Goal: Contribute content: Contribute content

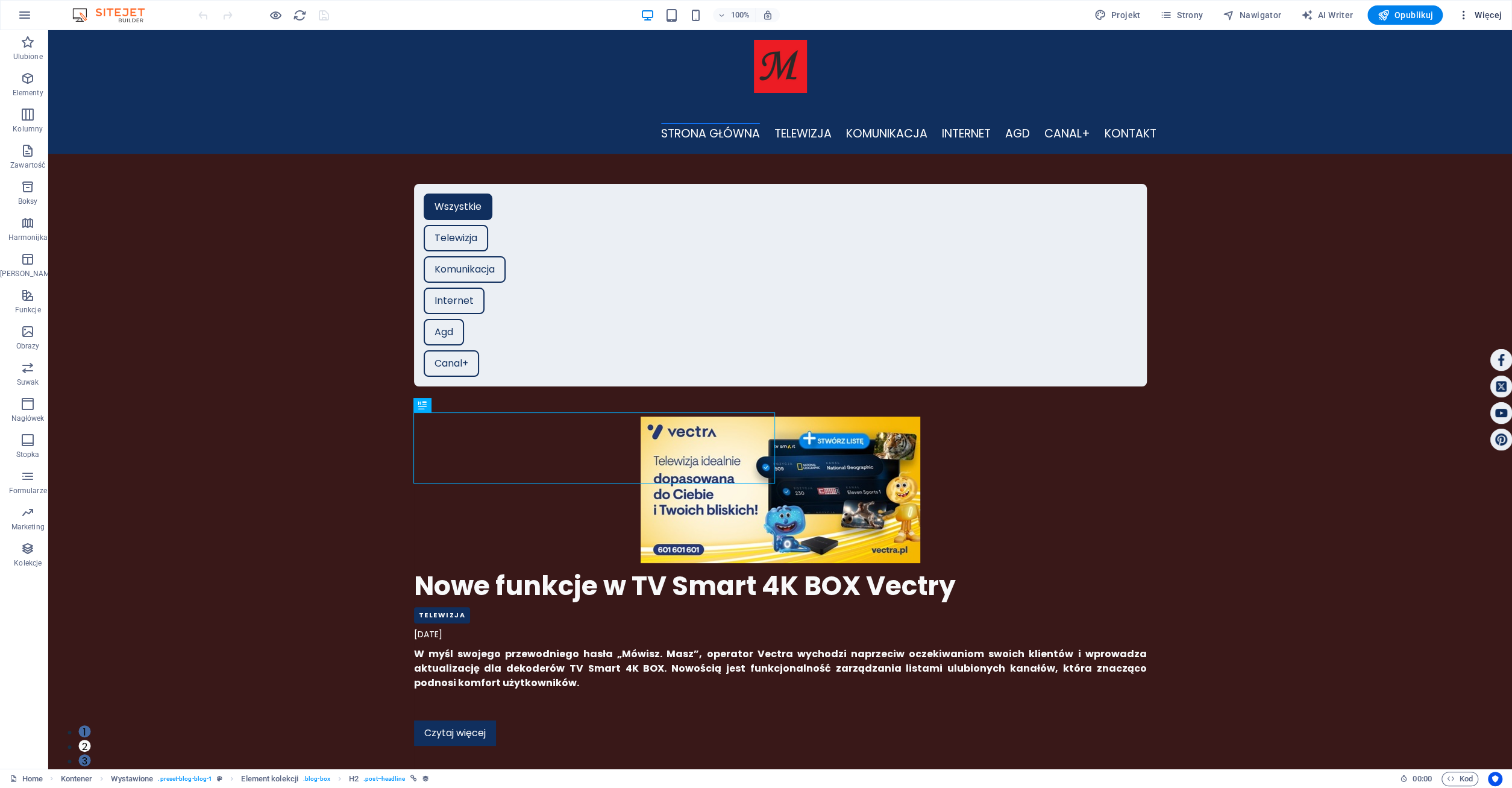
click at [1501, 10] on span "Więcej" at bounding box center [1480, 15] width 45 height 12
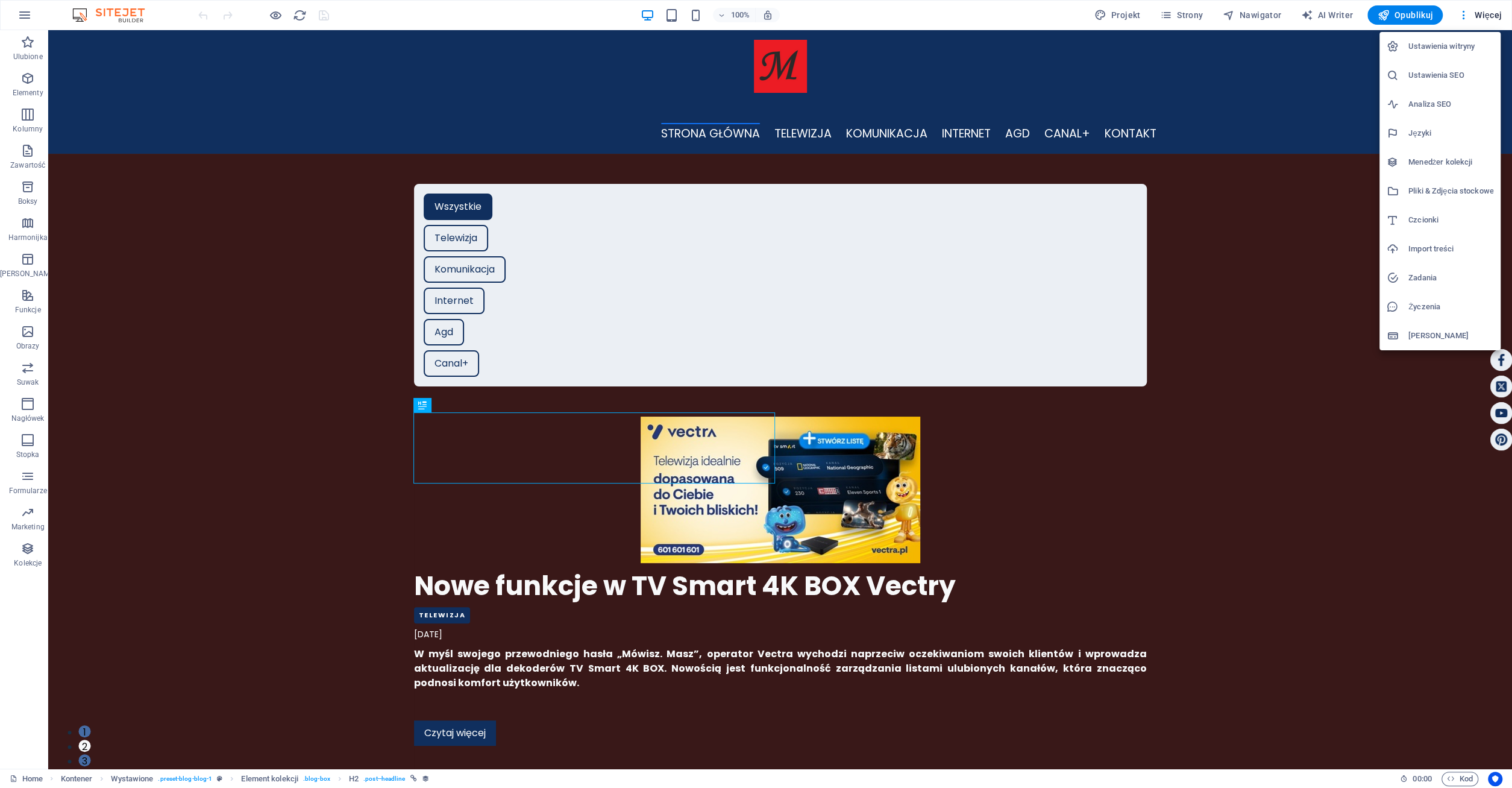
click at [1440, 158] on h6 "Menedżer kolekcji" at bounding box center [1450, 162] width 85 height 14
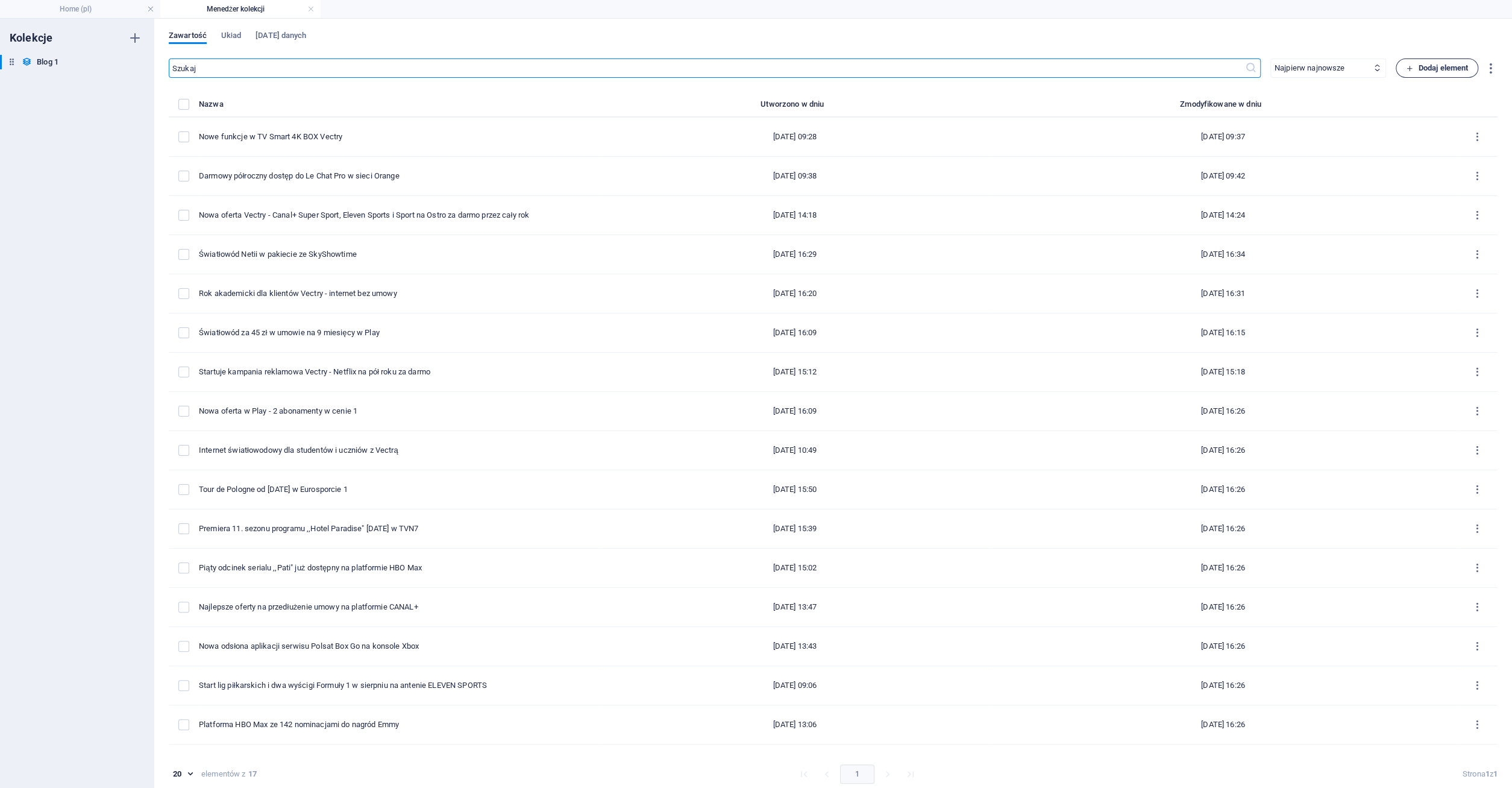
click at [1433, 64] on span "Dodaj element" at bounding box center [1436, 67] width 62 height 14
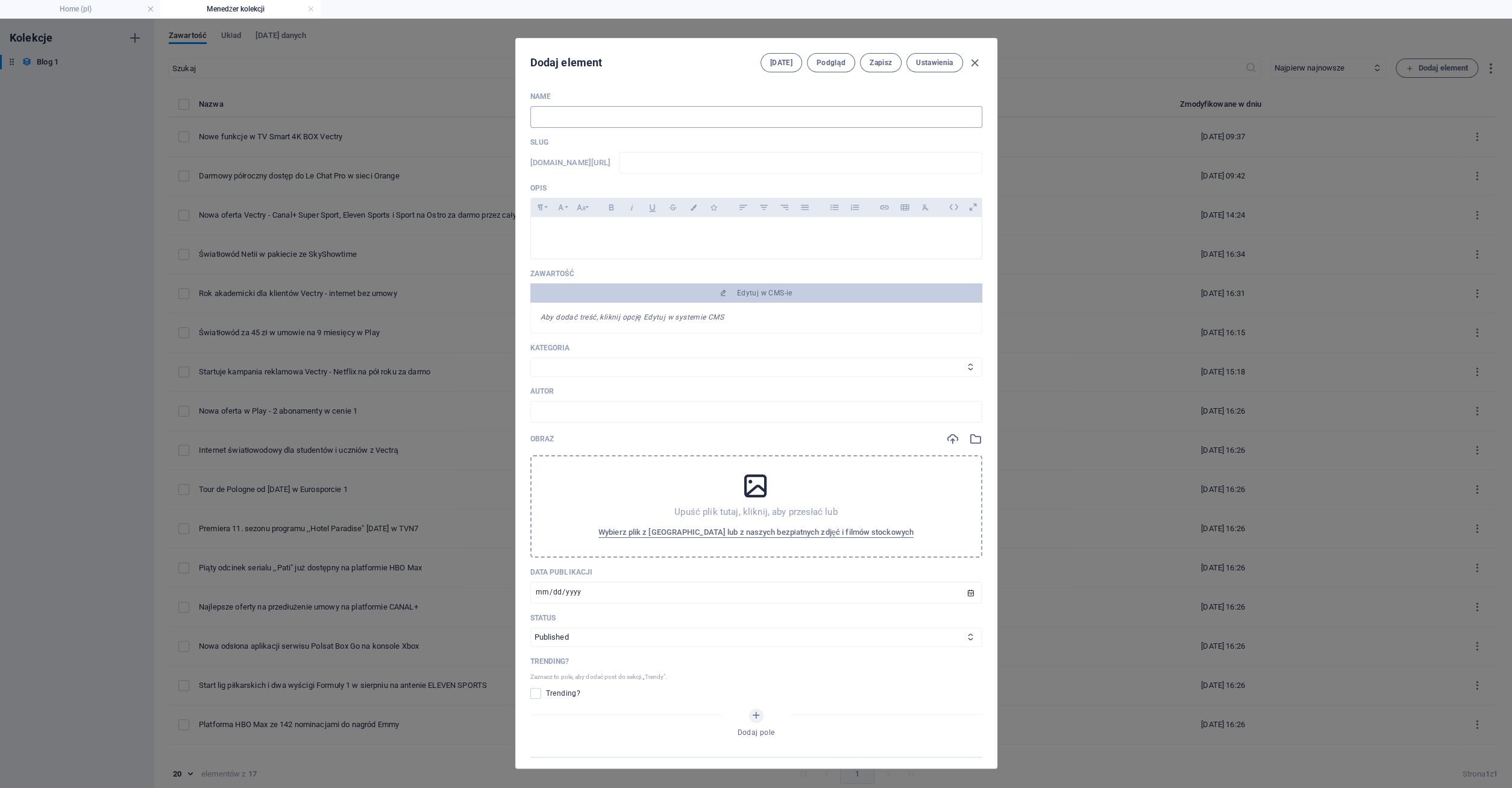
click at [550, 116] on input "text" at bounding box center [756, 117] width 452 height 22
type input "N"
type input "n"
type input "No"
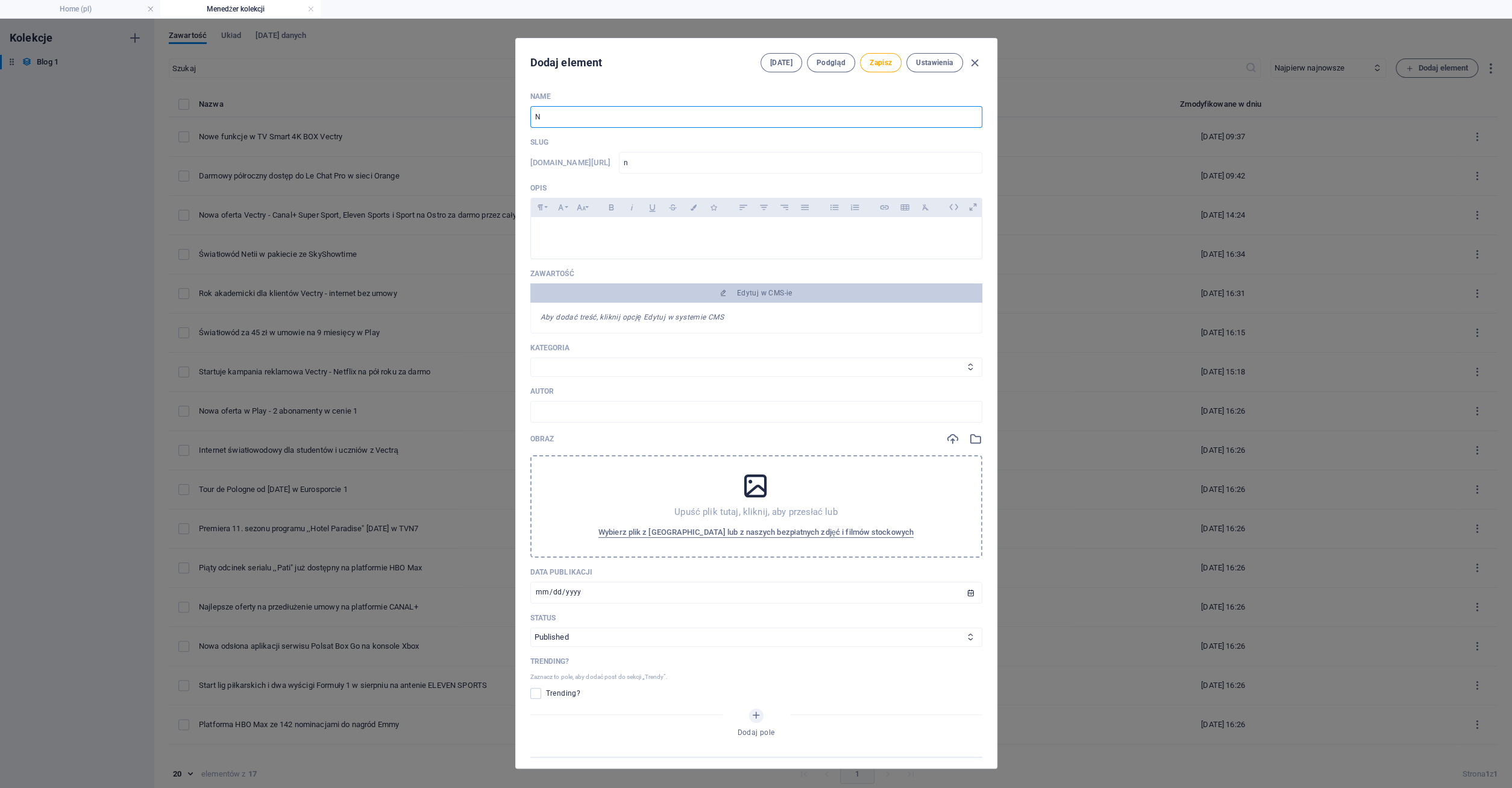
type input "no"
type input "Now"
type input "now"
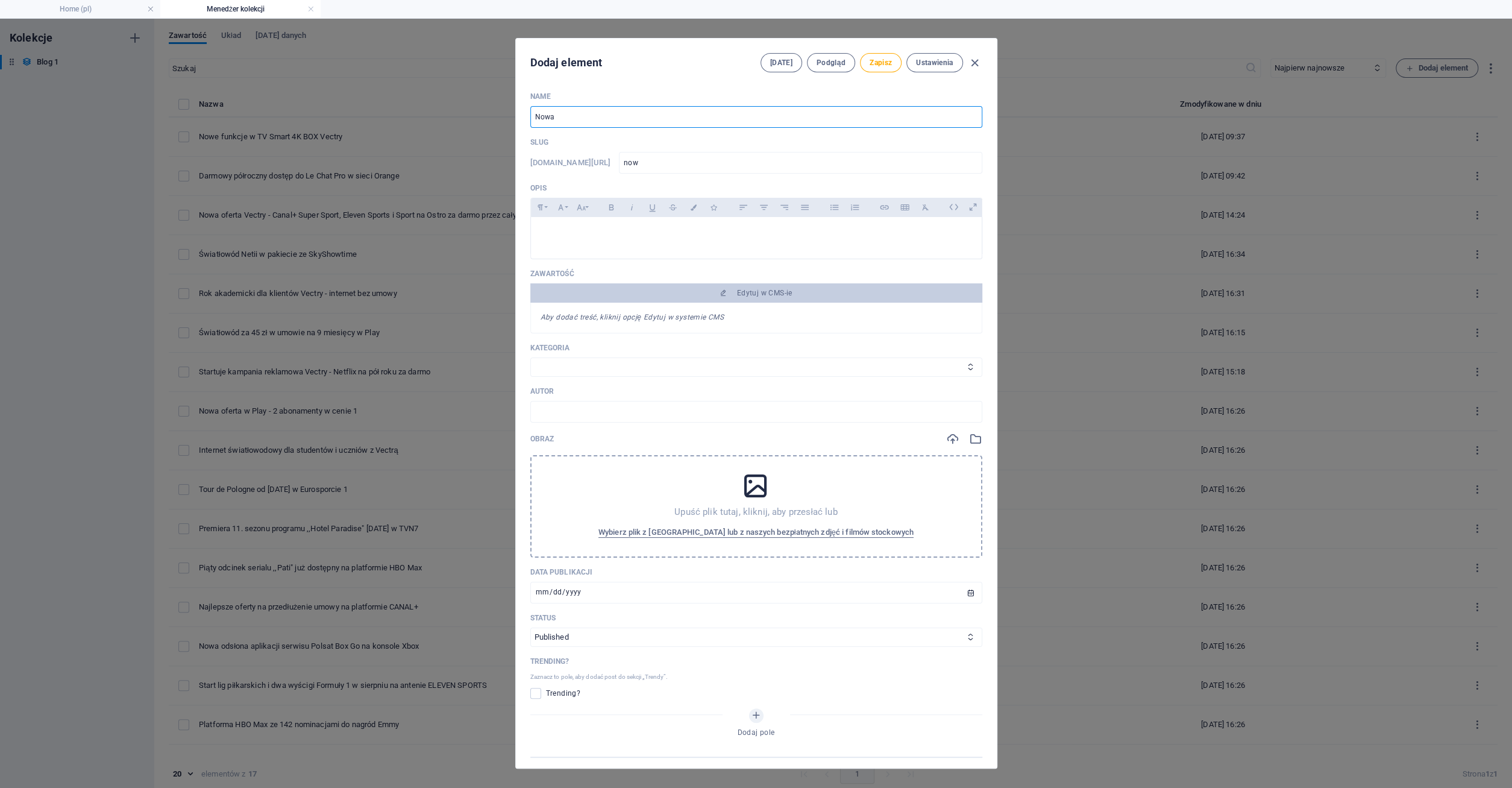
type input "Nowaq"
type input "nowaq"
type input "Nowa"
type input "nowa"
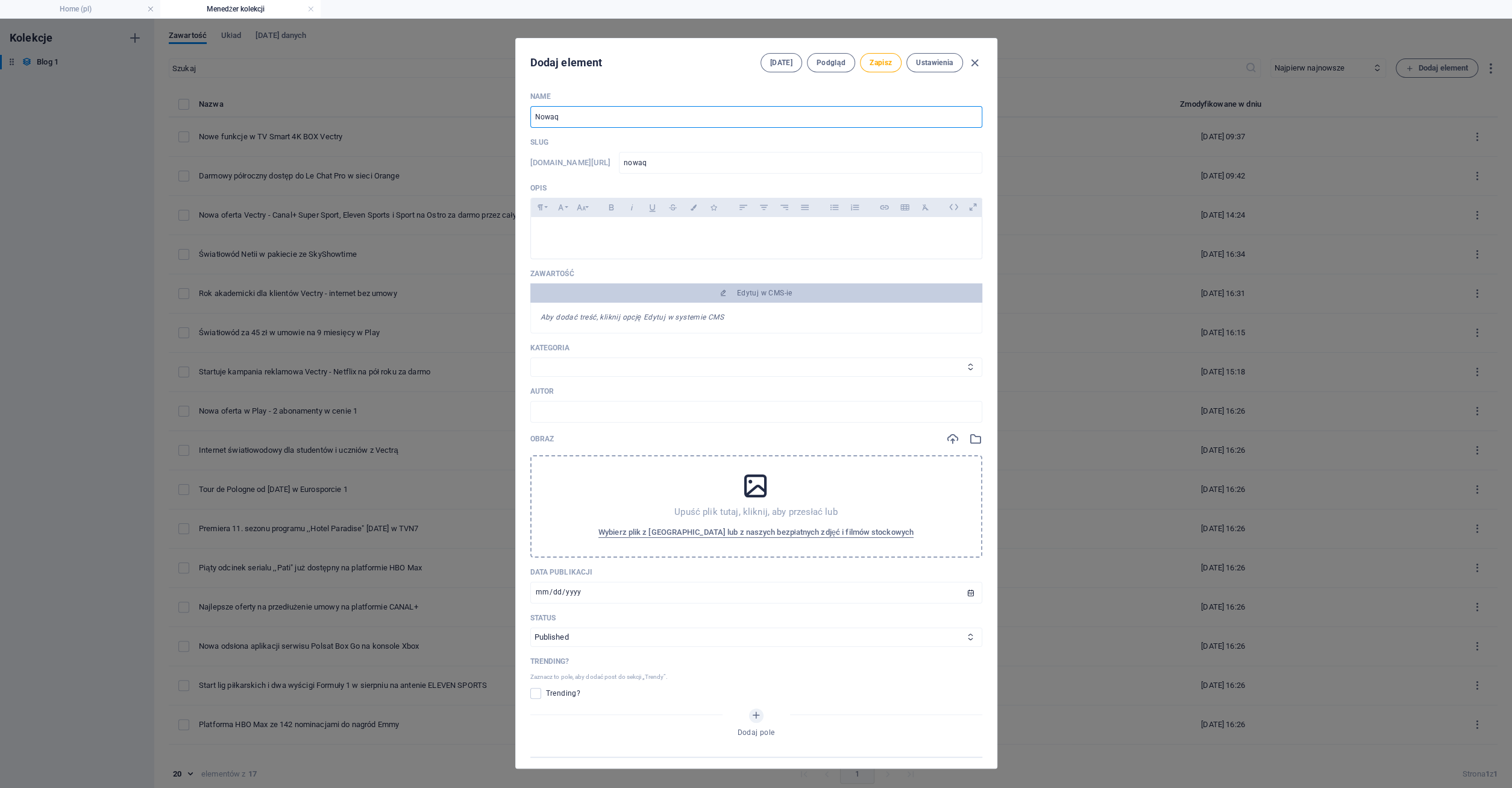
type input "nowa"
type input "Nowa o"
type input "nowa-o"
type input "Nowa of"
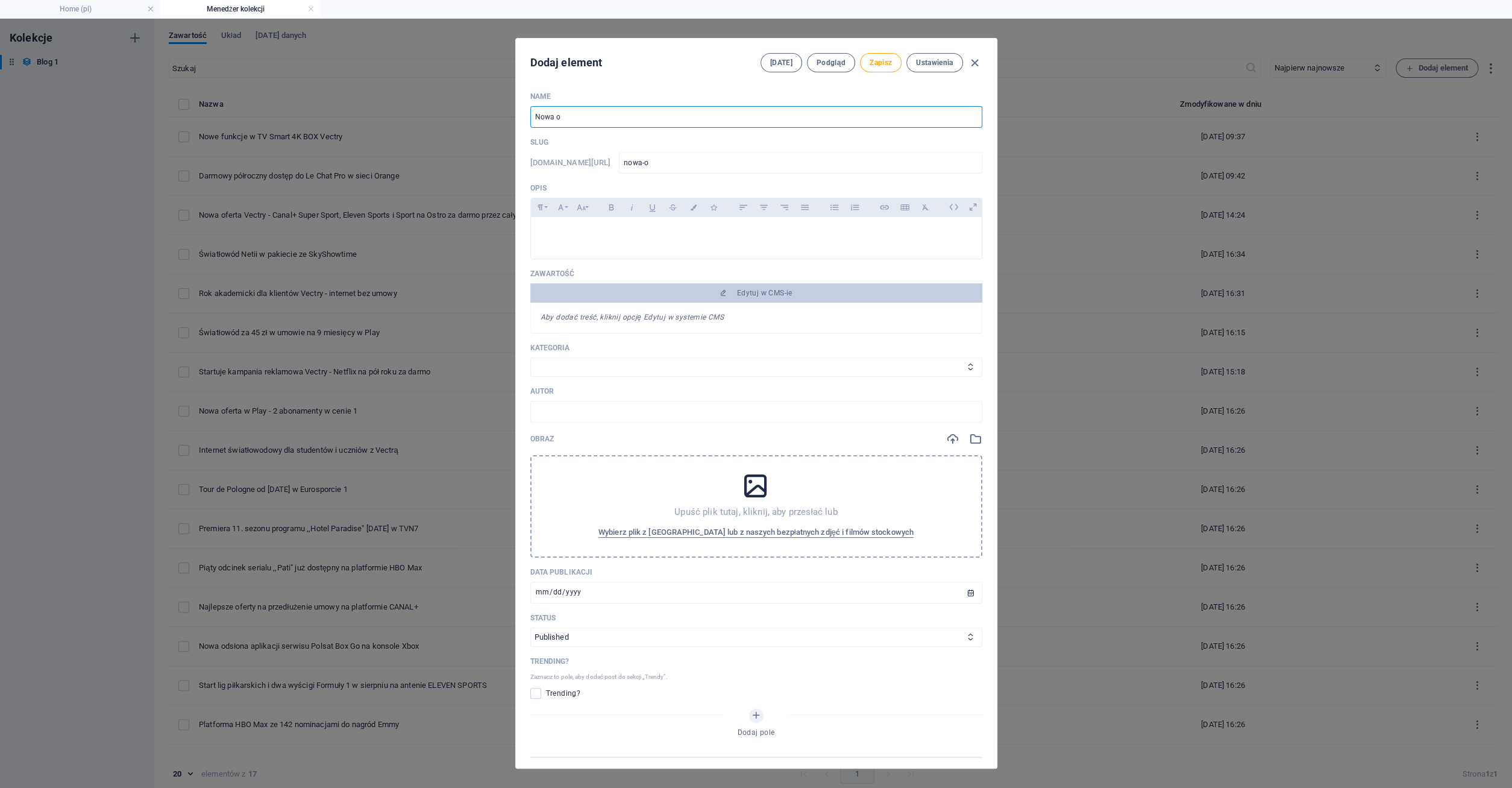
type input "nowa-of"
type input "Nowa ofe"
type input "nowa-ofe"
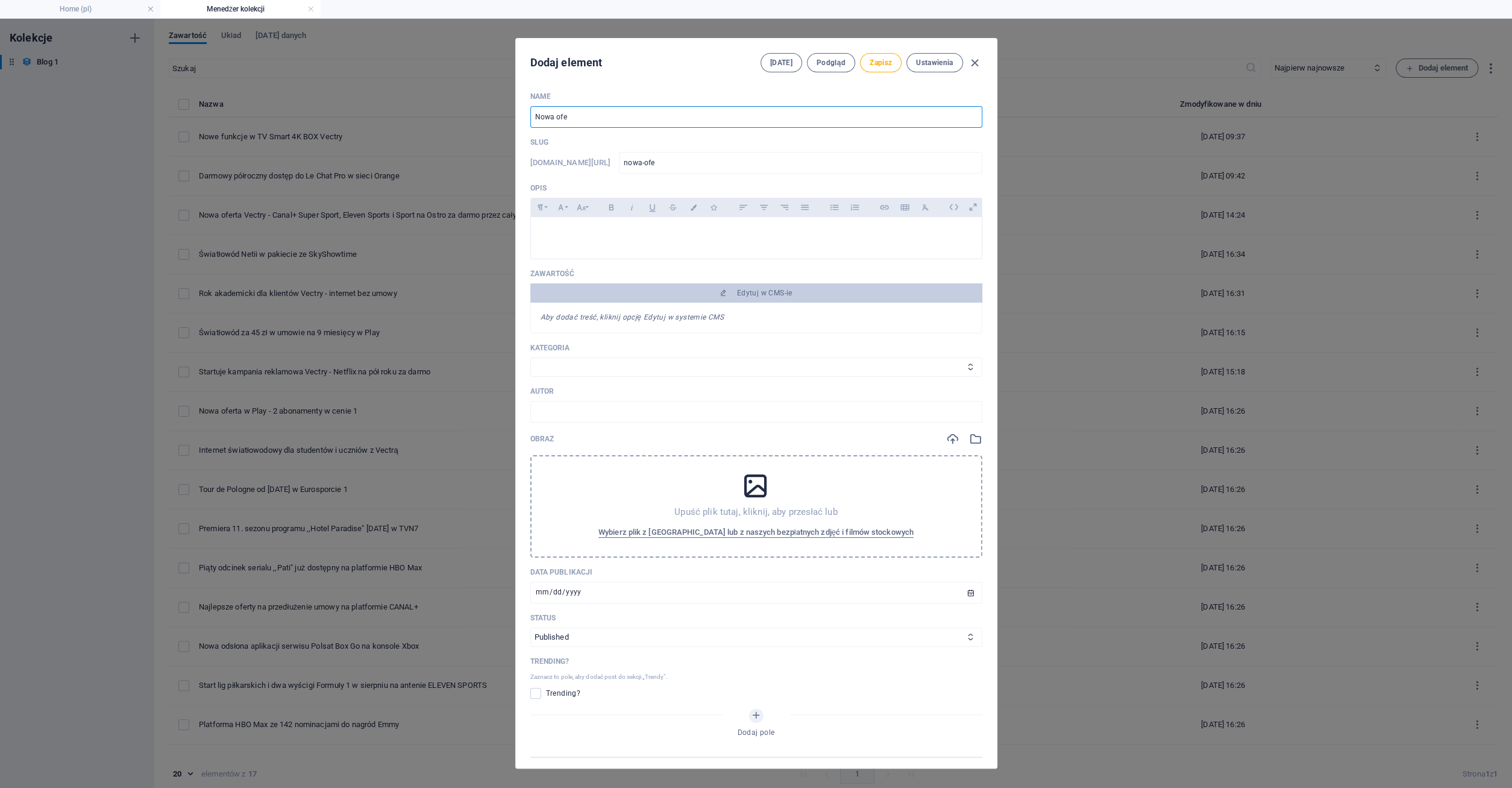
type input "Nowa ofer"
type input "nowa-ofer"
type input "Nowa ofert"
type input "nowa-ofert"
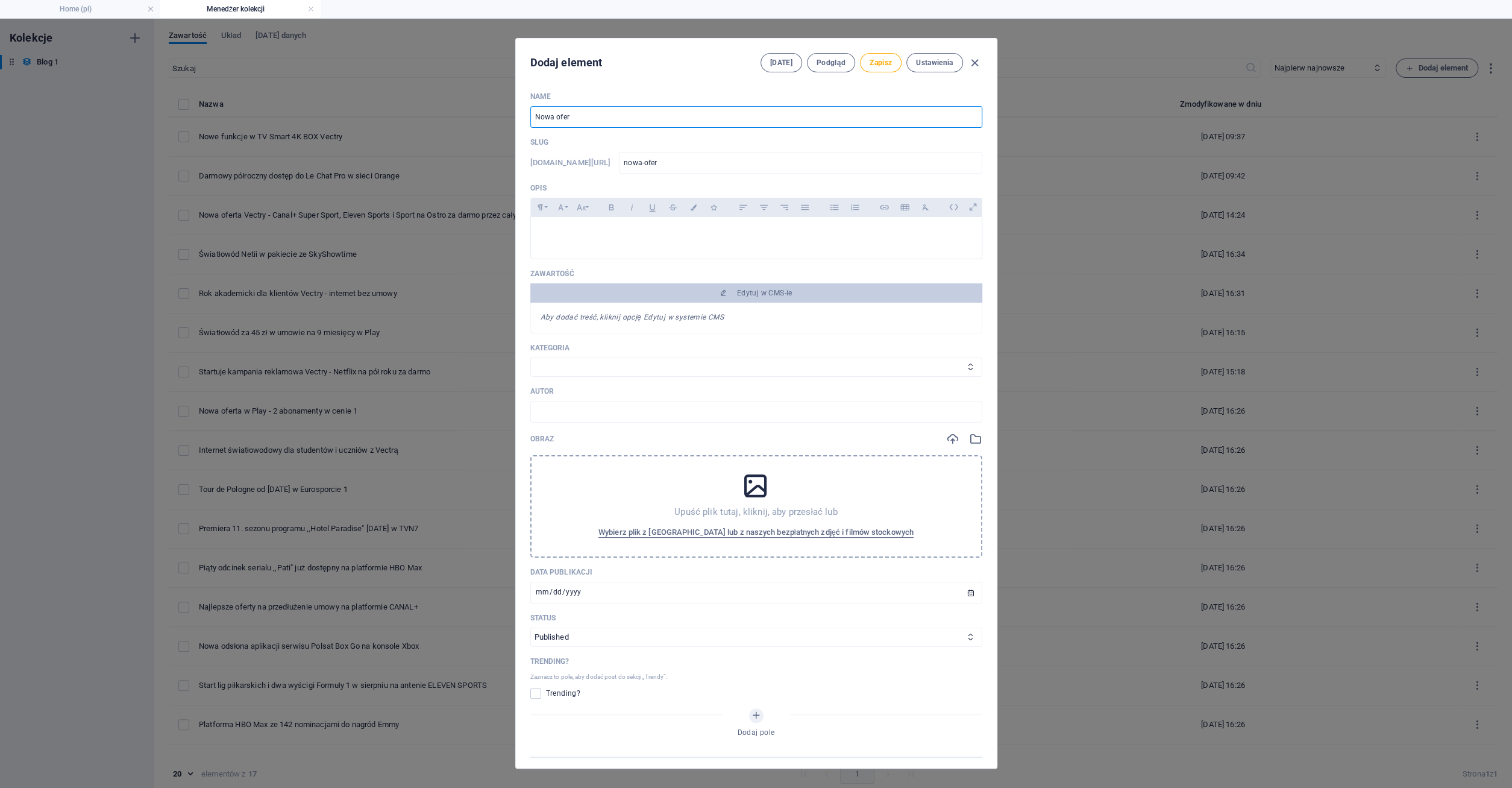
type input "nowa-ofert"
type input "Nowa oferta"
type input "nowa-oferta"
type input "Nowa oferta V"
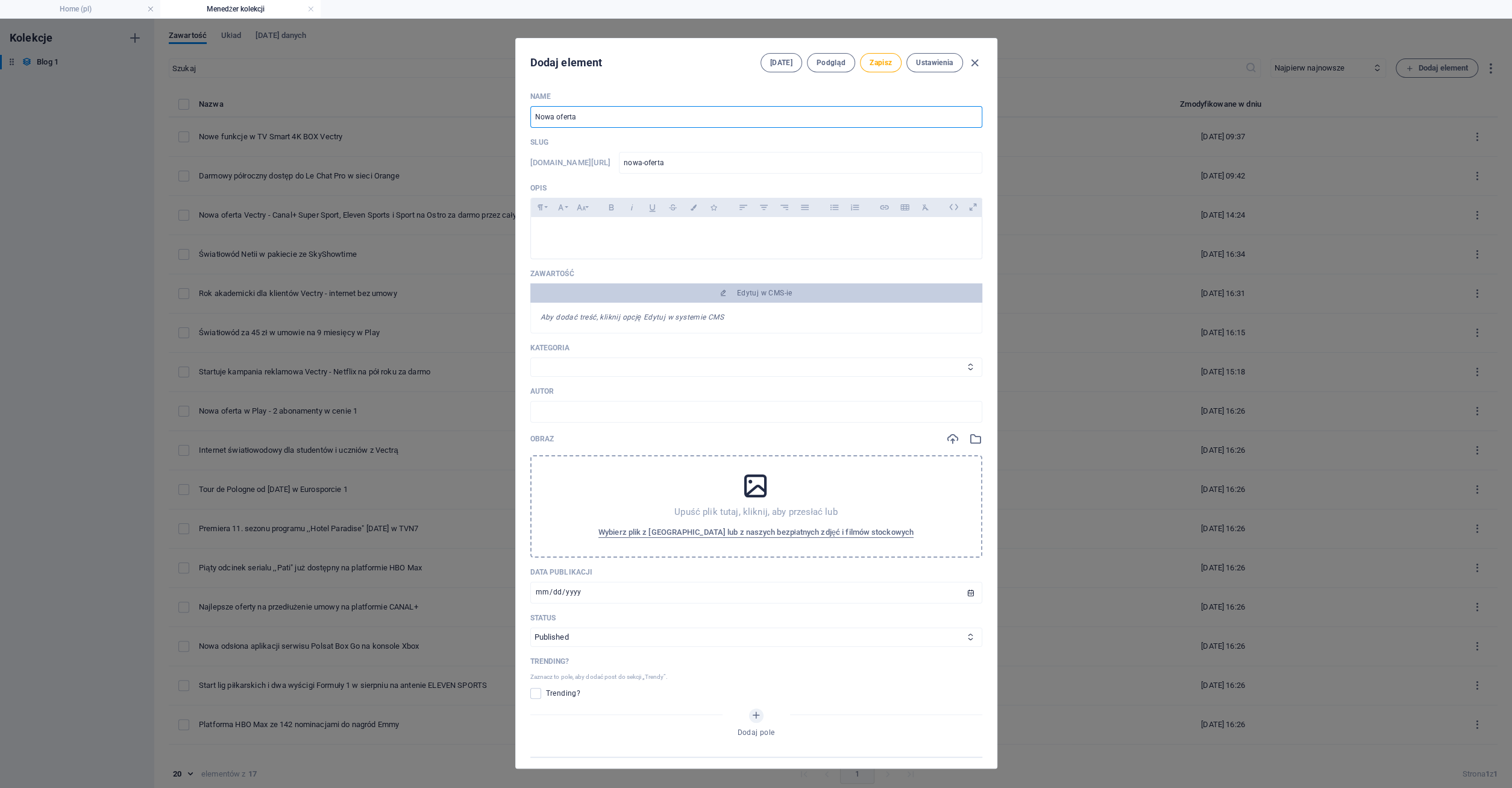
type input "nowa-oferta-v"
type input "Nowa oferta Ve"
type input "nowa-oferta-ve"
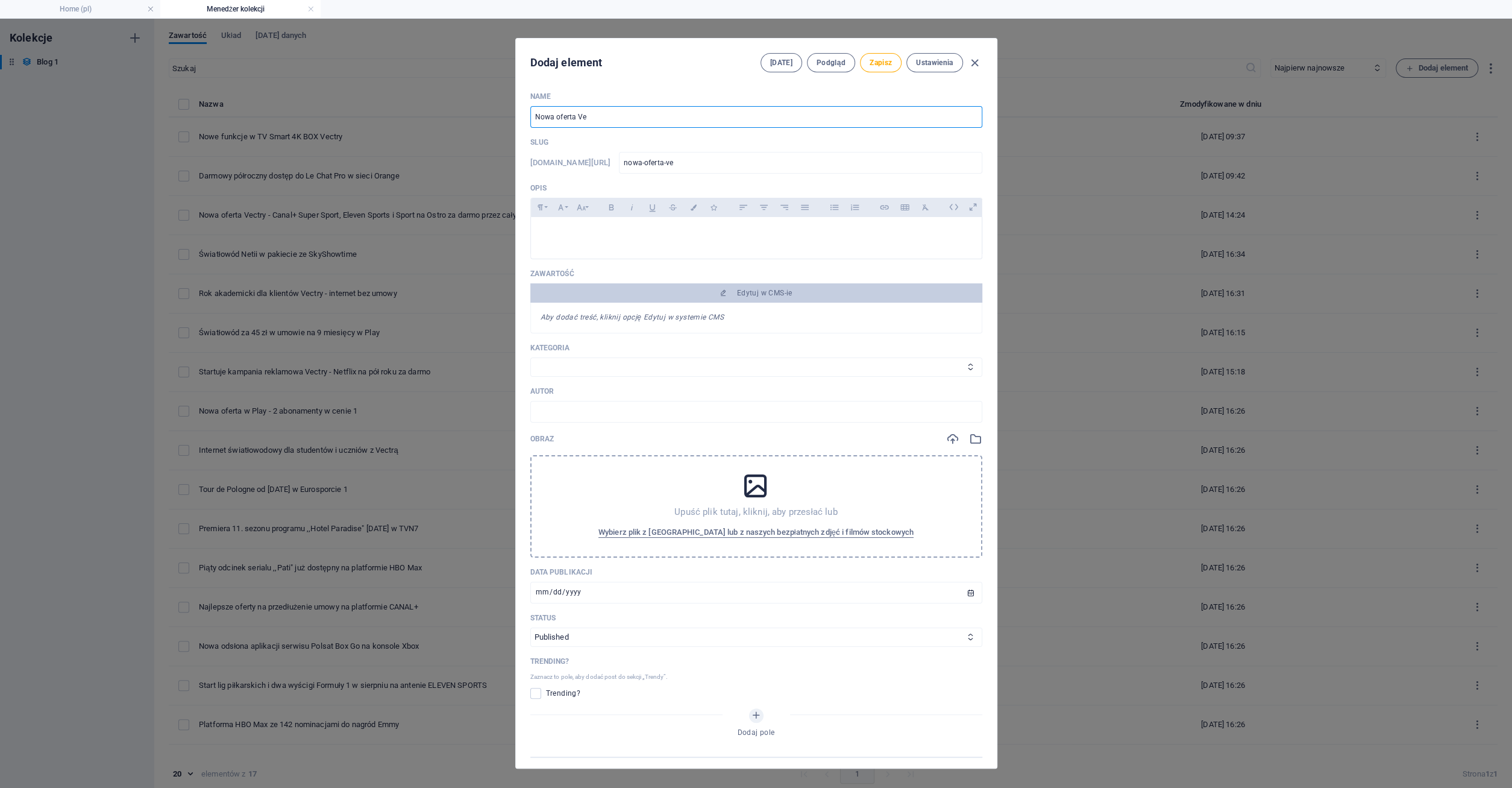
type input "Nowa oferta Vec"
type input "nowa-oferta-vec"
type input "Nowa oferta Vect"
type input "nowa-oferta-vect"
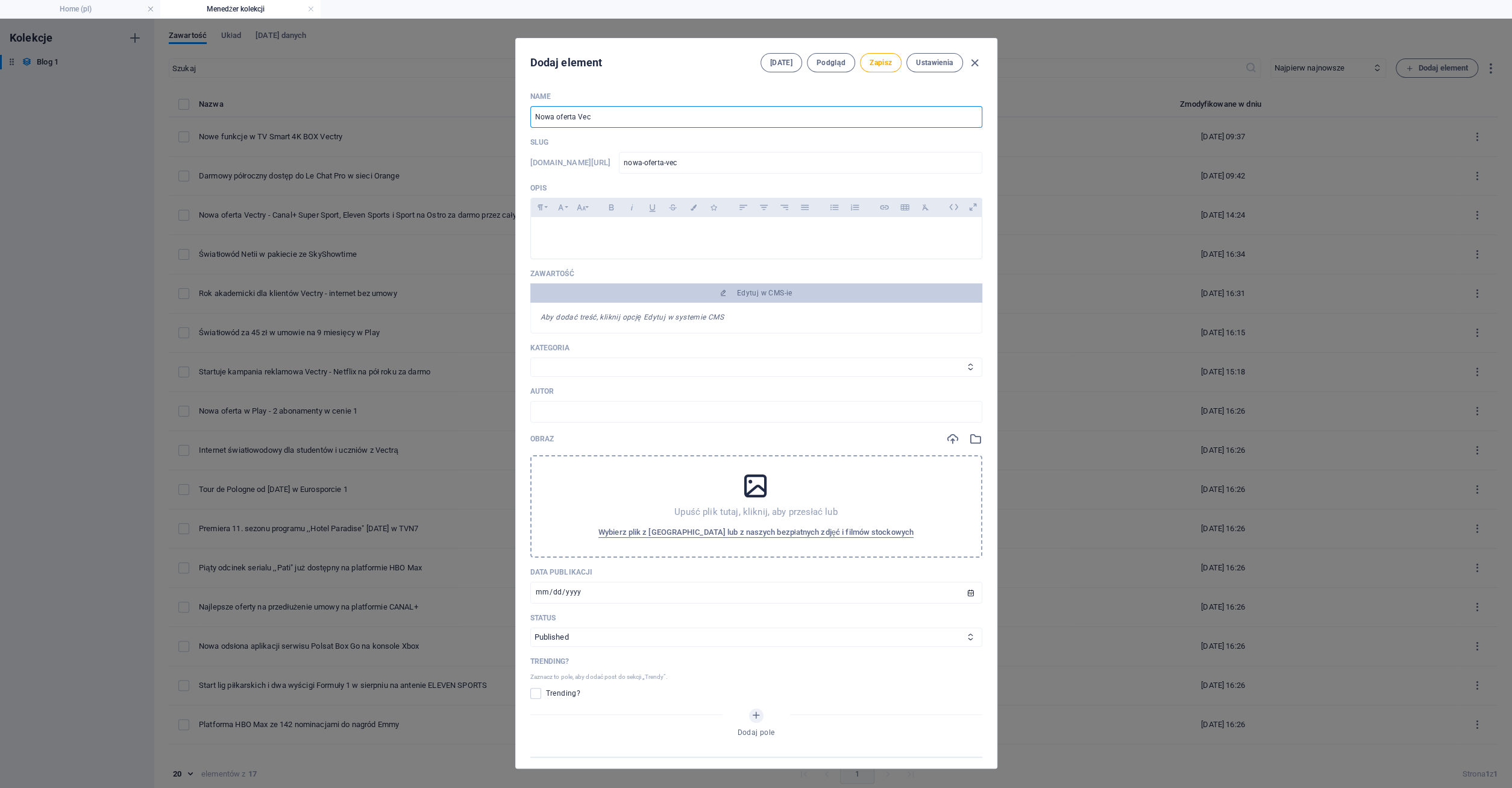
type input "nowa-oferta-vect"
type input "Nowa oferta Vectr"
type input "nowa-oferta-vectr"
type input "Nowa oferta Vectry"
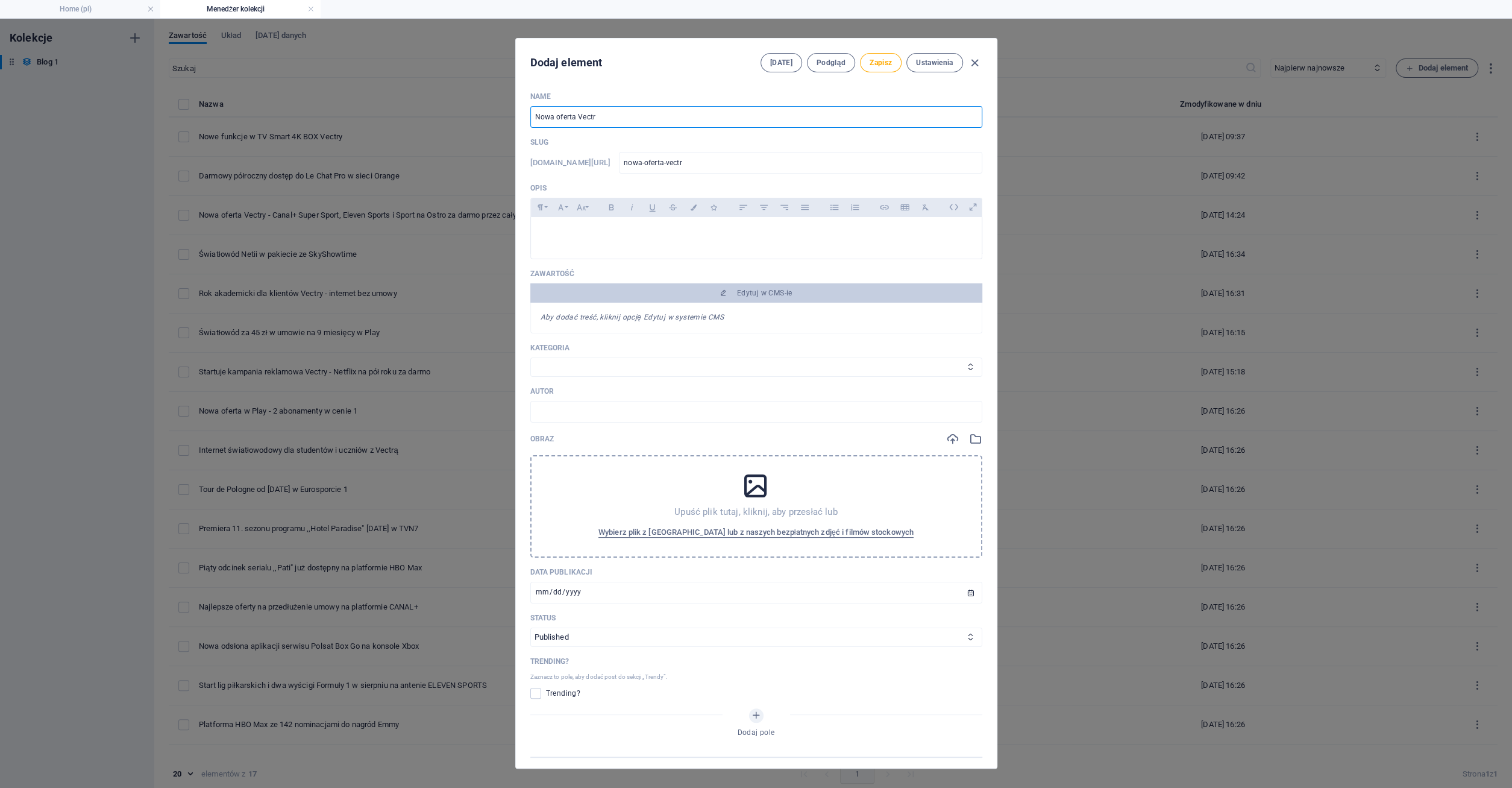
type input "nowa-oferta-vectry"
type input "Nowa oferta Vectry - p"
type input "nowa-oferta-vectry-p"
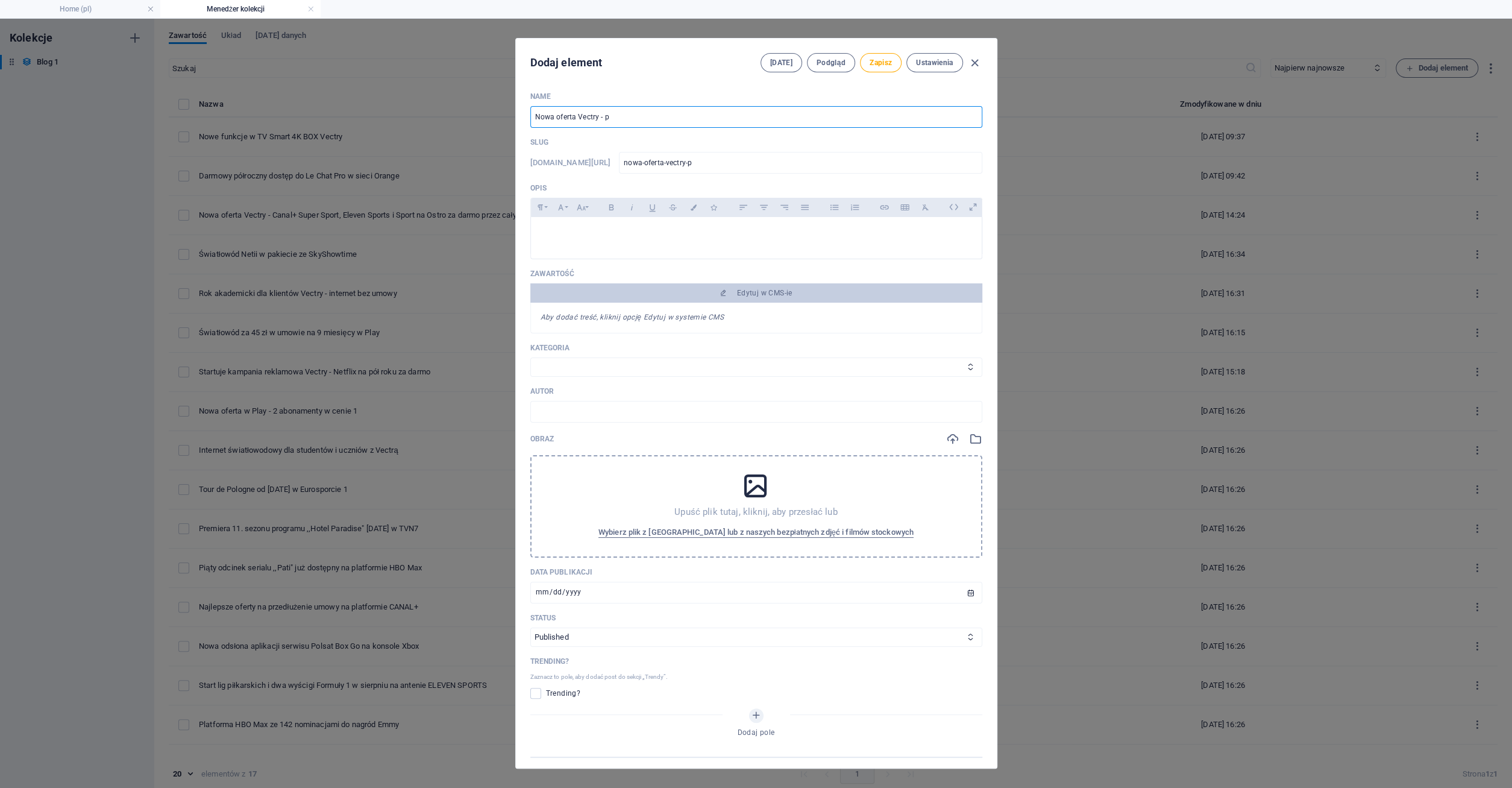
type input "Nowa oferta Vectry - pa"
type input "nowa-oferta-vectry-pa"
type input "Nowa oferta Vectry - pak"
type input "nowa-oferta-vectry-pak"
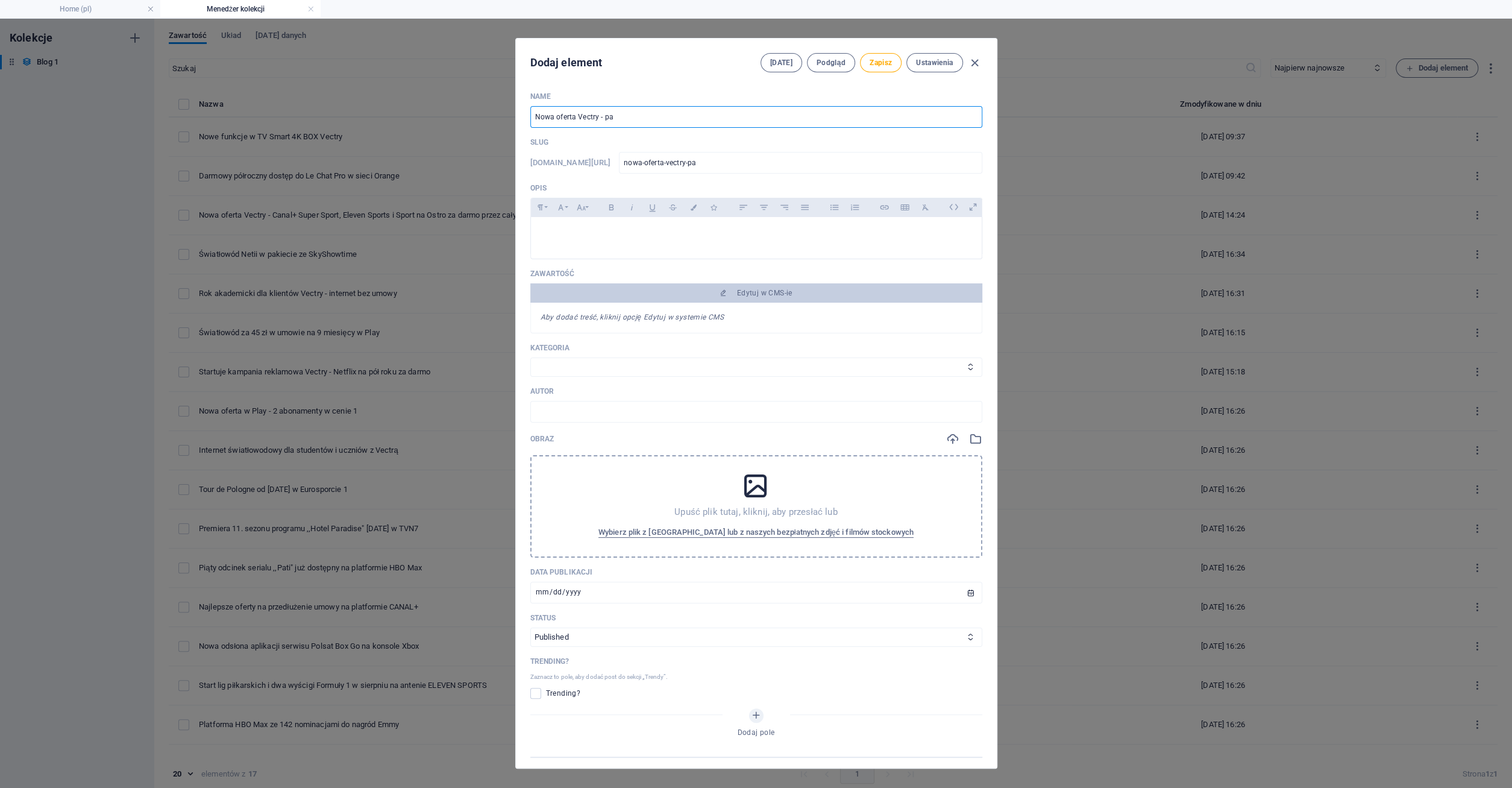
type input "nowa-oferta-vectry-pak"
type input "Nowa oferta Vectry - paki"
type input "nowa-oferta-vectry-paki"
type input "Nowa oferta Vectry - pakie"
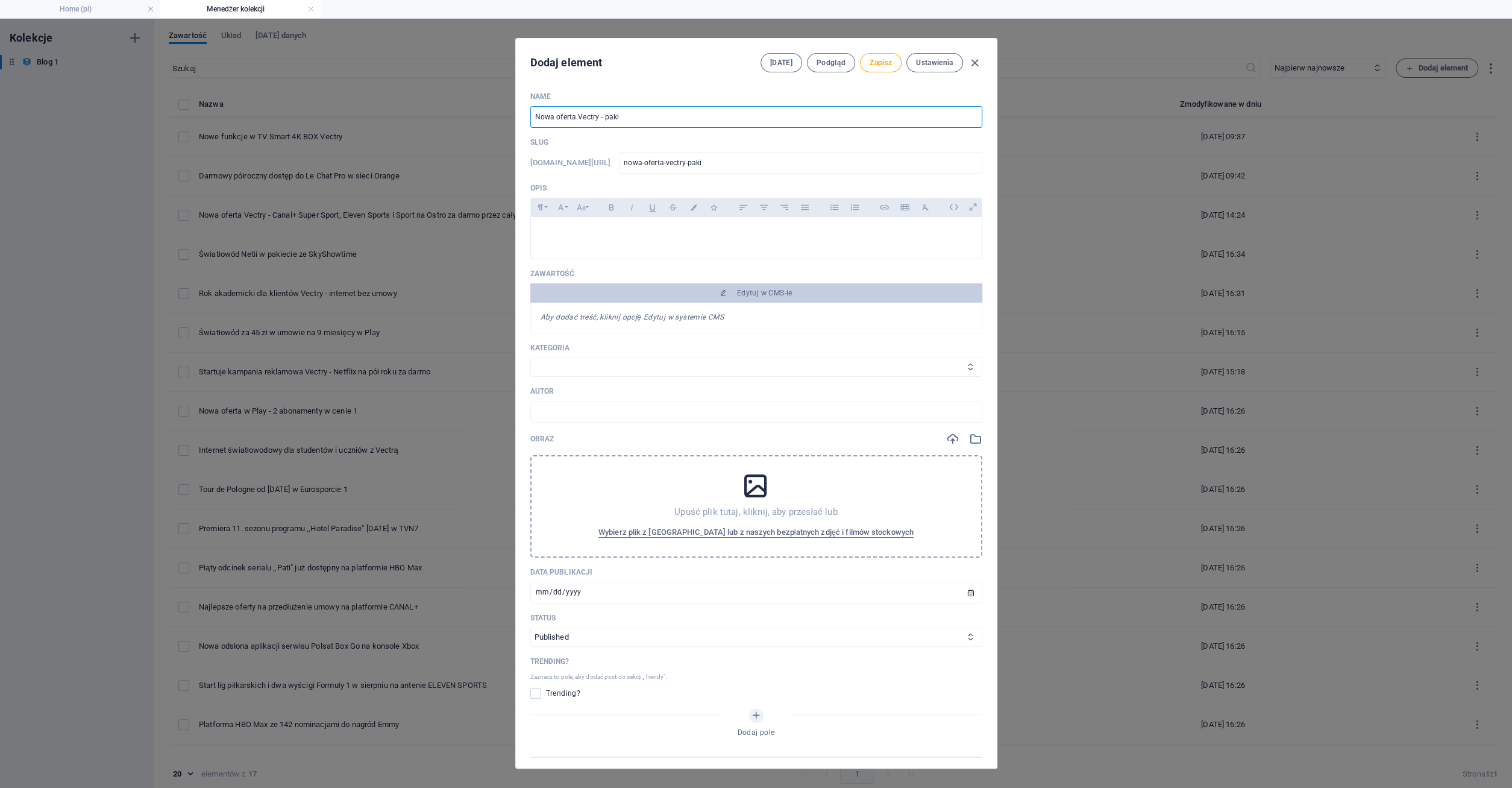
type input "nowa-oferta-vectry-pakie"
type input "Nowa oferta Vectry - pakiet"
type input "nowa-oferta-vectry-pakiet"
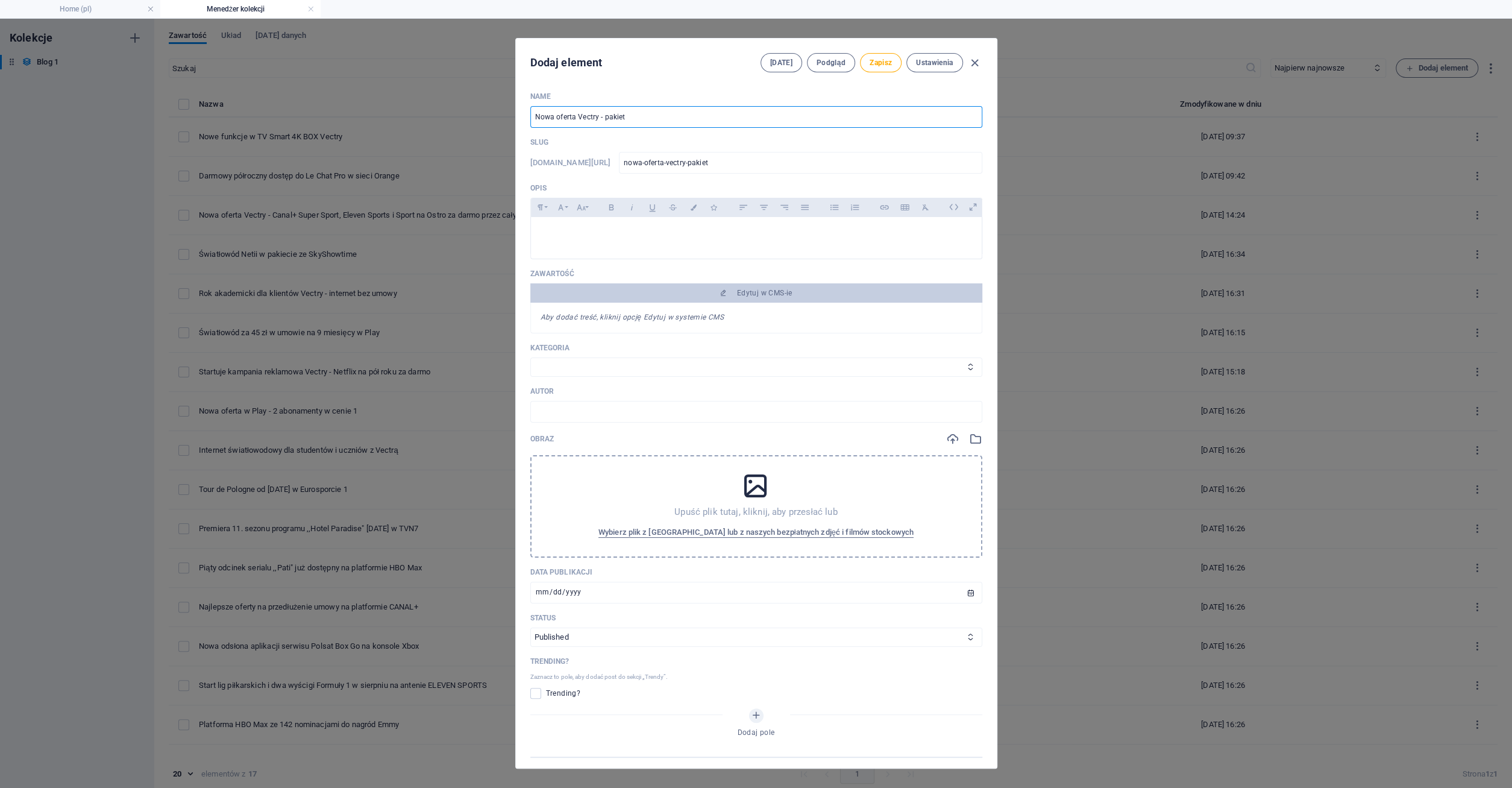
type input "Nowa oferta Vectry - pakiet C"
type input "nowa-oferta-vectry-pakiet-c"
type input "Nowa oferta Vectry - pakiet CA"
type input "nowa-oferta-vectry-pakiet-ca"
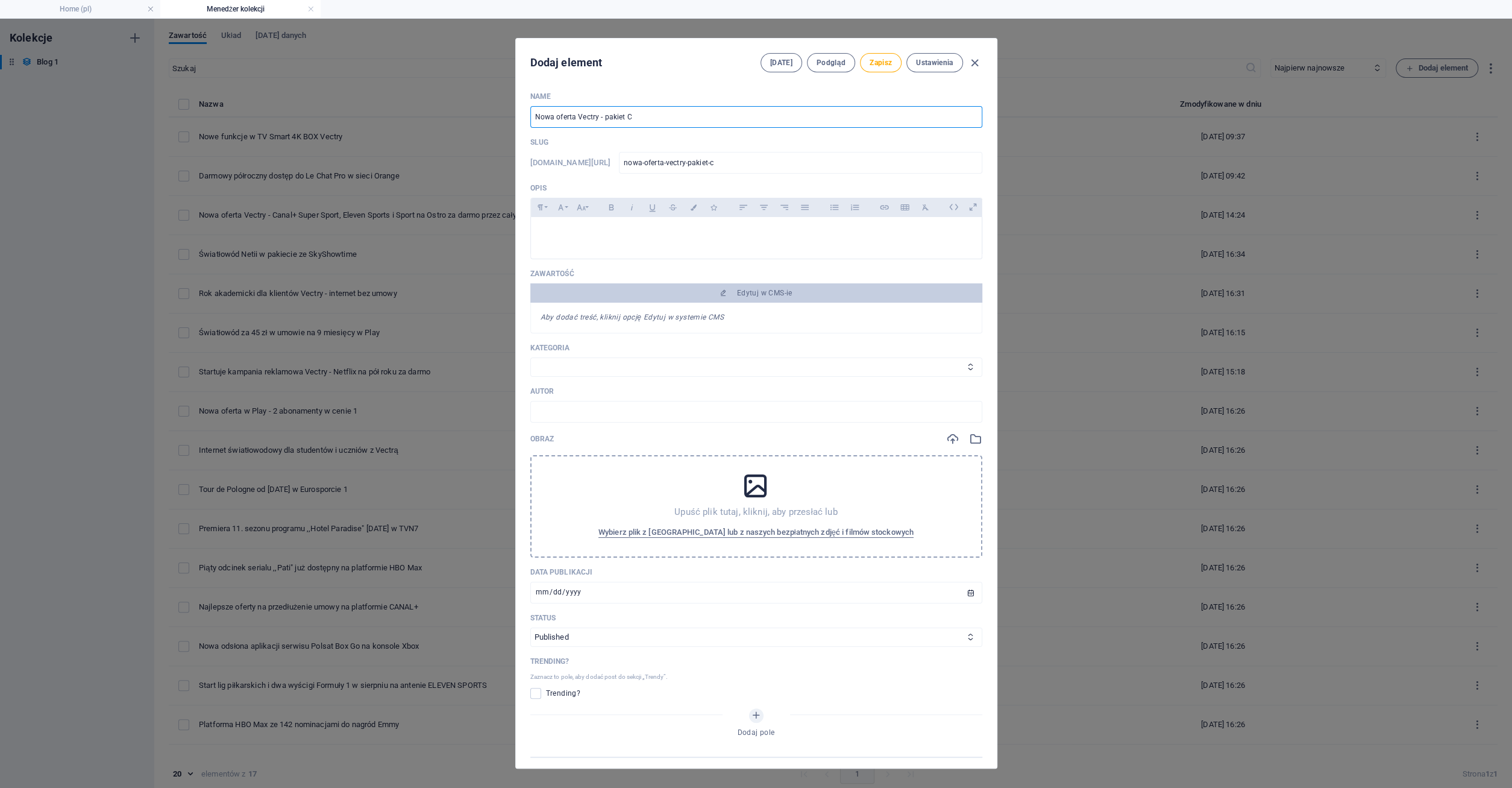
type input "nowa-oferta-vectry-pakiet-ca"
type input "Nowa oferta Vectry - pakiet CAN"
type input "nowa-oferta-vectry-pakiet-can"
type input "Nowa oferta Vectry - pakiet CANA"
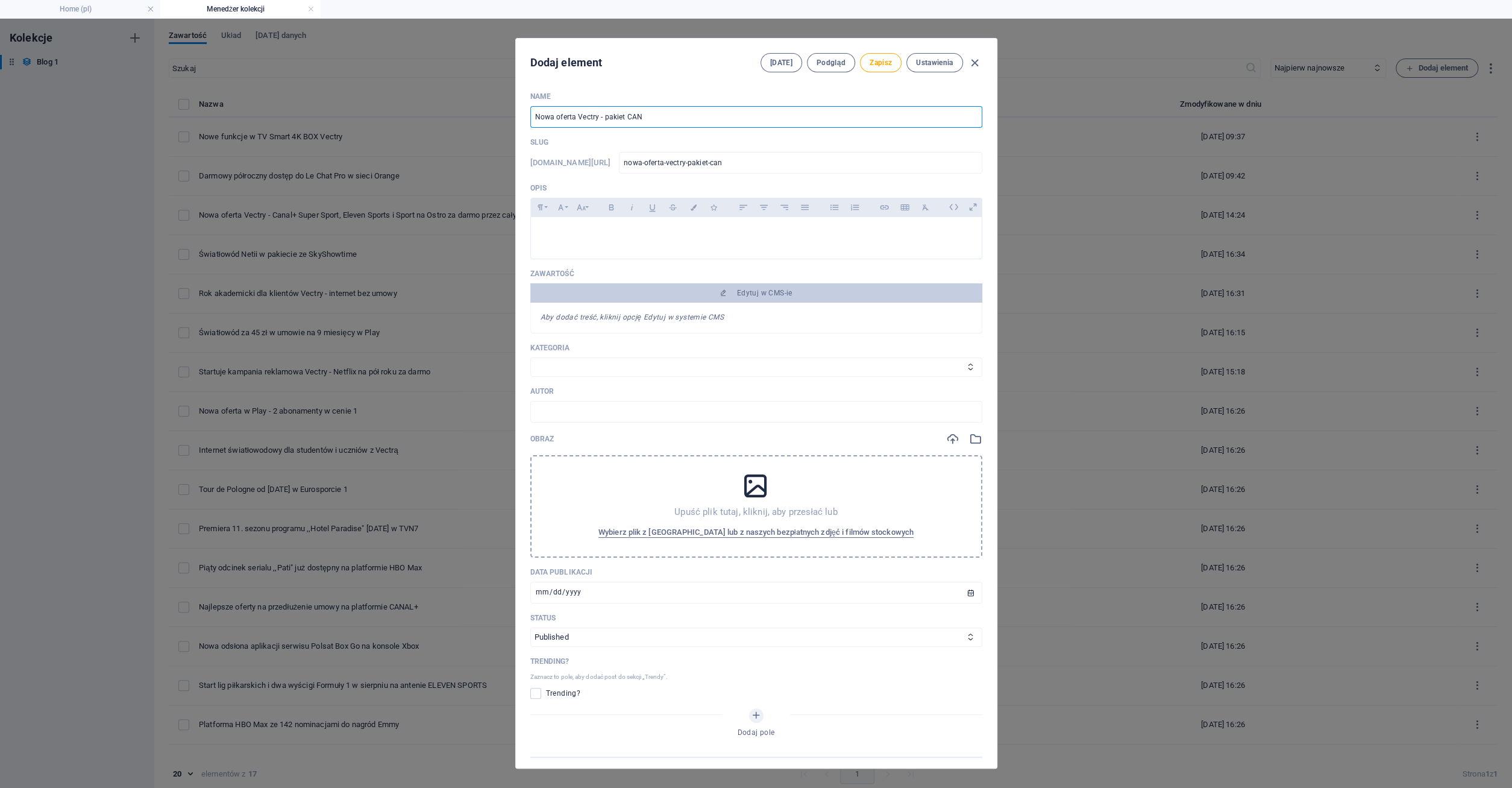
type input "nowa-oferta-vectry-pakiet-cana"
type input "Nowa oferta Vectry - pakiet CANAL"
type input "nowa-oferta-vectry-pakiet-canal"
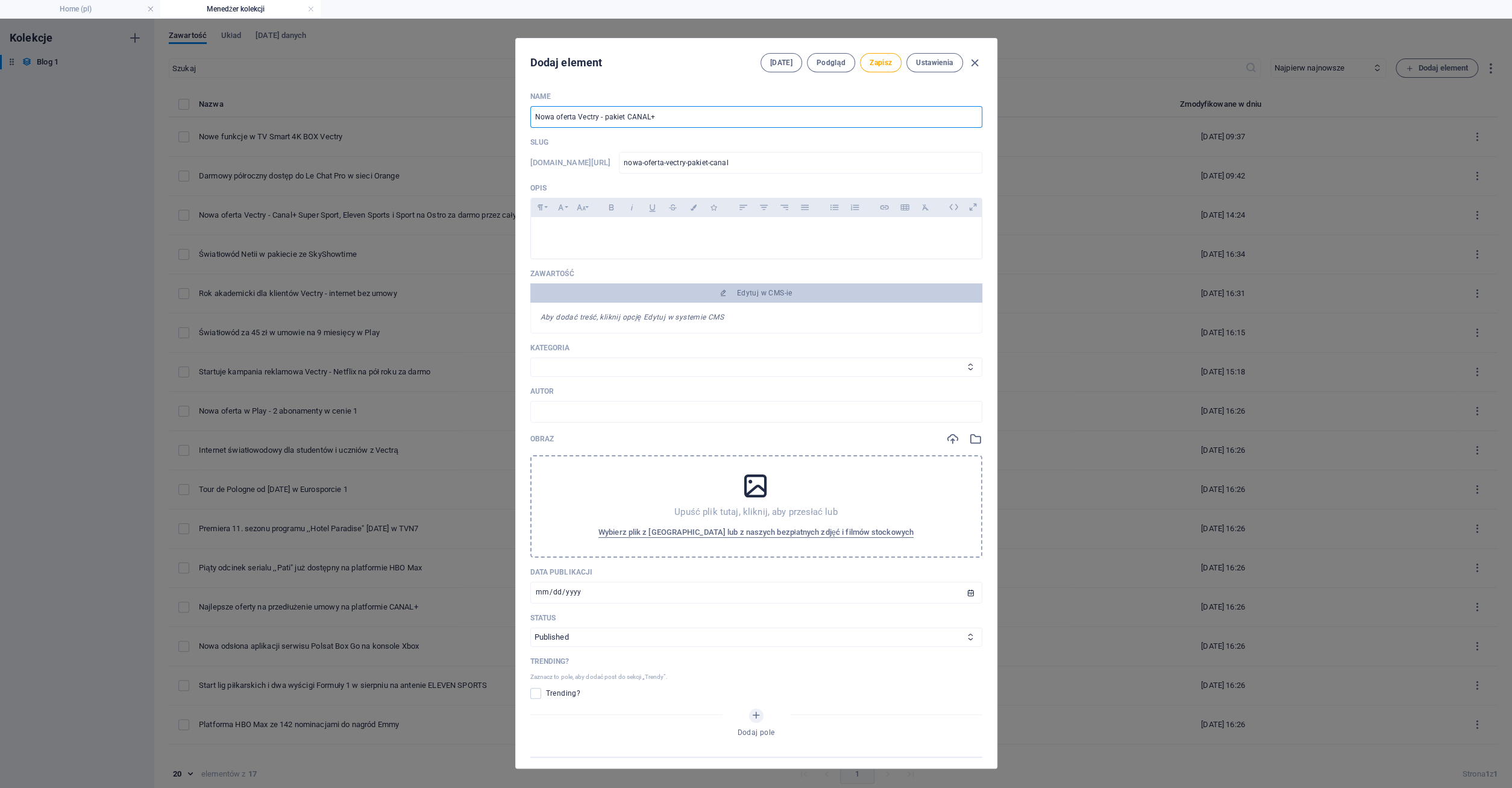
type input "Nowa oferta Vectry - pakiet CANAL+ S"
type input "nowa-oferta-vectry-pakiet-canal-s"
type input "Nowa oferta Vectry - pakiet CANAL+ Su"
type input "nowa-oferta-vectry-pakiet-canal-su"
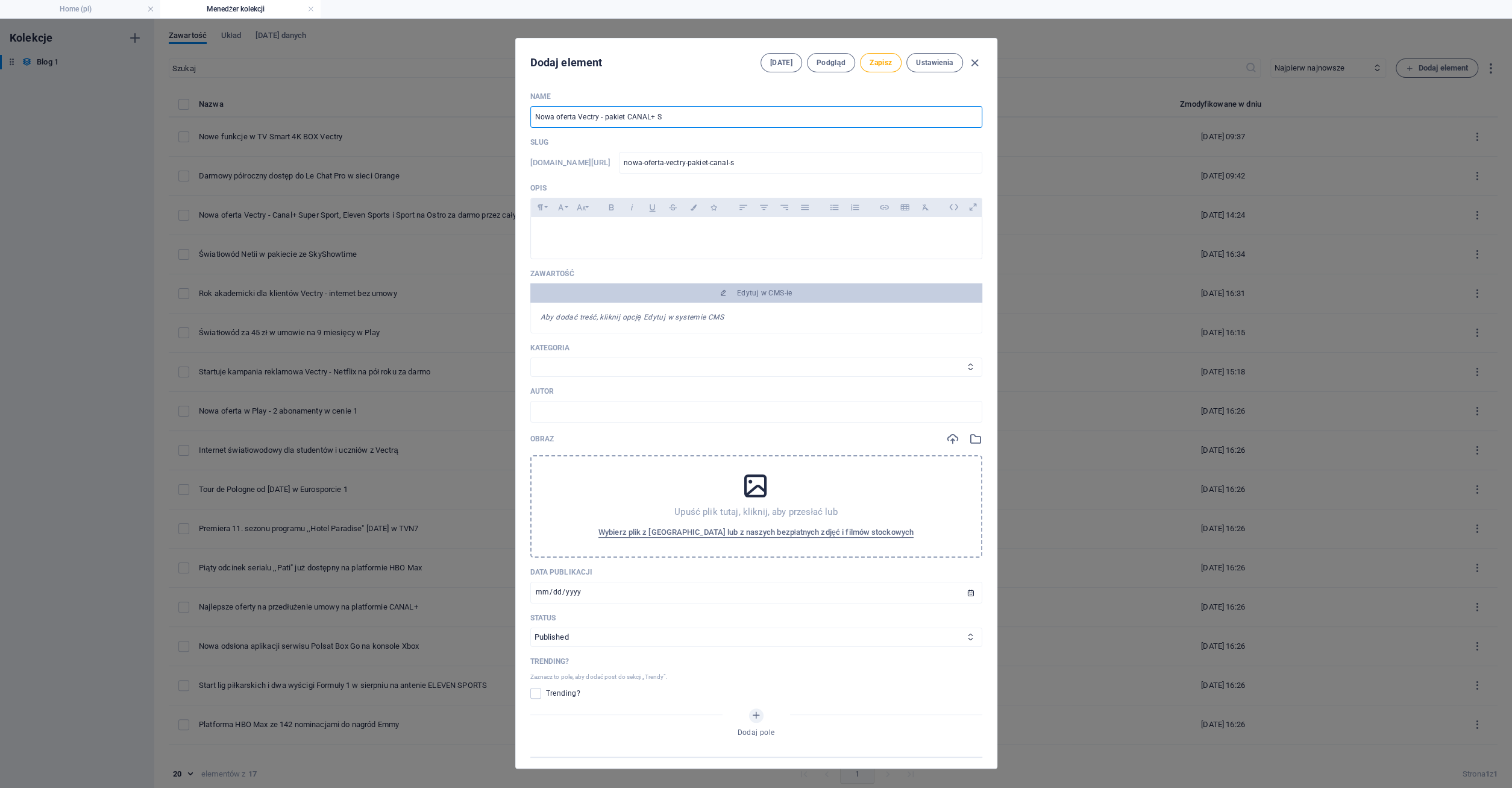
type input "nowa-oferta-vectry-pakiet-canal-su"
type input "Nowa oferta Vectry - pakiet CANAL+ Sup"
type input "nowa-oferta-vectry-pakiet-canal-sup"
type input "Nowa oferta Vectry - pakiet CANAL+ Supe"
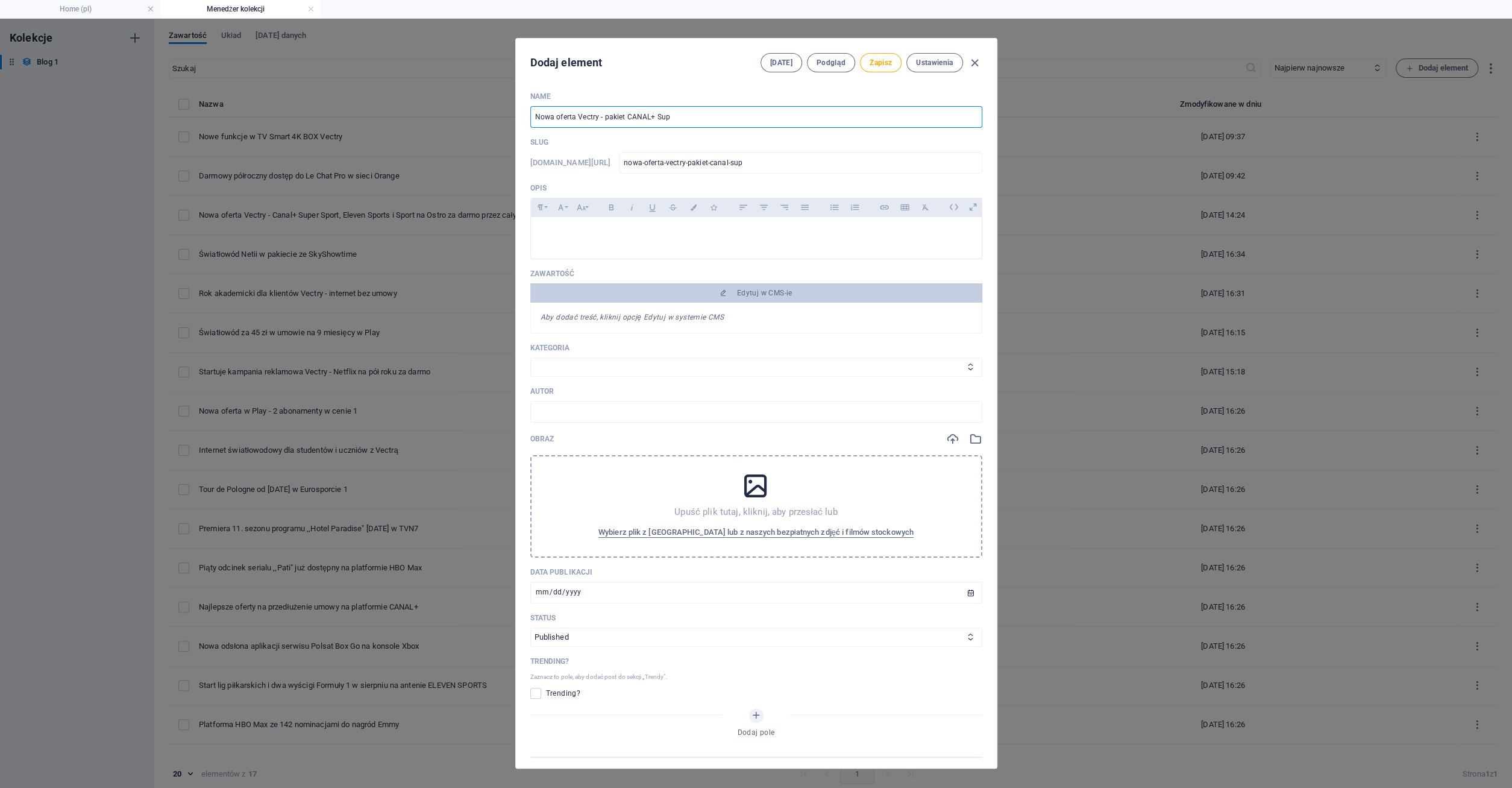
type input "nowa-oferta-vectry-pakiet-canal-supe"
type input "Nowa oferta Vectry - pakiet CANAL+ Super"
type input "nowa-oferta-vectry-pakiet-canal-super"
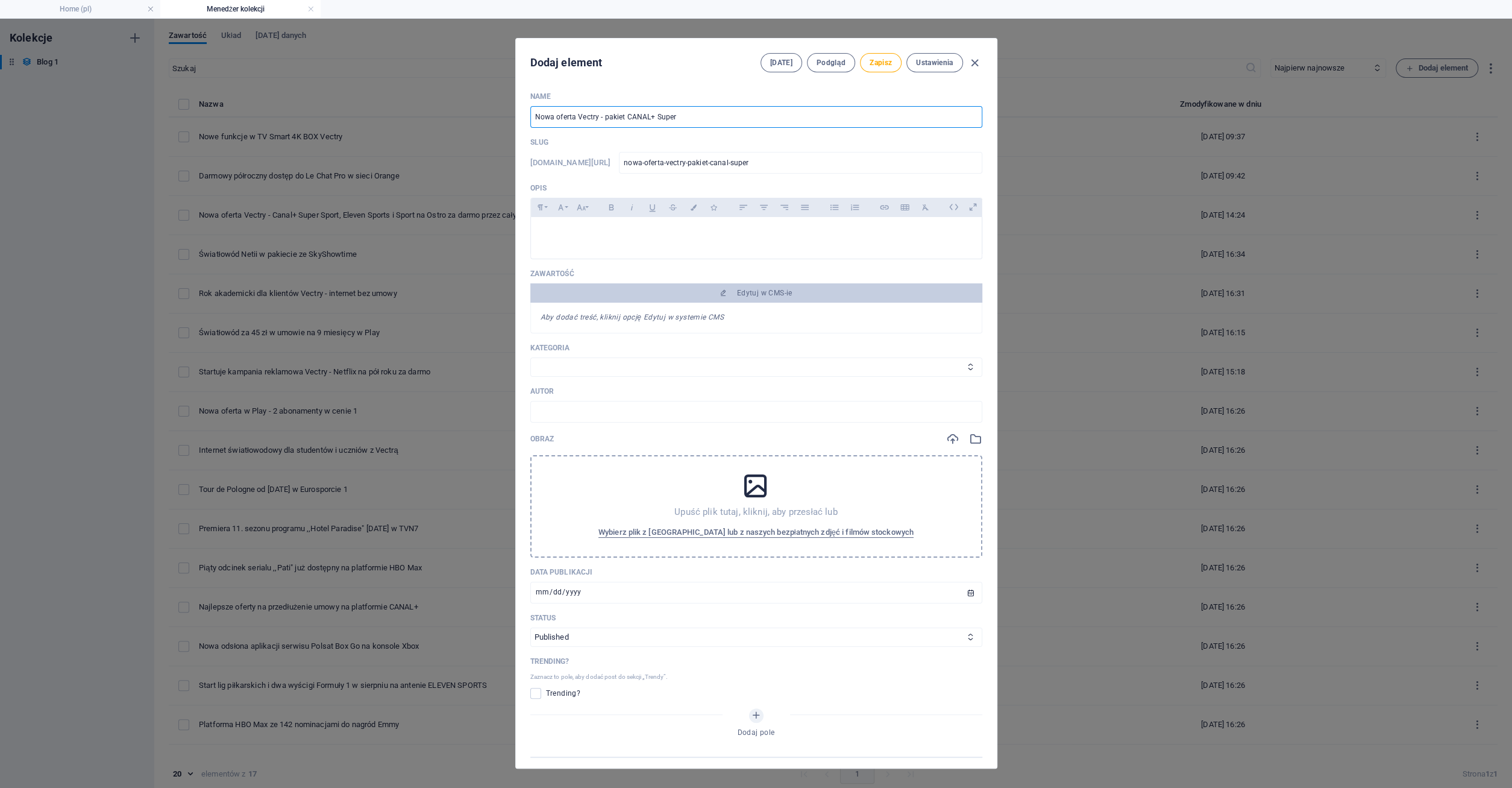
click at [696, 120] on input "Nowa oferta Vectry - pakiet CANAL+ Super" at bounding box center [756, 117] width 452 height 22
type input "Nowa oferta Vectry - pakiet CANAL+ Super S"
type input "nowa-oferta-vectry-pakiet-canal-super-s"
type input "Nowa oferta Vectry - pakiet CANAL+ Super Sp"
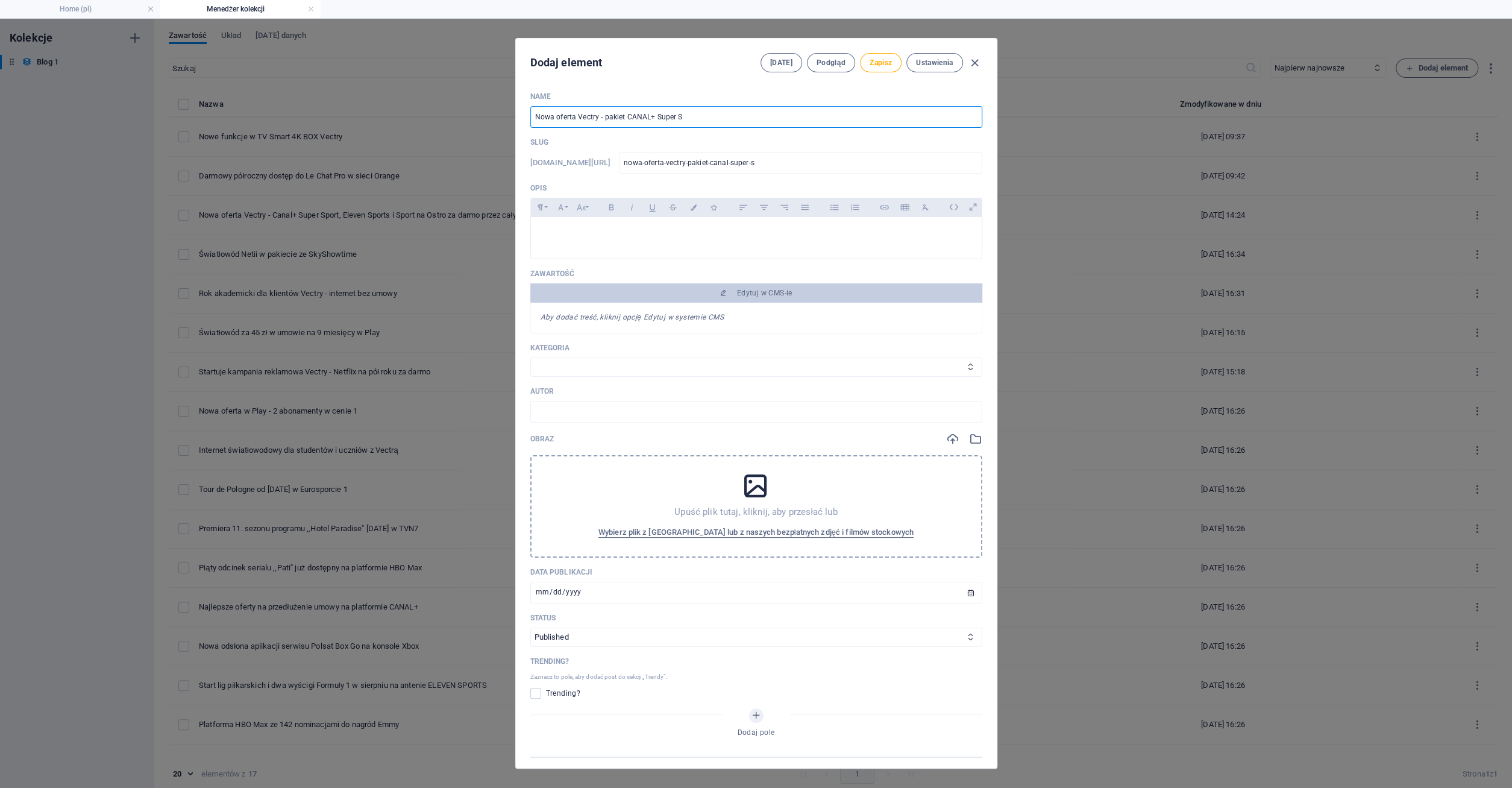
type input "nowa-oferta-vectry-pakiet-canal-super-sp"
type input "Nowa oferta Vectry - pakiet CANAL+ Super Spo"
type input "nowa-oferta-vectry-pakiet-canal-super-spo"
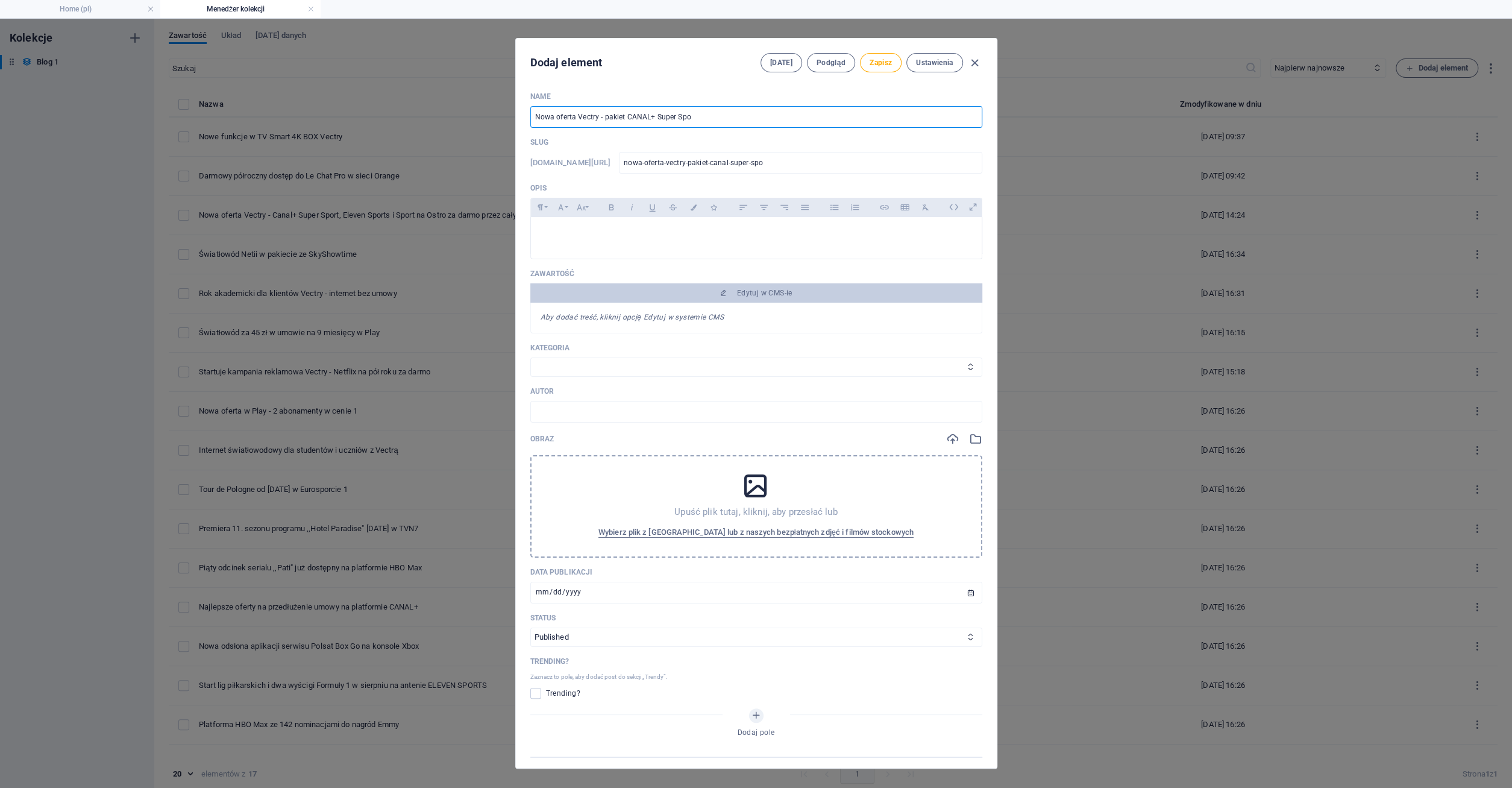
type input "Nowa oferta Vectry - pakiet CANAL+ Super Spor"
type input "nowa-oferta-vectry-pakiet-canal-super-spor"
type input "Nowa oferta Vectry - pakiet CANAL+ Super Sport"
type input "nowa-oferta-vectry-pakiet-canal-super-sport"
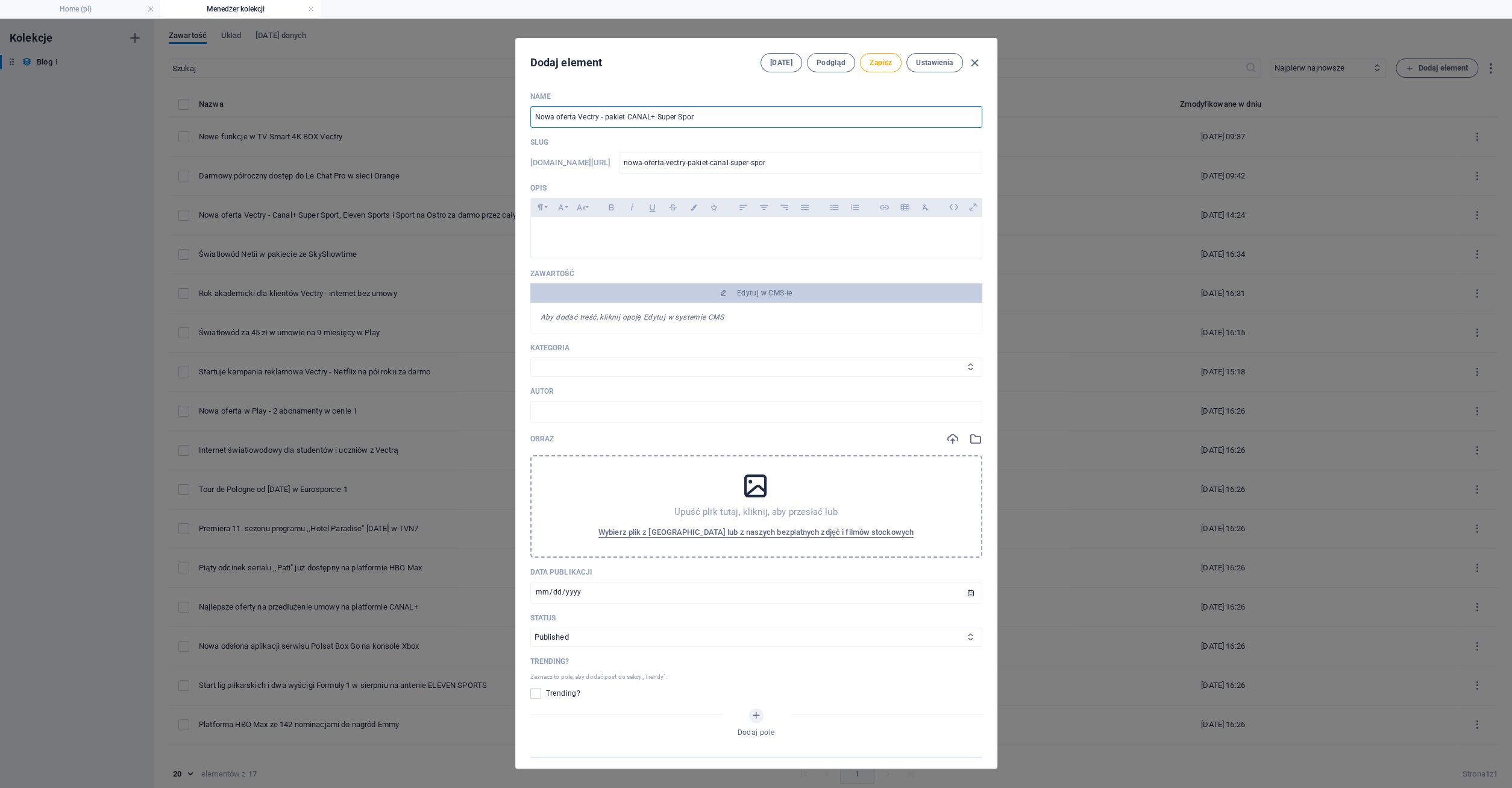
type input "nowa-oferta-vectry-pakiet-canal-super-sport"
type input "Nowa oferta Vectry - pakiet CANAL+ Super Sport n"
type input "nowa-oferta-vectry-pakiet-canal-super-sport-n"
type input "Nowa oferta Vectry - pakiet CANAL+ Super Sport na"
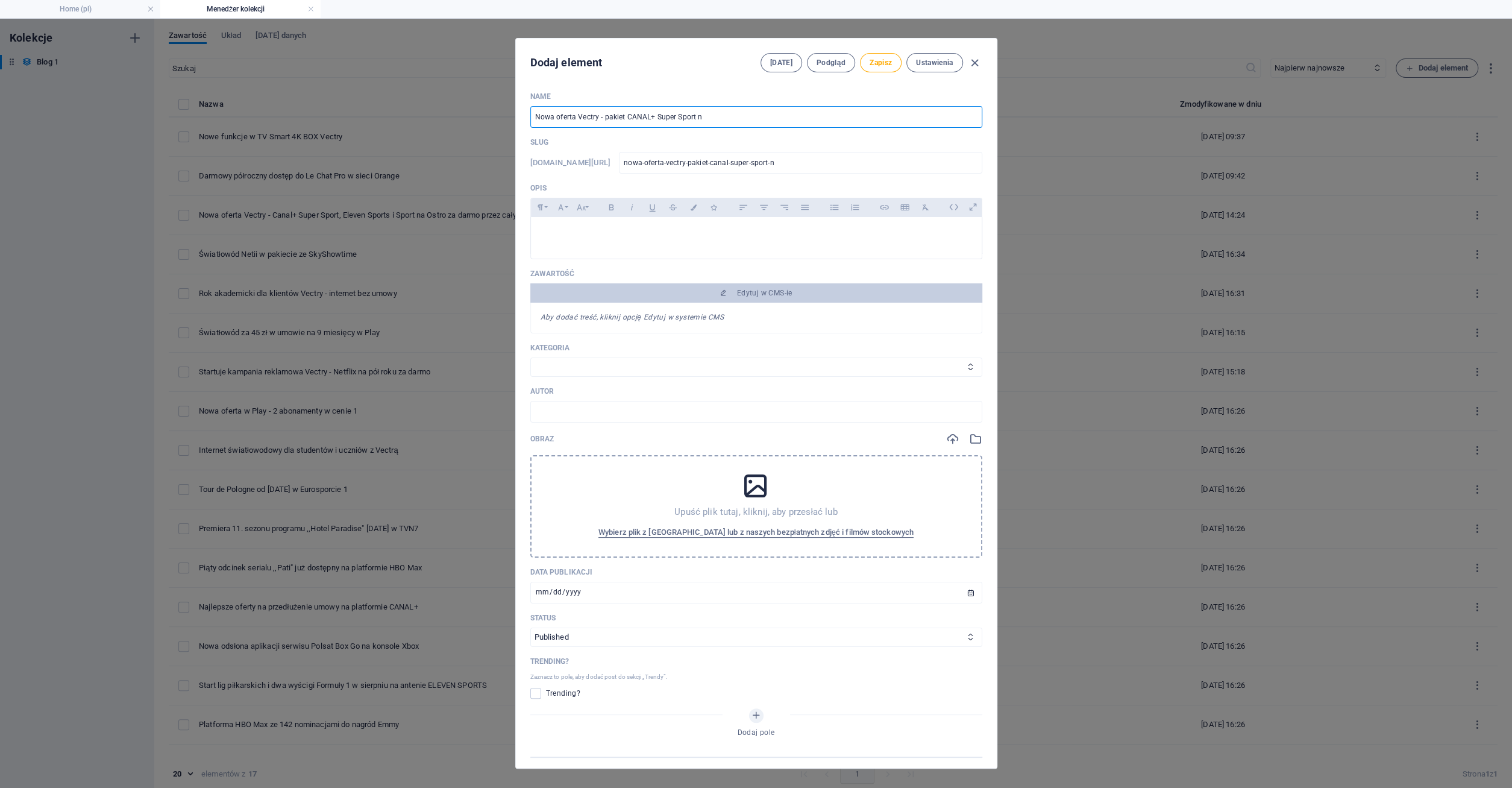
type input "nowa-oferta-vectry-pakiet-canal-super-sport-na"
type input "Nowa oferta Vectry - pakiet CANAL+ Super Sport na r"
type input "nowa-oferta-vectry-pakiet-canal-super-sport-na-r"
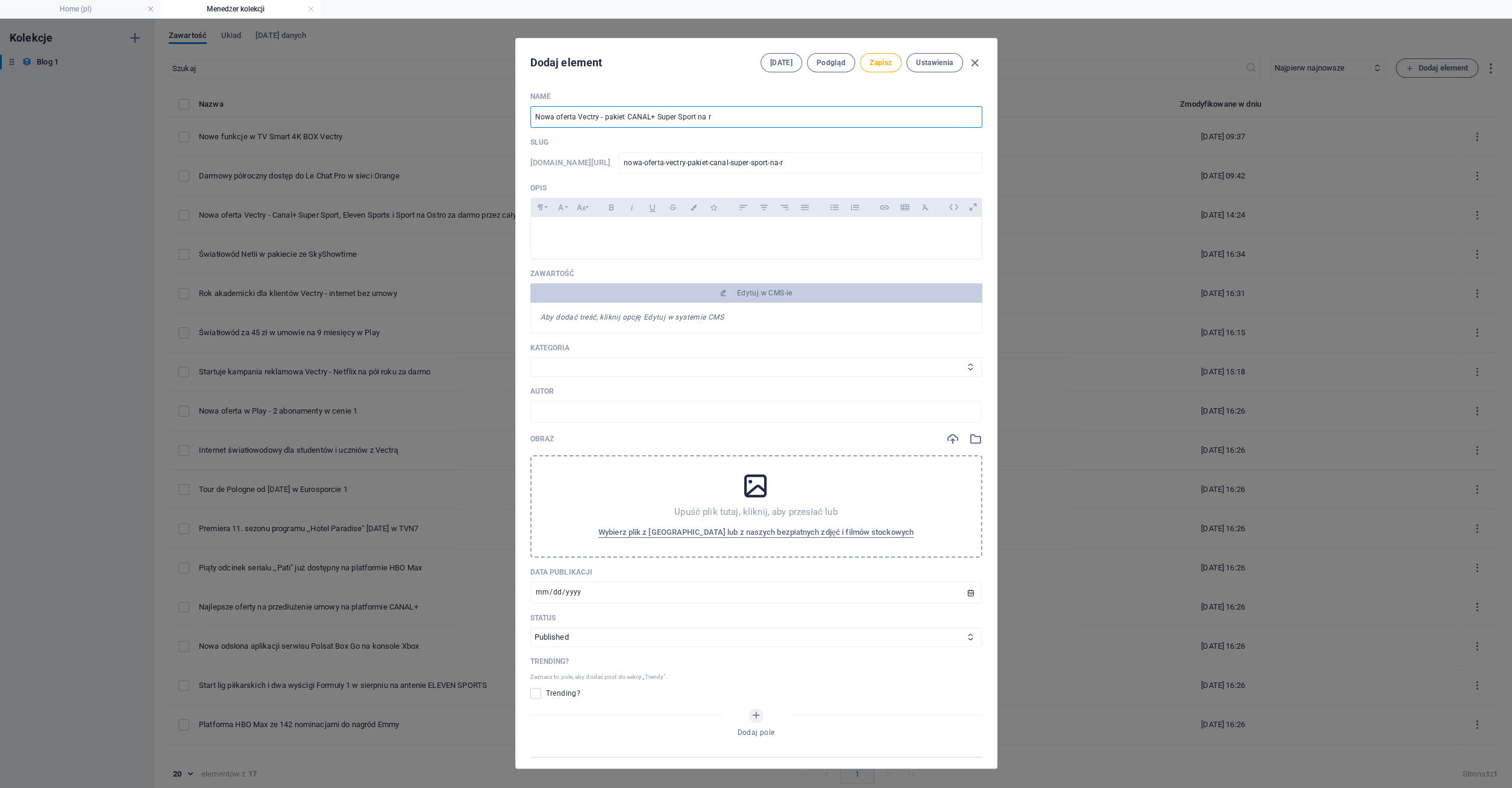
type input "Nowa oferta Vectry - pakiet CANAL+ Super Sport na ro"
type input "nowa-oferta-vectry-pakiet-canal-super-sport-na-ro"
type input "Nowa oferta Vectry - pakiet CANAL+ Super Sport na rok"
type input "nowa-oferta-vectry-pakiet-canal-super-sport-na-rok"
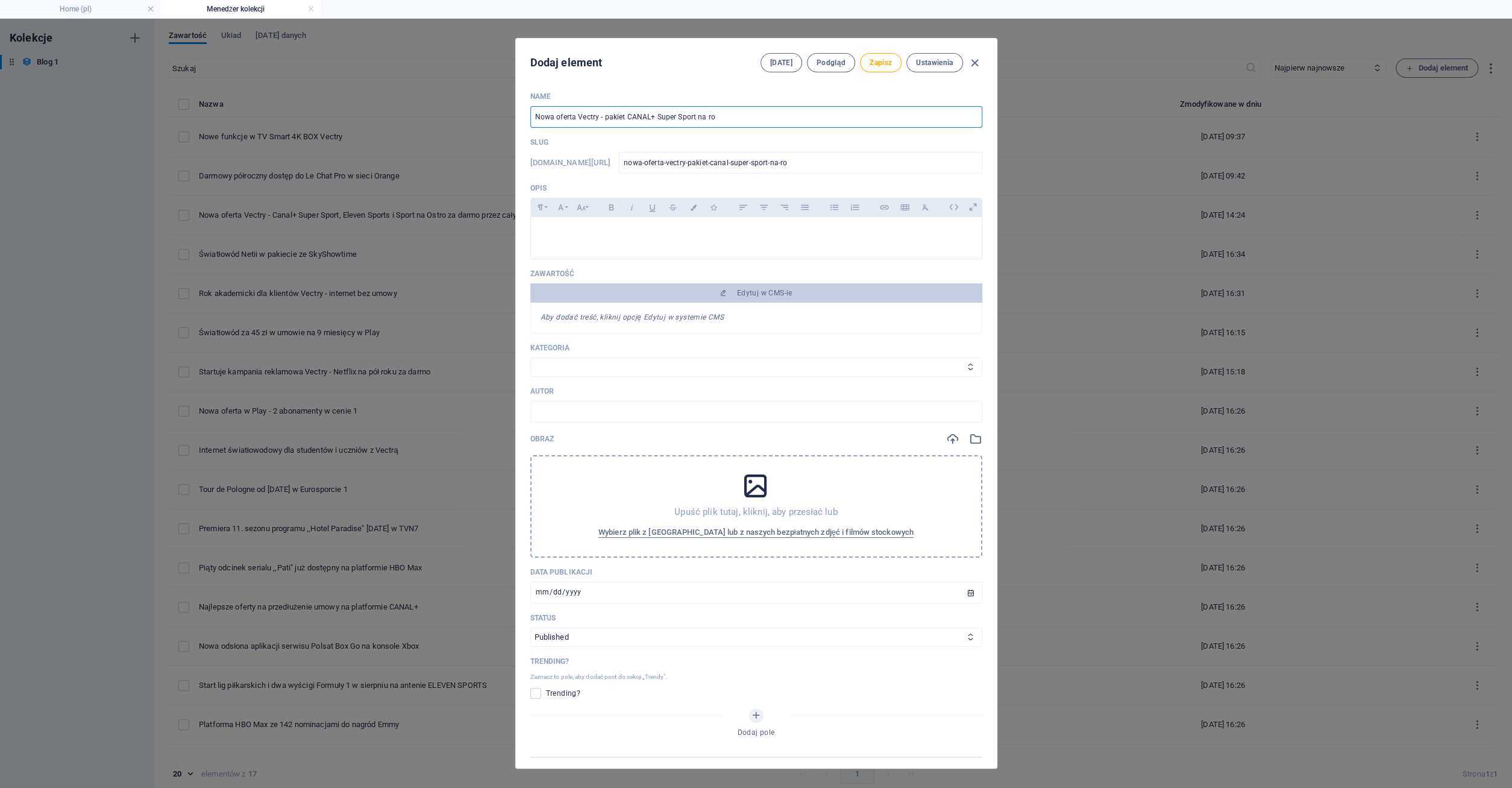
type input "nowa-oferta-vectry-pakiet-canal-super-sport-na-rok"
type input "Nowa oferta Vectry - pakiet CANAL+ Super Sport na rok z"
type input "nowa-oferta-vectry-pakiet-canal-super-sport-na-rok-z"
type input "Nowa oferta Vectry - pakiet CANAL+ Super Sport na rok za"
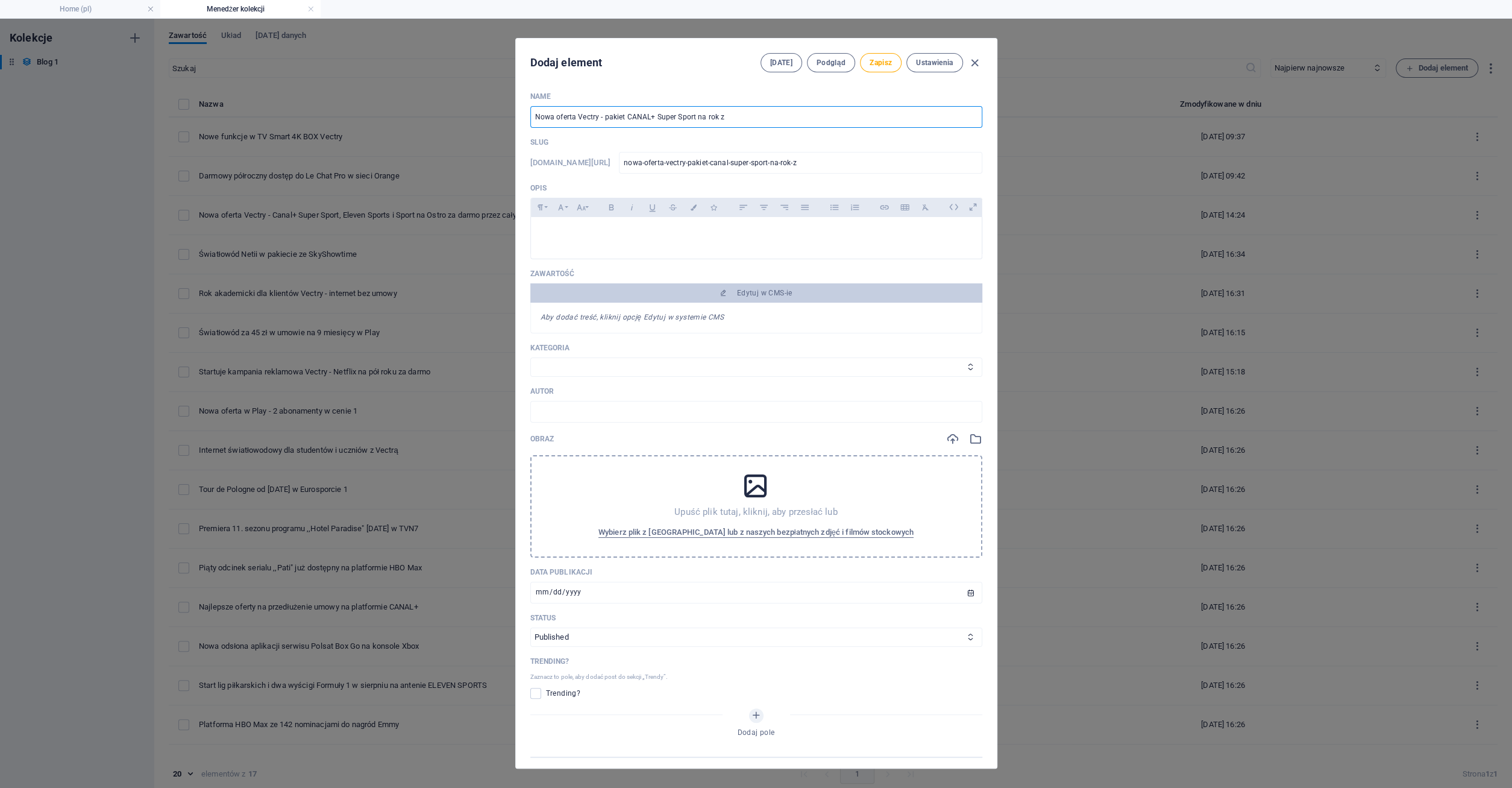
type input "nowa-oferta-vectry-pakiet-canal-super-sport-na-rok-za"
type input "Nowa oferta Vectry - pakiet CANAL+ Super Sport na rok za d"
type input "nowa-oferta-vectry-pakiet-canal-super-sport-na-rok-za-d"
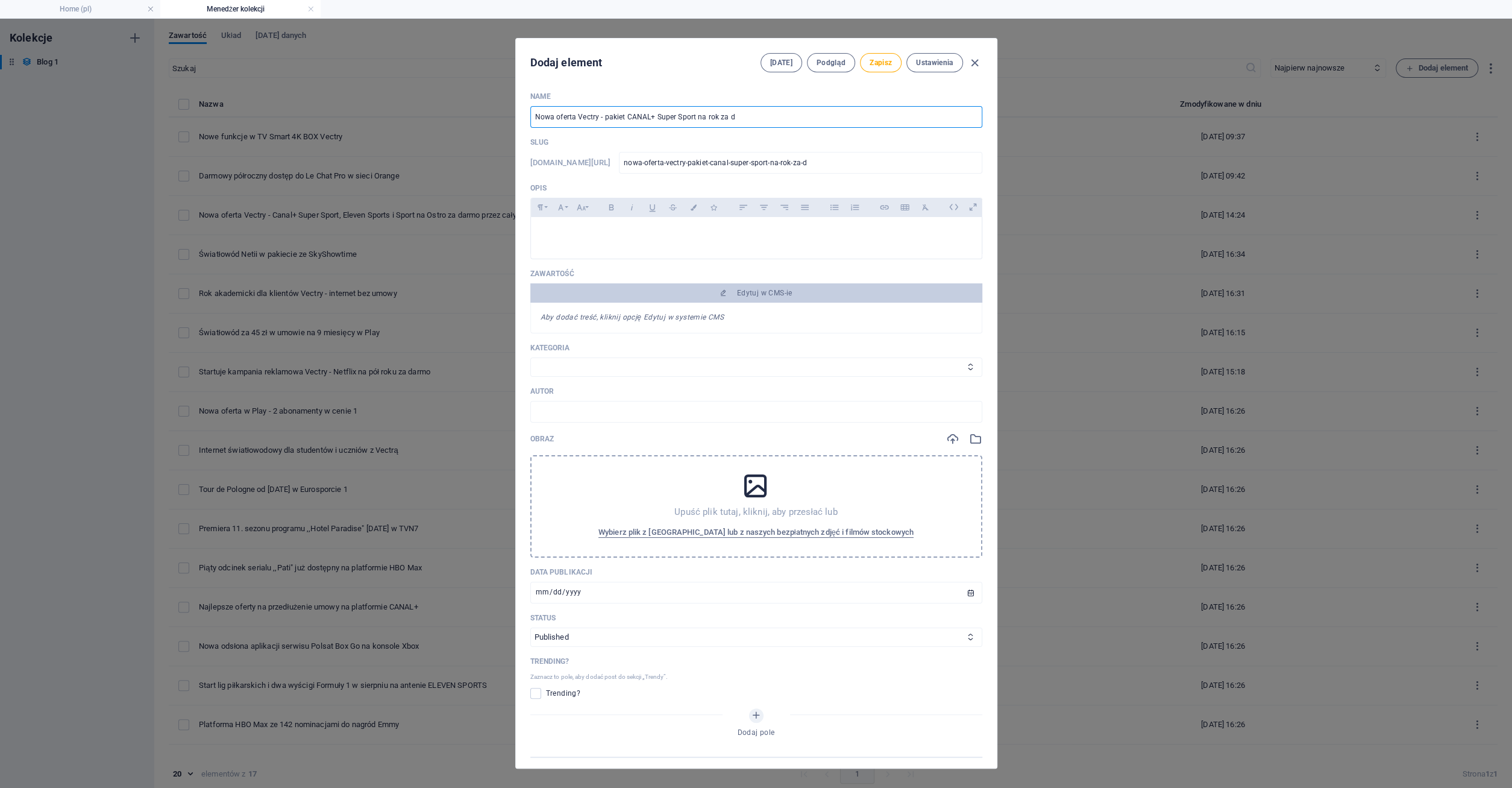
type input "Nowa oferta Vectry - pakiet CANAL+ Super Sport na rok za da"
type input "nowa-oferta-vectry-pakiet-canal-super-sport-na-rok-za-da"
type input "Nowa oferta Vectry - pakiet CANAL+ Super Sport na rok za dar"
type input "nowa-oferta-vectry-pakiet-canal-super-sport-na-rok-za-dar"
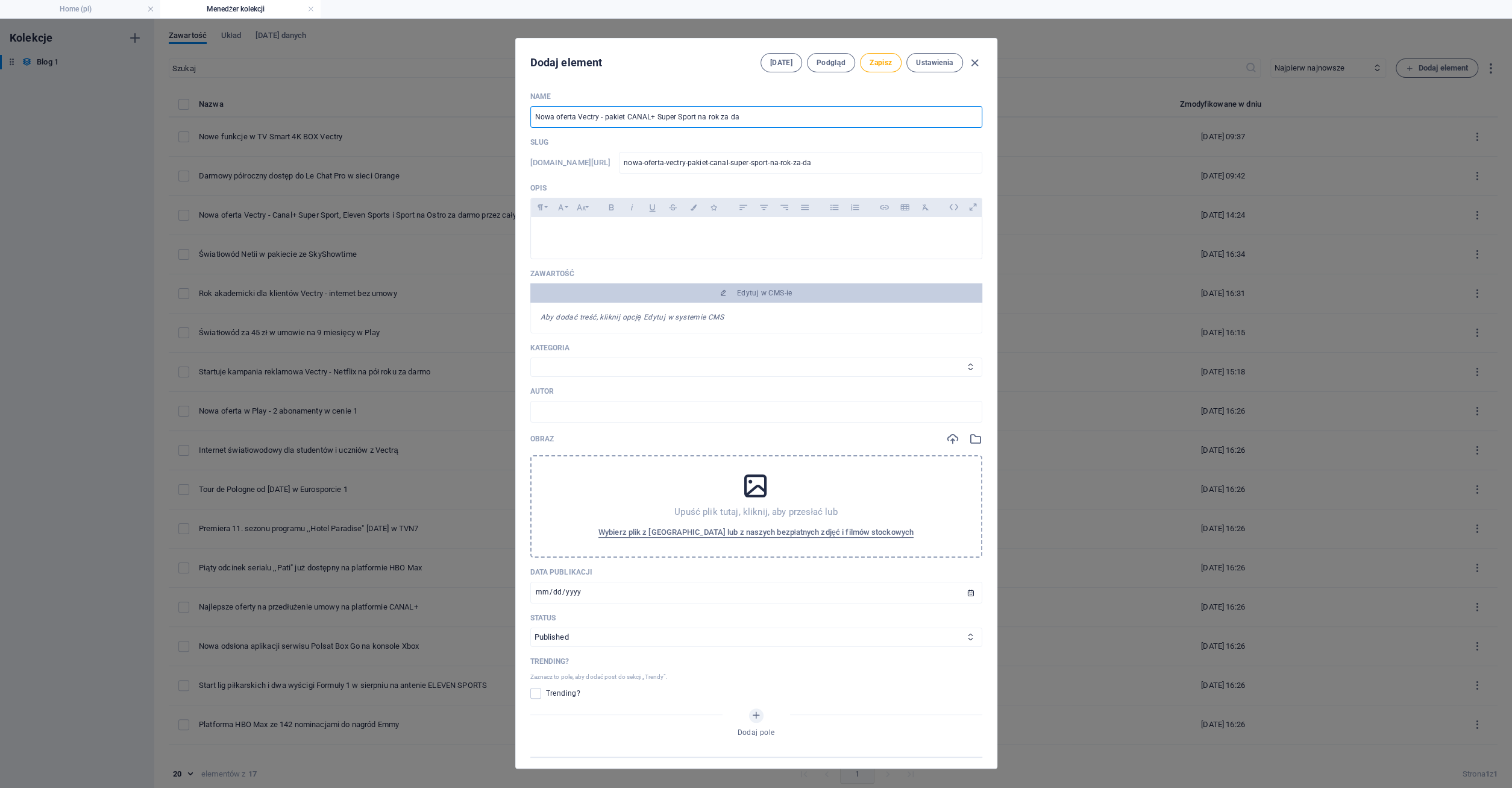
type input "nowa-oferta-vectry-pakiet-canal-super-sport-na-rok-za-dar"
type input "Nowa oferta Vectry - pakiet CANAL+ Super Sport na rok za darm"
type input "nowa-oferta-vectry-pakiet-canal-super-sport-na-rok-za-darm"
type input "Nowa oferta Vectry - pakiet CANAL+ Super Sport na rok za darmo"
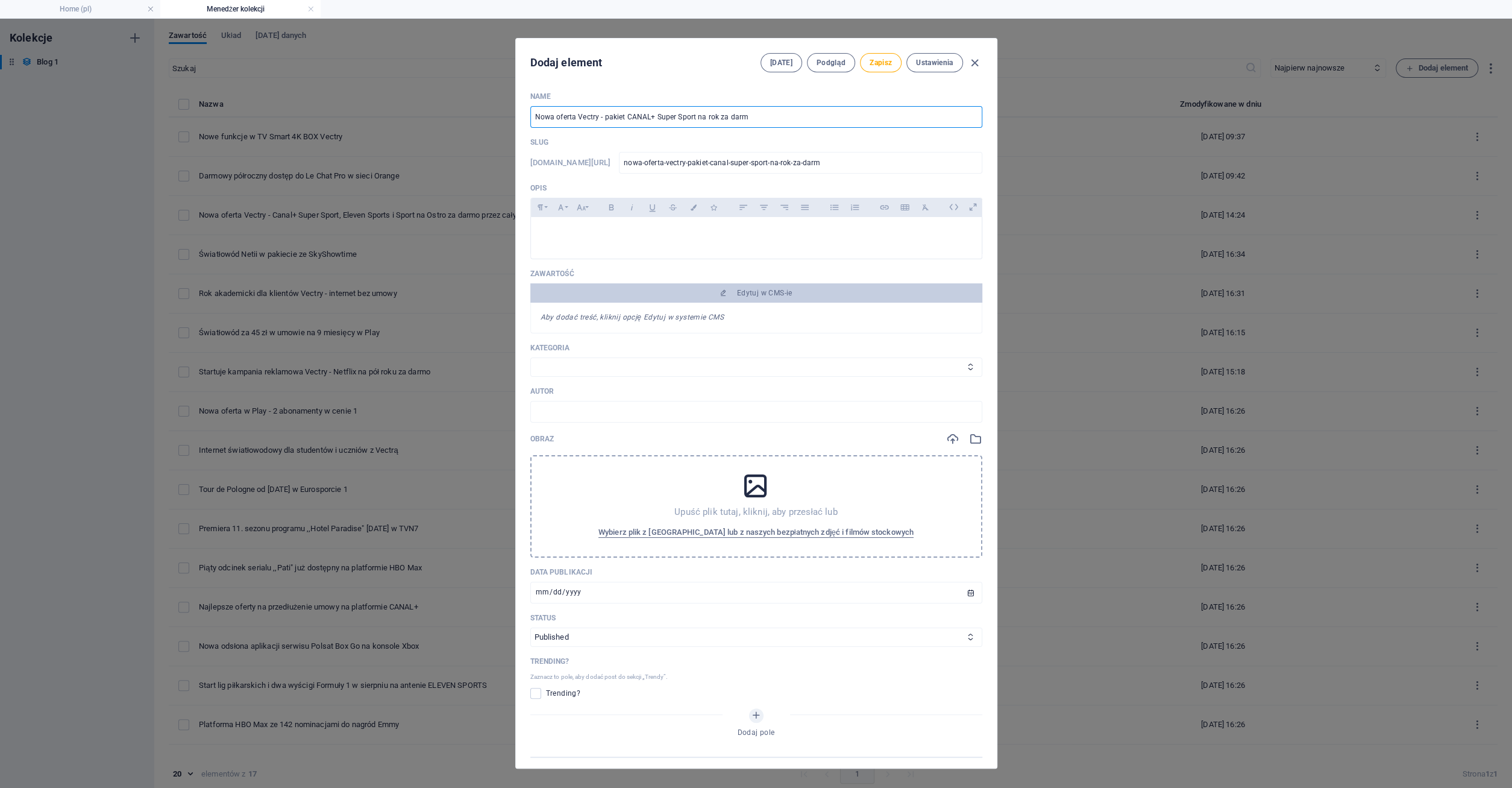
type input "nowa-oferta-vectry-pakiet-canal-super-sport-na-rok-za-darmo"
type input "Nowa oferta Vectry - pakiet CANAL+ Super Sport na rok za darmo"
click at [568, 234] on p at bounding box center [756, 232] width 431 height 12
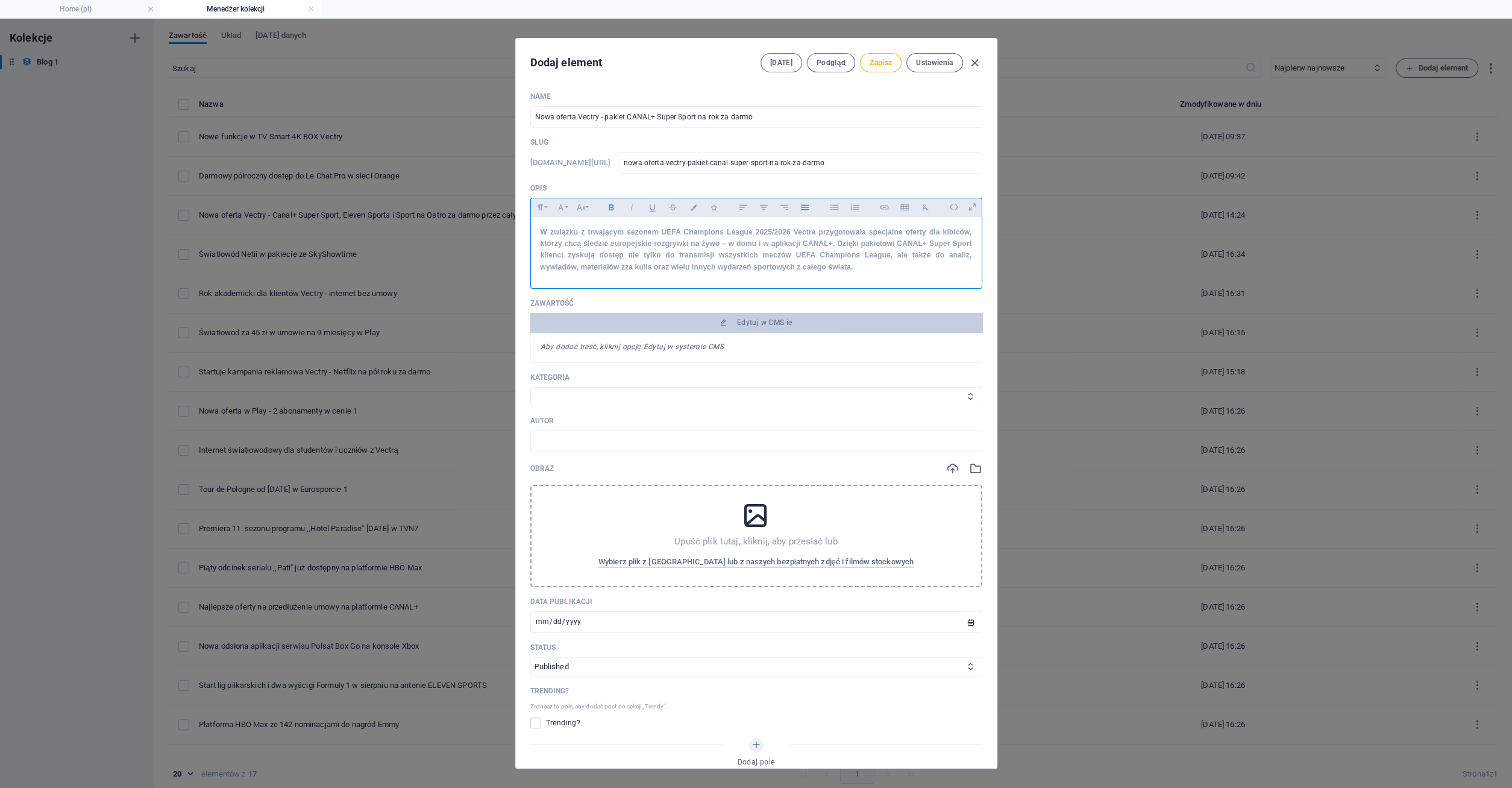
click at [569, 232] on strong "W związku z trwającym sezonem UEFA Champions League 2025/2026 Vectra przygotowa…" at bounding box center [756, 250] width 431 height 43
click at [789, 230] on strong "W związku z trwającym sezonem UEFA Champions League 2025/2026 Vectra przygotowa…" at bounding box center [756, 250] width 431 height 43
click at [897, 232] on strong "W związku z trwającym sezonem UEFA Champions League 2025/2026 operator Vectra p…" at bounding box center [756, 250] width 431 height 43
click at [843, 244] on strong "W związku z trwającym sezonem UEFA Champions League 2025/2026 operator Vectra p…" at bounding box center [756, 250] width 431 height 43
click at [874, 241] on strong "W związku z trwającym sezonem UEFA Champions League 2025/2026 operator Vectra p…" at bounding box center [756, 250] width 431 height 43
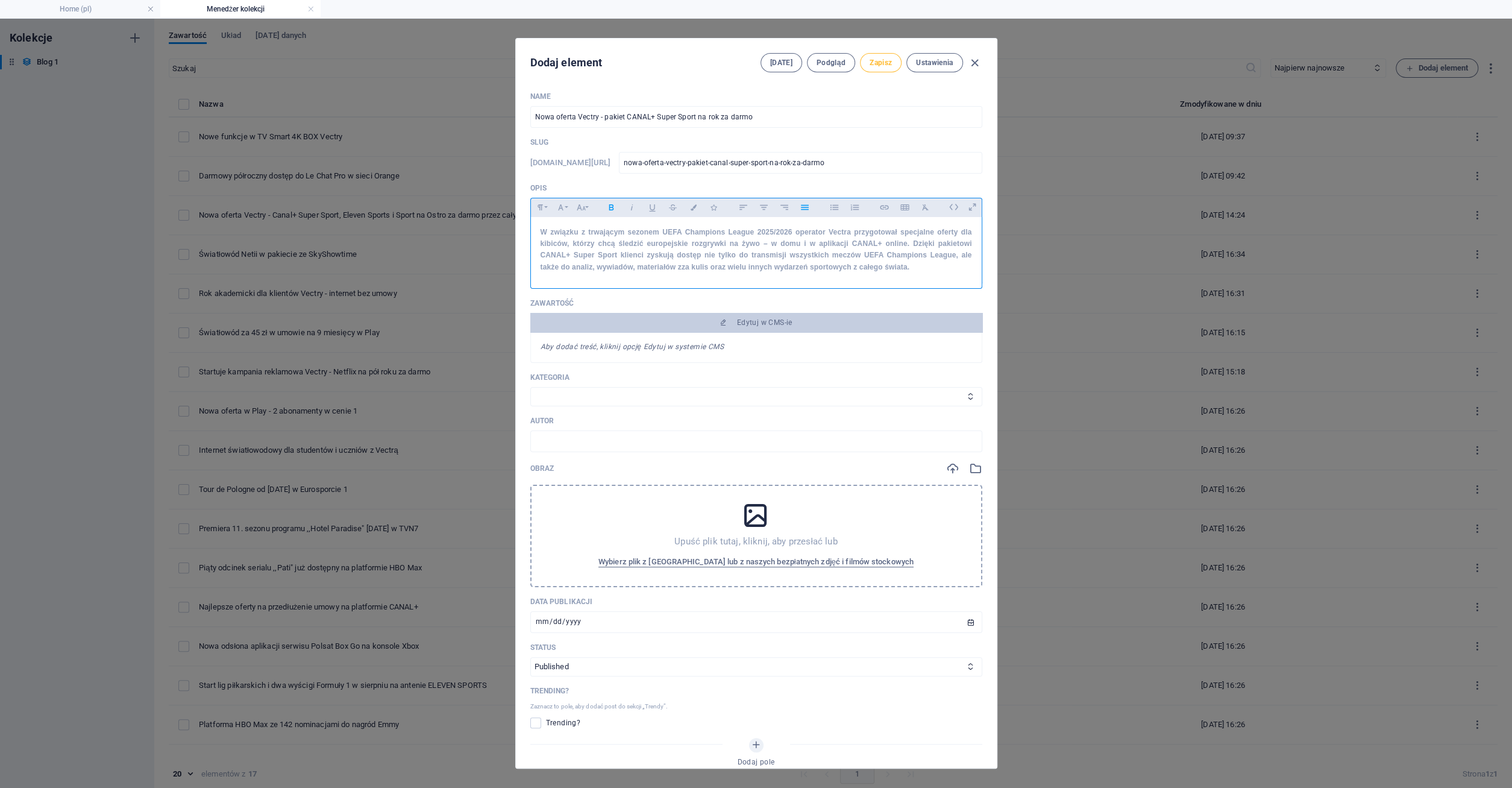
click at [875, 60] on span "Zapisz" at bounding box center [880, 62] width 22 height 10
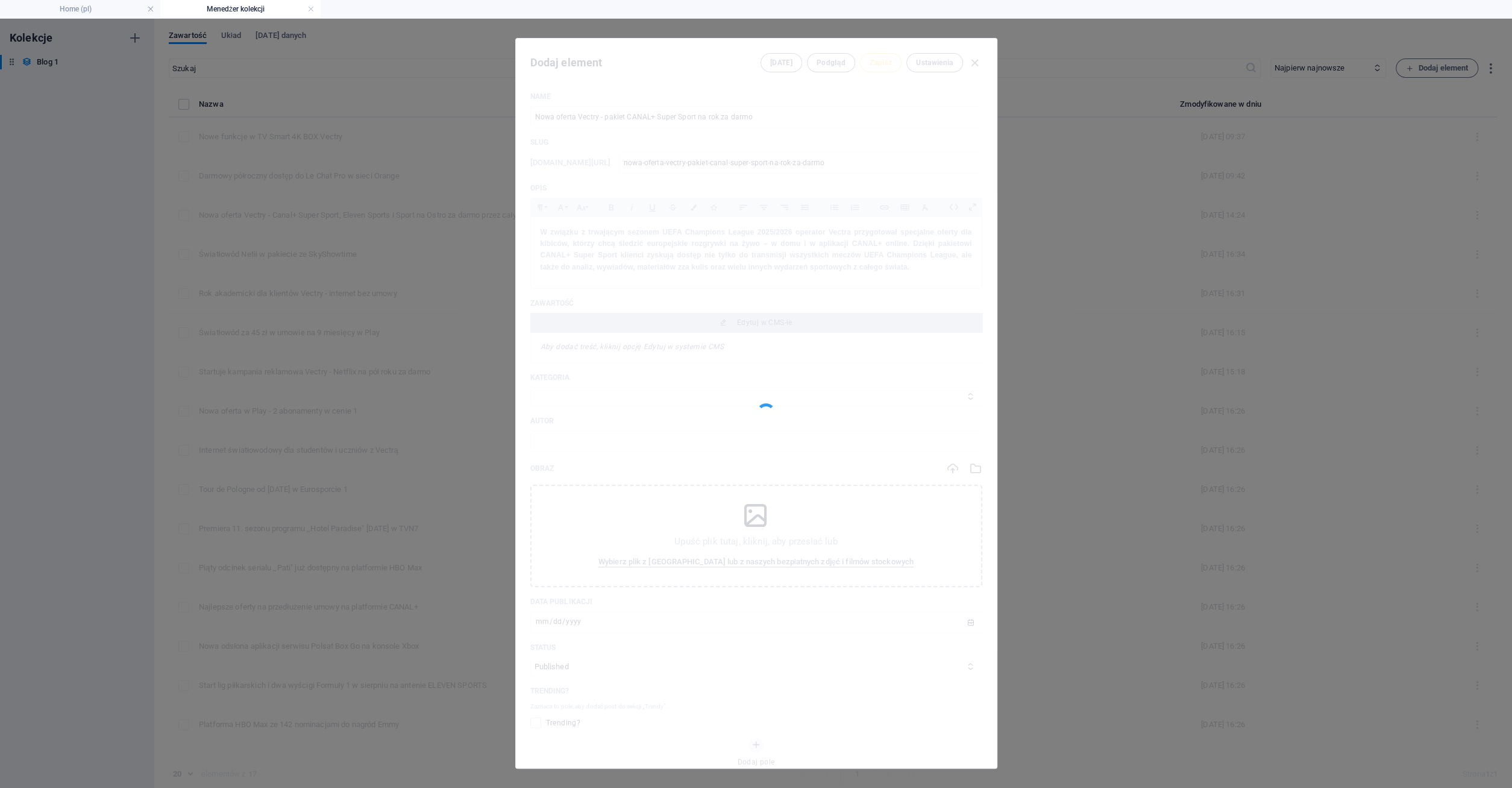
type input "nowa-oferta-vectry-pakiet-canal-super-sport-na-rok-za-darmo"
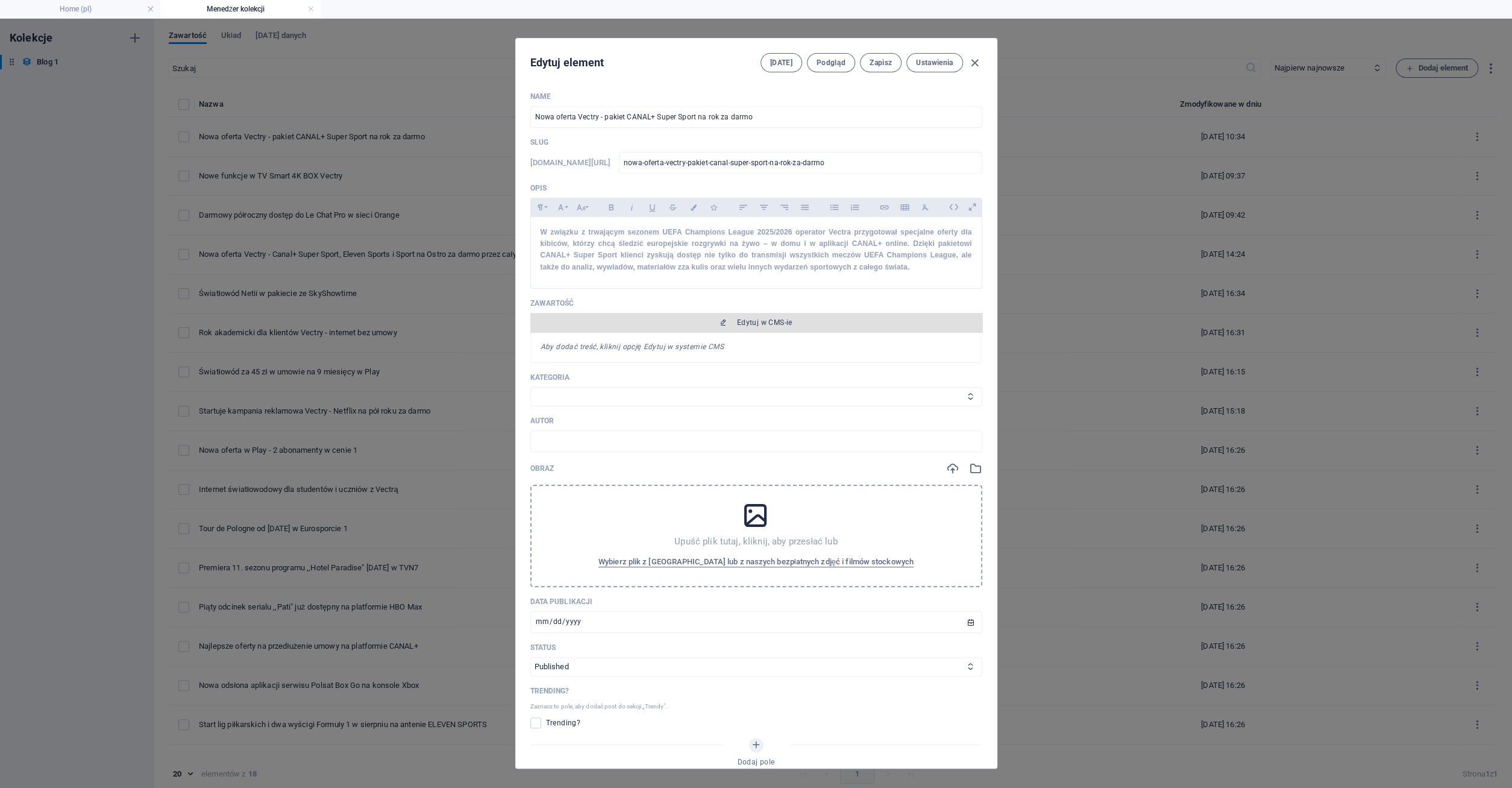
click at [762, 324] on span "Edytuj w CMS-ie" at bounding box center [764, 322] width 56 height 10
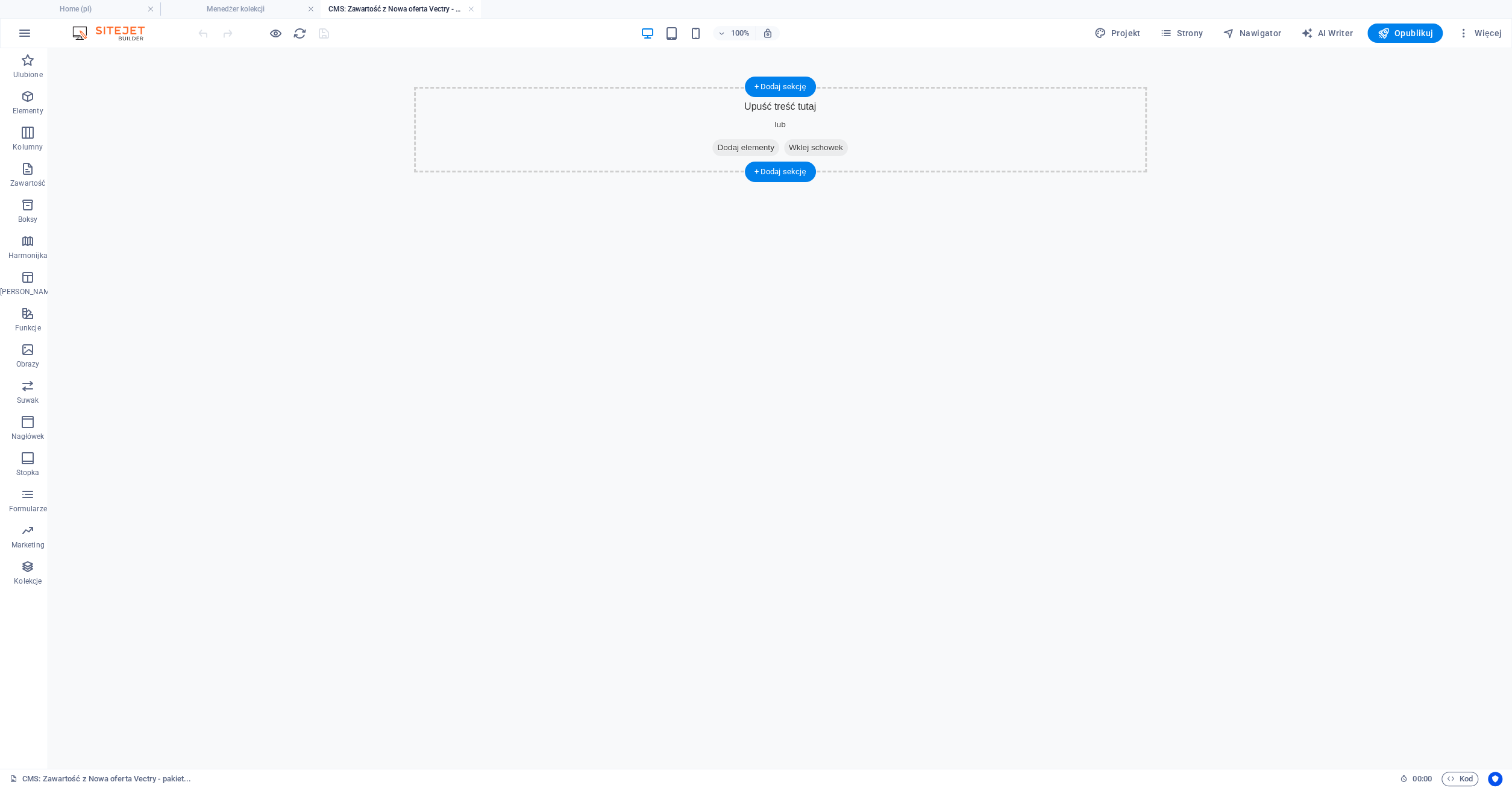
click at [743, 147] on span "Dodaj elementy" at bounding box center [745, 147] width 67 height 17
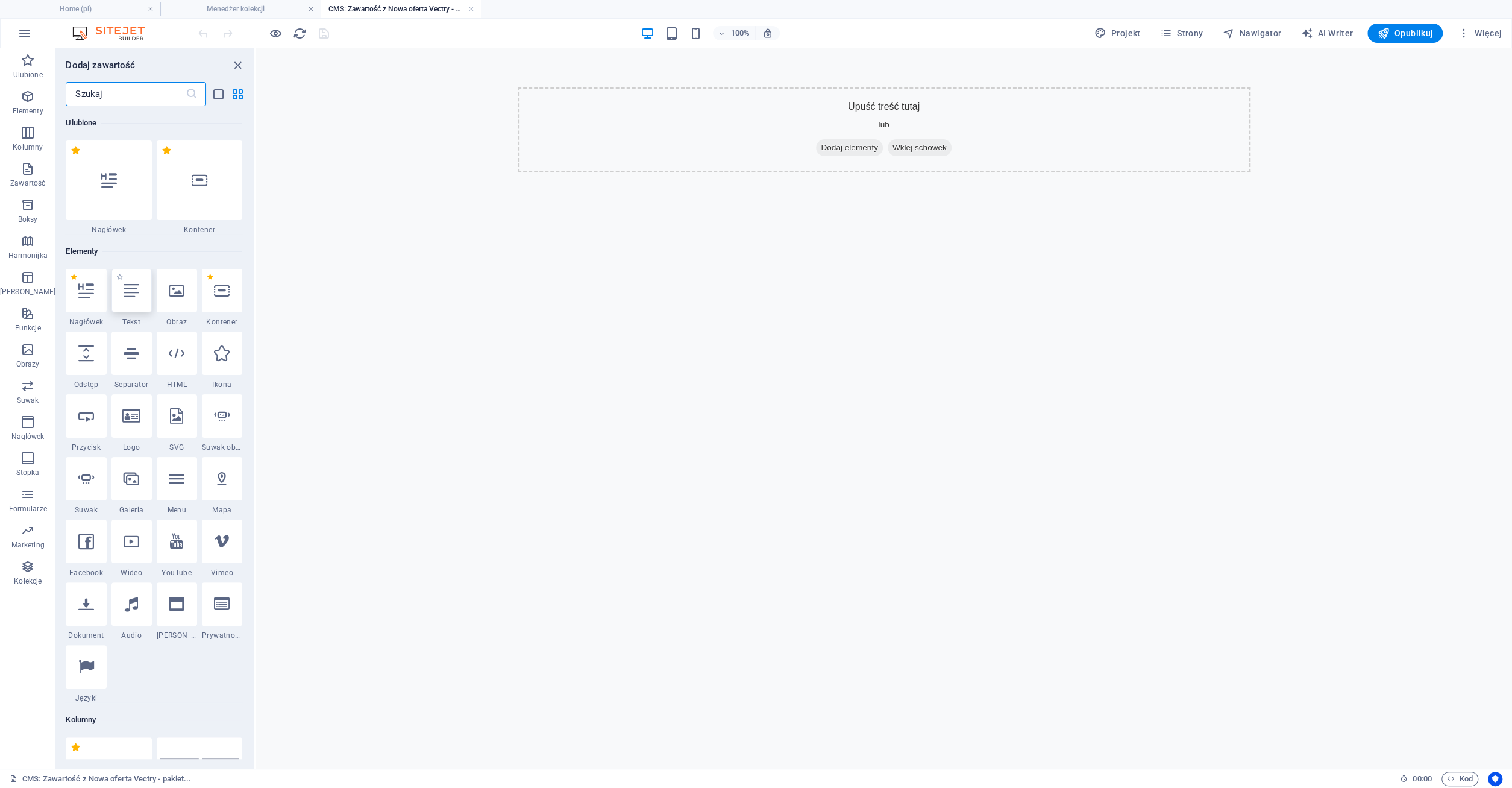
click at [132, 291] on icon at bounding box center [131, 290] width 16 height 16
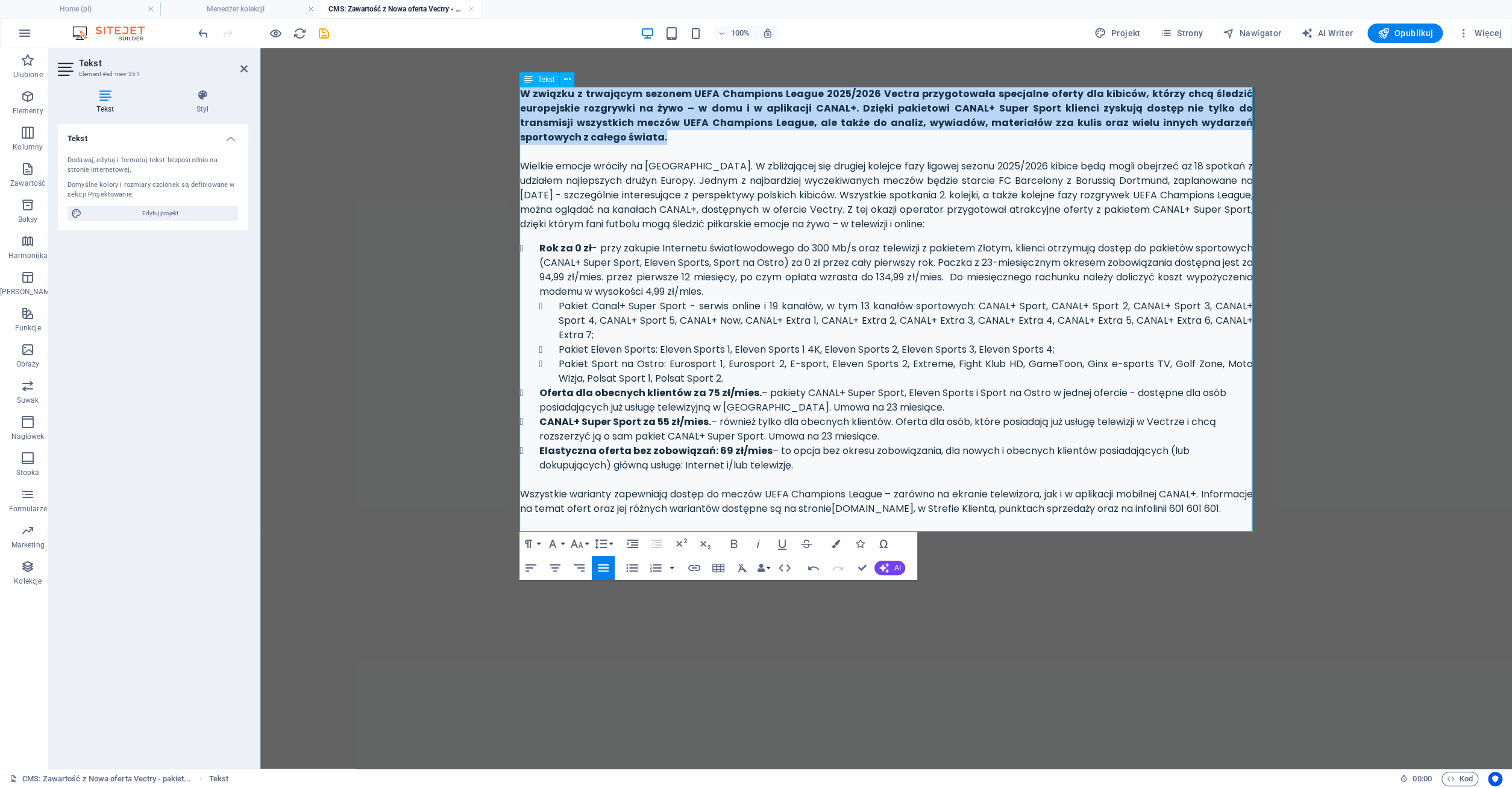
drag, startPoint x: 522, startPoint y: 95, endPoint x: 569, endPoint y: 142, distance: 66.5
click at [569, 142] on p "W związku z trwającym sezonem UEFA Champions League 2025/2026 Vectra przygotowa…" at bounding box center [886, 115] width 733 height 57
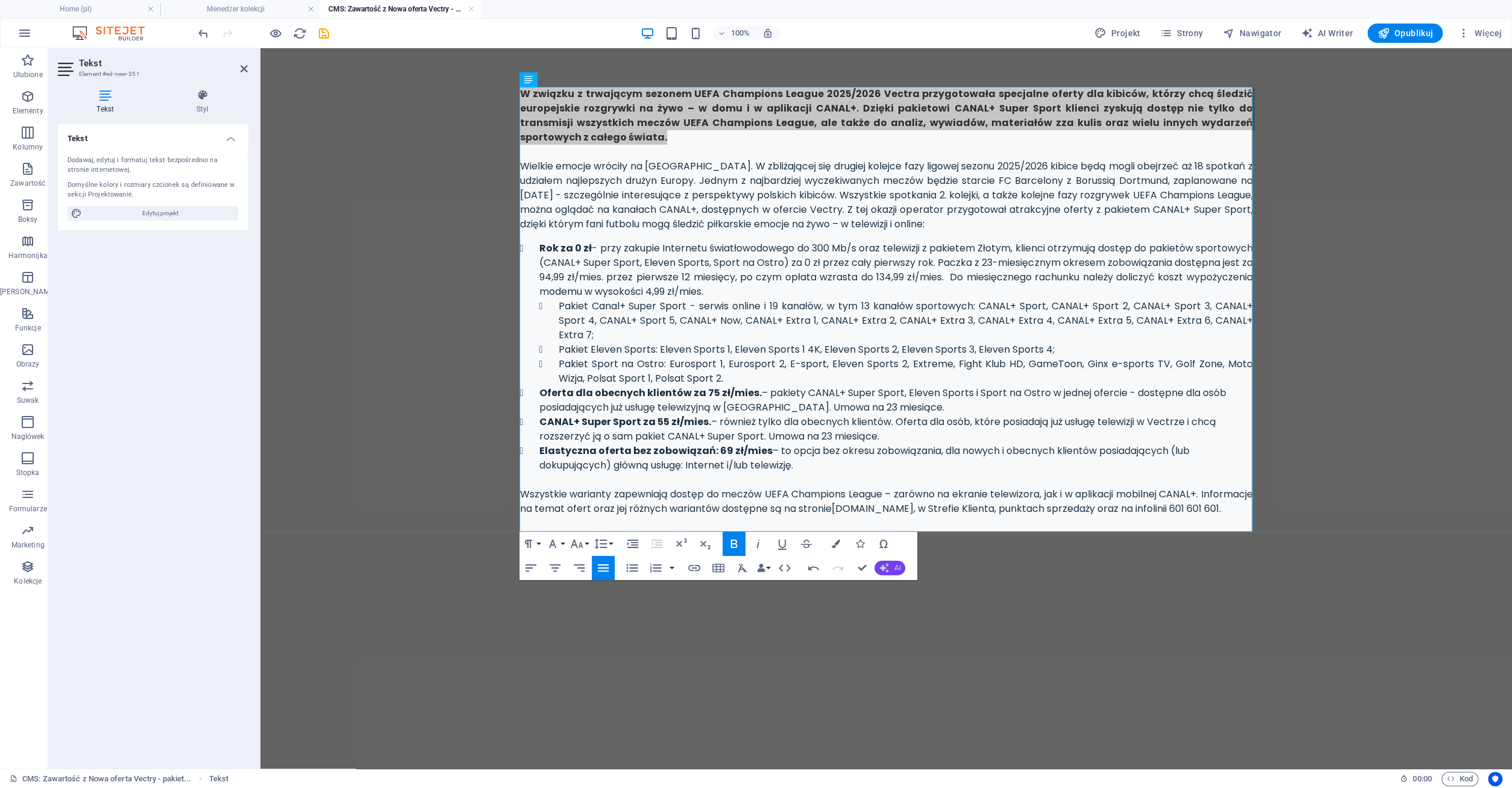
click at [890, 564] on button "AI" at bounding box center [889, 567] width 31 height 14
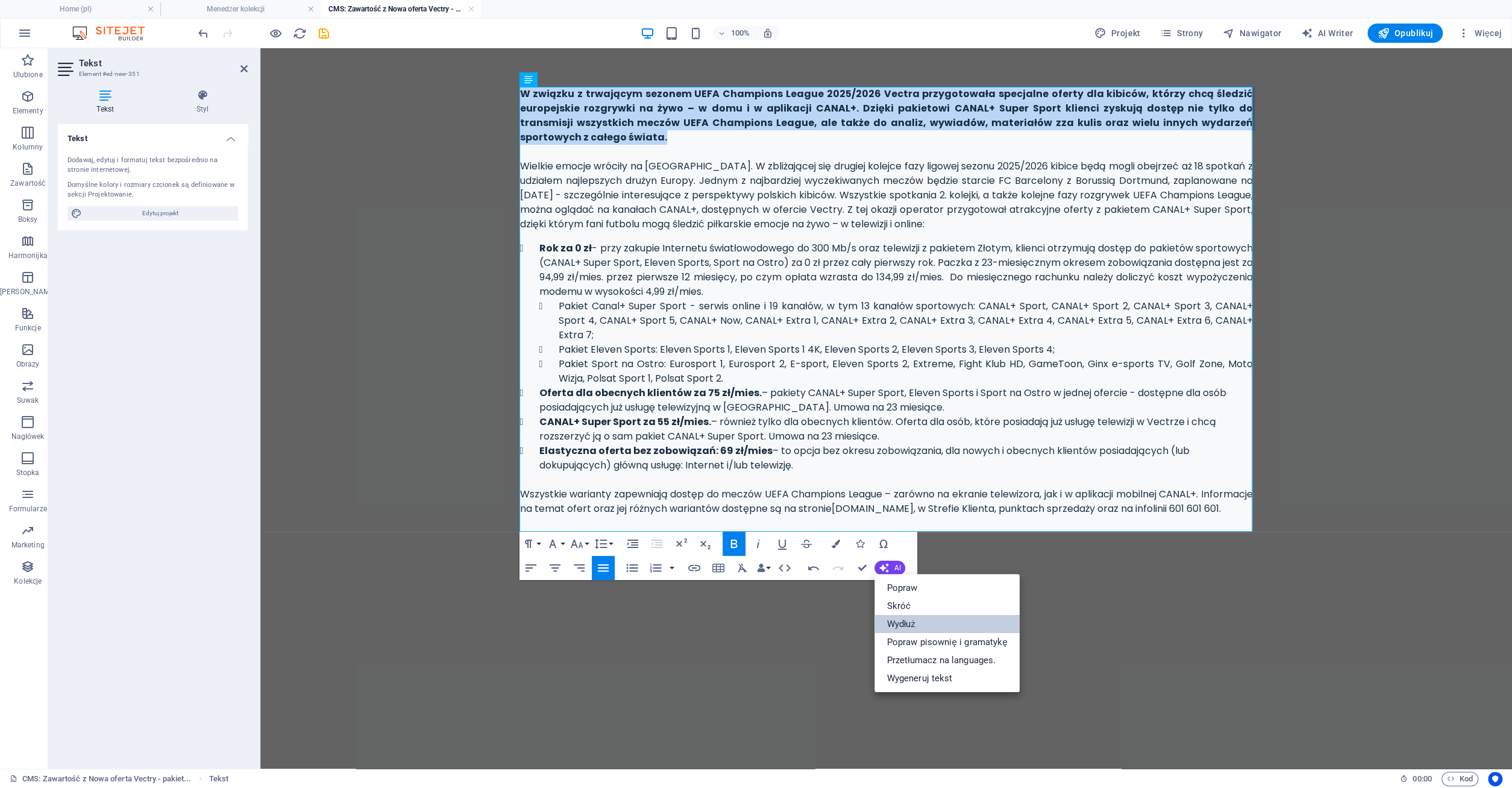
click at [910, 618] on link "Wydłuż" at bounding box center [947, 624] width 145 height 18
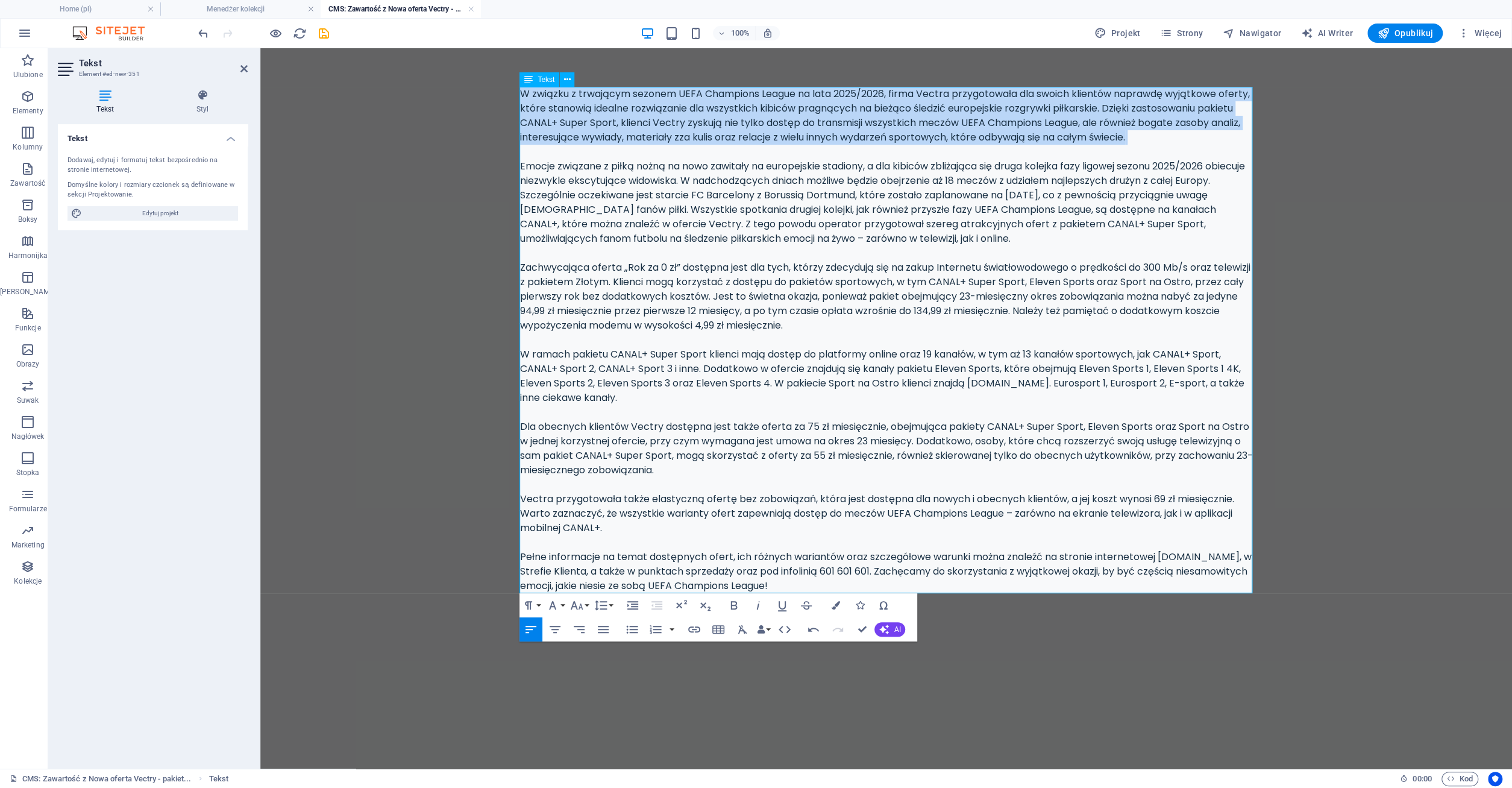
drag, startPoint x: 522, startPoint y: 94, endPoint x: 1222, endPoint y: 147, distance: 702.0
click at [1222, 147] on div "W związku z trwającym sezonem UEFA Champions League na lata 2025/2026, firma Ve…" at bounding box center [886, 340] width 733 height 506
click at [732, 602] on icon "button" at bounding box center [734, 605] width 7 height 8
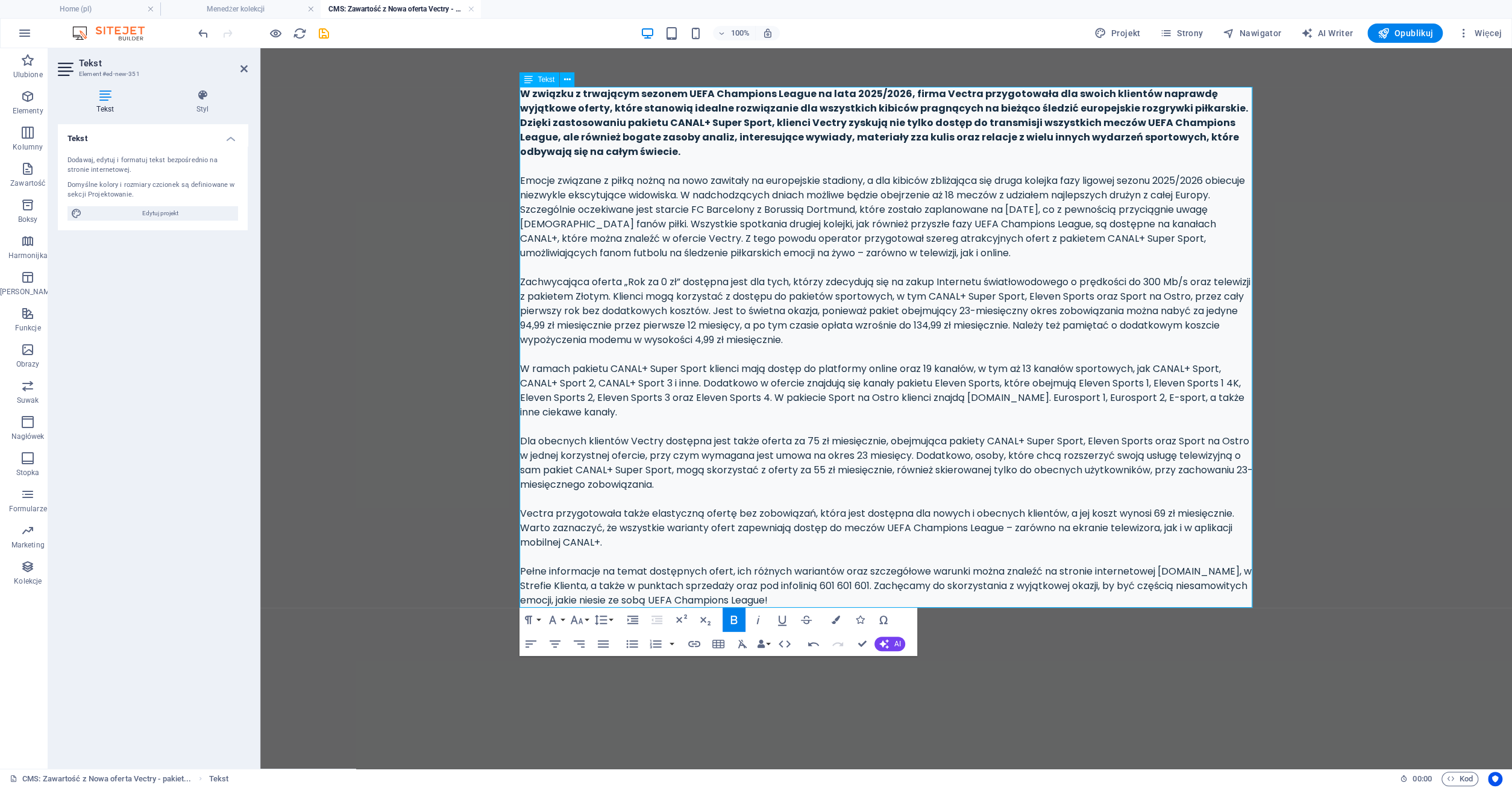
click at [651, 277] on div "W związku z trwającym sezonem UEFA Champions League na lata 2025/2026, firma Ve…" at bounding box center [886, 347] width 733 height 521
drag, startPoint x: 570, startPoint y: 370, endPoint x: 627, endPoint y: 369, distance: 57.0
click at [627, 369] on div "W związku z trwającym sezonem UEFA Champions League na lata 2025/2026, firma Ve…" at bounding box center [886, 347] width 733 height 521
drag, startPoint x: 753, startPoint y: 365, endPoint x: 769, endPoint y: 365, distance: 16.0
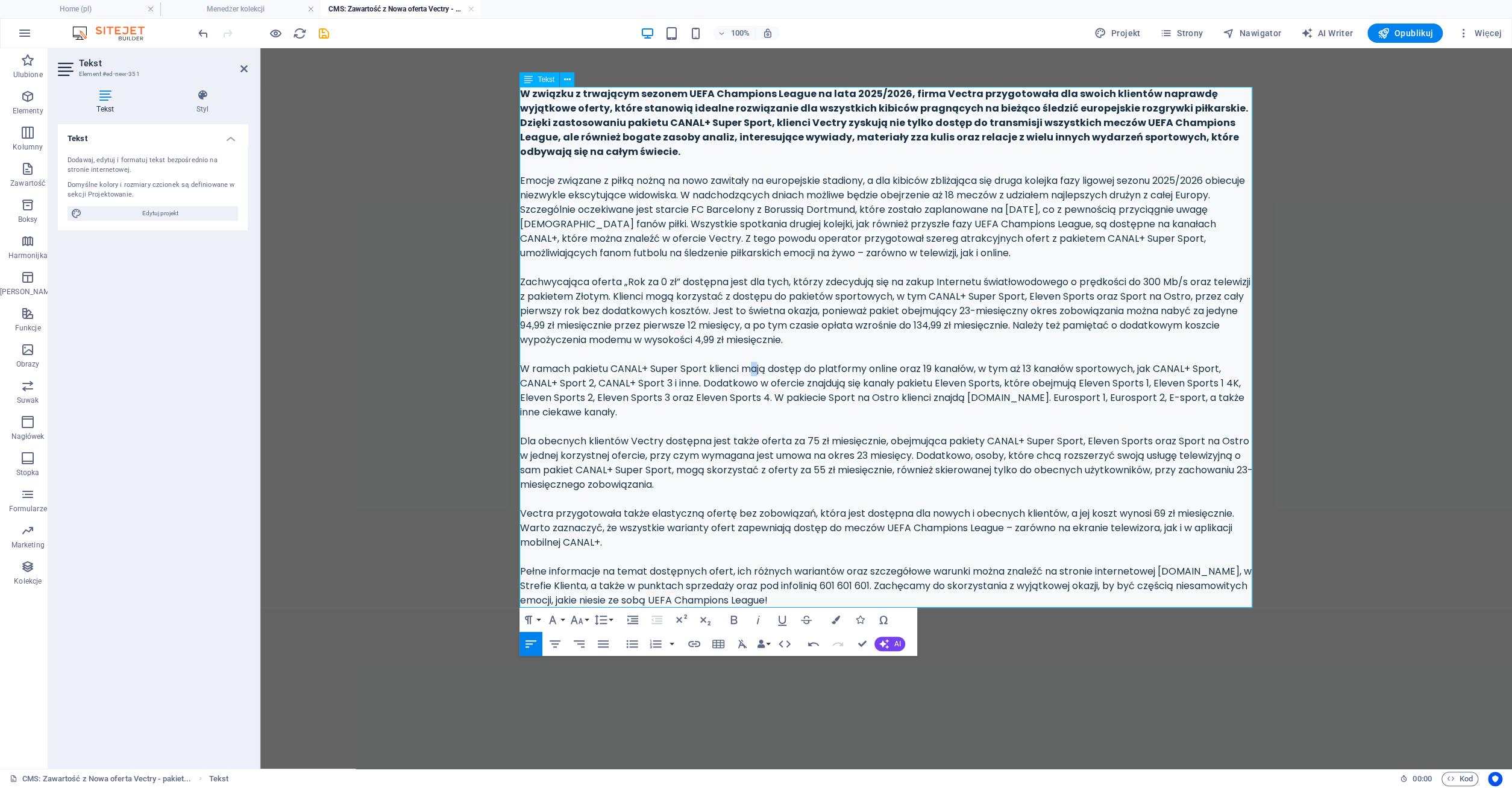
click at [762, 365] on div "W związku z trwającym sezonem UEFA Champions League na lata 2025/2026, firma Ve…" at bounding box center [886, 347] width 733 height 521
drag, startPoint x: 769, startPoint y: 365, endPoint x: 788, endPoint y: 365, distance: 19.0
click at [788, 365] on div "W związku z trwającym sezonem UEFA Champions League na lata 2025/2026, firma Ve…" at bounding box center [886, 347] width 733 height 521
click at [788, 365] on div "W związku z trwającym sezonem UEFA Champions League na lata 2025/2026, firma Ve…" at bounding box center [886, 347] width 733 height 521
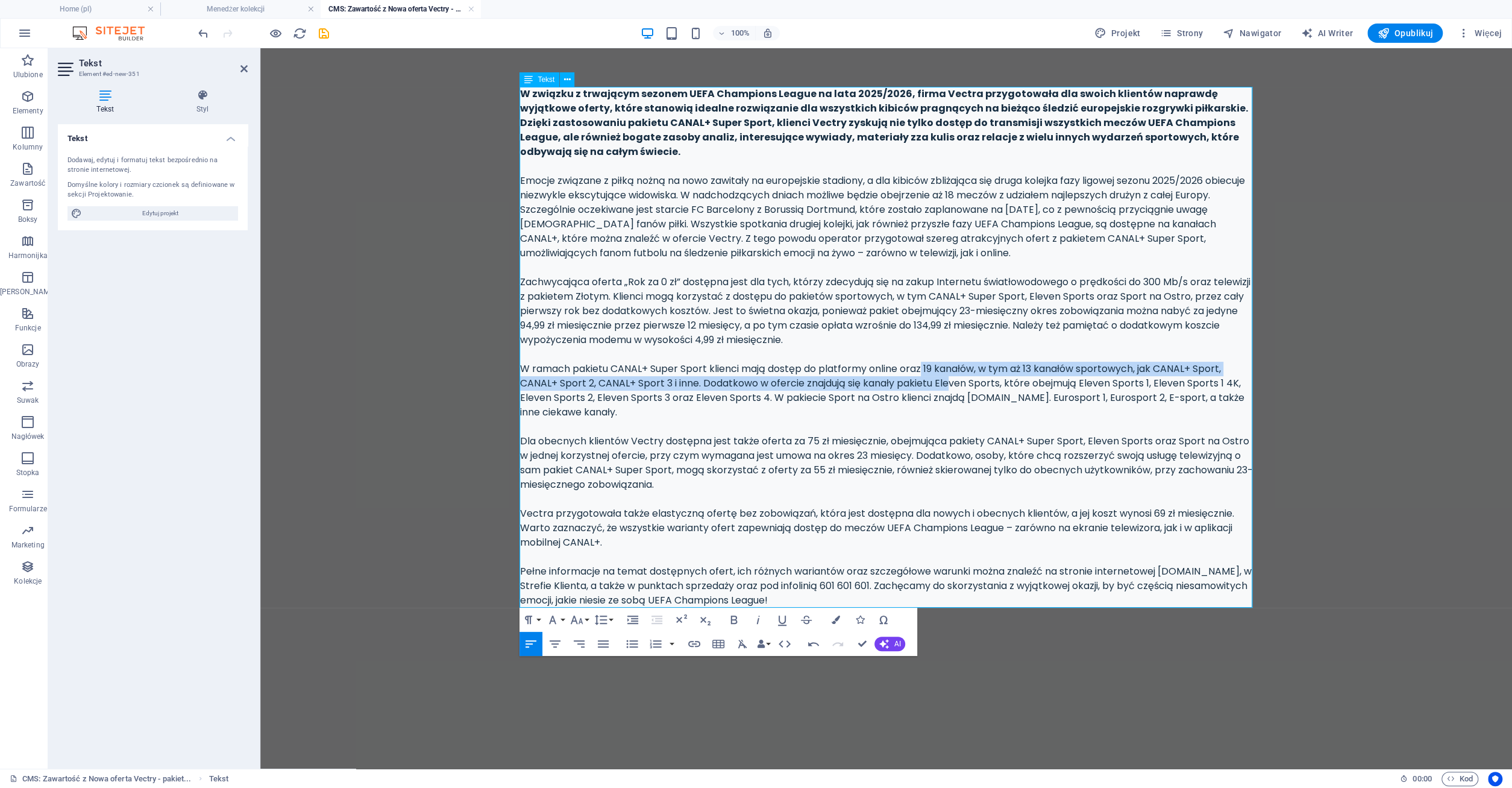
drag, startPoint x: 928, startPoint y: 374, endPoint x: 960, endPoint y: 378, distance: 32.2
click at [960, 378] on div "W związku z trwającym sezonem UEFA Champions League na lata 2025/2026, firma Ve…" at bounding box center [886, 347] width 733 height 521
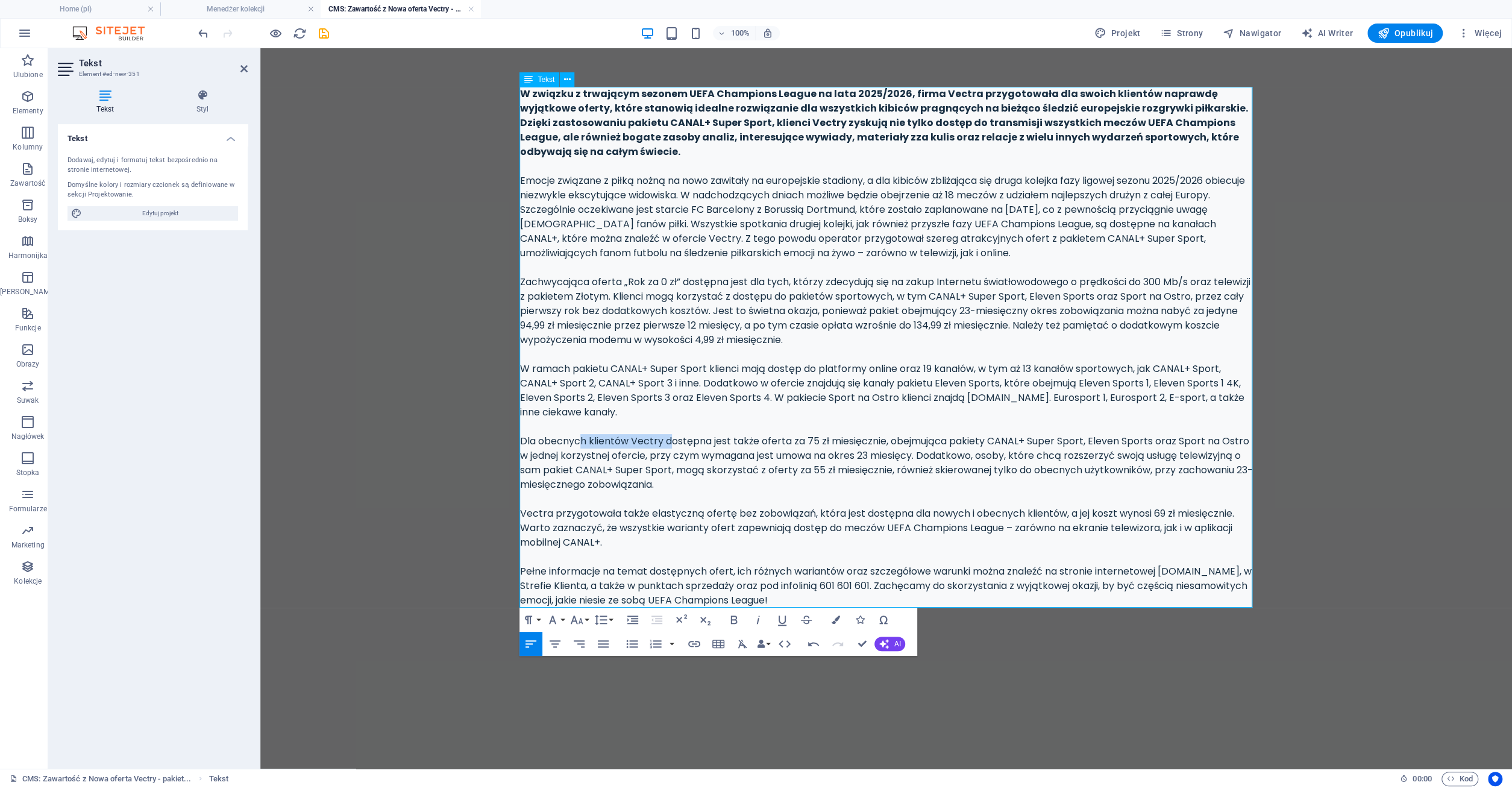
drag, startPoint x: 577, startPoint y: 444, endPoint x: 669, endPoint y: 445, distance: 92.0
click at [669, 445] on div "W związku z trwającym sezonem UEFA Champions League na lata 2025/2026, firma Ve…" at bounding box center [886, 347] width 733 height 521
drag, startPoint x: 802, startPoint y: 441, endPoint x: 809, endPoint y: 441, distance: 7.0
click at [809, 441] on div "W związku z trwającym sezonem UEFA Champions League na lata 2025/2026, firma Ve…" at bounding box center [886, 347] width 733 height 521
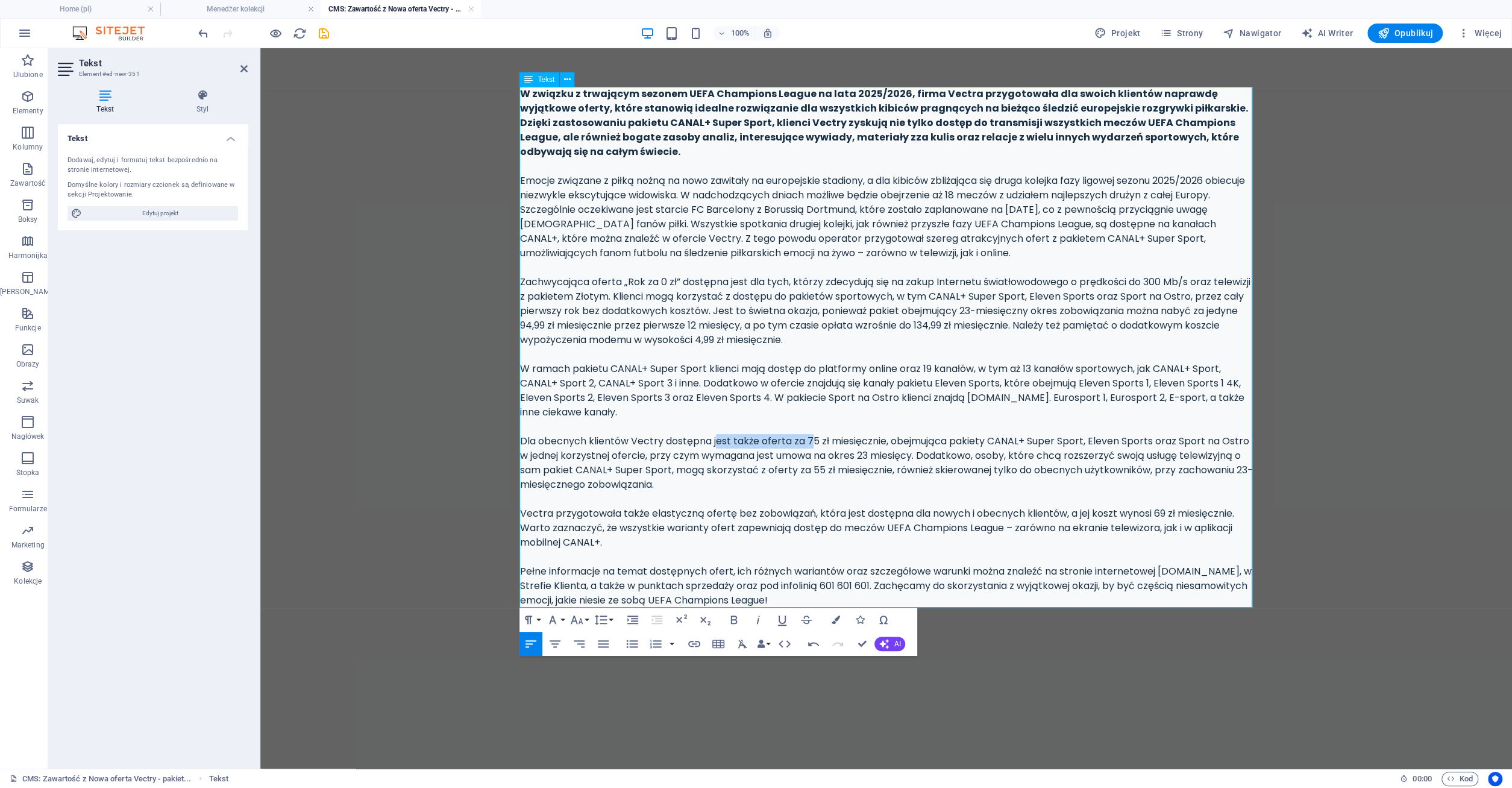
click at [809, 441] on div "W związku z trwającym sezonem UEFA Champions League na lata 2025/2026, firma Ve…" at bounding box center [886, 347] width 733 height 521
drag, startPoint x: 887, startPoint y: 443, endPoint x: 948, endPoint y: 441, distance: 61.0
click at [948, 441] on div "W związku z trwającym sezonem UEFA Champions League na lata 2025/2026, firma Ve…" at bounding box center [886, 347] width 733 height 521
click at [949, 441] on div "W związku z trwającym sezonem UEFA Champions League na lata 2025/2026, firma Ve…" at bounding box center [886, 347] width 733 height 521
drag, startPoint x: 582, startPoint y: 455, endPoint x: 686, endPoint y: 451, distance: 104.1
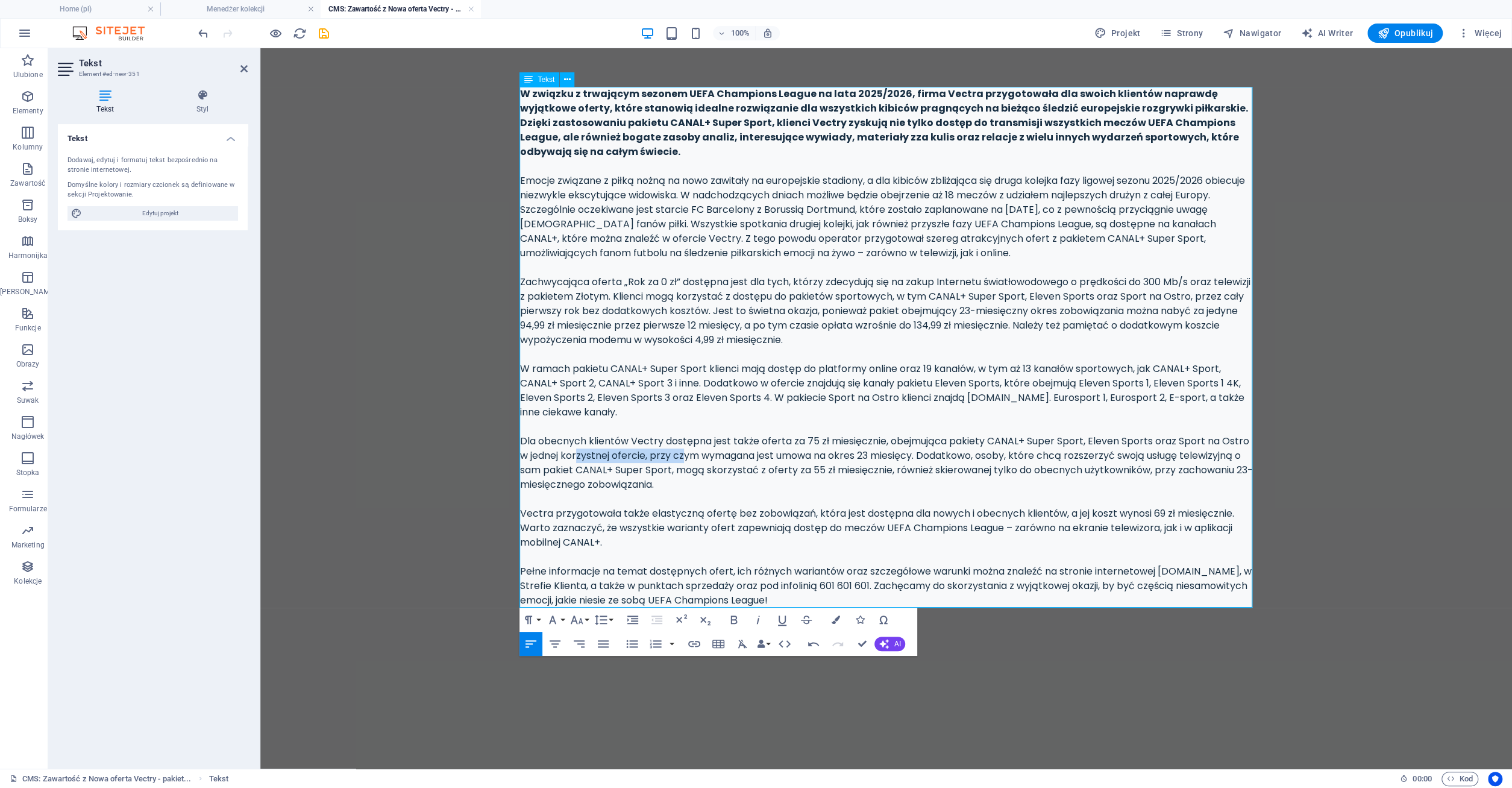
click at [686, 451] on div "W związku z trwającym sezonem UEFA Champions League na lata 2025/2026, firma Ve…" at bounding box center [886, 347] width 733 height 521
drag, startPoint x: 727, startPoint y: 455, endPoint x: 907, endPoint y: 451, distance: 180.0
click at [907, 451] on div "W związku z trwającym sezonem UEFA Champions League na lata 2025/2026, firma Ve…" at bounding box center [886, 347] width 733 height 521
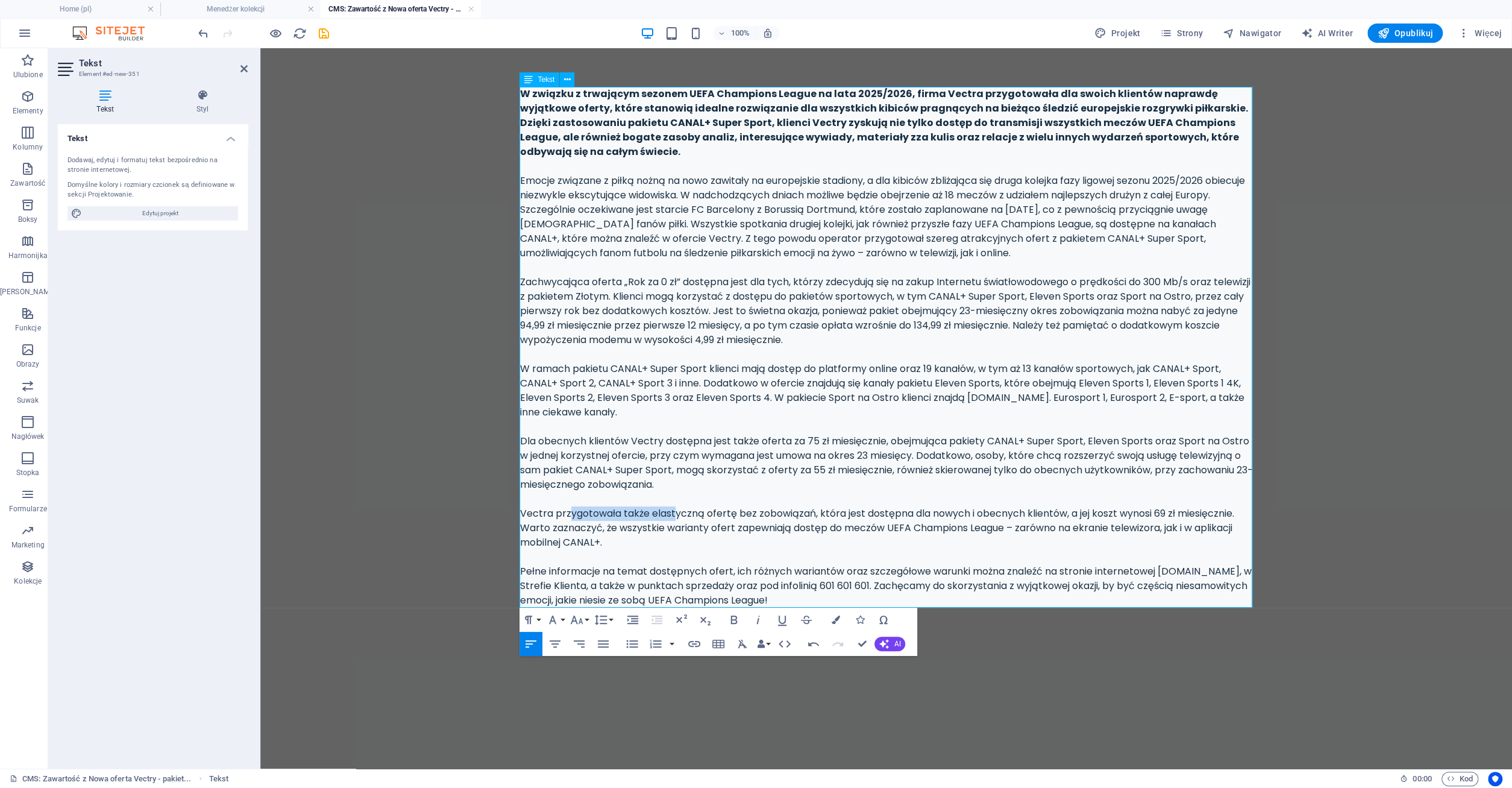
drag, startPoint x: 570, startPoint y: 516, endPoint x: 675, endPoint y: 511, distance: 105.1
click at [675, 511] on div "W związku z trwającym sezonem UEFA Champions League na lata 2025/2026, firma Ve…" at bounding box center [886, 347] width 733 height 521
drag, startPoint x: 724, startPoint y: 511, endPoint x: 801, endPoint y: 516, distance: 77.2
click at [801, 516] on div "W związku z trwającym sezonem UEFA Champions League na lata 2025/2026, firma Ve…" at bounding box center [886, 347] width 733 height 521
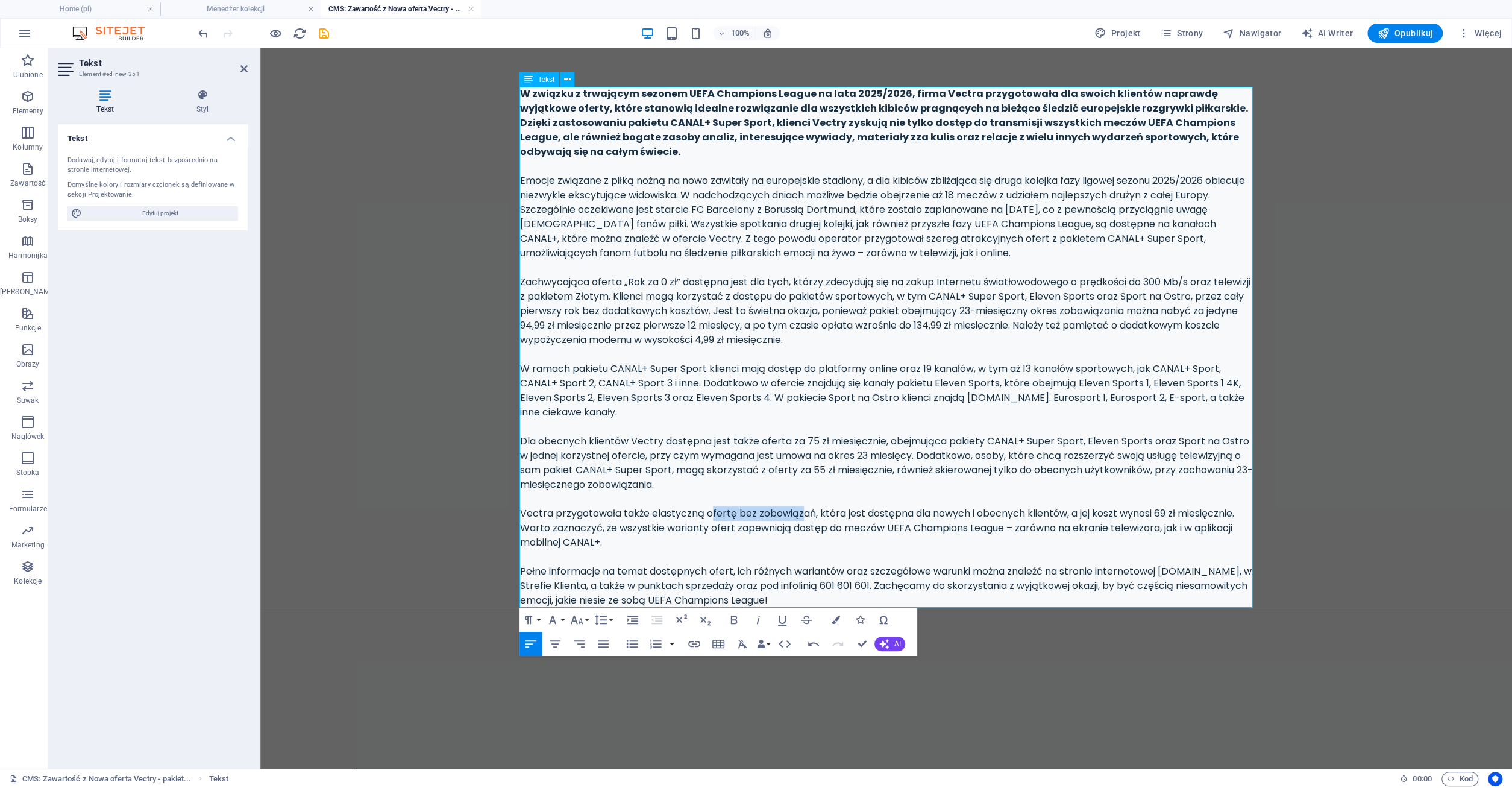
click at [801, 516] on div "W związku z trwającym sezonem UEFA Champions League na lata 2025/2026, firma Ve…" at bounding box center [886, 347] width 733 height 521
drag, startPoint x: 818, startPoint y: 516, endPoint x: 839, endPoint y: 516, distance: 21.0
click at [839, 516] on div "W związku z trwającym sezonem UEFA Champions League na lata 2025/2026, firma Ve…" at bounding box center [886, 347] width 733 height 521
drag, startPoint x: 592, startPoint y: 527, endPoint x: 633, endPoint y: 527, distance: 41.0
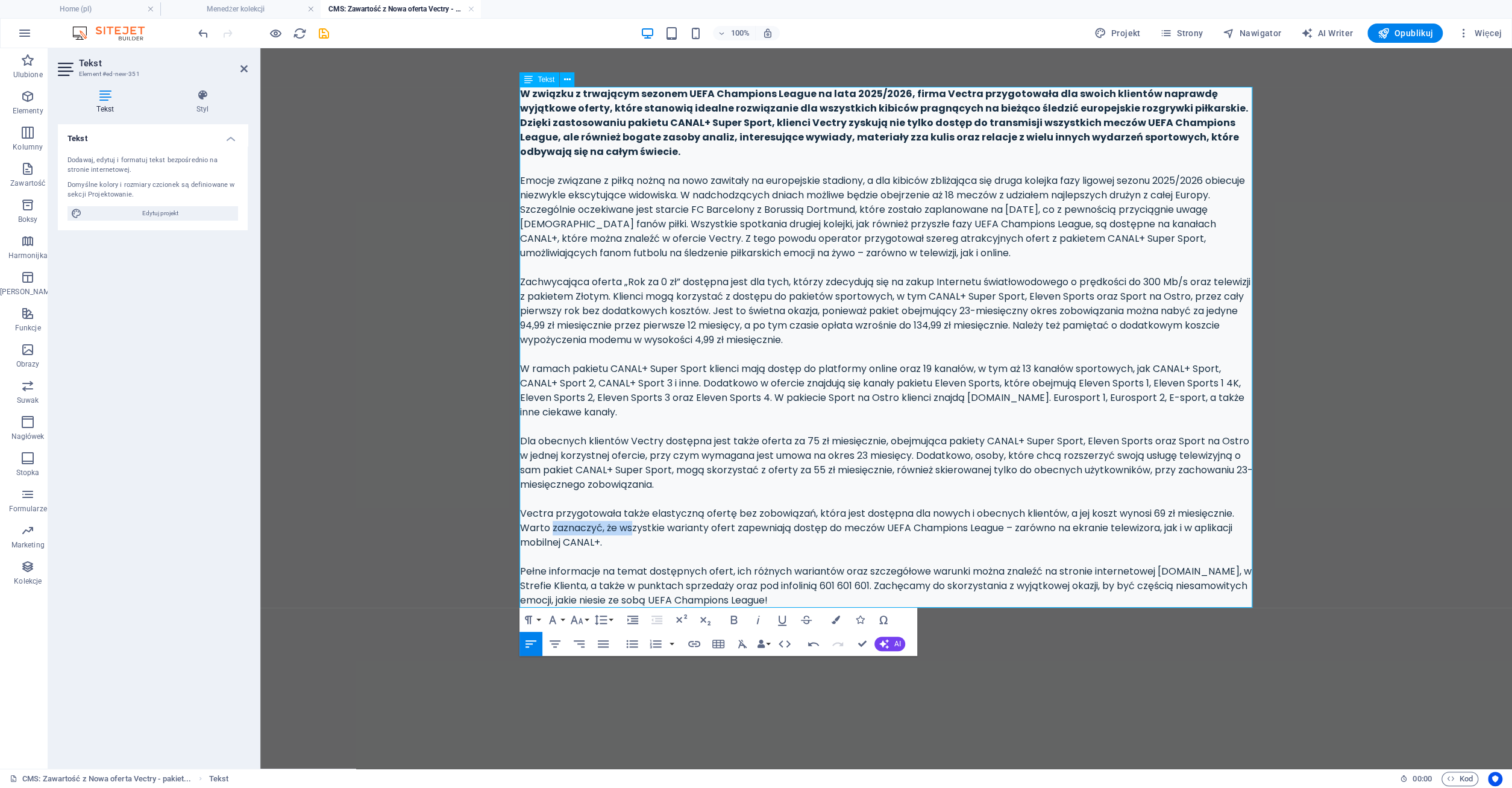
click at [633, 527] on div "W związku z trwającym sezonem UEFA Champions League na lata 2025/2026, firma Ve…" at bounding box center [886, 347] width 733 height 521
drag, startPoint x: 680, startPoint y: 526, endPoint x: 736, endPoint y: 529, distance: 56.1
click at [736, 529] on div "W związku z trwającym sezonem UEFA Champions League na lata 2025/2026, firma Ve…" at bounding box center [886, 347] width 733 height 521
click at [737, 529] on div "W związku z trwającym sezonem UEFA Champions League na lata 2025/2026, firma Ve…" at bounding box center [886, 347] width 733 height 521
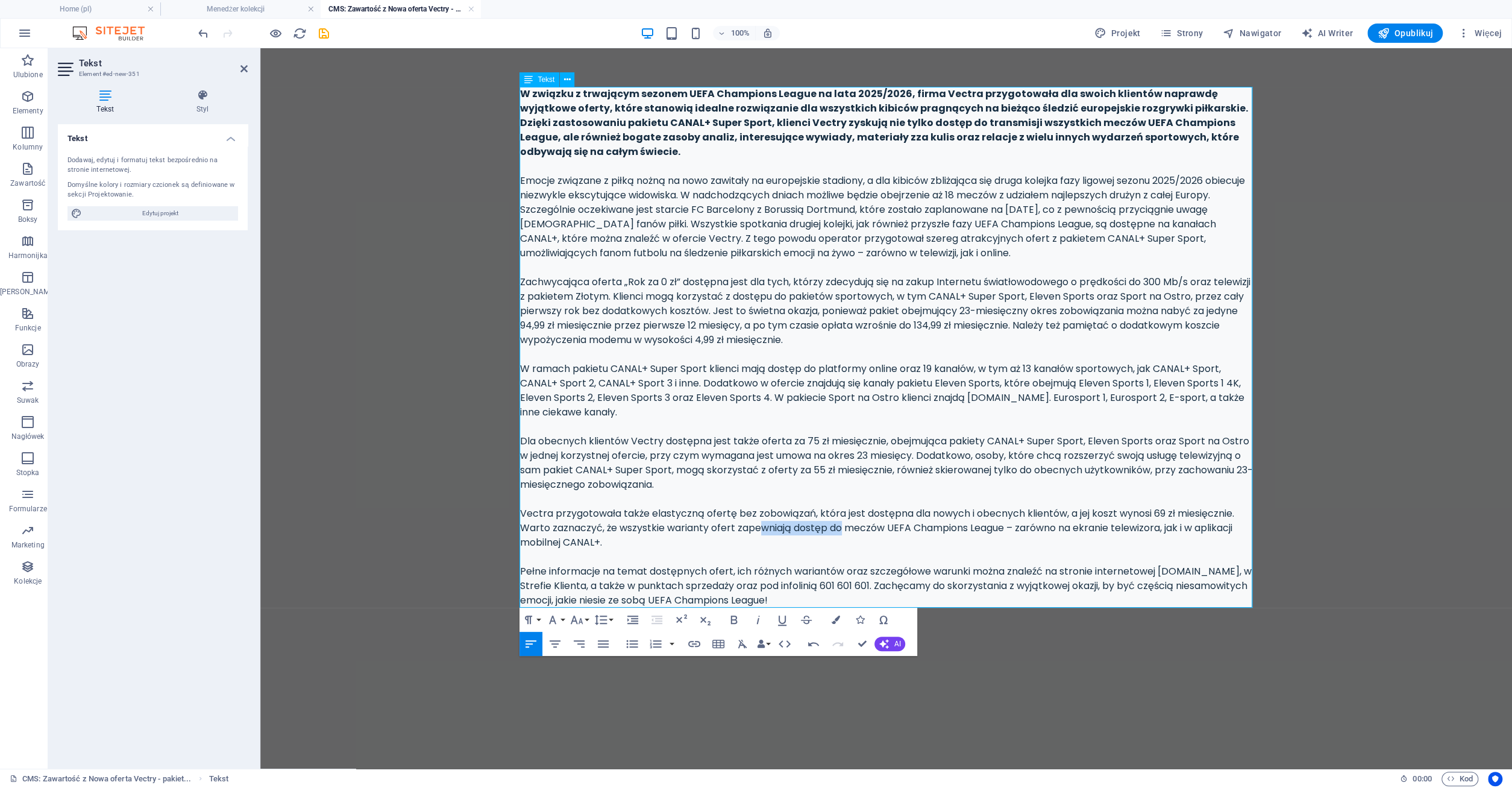
drag, startPoint x: 794, startPoint y: 533, endPoint x: 839, endPoint y: 533, distance: 45.0
click at [839, 533] on div "W związku z trwającym sezonem UEFA Champions League na lata 2025/2026, firma Ve…" at bounding box center [886, 347] width 733 height 521
drag, startPoint x: 1108, startPoint y: 526, endPoint x: 1122, endPoint y: 529, distance: 14.3
click at [1122, 529] on div "W związku z trwającym sezonem UEFA Champions League na lata 2025/2026, firma Ve…" at bounding box center [886, 347] width 733 height 521
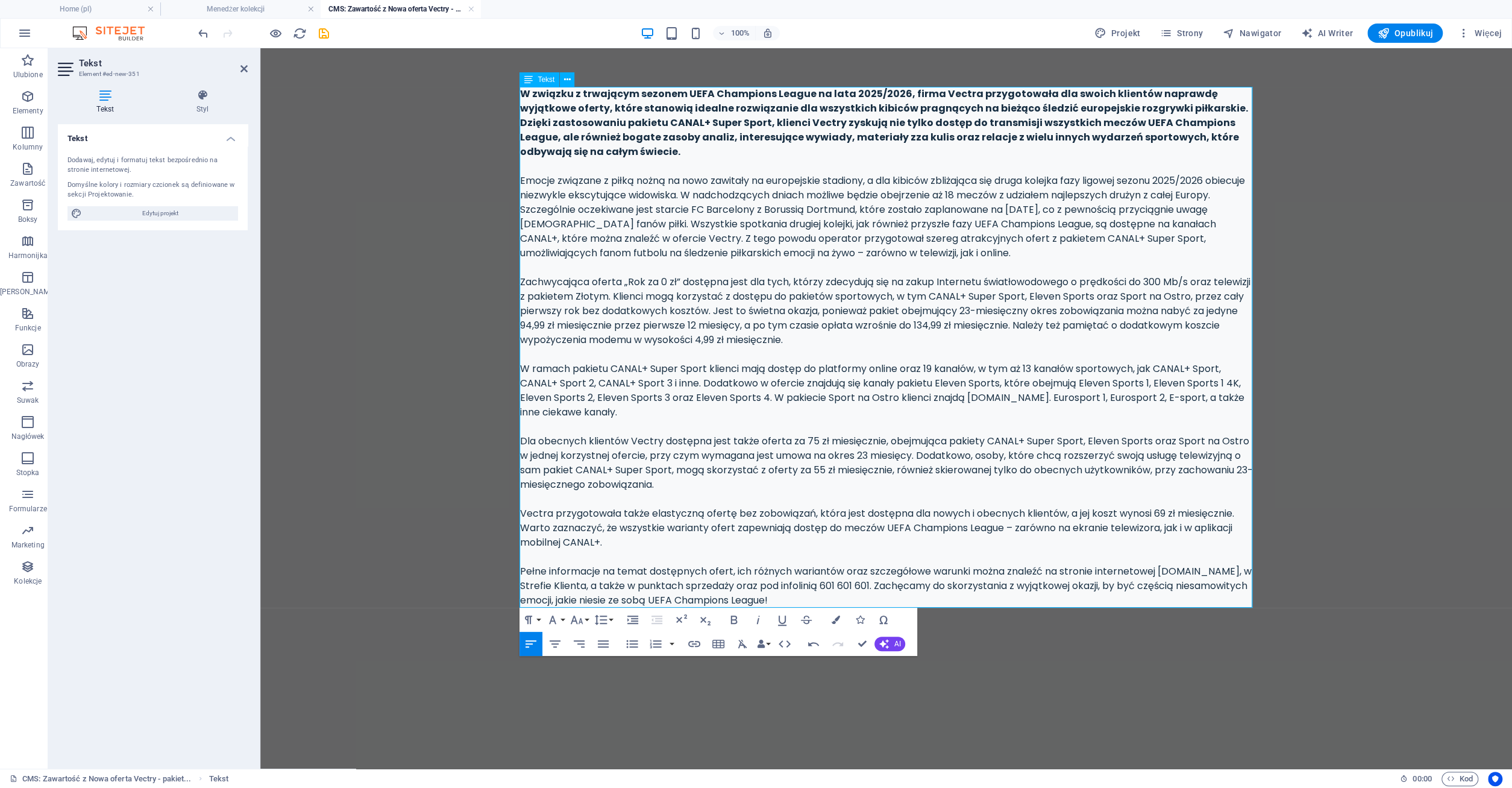
click at [1122, 529] on div "W związku z trwającym sezonem UEFA Champions League na lata 2025/2026, firma Ve…" at bounding box center [886, 347] width 733 height 521
drag, startPoint x: 548, startPoint y: 571, endPoint x: 766, endPoint y: 566, distance: 218.1
click at [766, 566] on div "W związku z trwającym sezonem UEFA Champions League na lata 2025/2026, firma Ve…" at bounding box center [886, 347] width 733 height 521
drag, startPoint x: 789, startPoint y: 570, endPoint x: 1073, endPoint y: 575, distance: 284.0
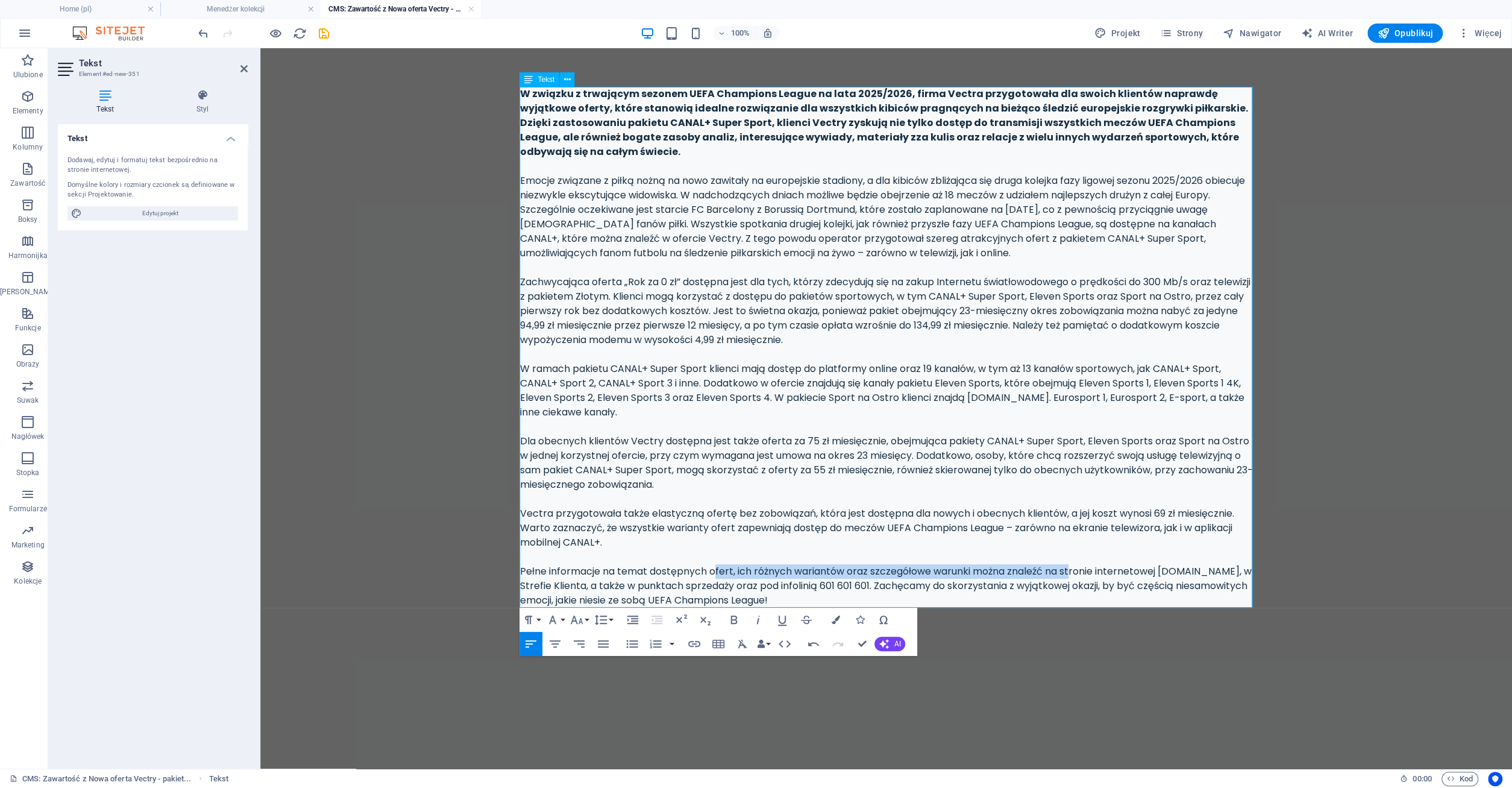
click at [1073, 575] on div "W związku z trwającym sezonem UEFA Champions League na lata 2025/2026, firma Ve…" at bounding box center [886, 347] width 733 height 521
drag, startPoint x: 607, startPoint y: 585, endPoint x: 627, endPoint y: 585, distance: 20.0
click at [627, 585] on div "W związku z trwającym sezonem UEFA Champions League na lata 2025/2026, firma Ve…" at bounding box center [886, 347] width 733 height 521
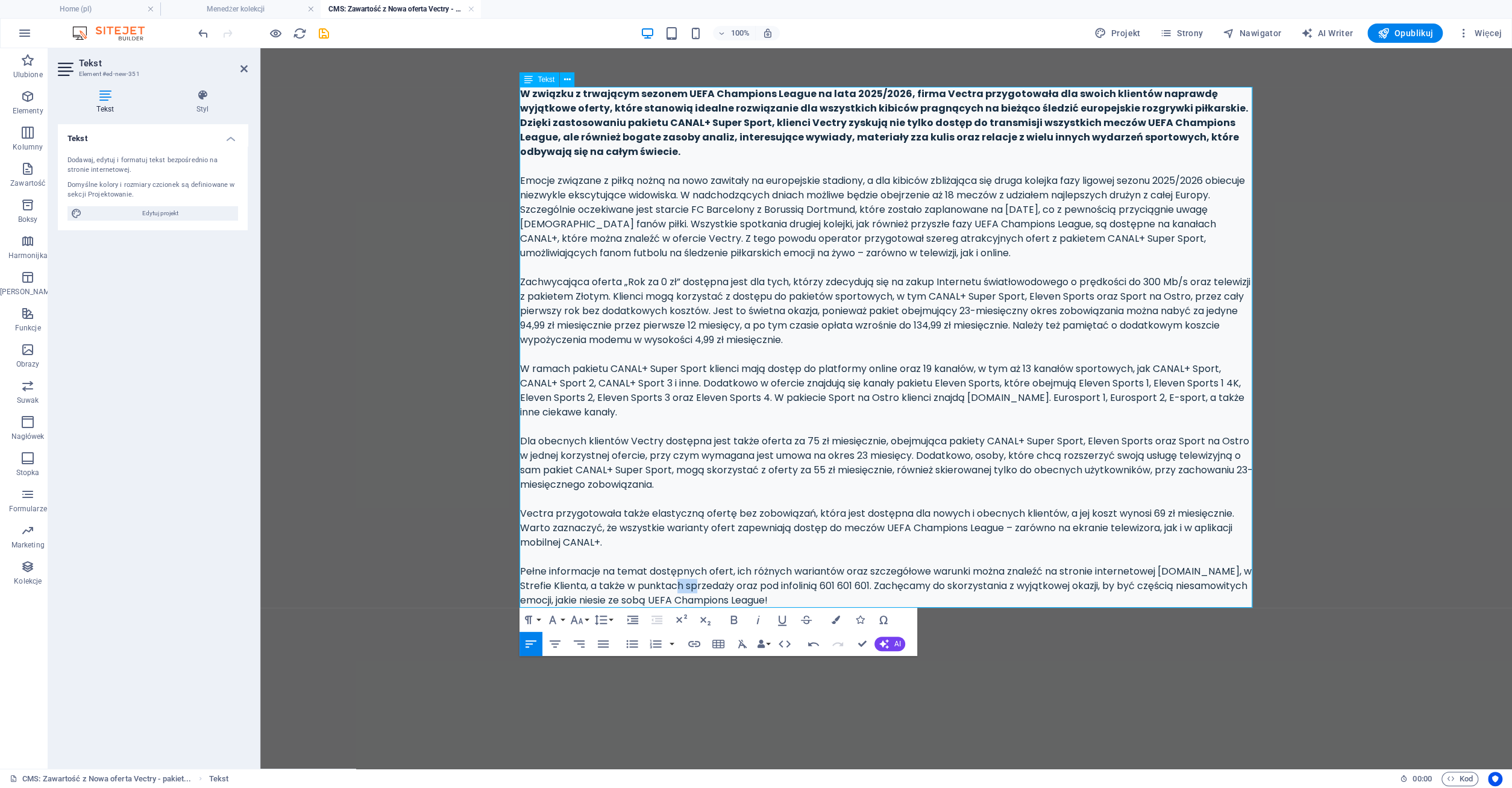
click at [697, 586] on div "W związku z trwającym sezonem UEFA Champions League na lata 2025/2026, firma Ve…" at bounding box center [886, 347] width 733 height 521
click at [698, 586] on div "W związku z trwającym sezonem UEFA Champions League na lata 2025/2026, firma Ve…" at bounding box center [886, 347] width 733 height 521
drag, startPoint x: 832, startPoint y: 584, endPoint x: 853, endPoint y: 584, distance: 21.0
click at [853, 584] on div "W związku z trwającym sezonem UEFA Champions League na lata 2025/2026, firma Ve…" at bounding box center [886, 347] width 733 height 521
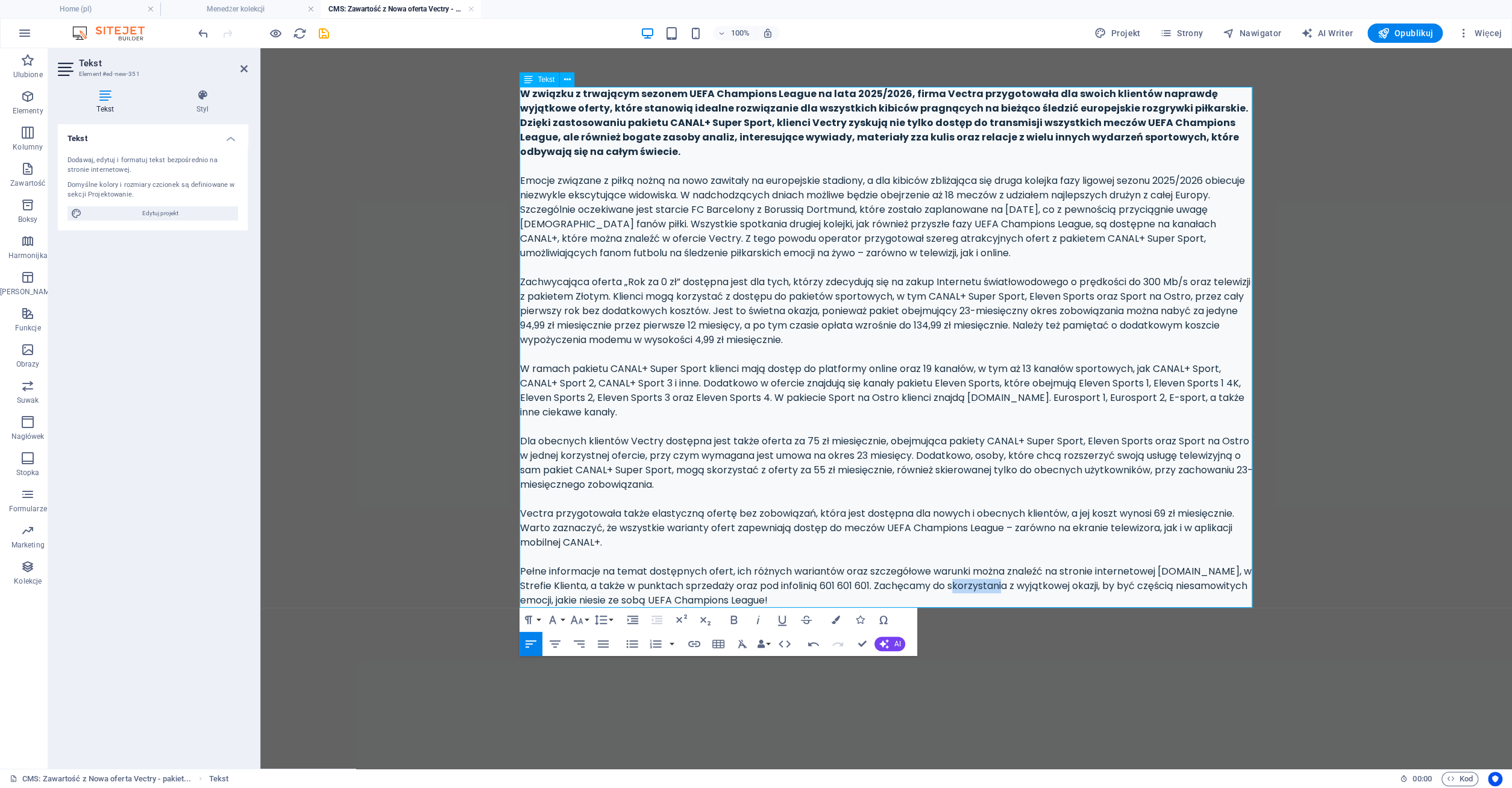
drag, startPoint x: 1002, startPoint y: 590, endPoint x: 1009, endPoint y: 590, distance: 7.0
click at [1009, 590] on div "W związku z trwającym sezonem UEFA Champions League na lata 2025/2026, firma Ve…" at bounding box center [886, 347] width 733 height 521
drag, startPoint x: 551, startPoint y: 599, endPoint x: 674, endPoint y: 596, distance: 123.0
click at [674, 596] on div "W związku z trwającym sezonem UEFA Champions League na lata 2025/2026, firma Ve…" at bounding box center [886, 347] width 733 height 521
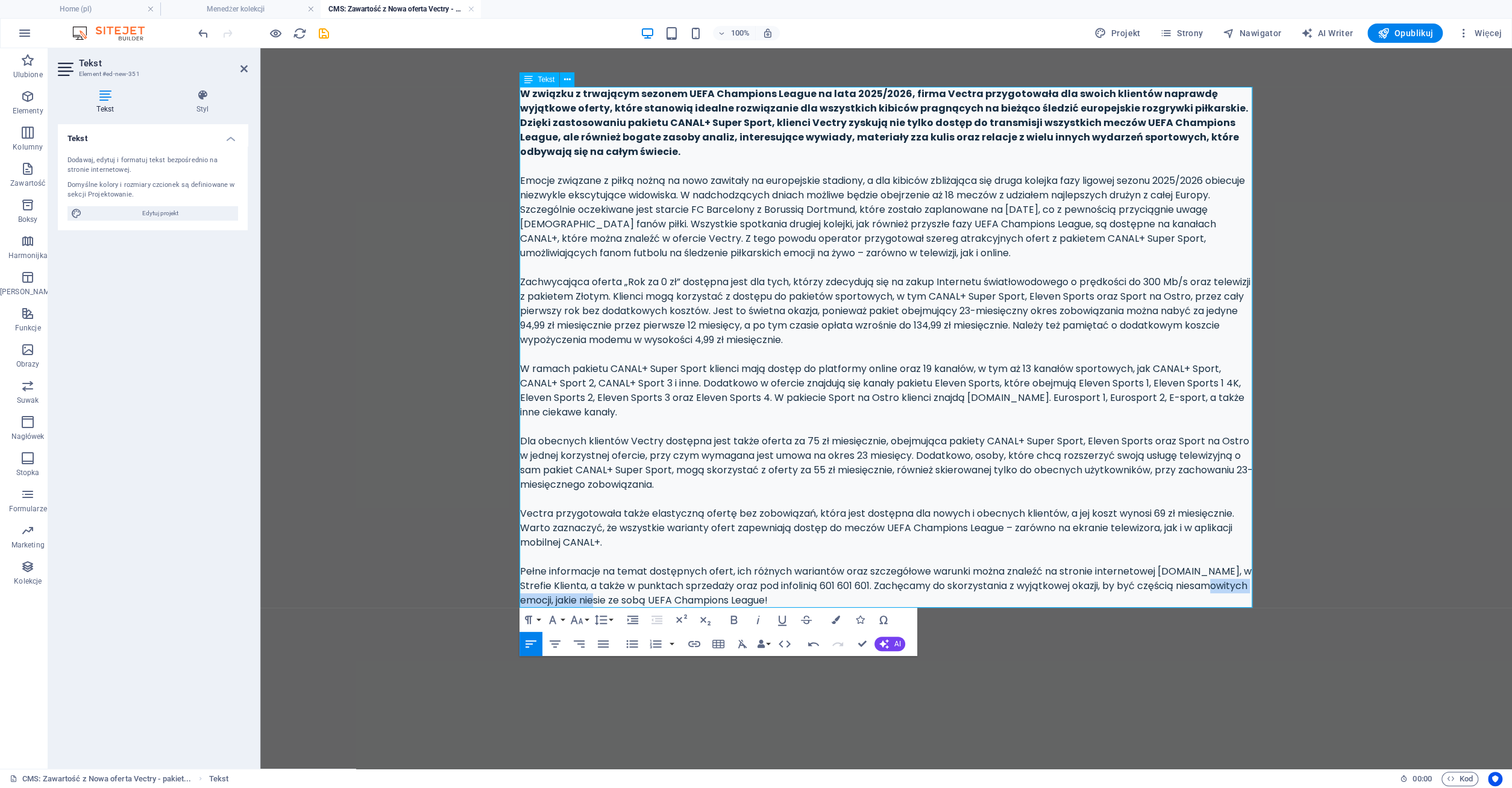
click at [674, 596] on div "W związku z trwającym sezonem UEFA Champions League na lata 2025/2026, firma Ve…" at bounding box center [886, 347] width 733 height 521
click at [853, 599] on div "W związku z trwającym sezonem UEFA Champions League na lata 2025/2026, firma Ve…" at bounding box center [886, 347] width 733 height 521
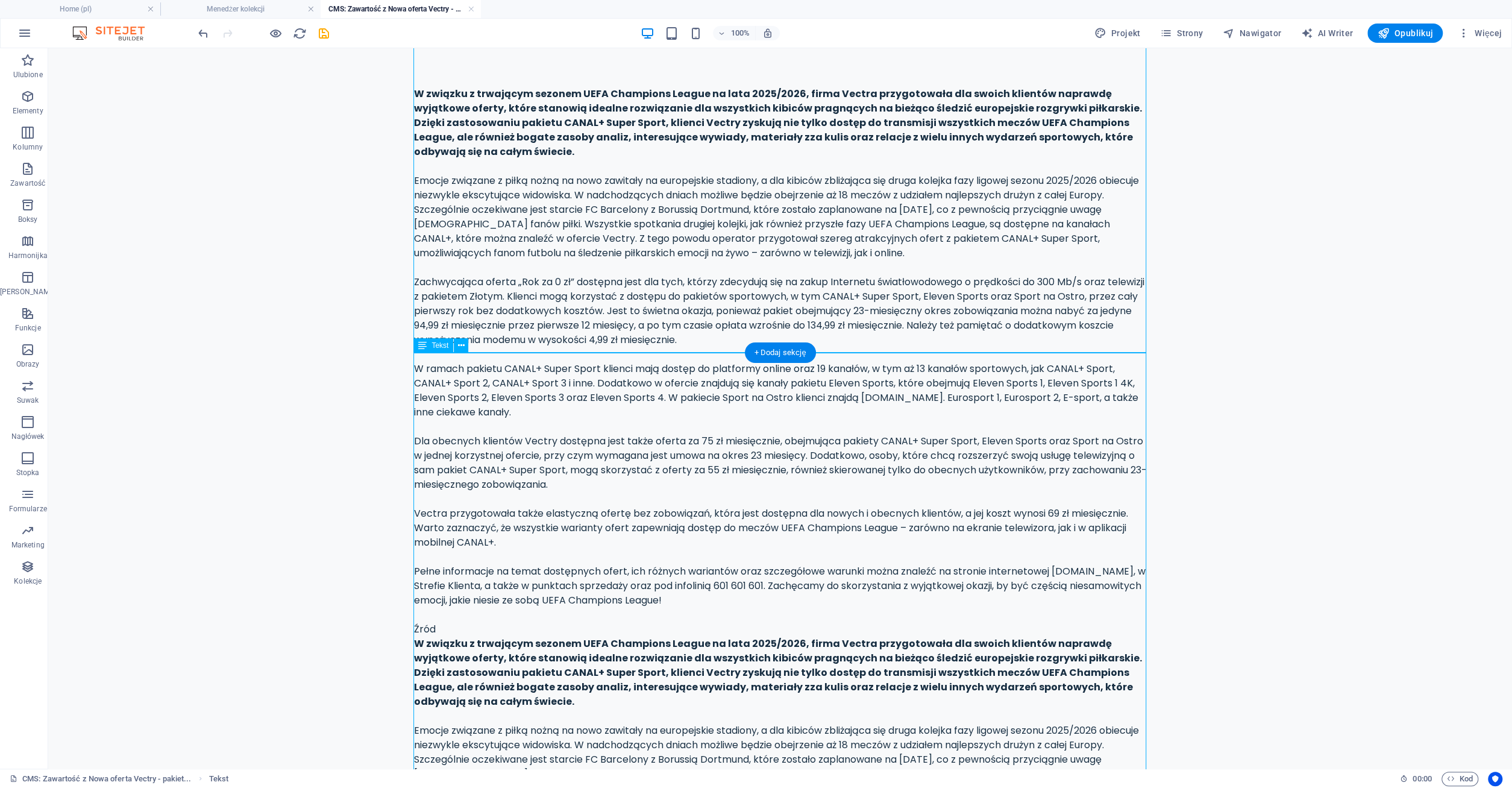
scroll to position [456, 0]
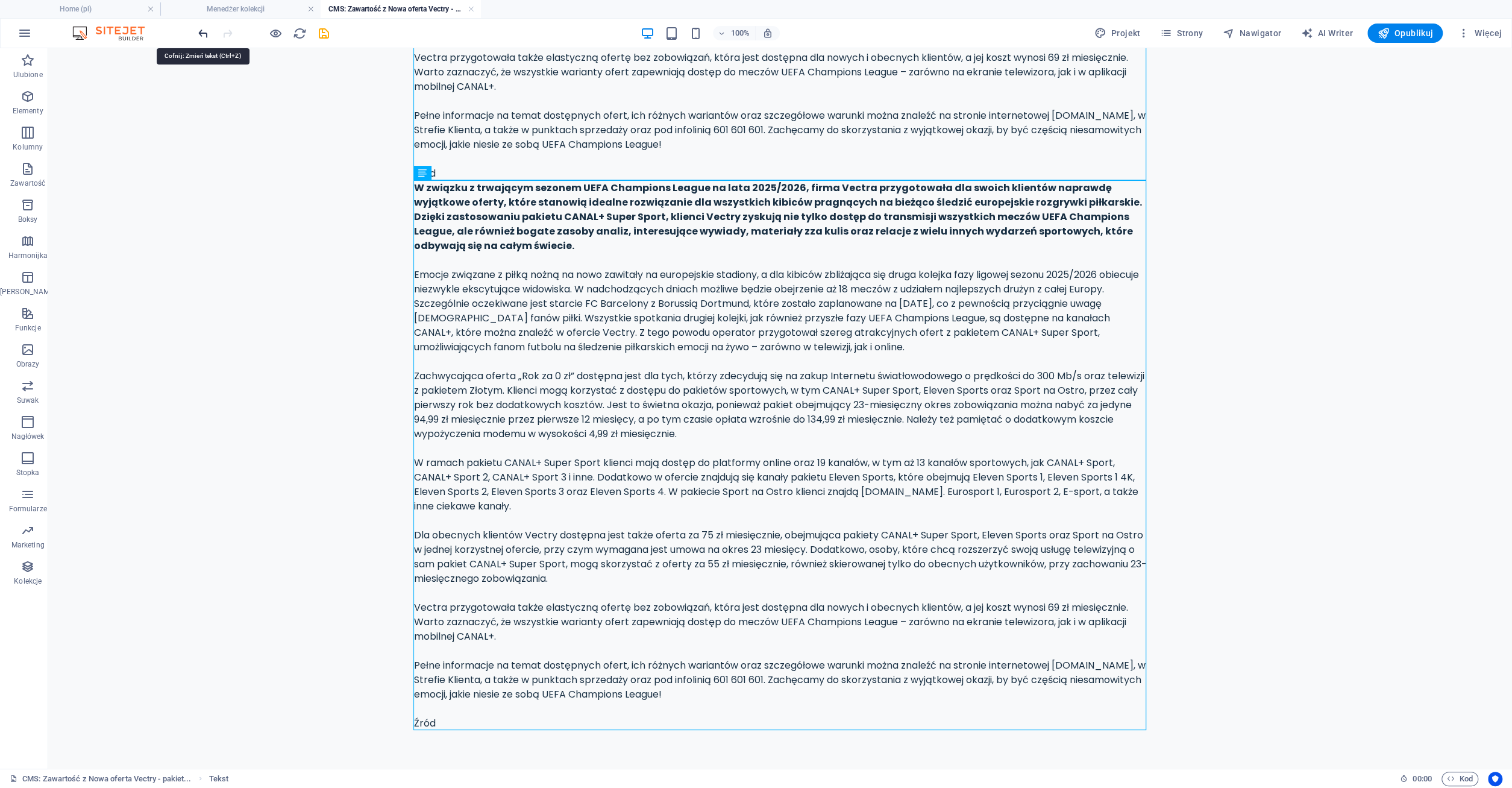
click at [205, 32] on icon "undo" at bounding box center [203, 33] width 14 height 14
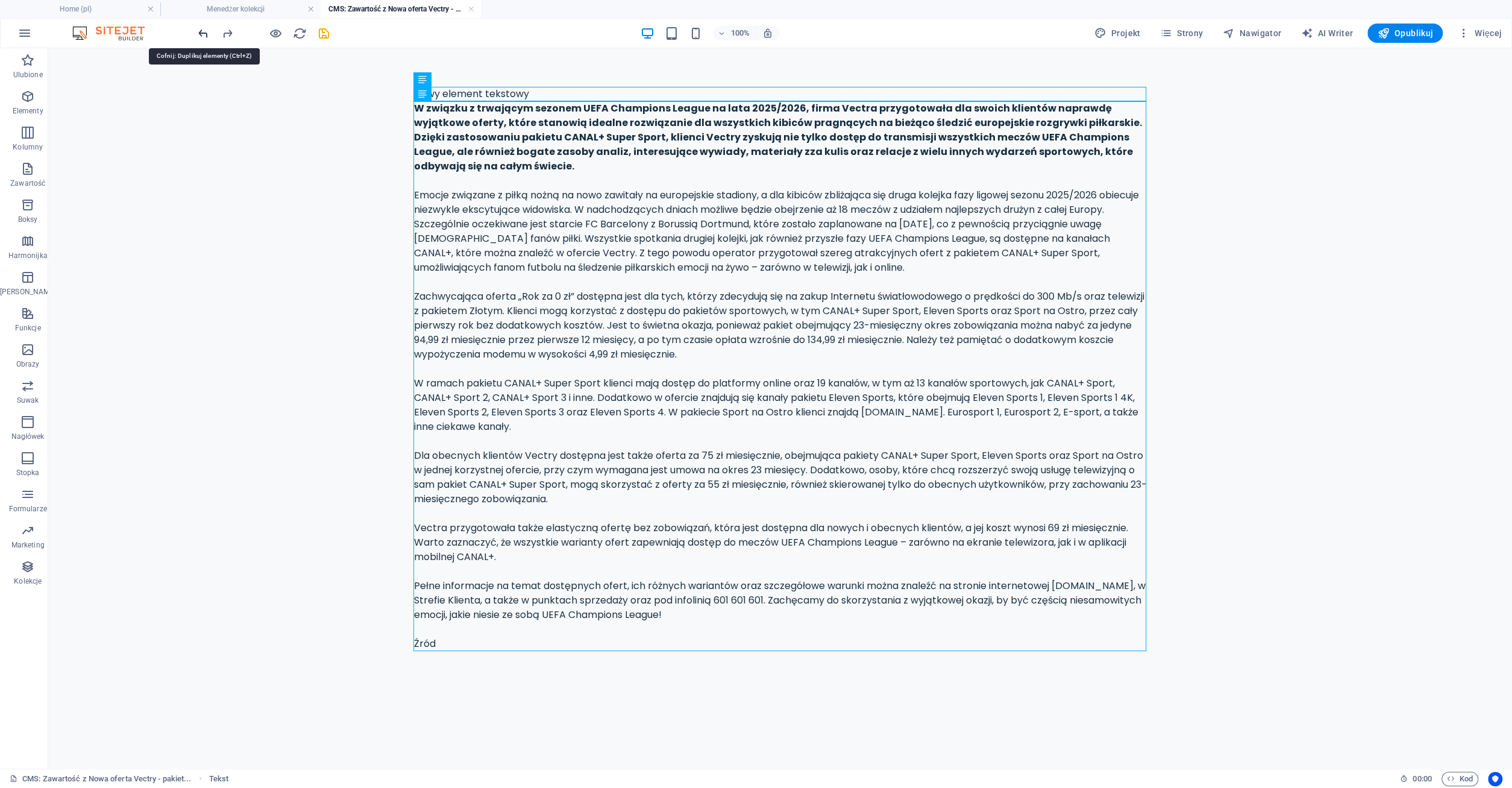
scroll to position [0, 0]
click at [448, 645] on div "W związku z trwającym sezonem UEFA Champions League na lata 2025/2026, firma Ve…" at bounding box center [780, 377] width 733 height 550
click at [444, 645] on div "W związku z trwającym sezonem UEFA Champions League na lata 2025/2026, firma Ve…" at bounding box center [780, 377] width 733 height 550
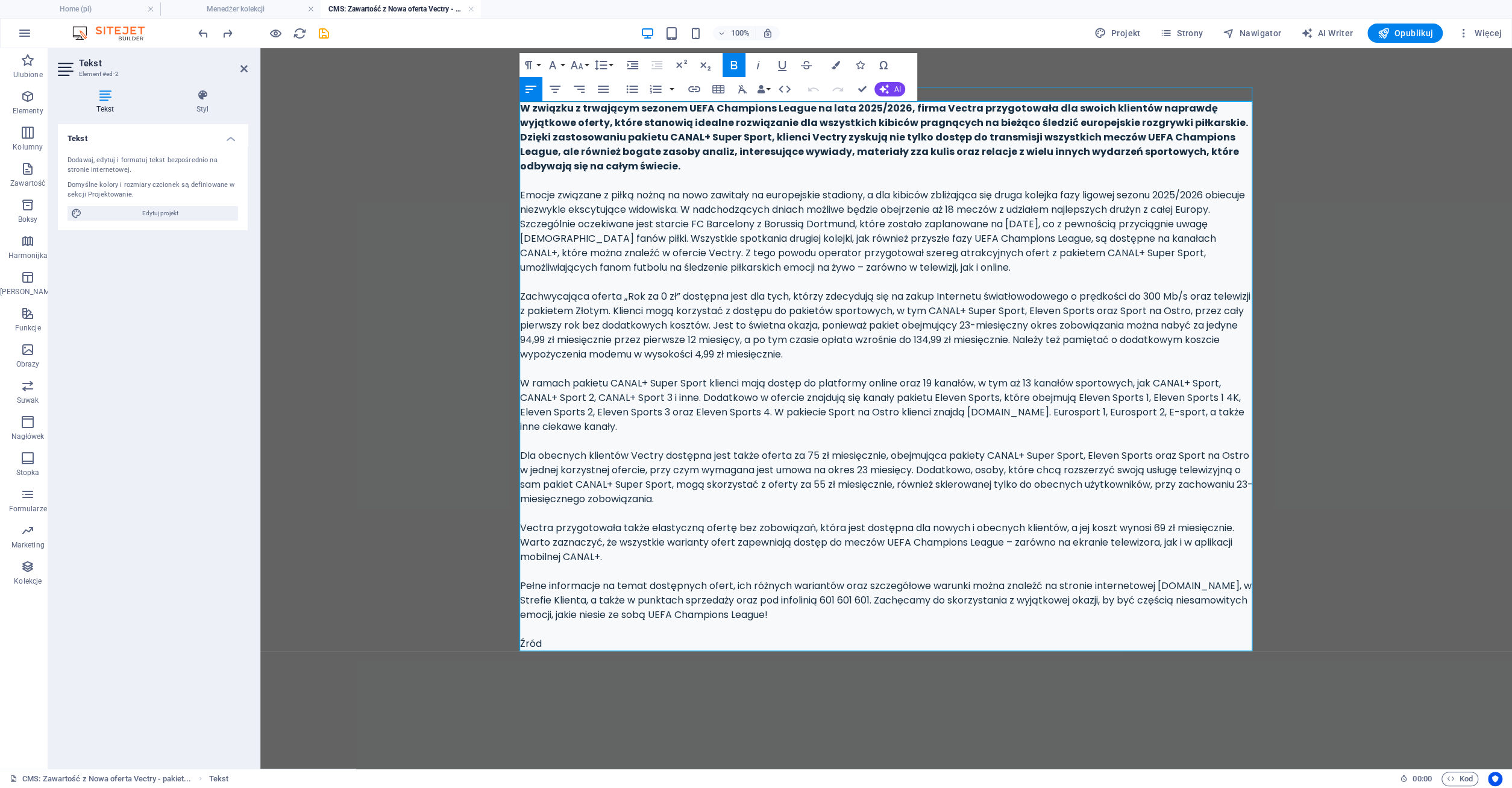
click at [546, 646] on p "Źród" at bounding box center [886, 643] width 733 height 14
click at [323, 32] on icon "save" at bounding box center [324, 33] width 14 height 14
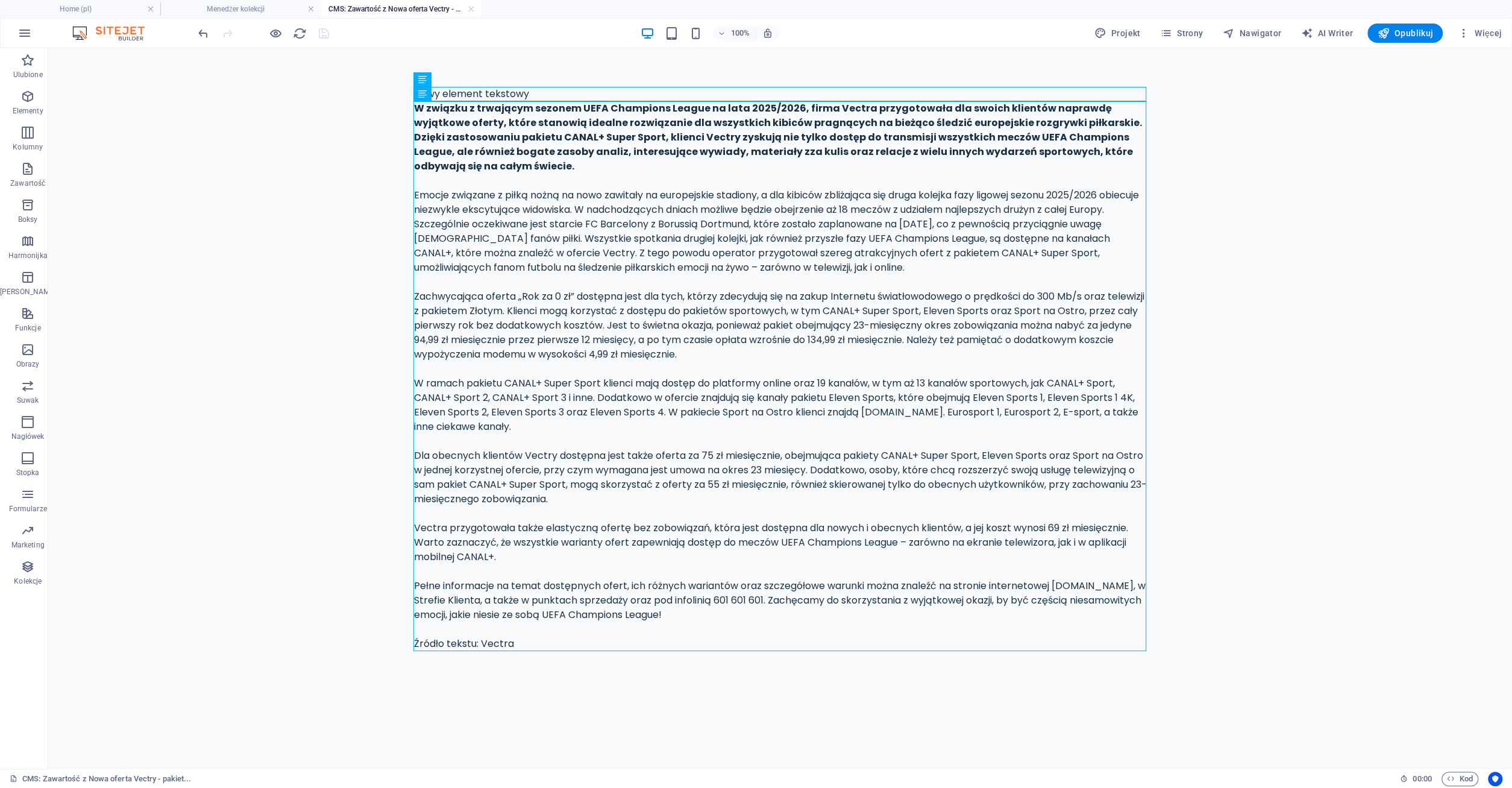
click at [475, 7] on h4 "CMS: Zawartość z Nowa oferta Vectry - pakiet..." at bounding box center [400, 9] width 160 height 13
click at [473, 8] on link at bounding box center [471, 9] width 7 height 12
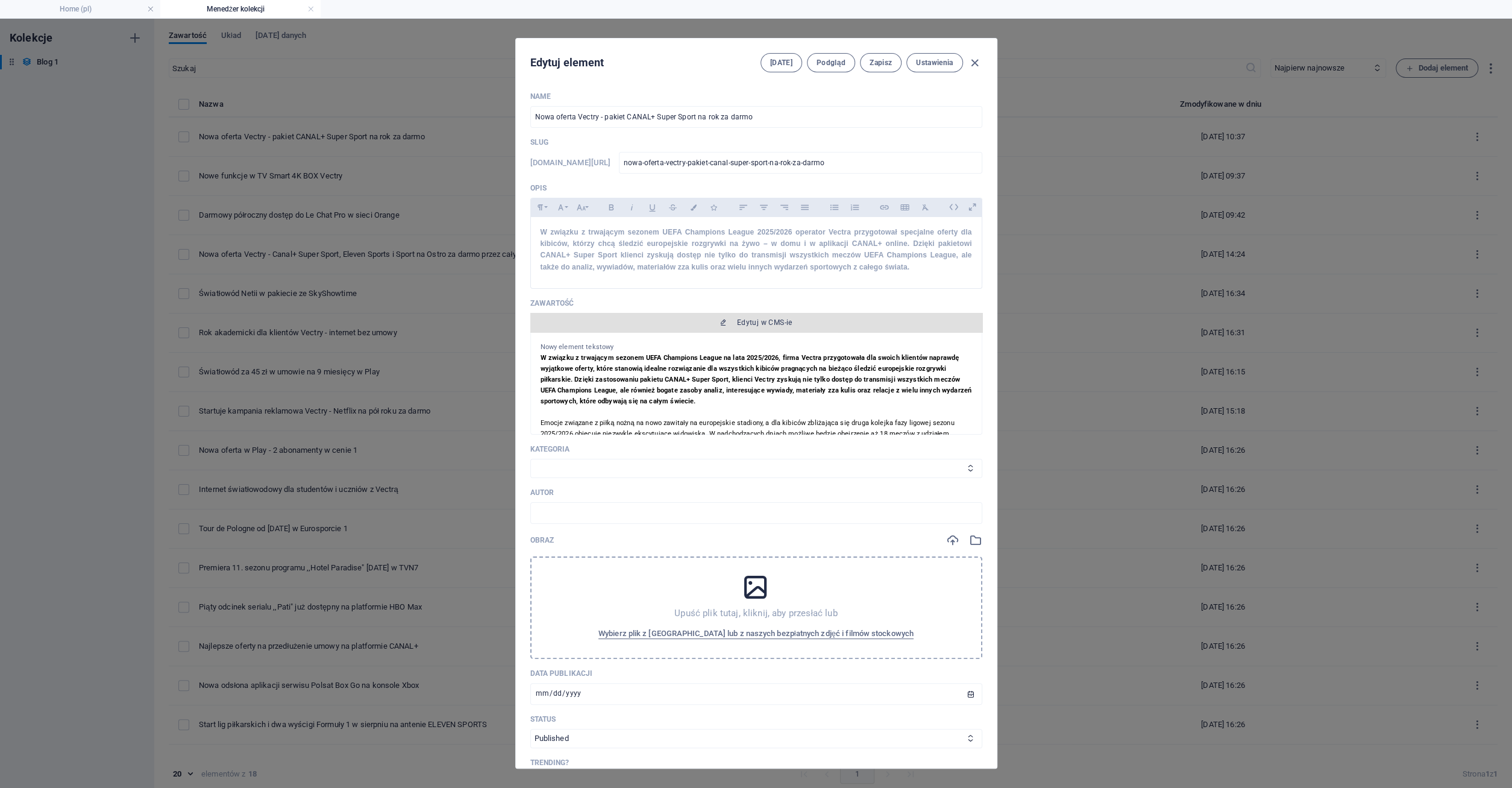
click at [775, 322] on span "Edytuj w CMS-ie" at bounding box center [764, 322] width 56 height 10
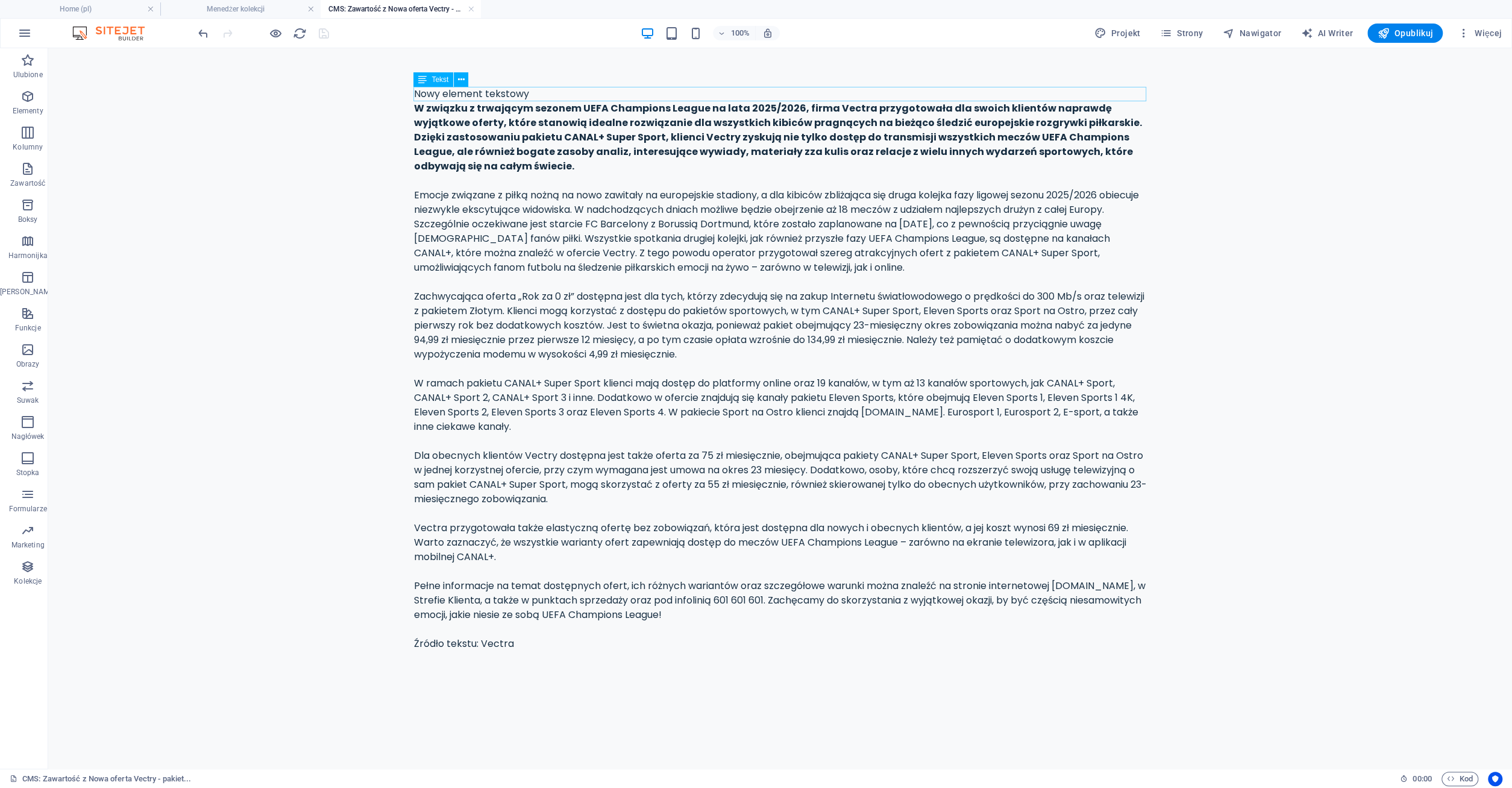
click at [539, 92] on div "Nowy element tekstowy" at bounding box center [780, 93] width 733 height 14
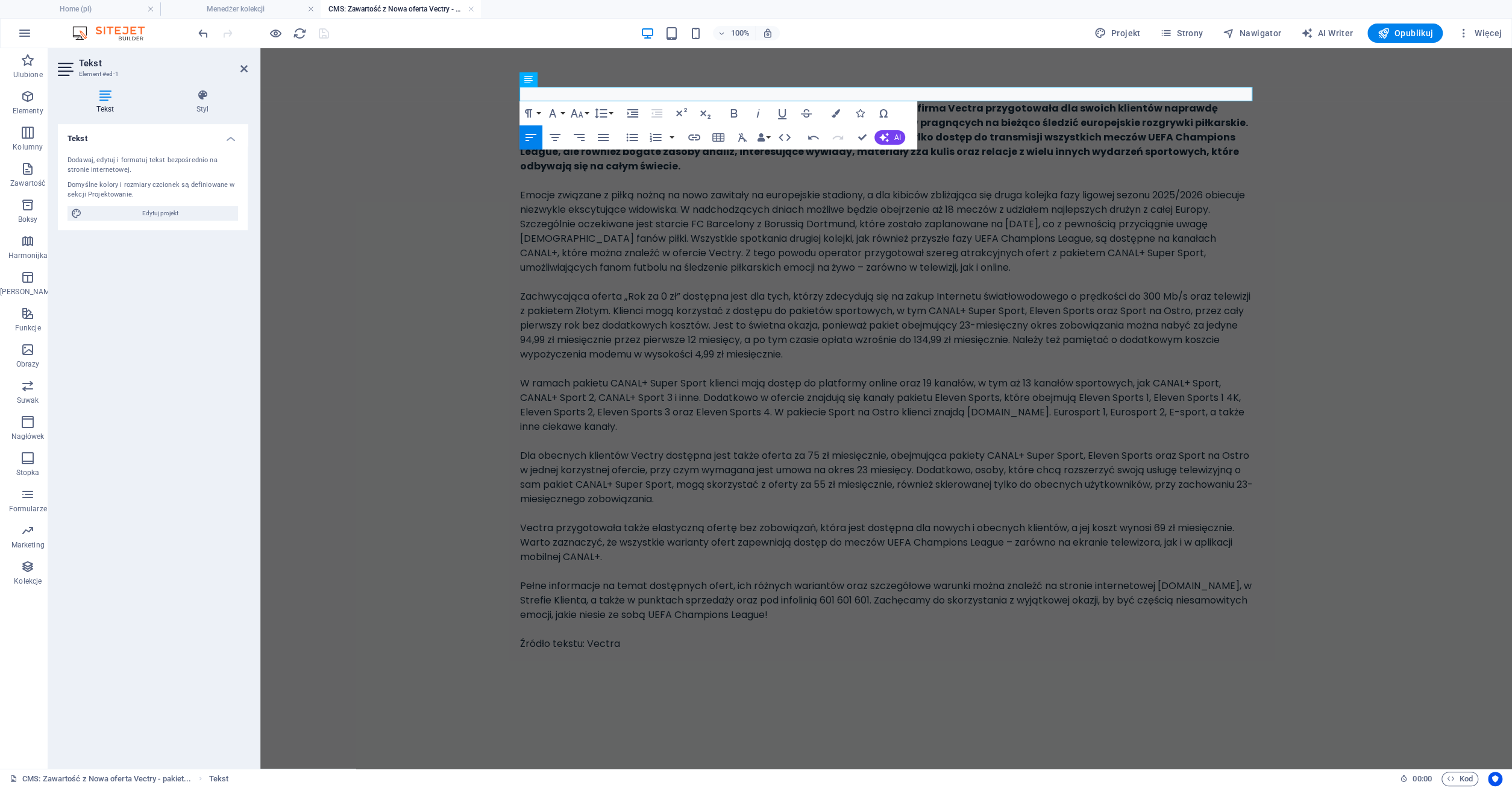
click at [434, 217] on body "Skip to main content W związku z trwającym sezonem UEFA Champions League na lat…" at bounding box center [886, 369] width 1251 height 641
click at [657, 255] on div "W związku z trwającym sezonem UEFA Champions League na lata 2025/2026, firma Ve…" at bounding box center [886, 377] width 733 height 550
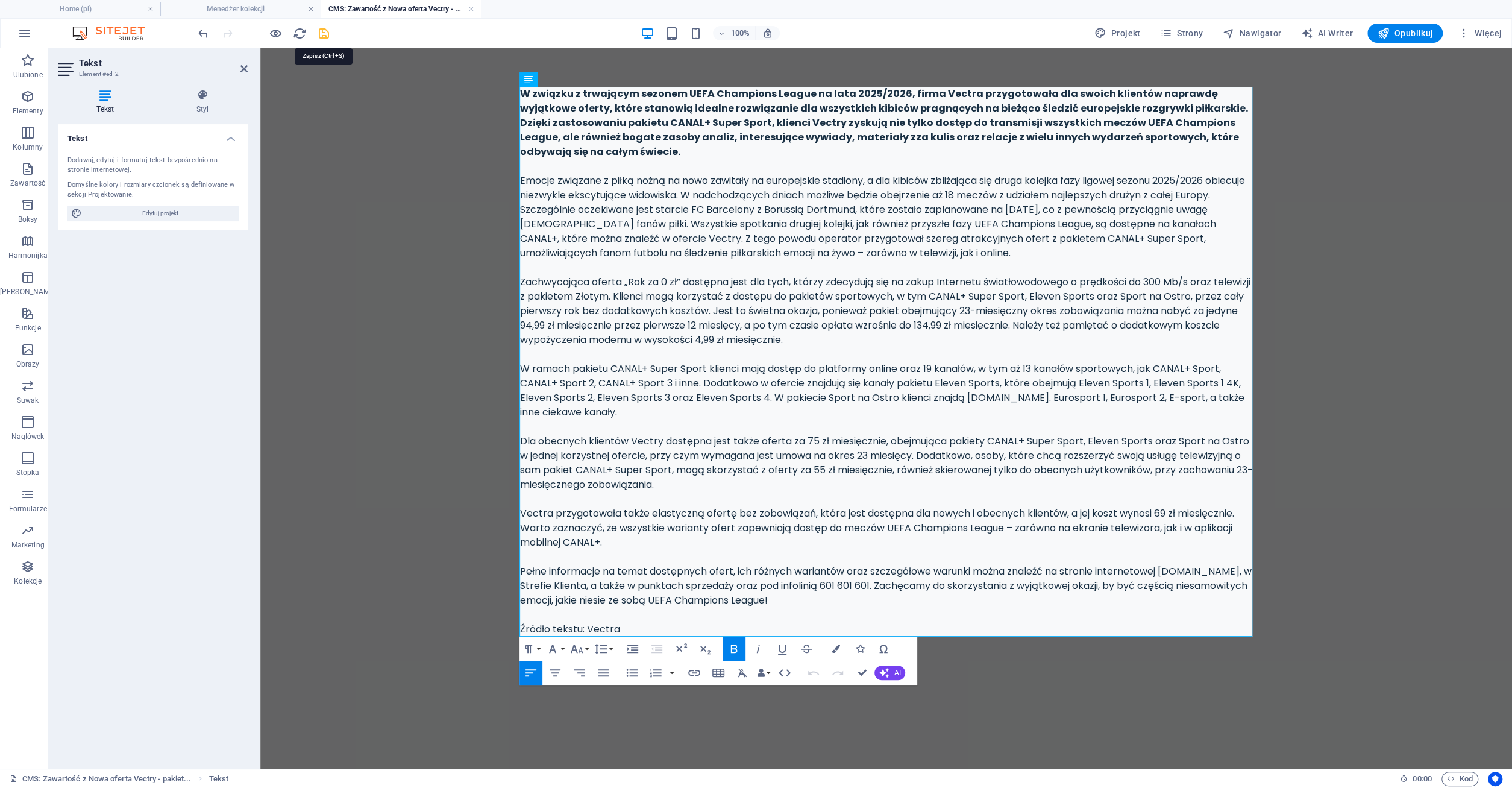
click at [325, 36] on icon "save" at bounding box center [324, 33] width 14 height 14
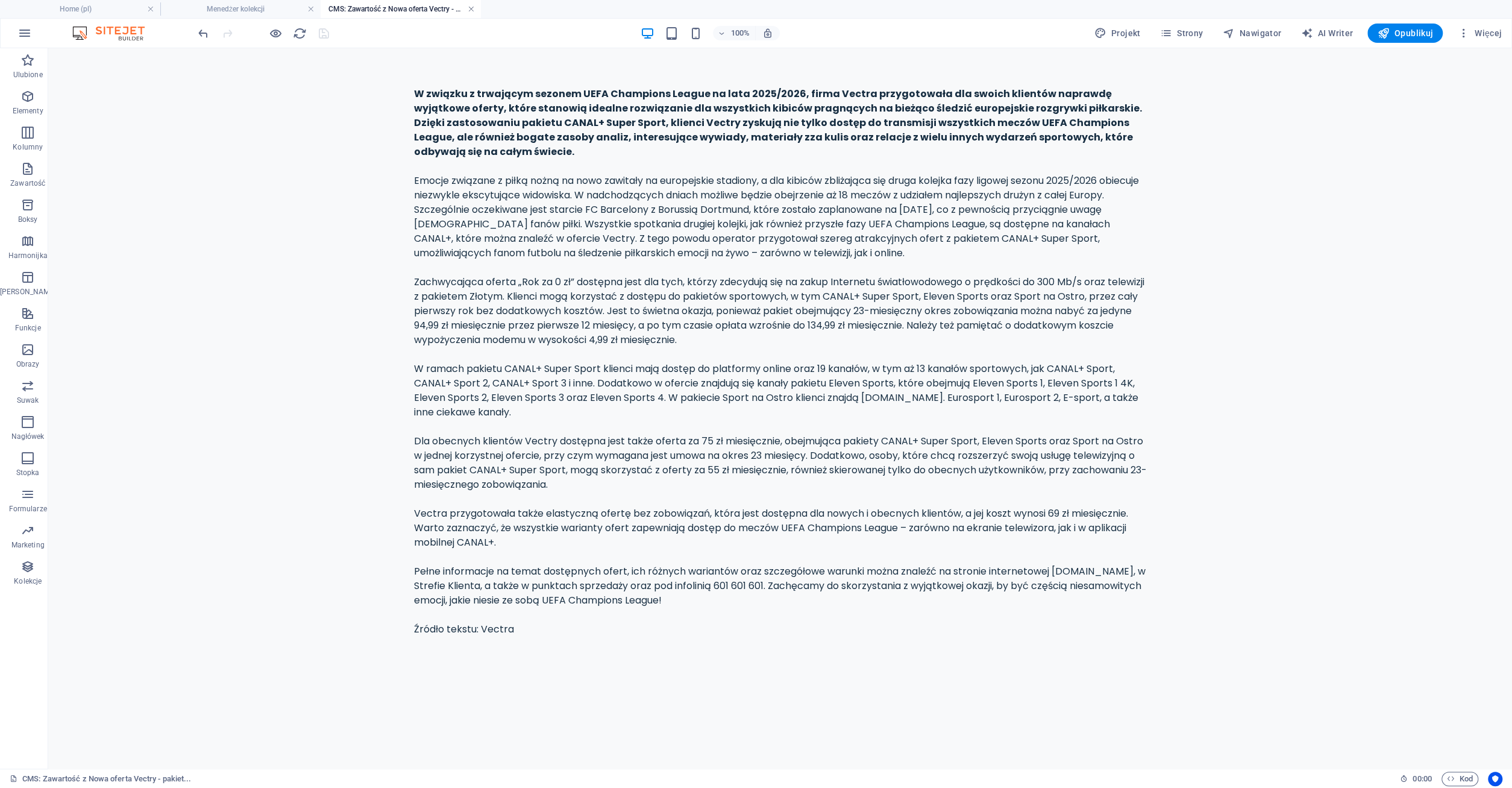
click at [472, 9] on link at bounding box center [471, 9] width 7 height 12
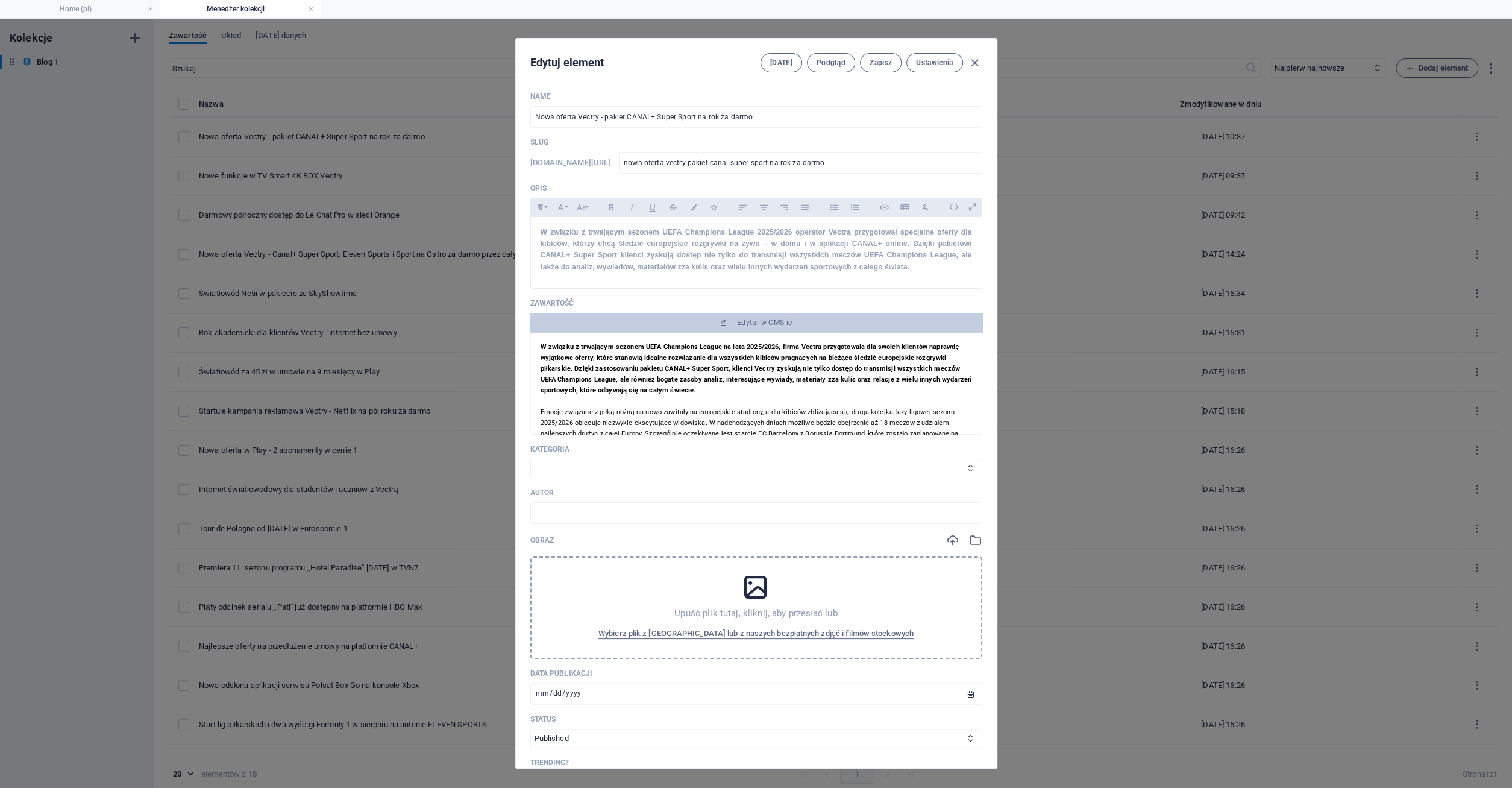
click at [530, 459] on select "Category 1 Category 2 Telewizja Canal+ Internet Komunikacja Agd Polsat Box" at bounding box center [756, 468] width 452 height 19
select select "Telewizja"
click option "Telewizja" at bounding box center [0, 0] width 0 height 0
click at [763, 586] on icon at bounding box center [755, 587] width 30 height 30
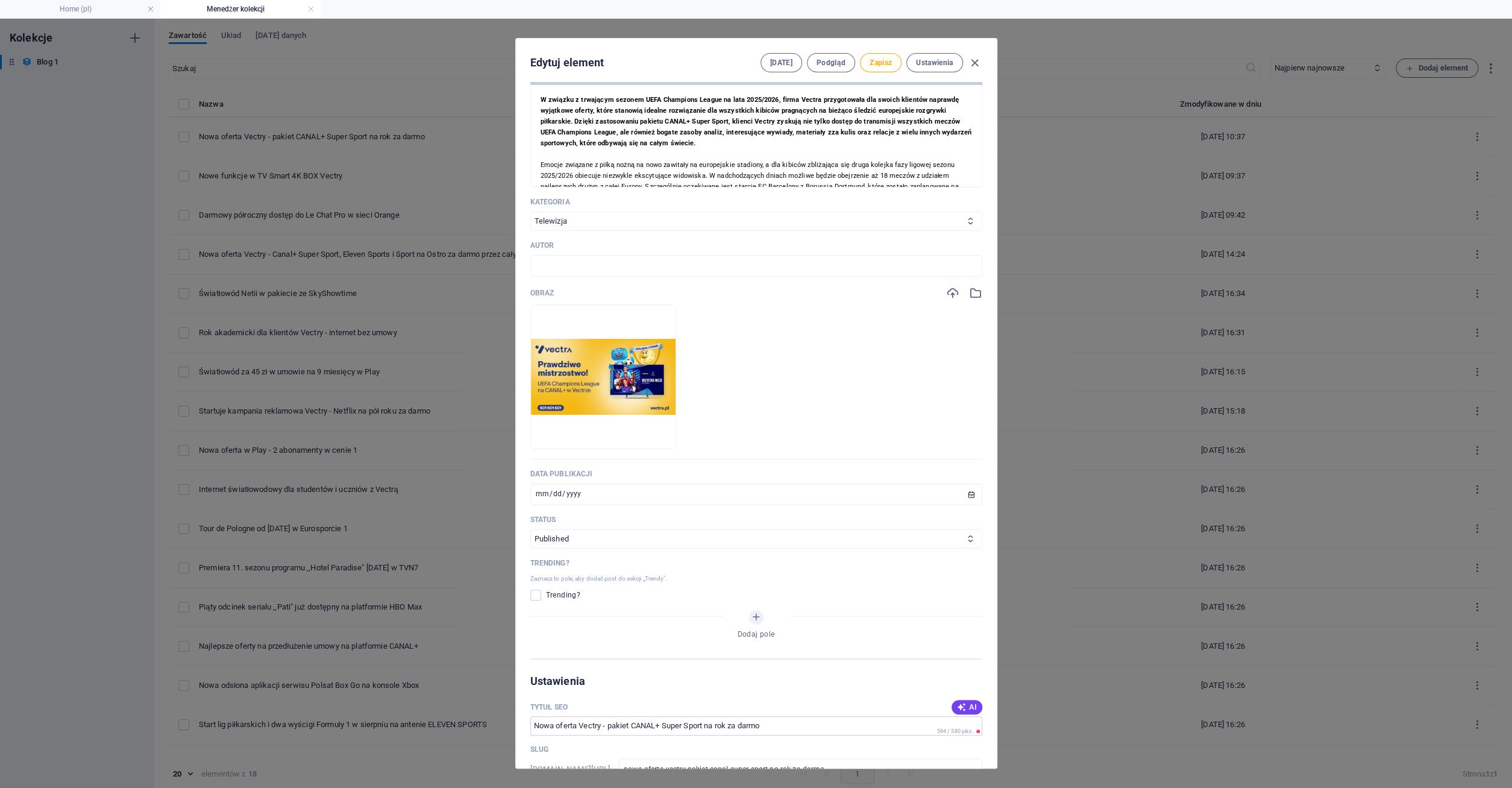
scroll to position [347, 0]
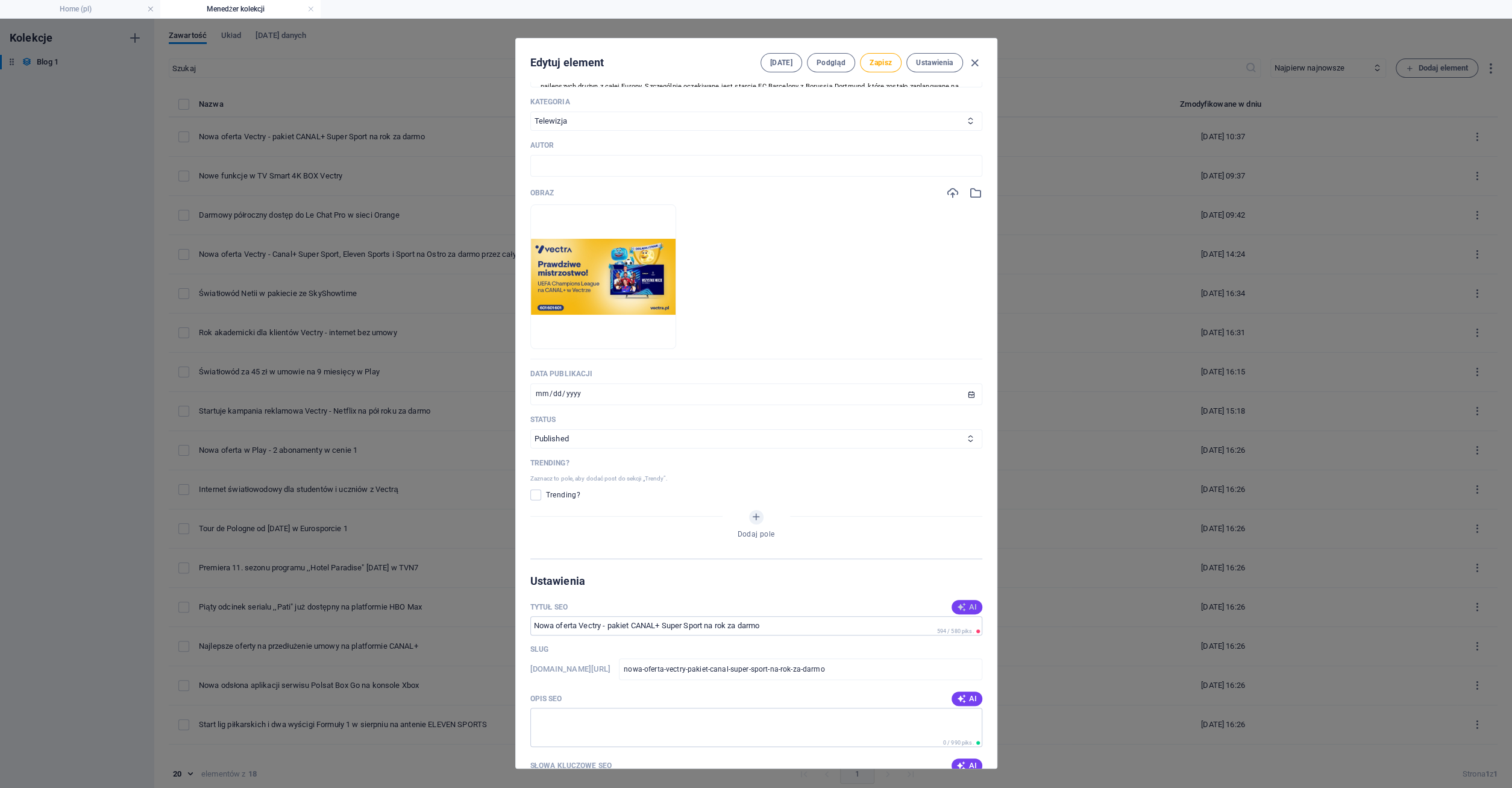
click at [975, 603] on span "AI" at bounding box center [966, 607] width 21 height 10
click at [643, 628] on input "CANAL+ Super Sport za darmo!" at bounding box center [756, 626] width 452 height 19
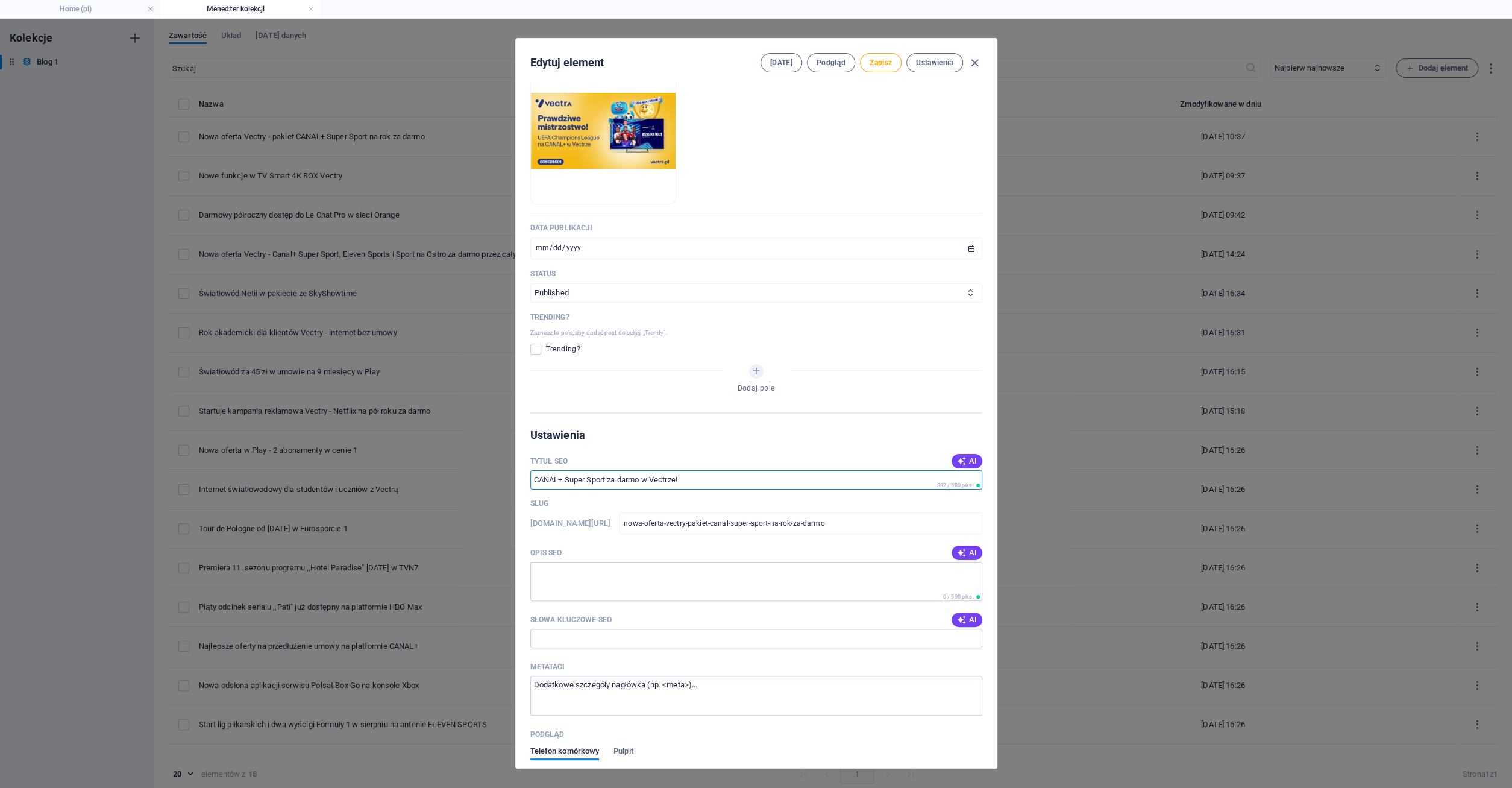
scroll to position [521, 0]
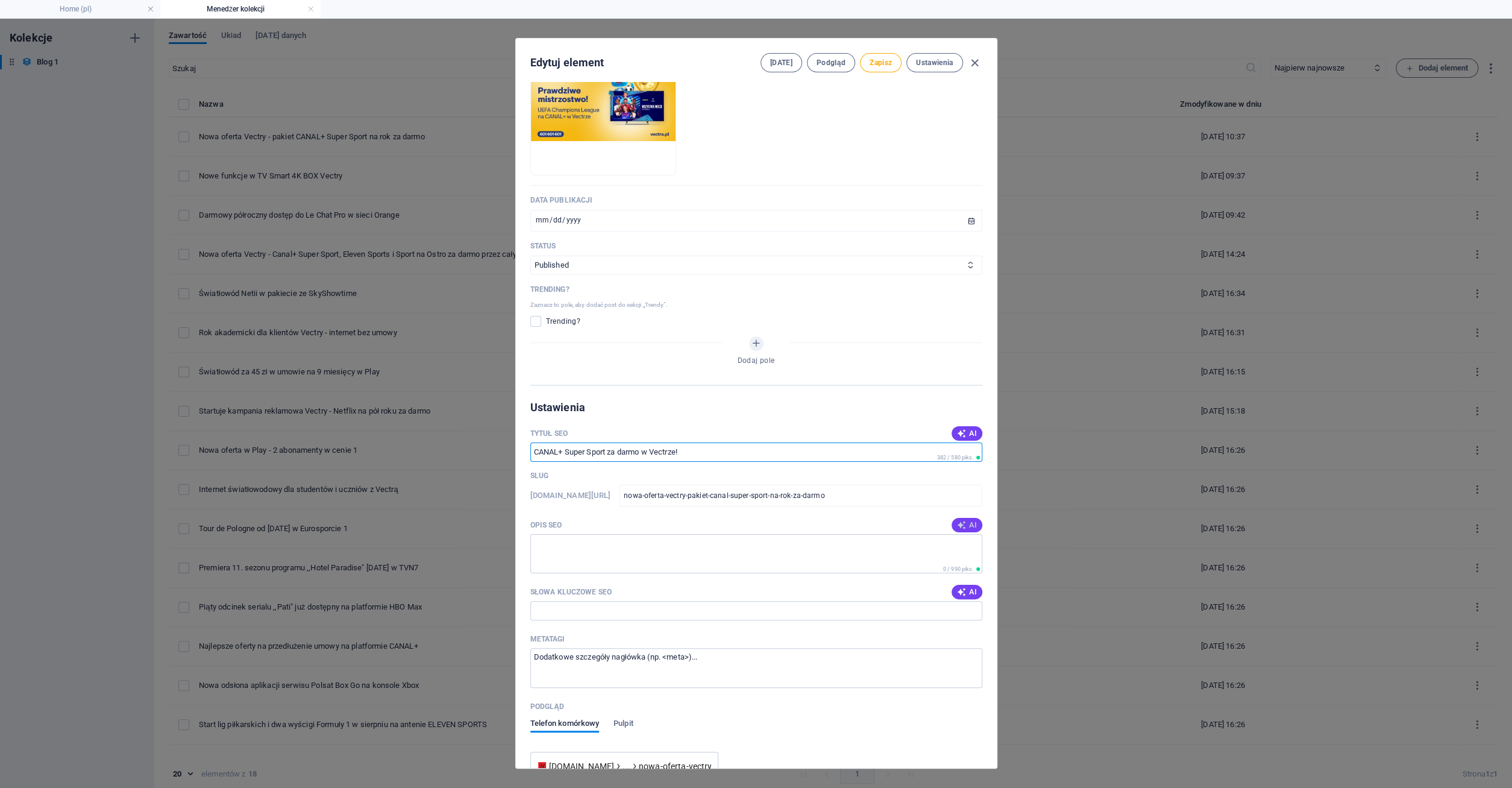
type input "CANAL+ Super Sport za darmo w Vectrze!"
click at [971, 525] on span "AI" at bounding box center [966, 525] width 21 height 10
type textarea "Odkryj pakiet CANAL+ Super Sport za darmo na rok z Vectrą! Śledź UEFA Champions…"
click at [971, 591] on span "AI" at bounding box center [966, 592] width 21 height 10
type input "Vectra, CANAL+ Super Sport, UEFA Champions League, telewizja sportowa, oferta p…"
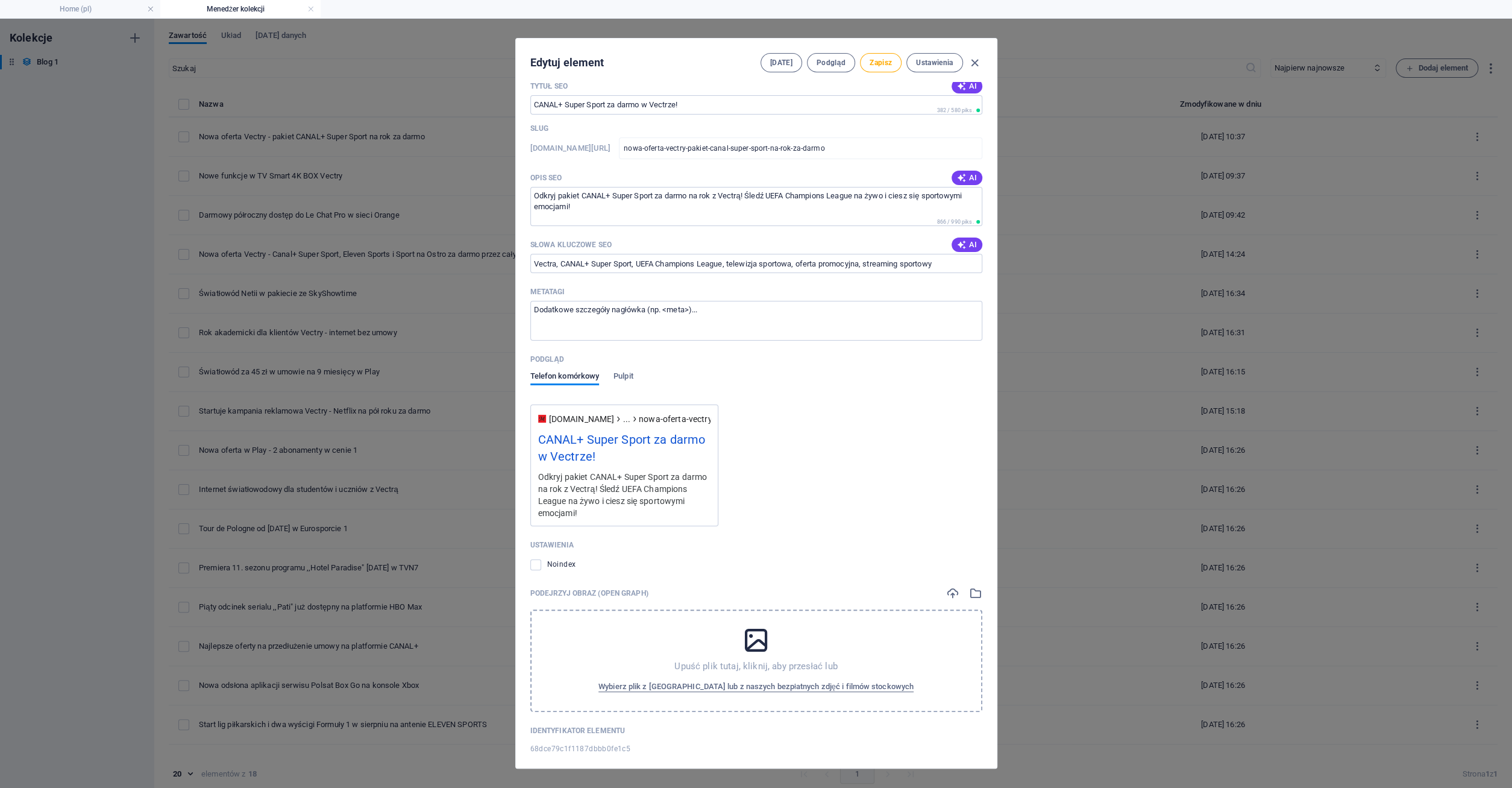
scroll to position [880, 0]
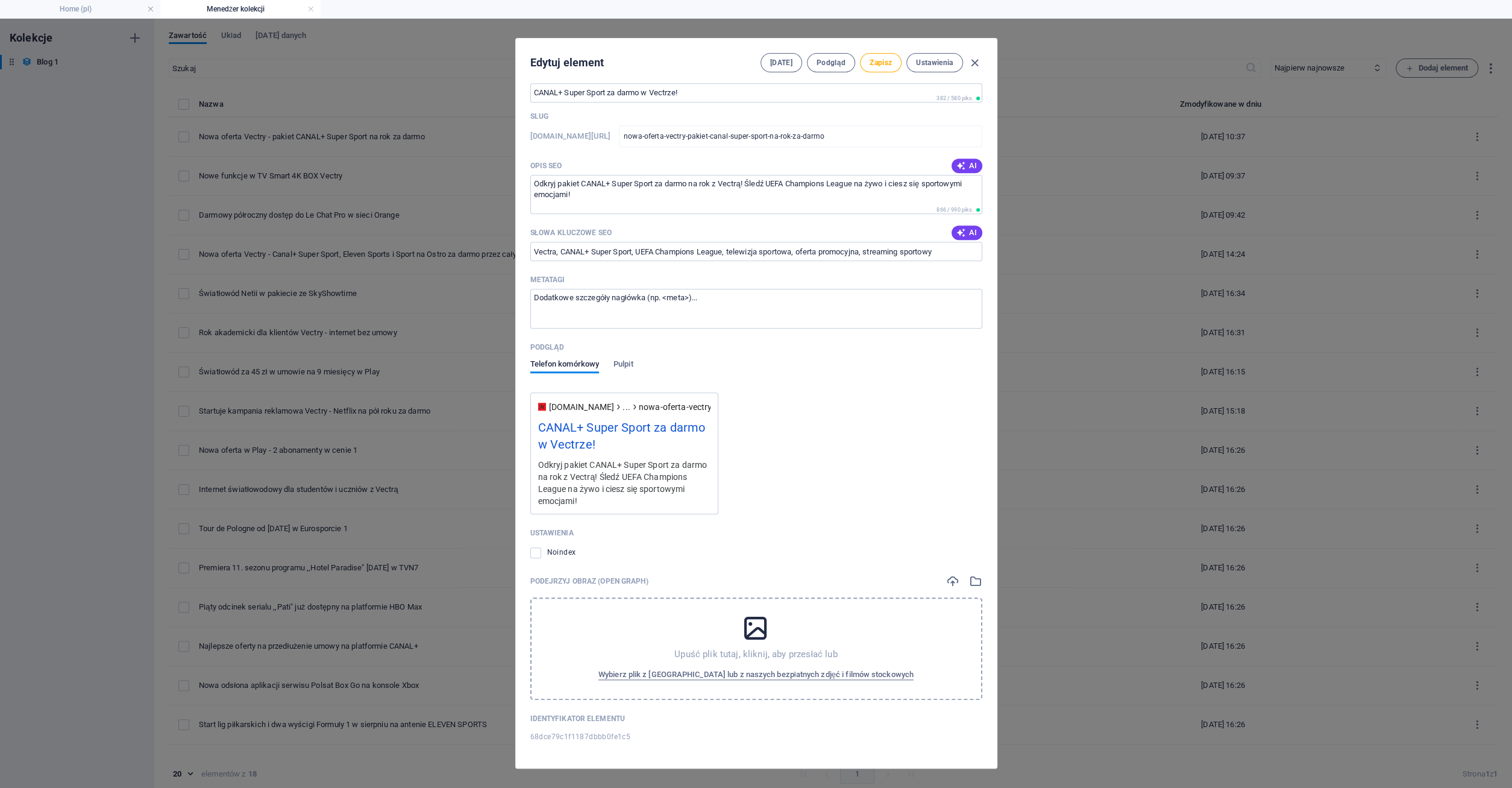
click at [761, 634] on icon at bounding box center [755, 628] width 30 height 30
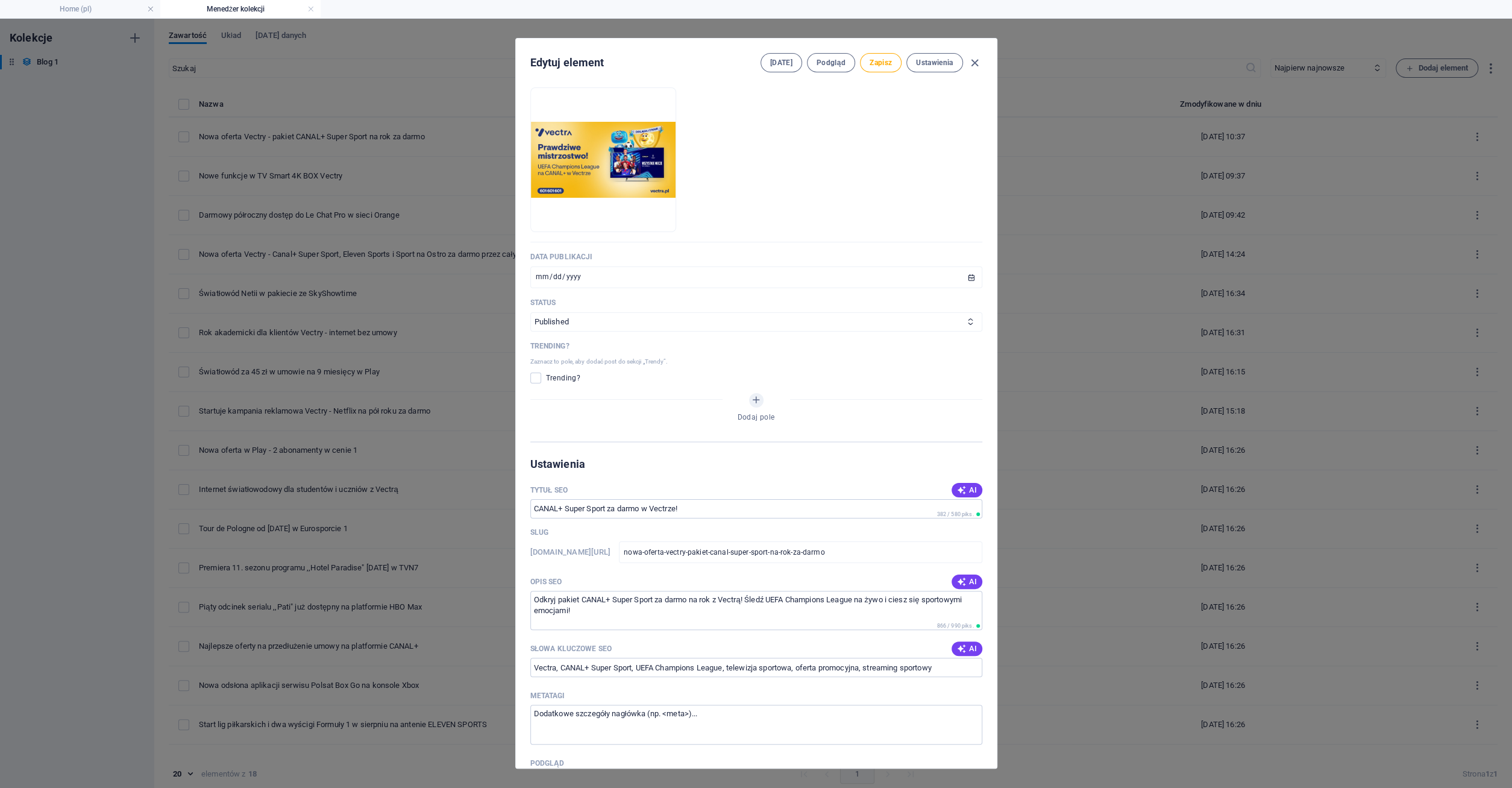
scroll to position [117, 0]
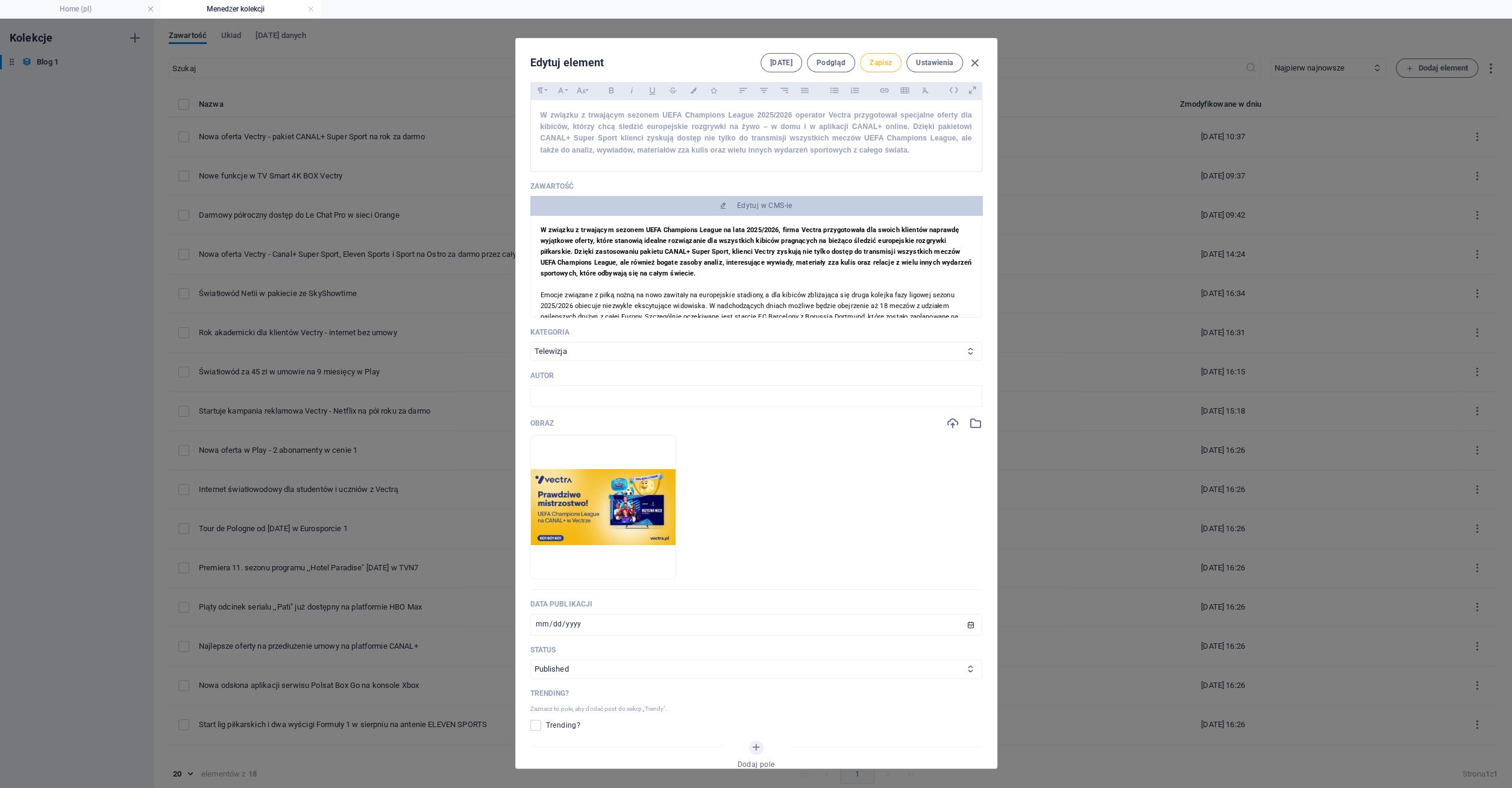
click at [884, 60] on span "Zapisz" at bounding box center [880, 62] width 22 height 10
click at [979, 62] on icon "button" at bounding box center [974, 62] width 14 height 14
type input "nowa-oferta-vectry-pakiet-canal-super-sport-na-rok-za-darmo"
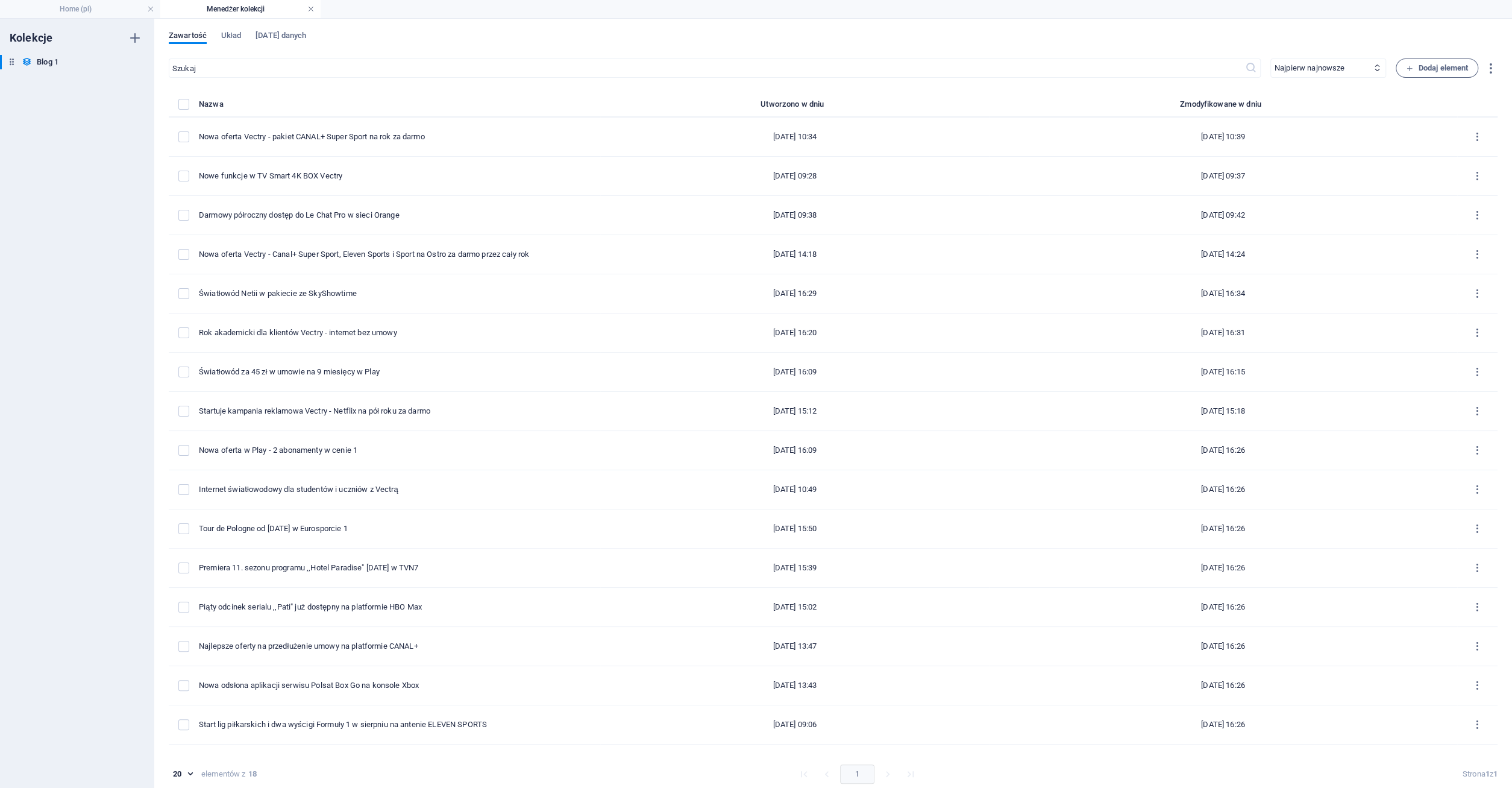
click at [309, 9] on link at bounding box center [311, 9] width 7 height 12
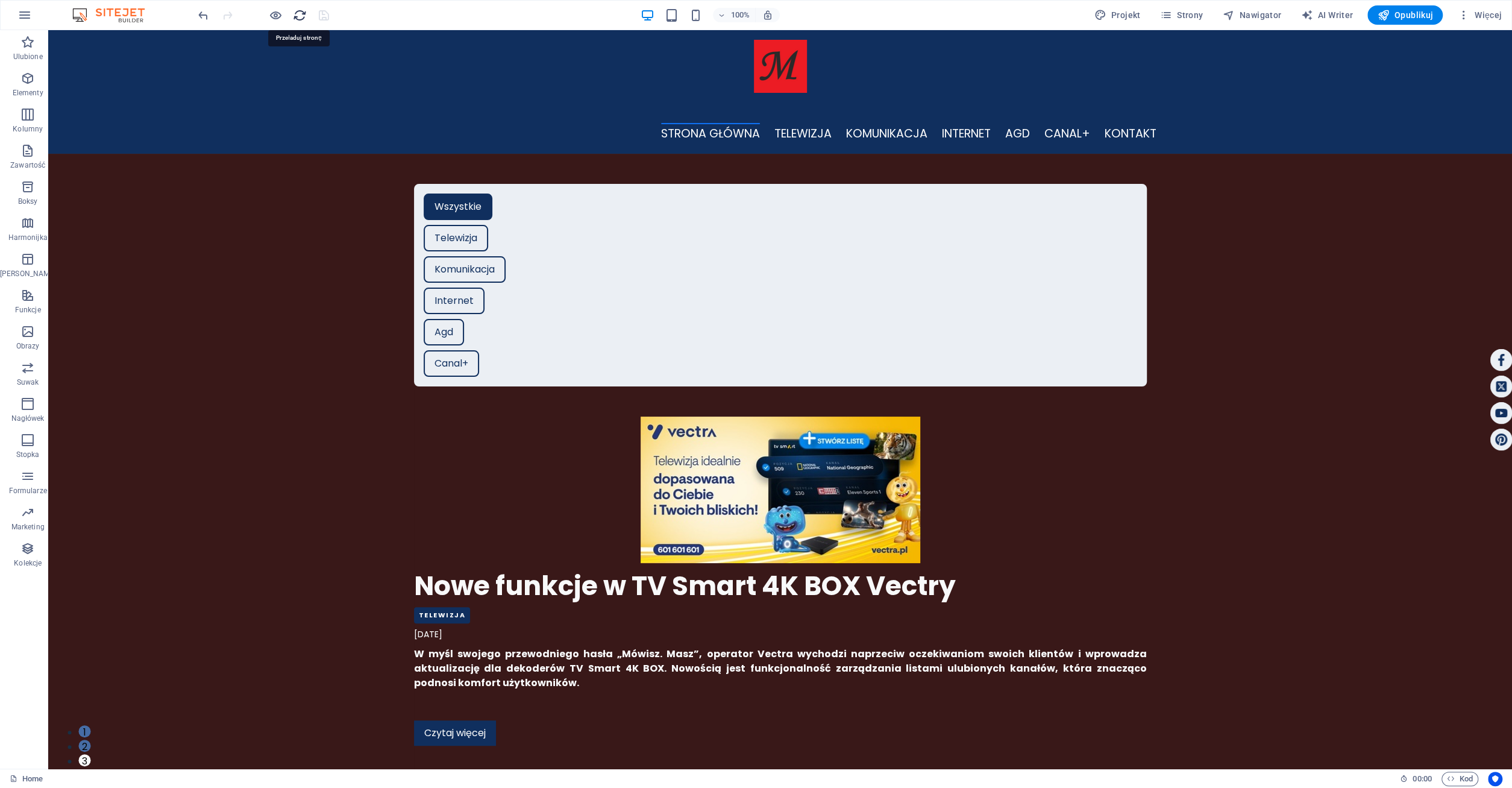
click at [306, 15] on icon "reload" at bounding box center [300, 15] width 14 height 14
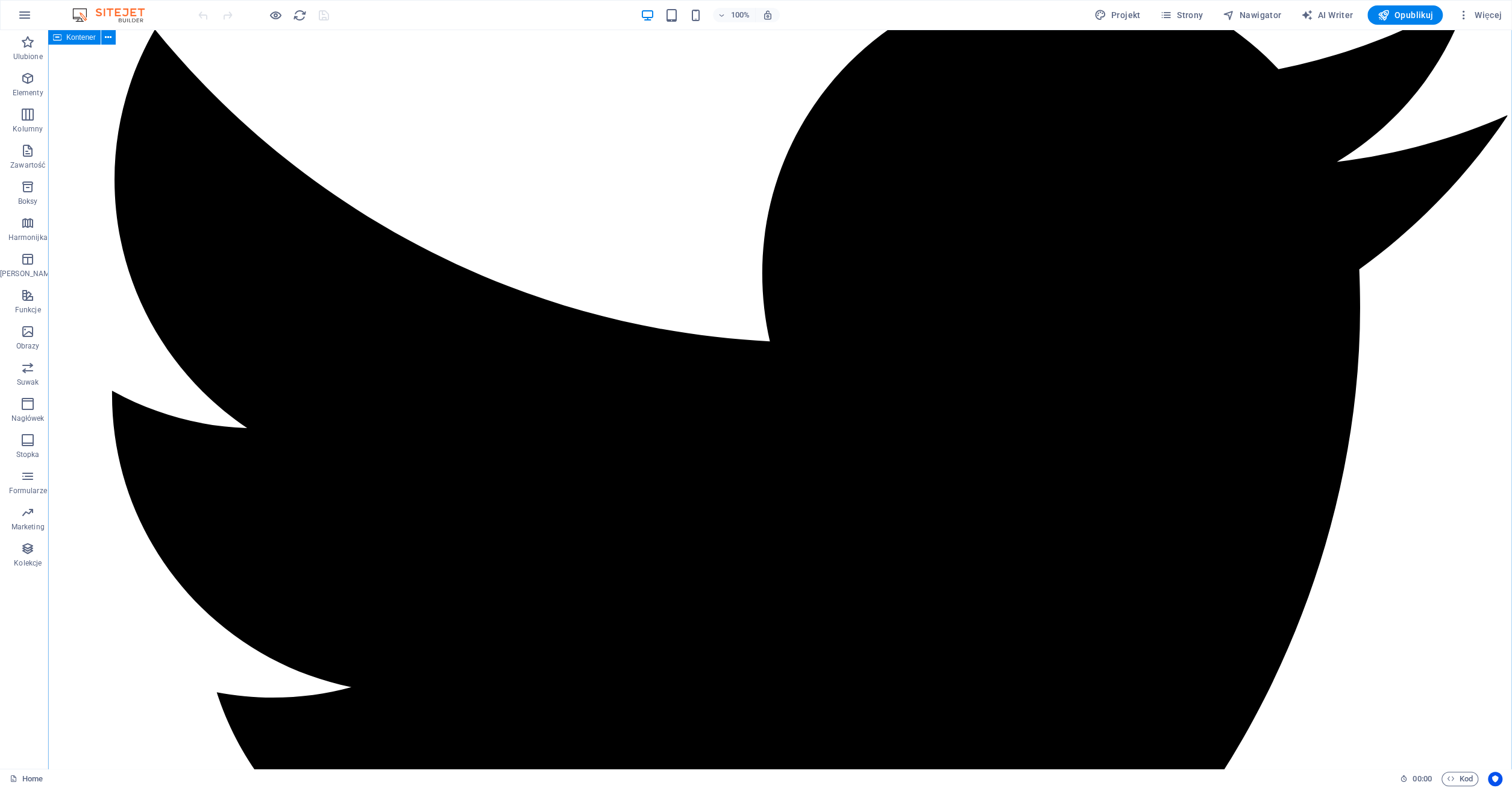
scroll to position [0, 0]
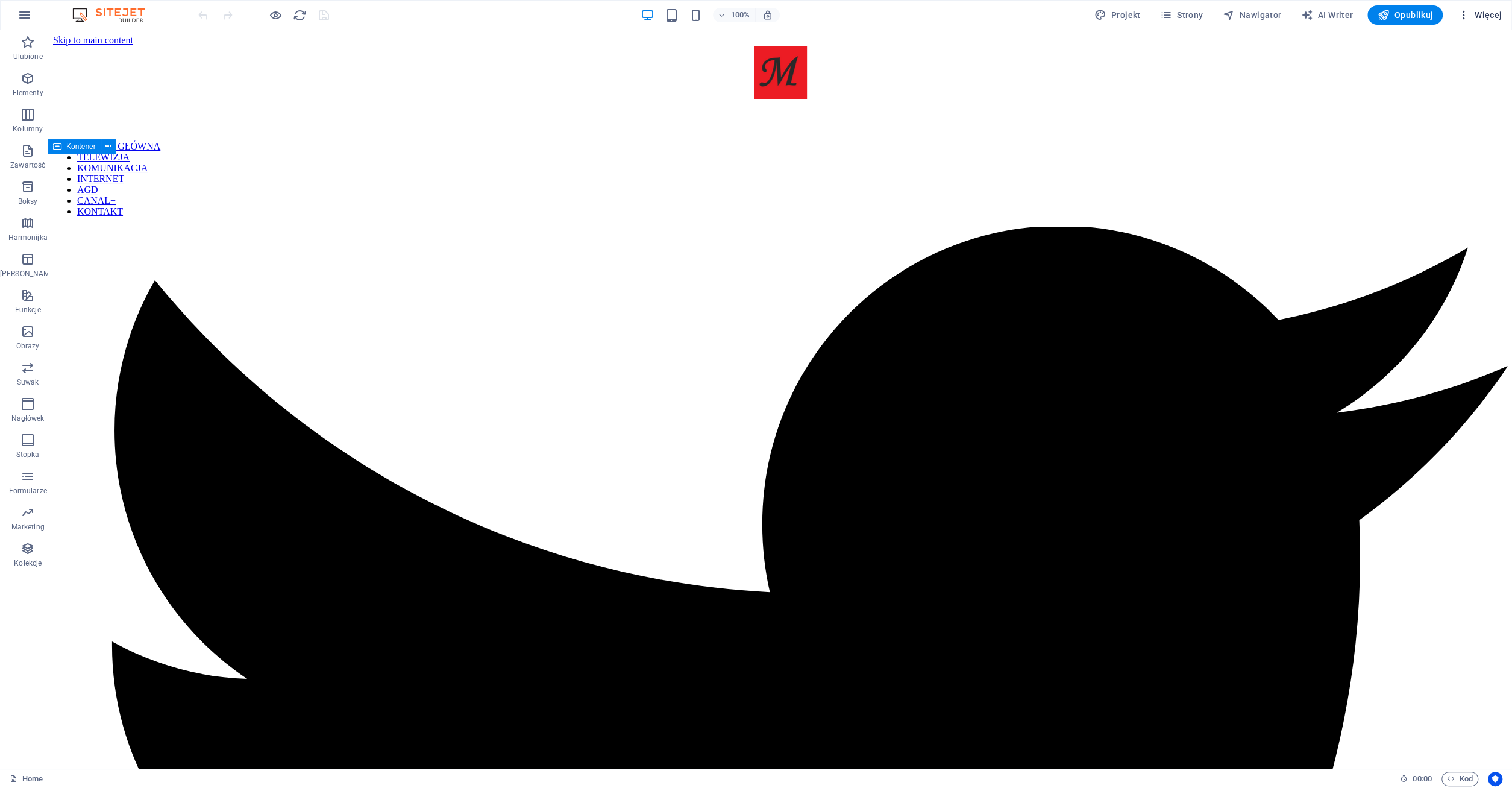
click at [1488, 18] on span "Więcej" at bounding box center [1480, 15] width 45 height 12
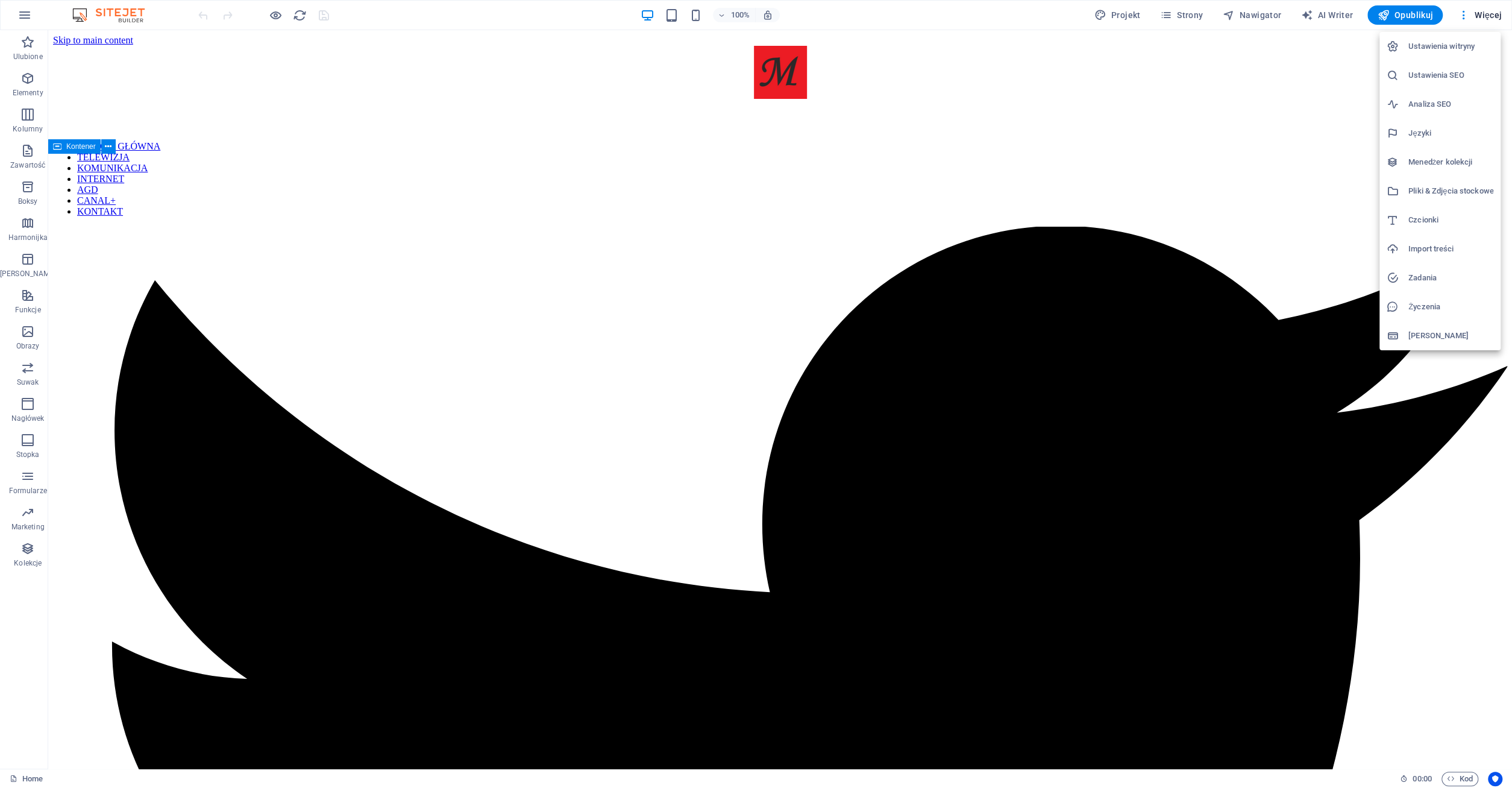
click at [1435, 162] on h6 "Menedżer kolekcji" at bounding box center [1450, 162] width 85 height 14
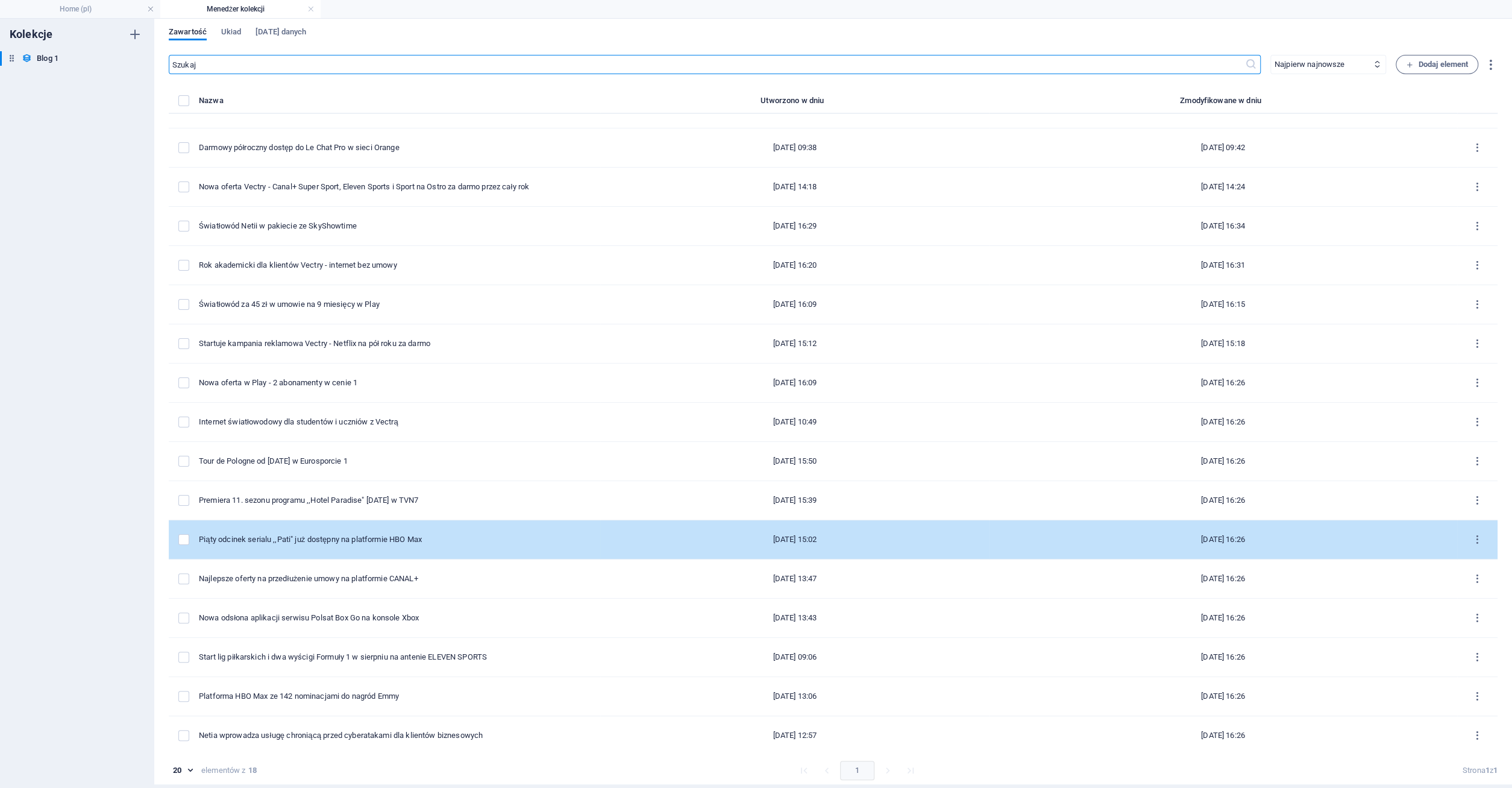
scroll to position [5, 0]
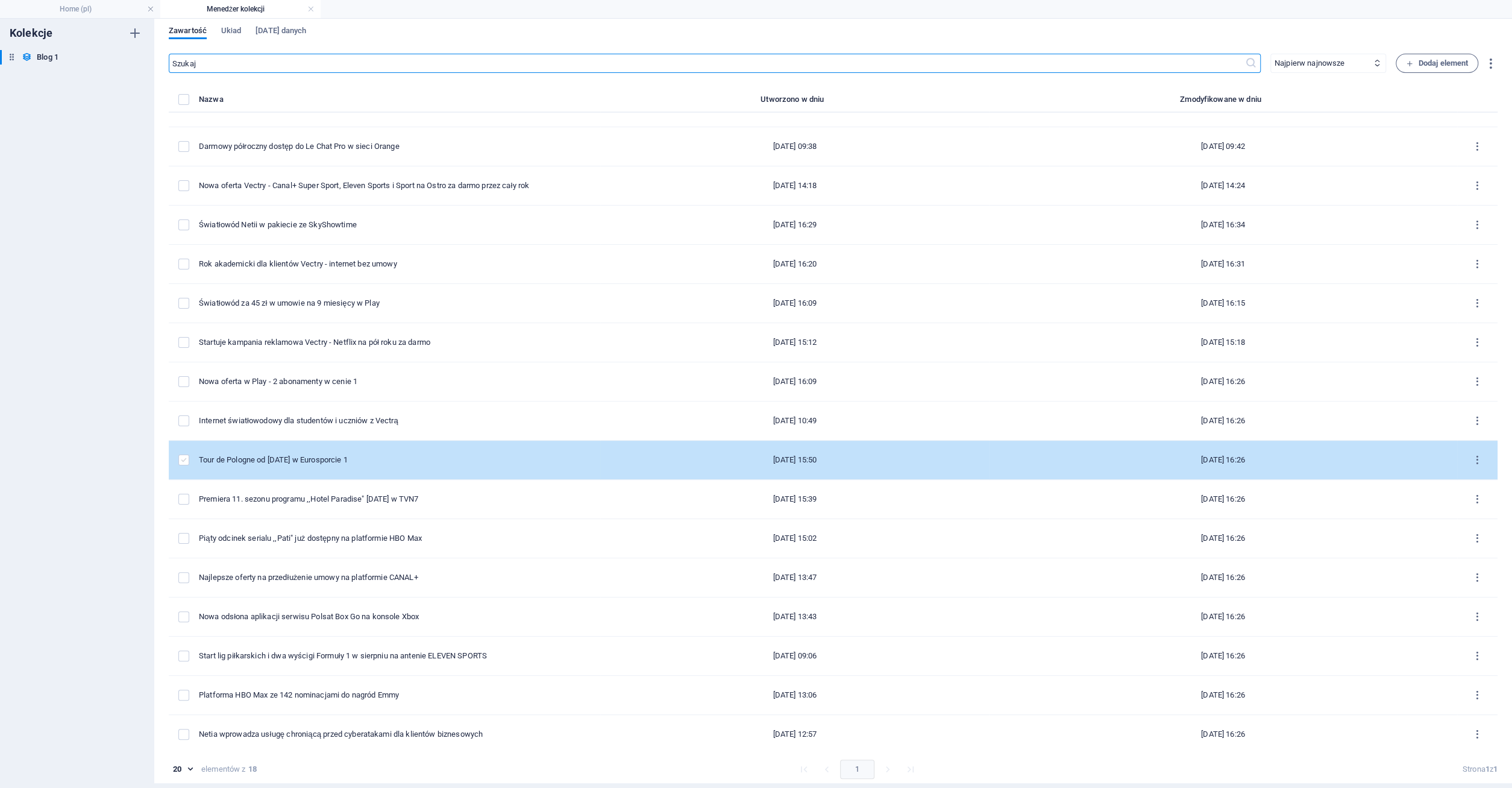
click at [184, 460] on label "items list" at bounding box center [183, 460] width 11 height 11
click at [0, 0] on input "items list" at bounding box center [0, 0] width 0 height 0
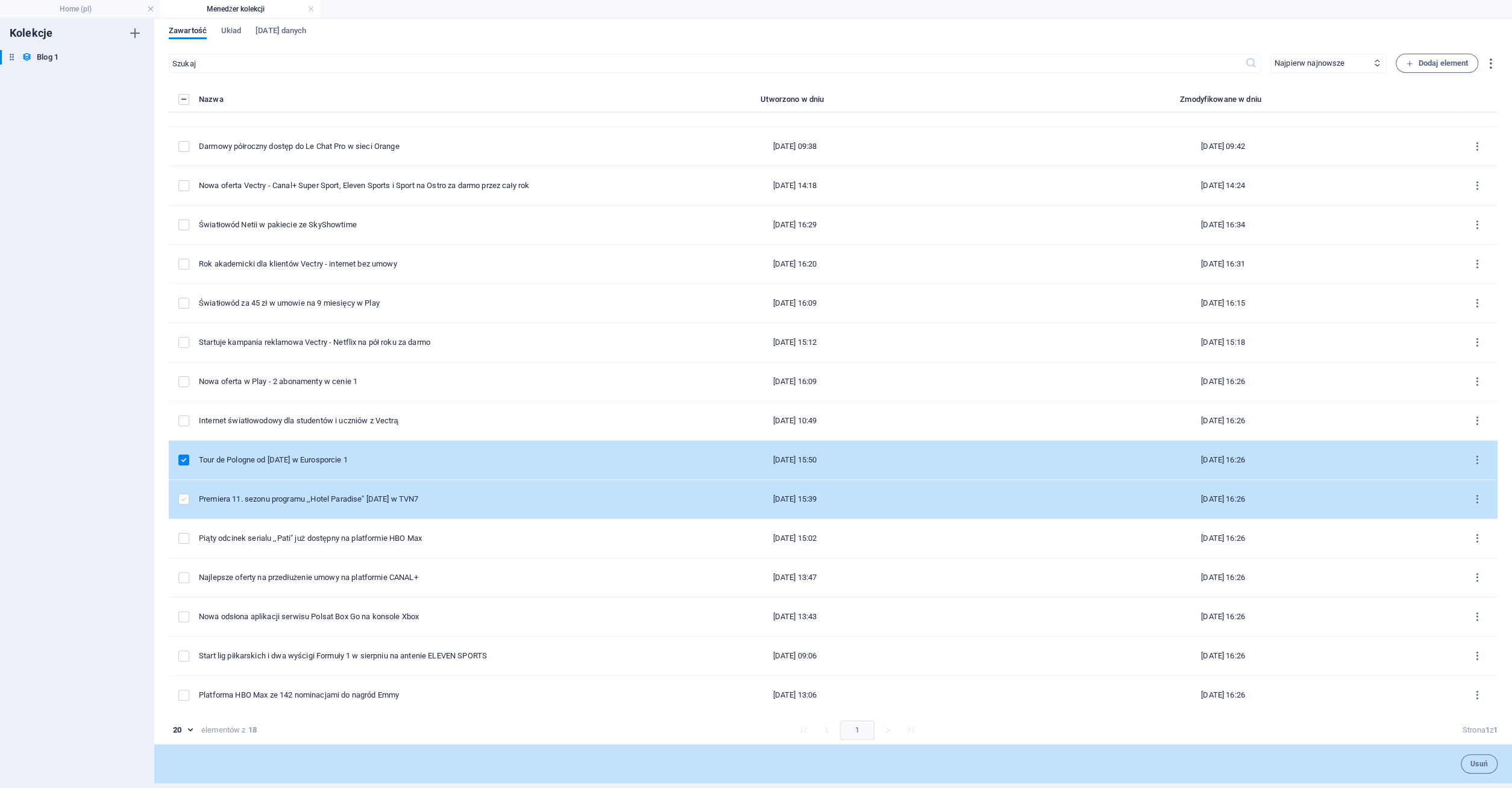
click at [185, 496] on label "items list" at bounding box center [183, 499] width 11 height 11
click at [0, 0] on input "items list" at bounding box center [0, 0] width 0 height 0
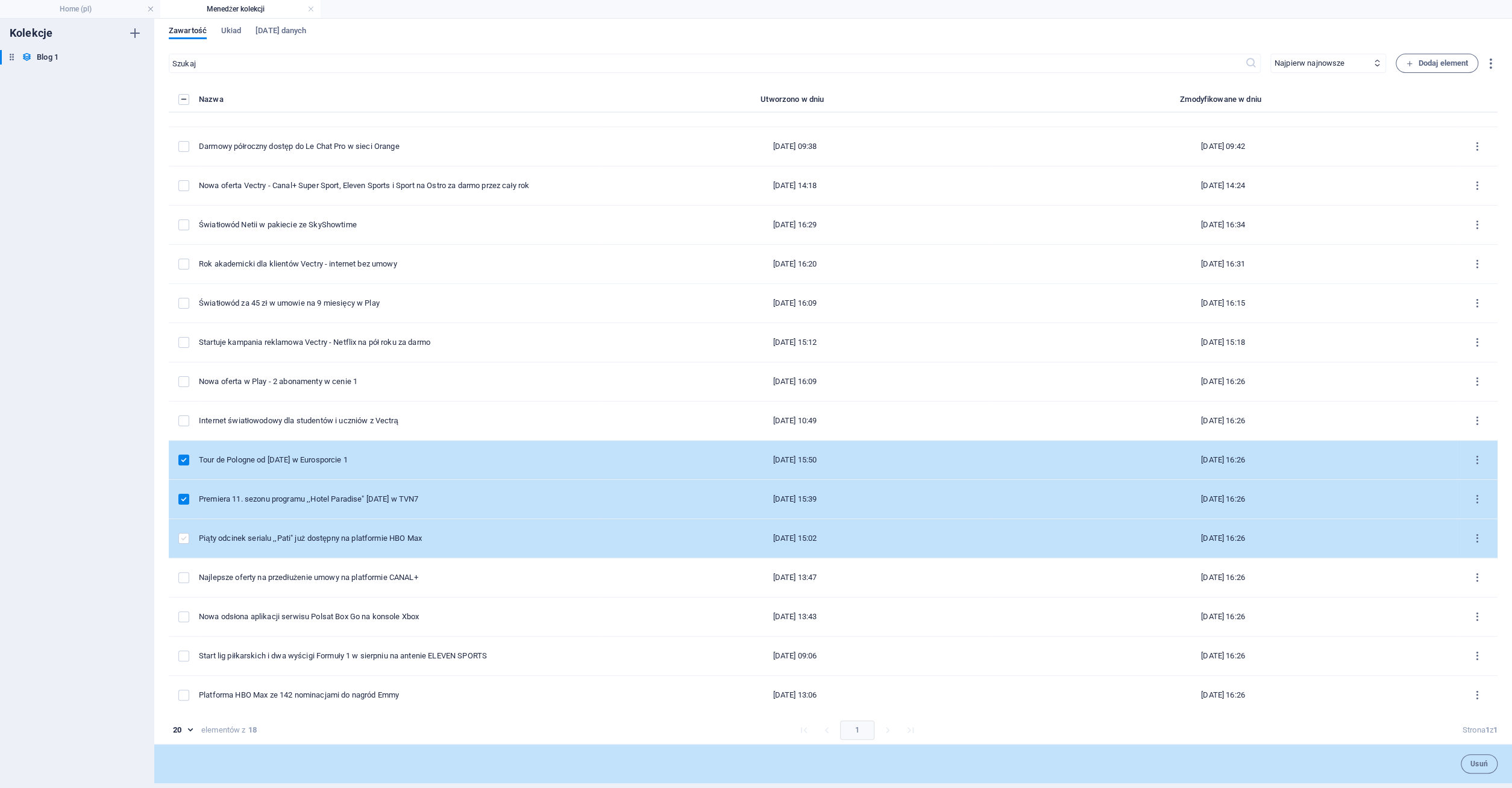
click at [185, 533] on label "items list" at bounding box center [183, 538] width 11 height 11
click at [0, 0] on input "items list" at bounding box center [0, 0] width 0 height 0
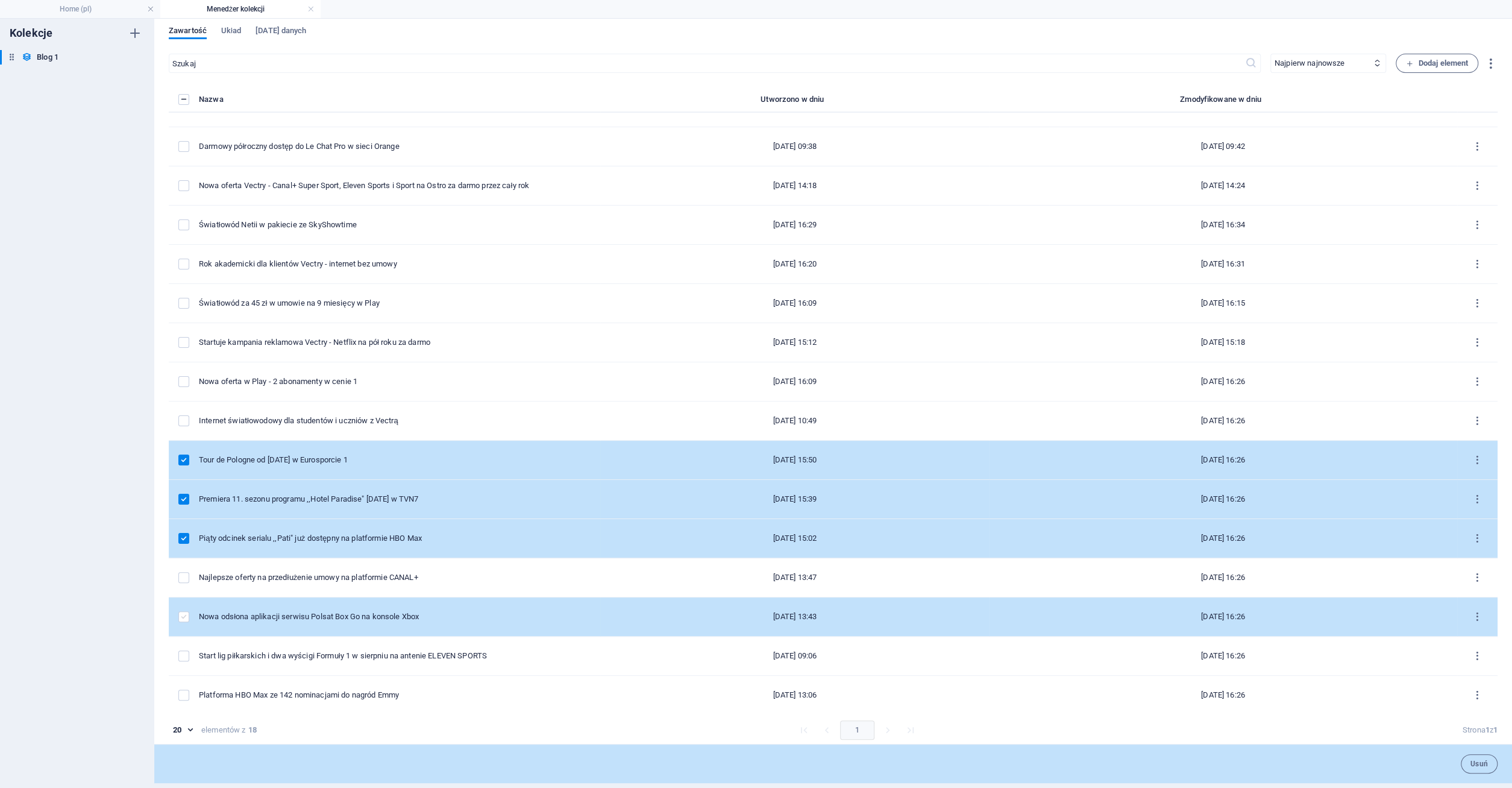
click at [182, 611] on label "items list" at bounding box center [183, 616] width 11 height 11
click at [0, 0] on input "items list" at bounding box center [0, 0] width 0 height 0
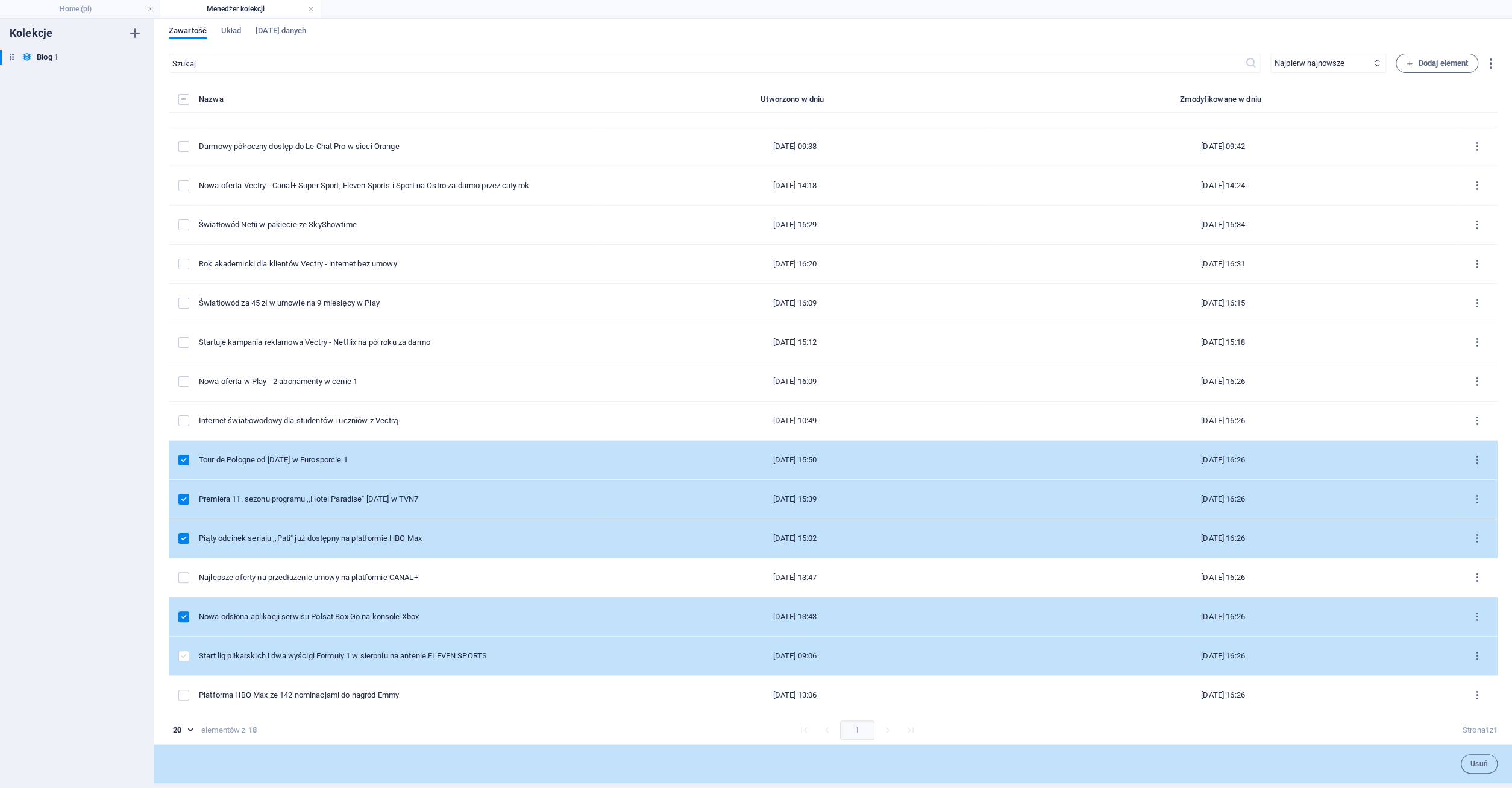
click at [187, 655] on label "items list" at bounding box center [183, 656] width 11 height 11
click at [0, 0] on input "items list" at bounding box center [0, 0] width 0 height 0
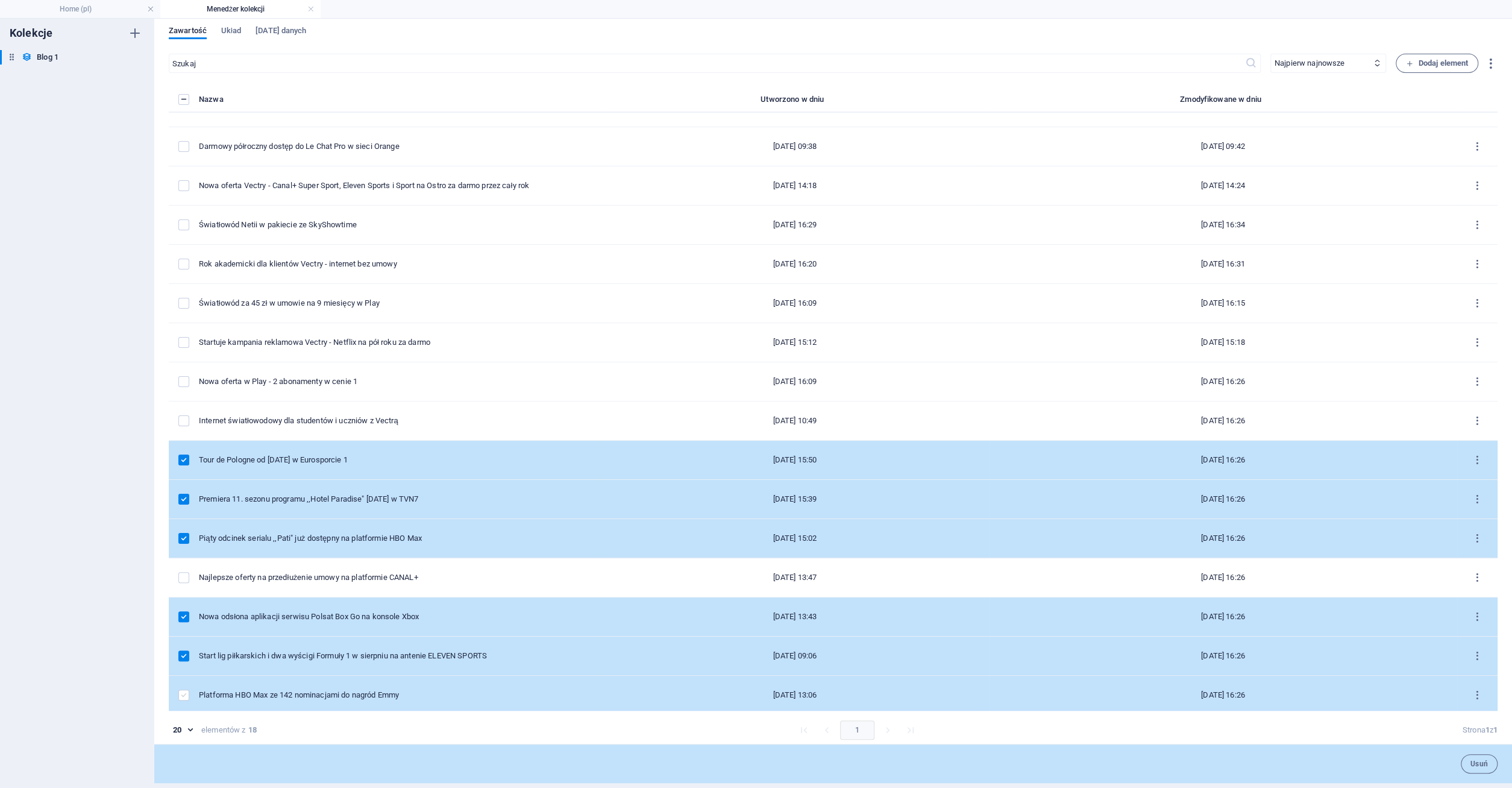
click at [183, 692] on label "items list" at bounding box center [183, 695] width 11 height 11
click at [0, 0] on input "items list" at bounding box center [0, 0] width 0 height 0
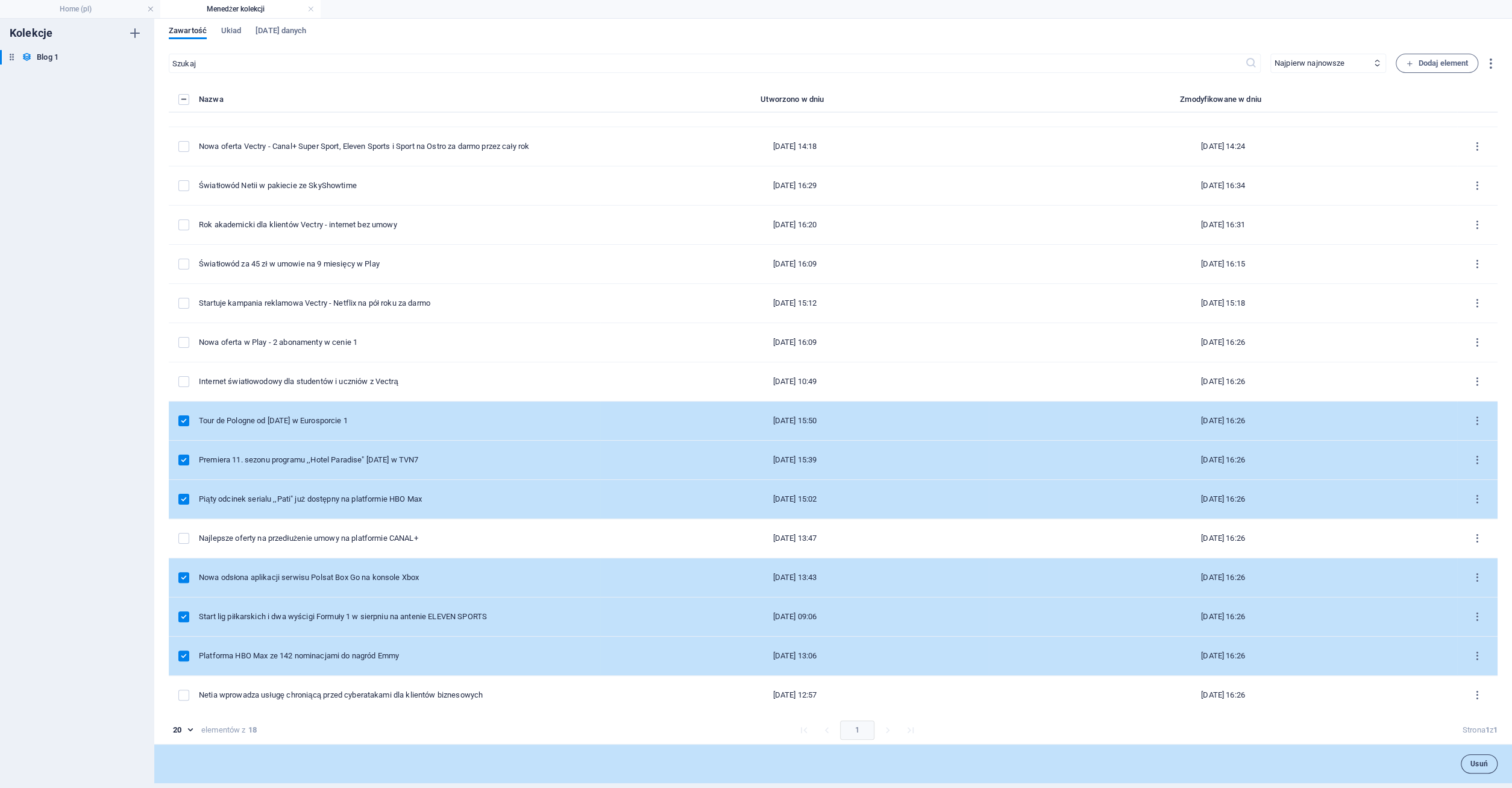
click at [1480, 762] on span "Usuń" at bounding box center [1479, 763] width 17 height 7
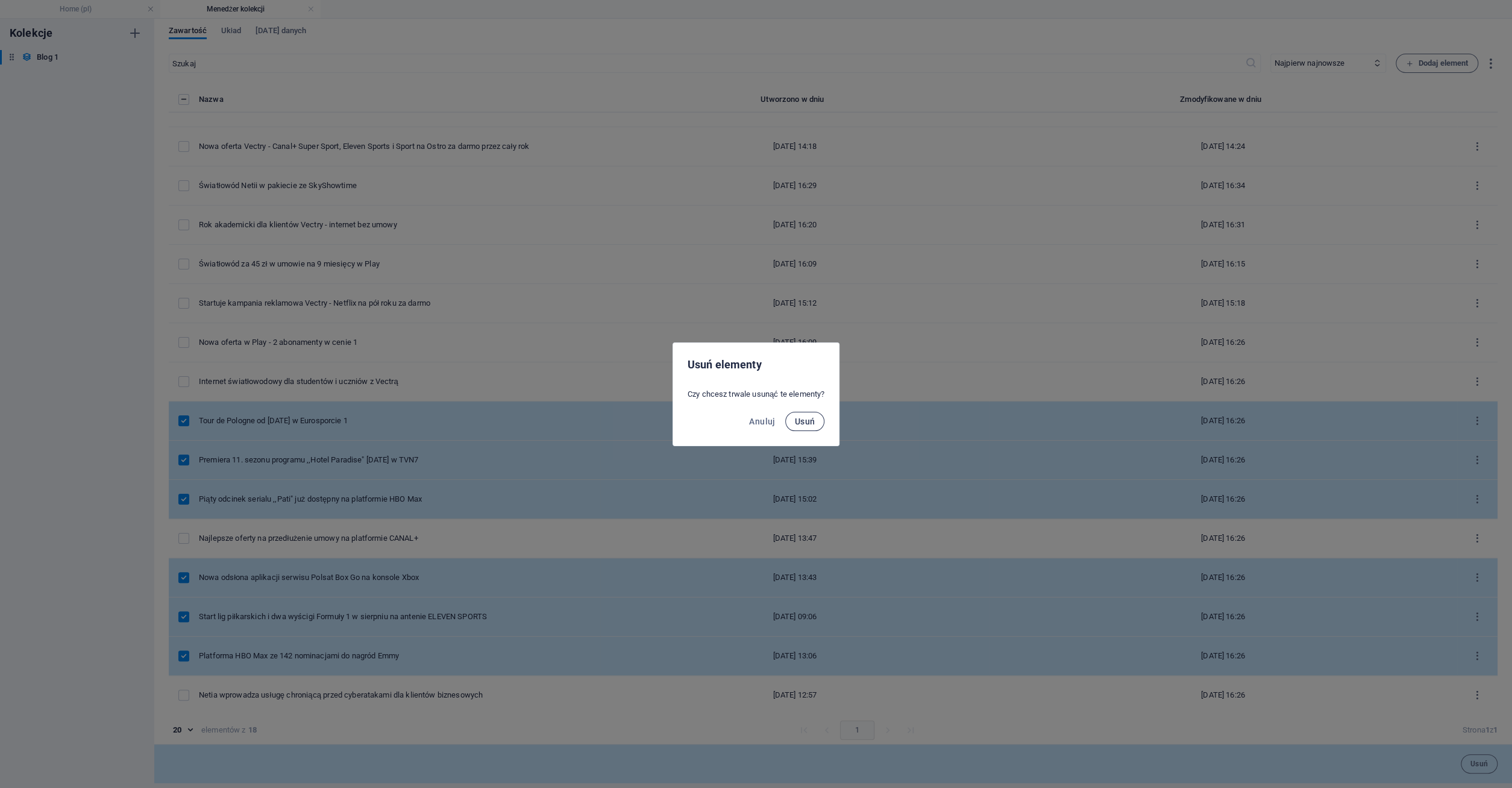
click at [806, 424] on span "Usuń" at bounding box center [804, 421] width 21 height 10
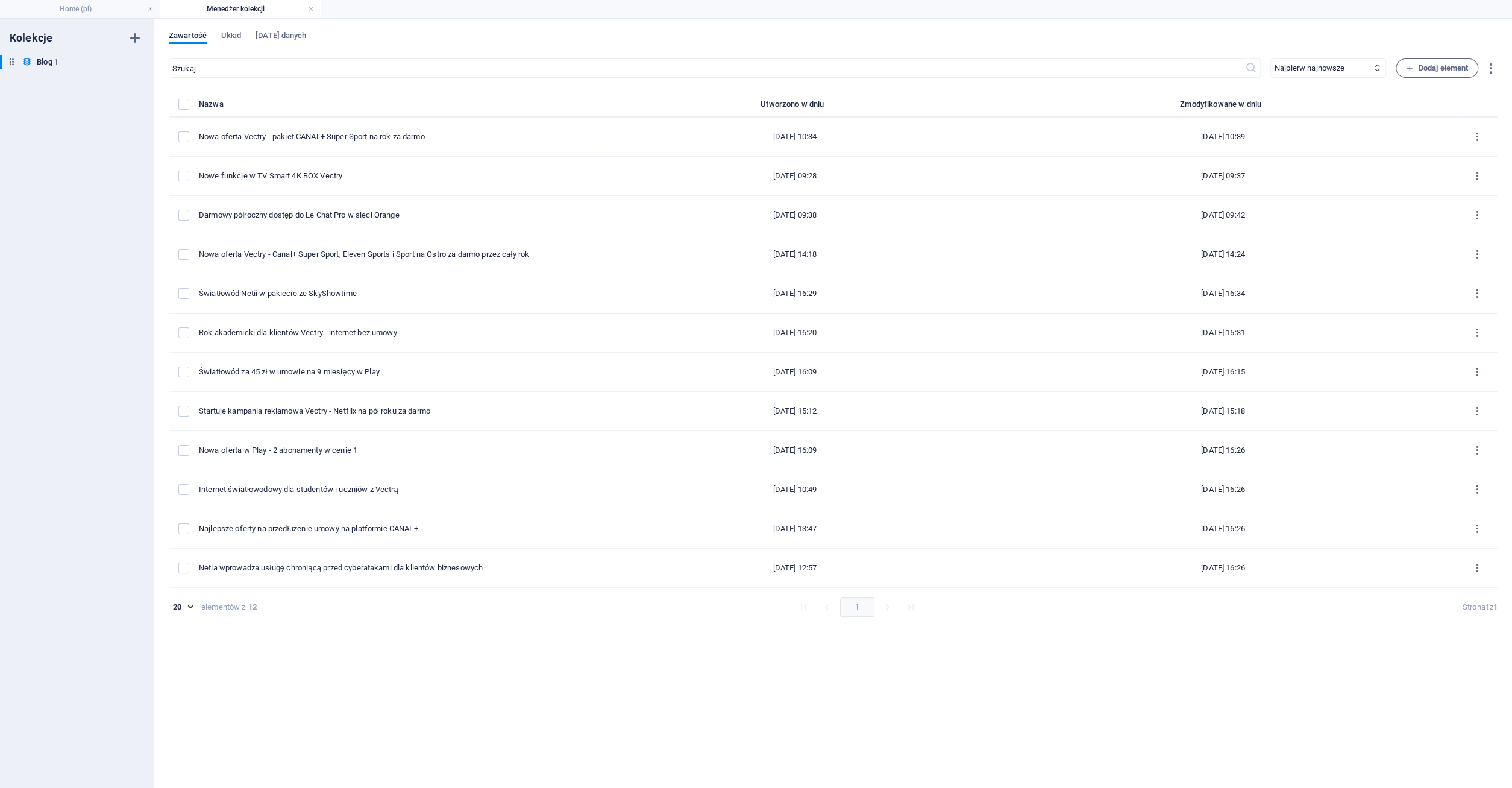
scroll to position [0, 0]
click at [313, 7] on link at bounding box center [311, 9] width 7 height 12
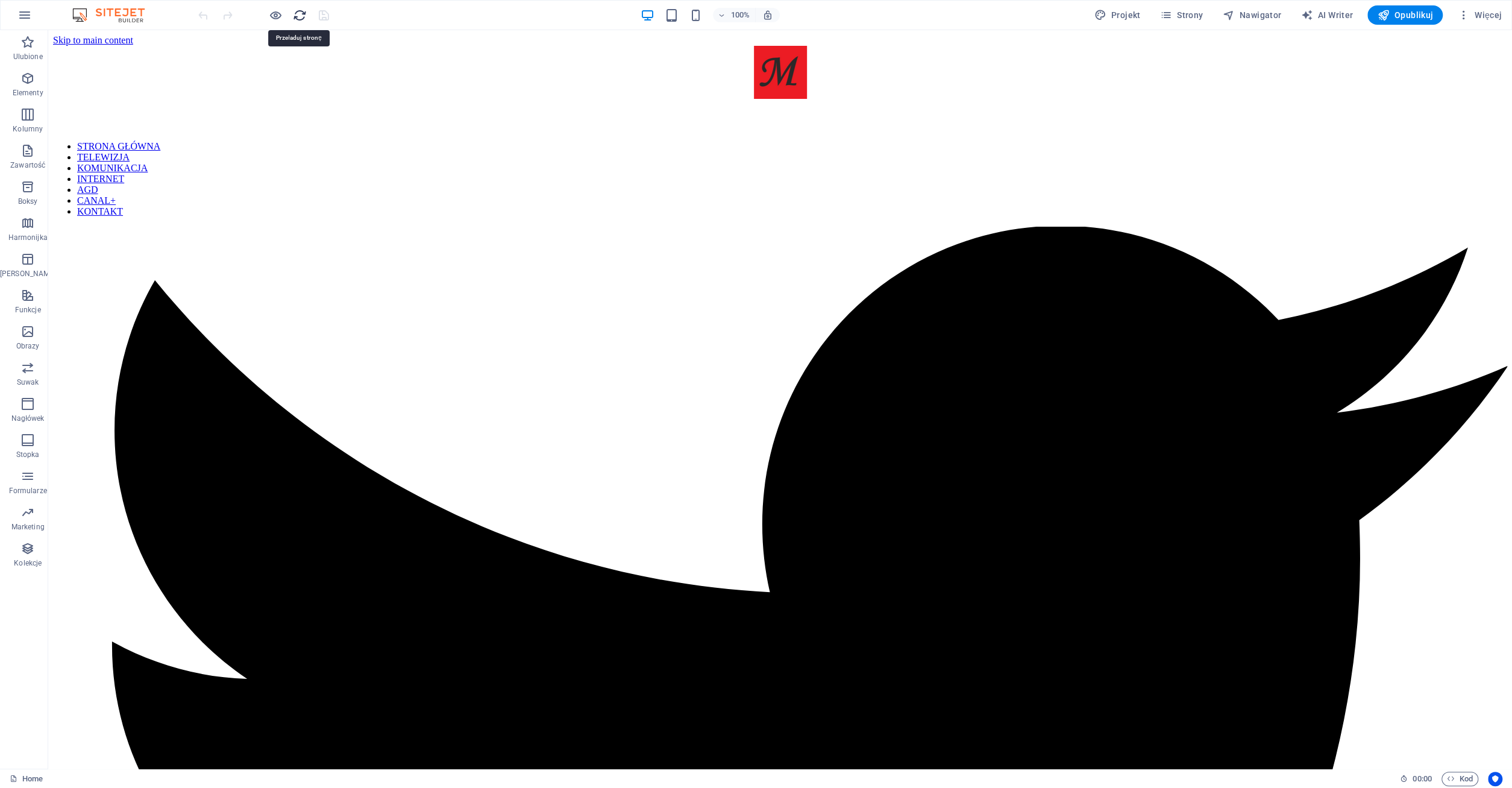
click at [301, 14] on icon "reload" at bounding box center [300, 15] width 14 height 14
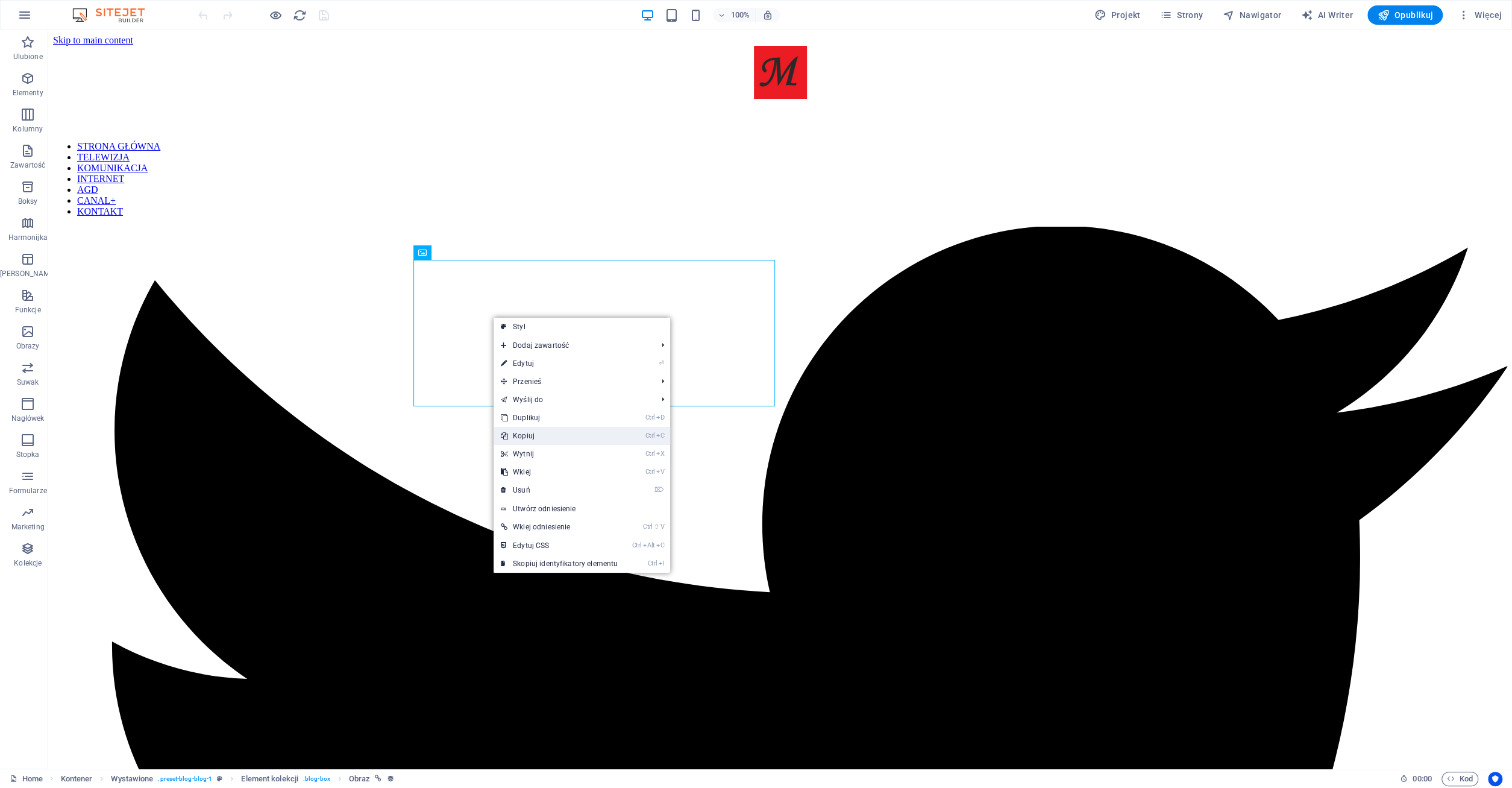
click at [530, 435] on link "Ctrl C Kopiuj" at bounding box center [560, 436] width 132 height 18
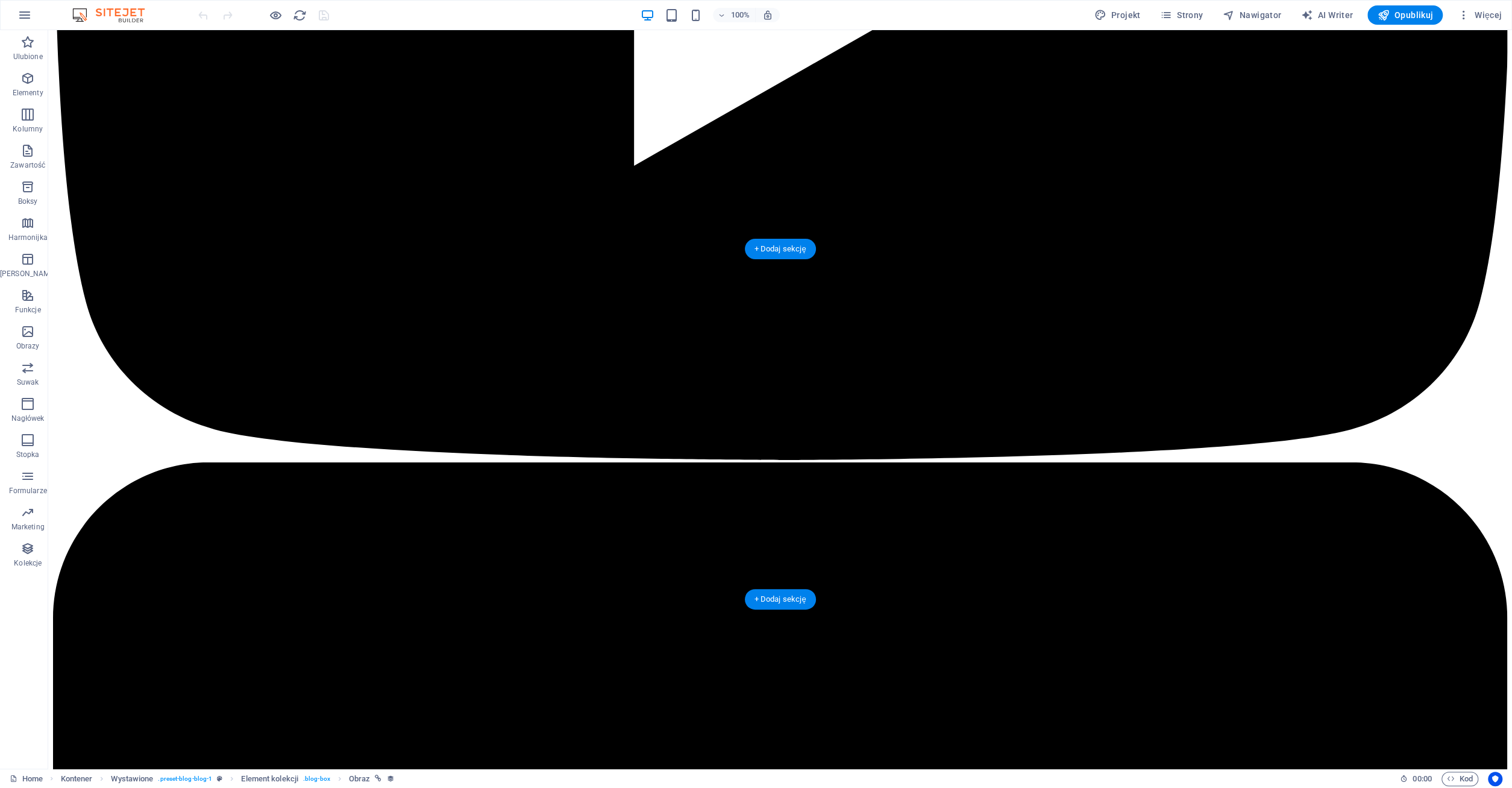
scroll to position [3698, 0]
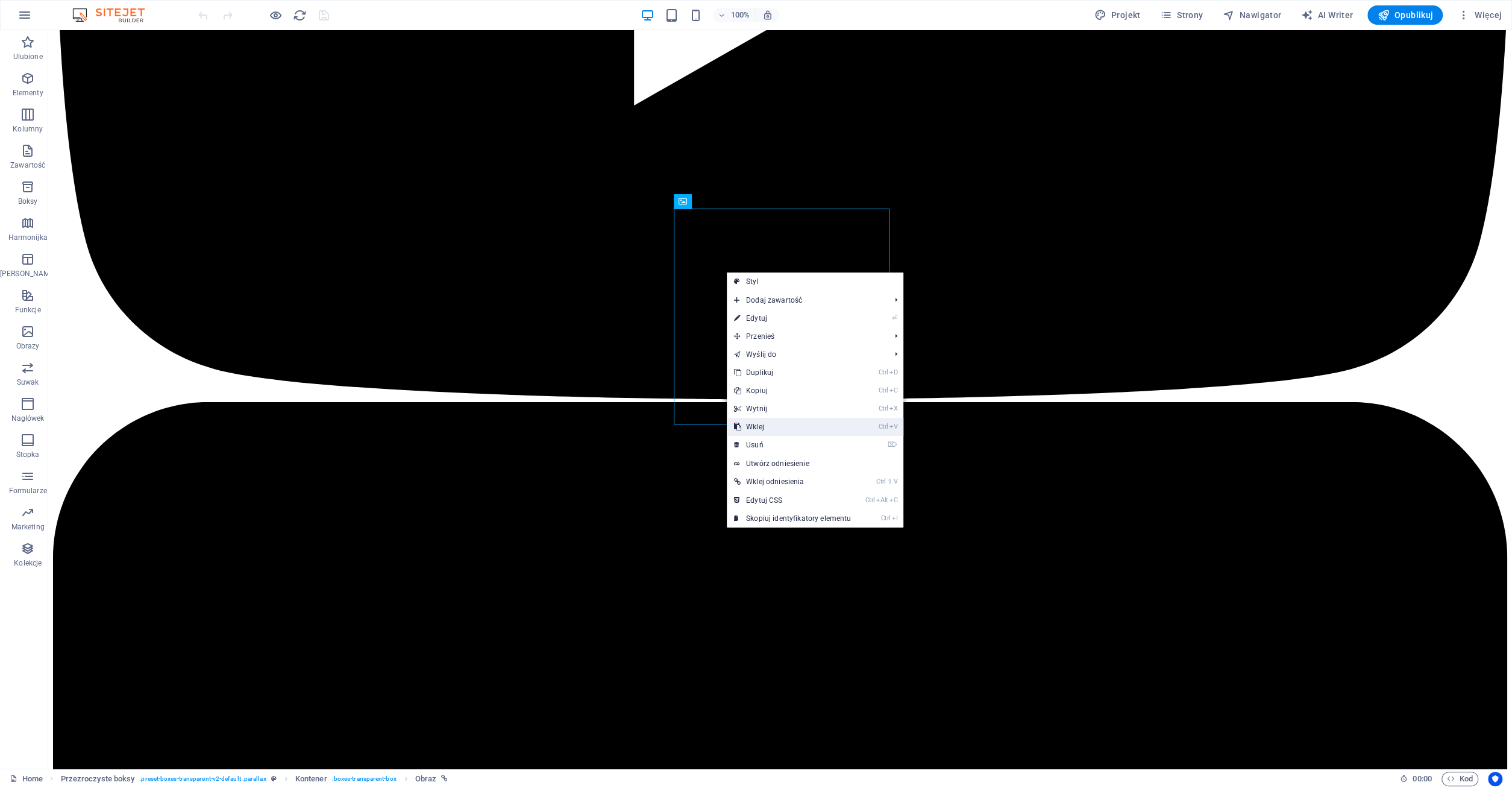
click at [766, 425] on link "Ctrl V Wklej" at bounding box center [793, 426] width 132 height 18
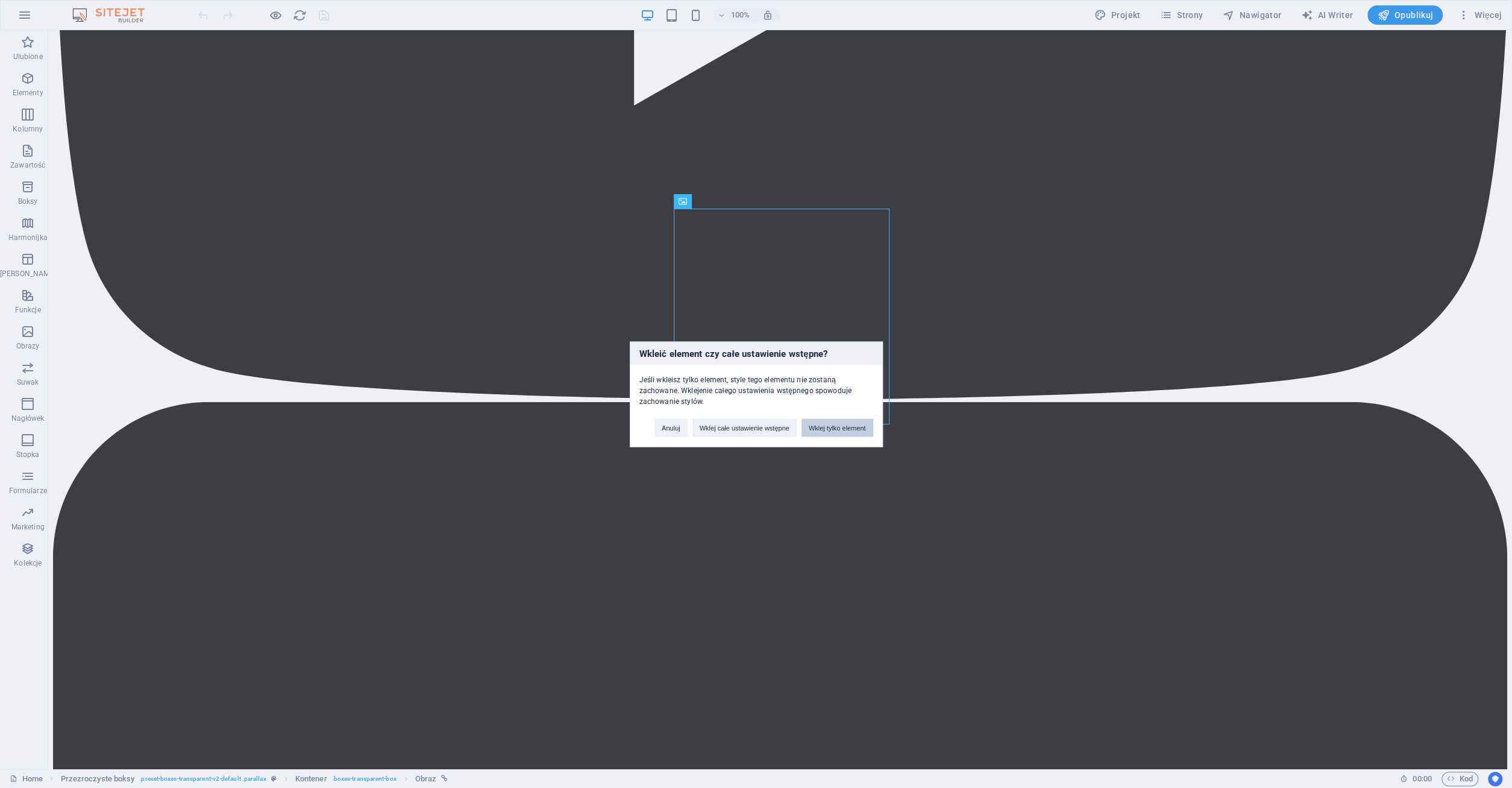
click at [825, 428] on button "Wklej tylko element" at bounding box center [837, 427] width 72 height 18
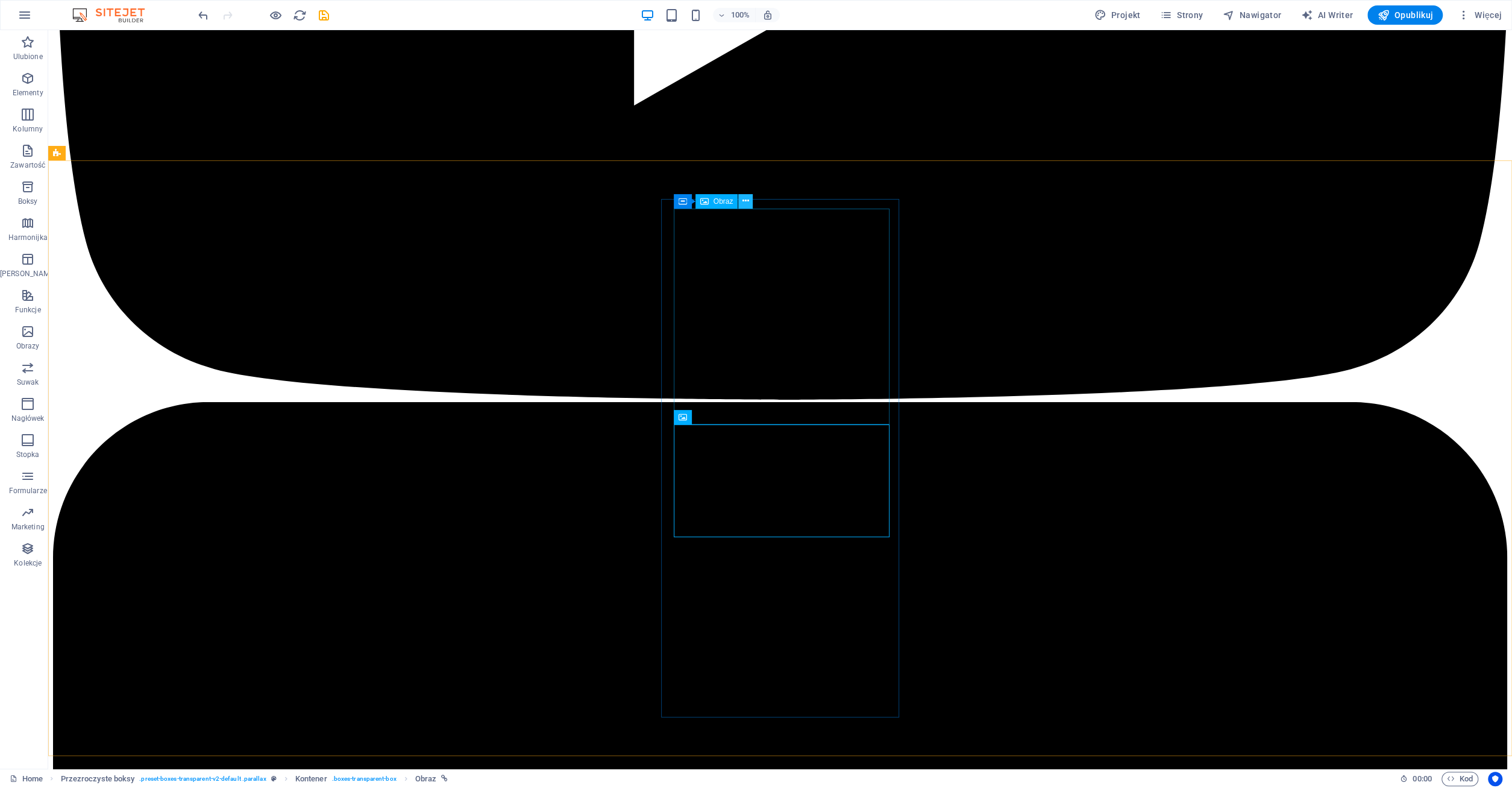
click at [747, 197] on icon at bounding box center [745, 201] width 7 height 12
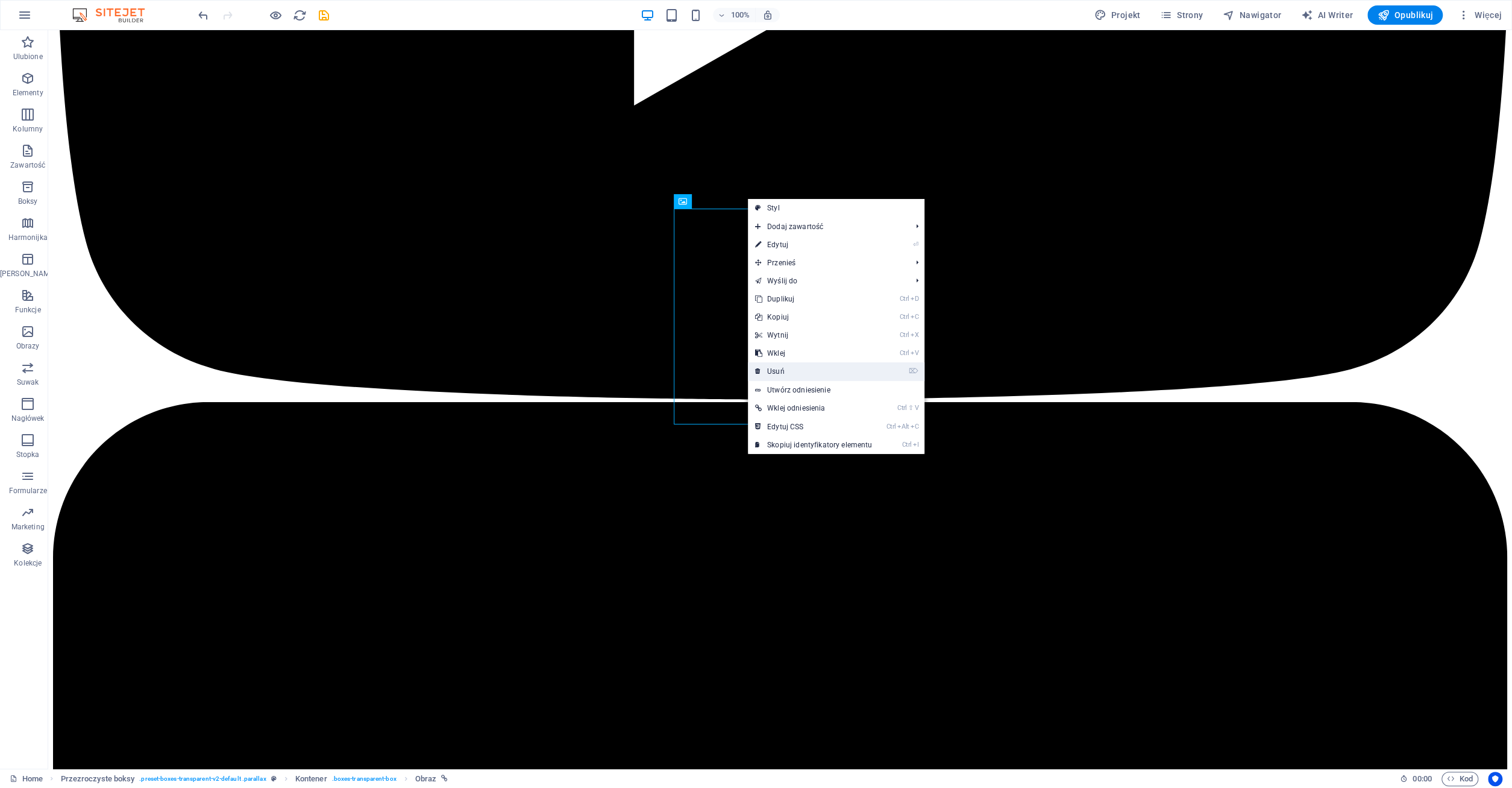
click at [786, 371] on link "⌦ Usuń" at bounding box center [813, 372] width 132 height 18
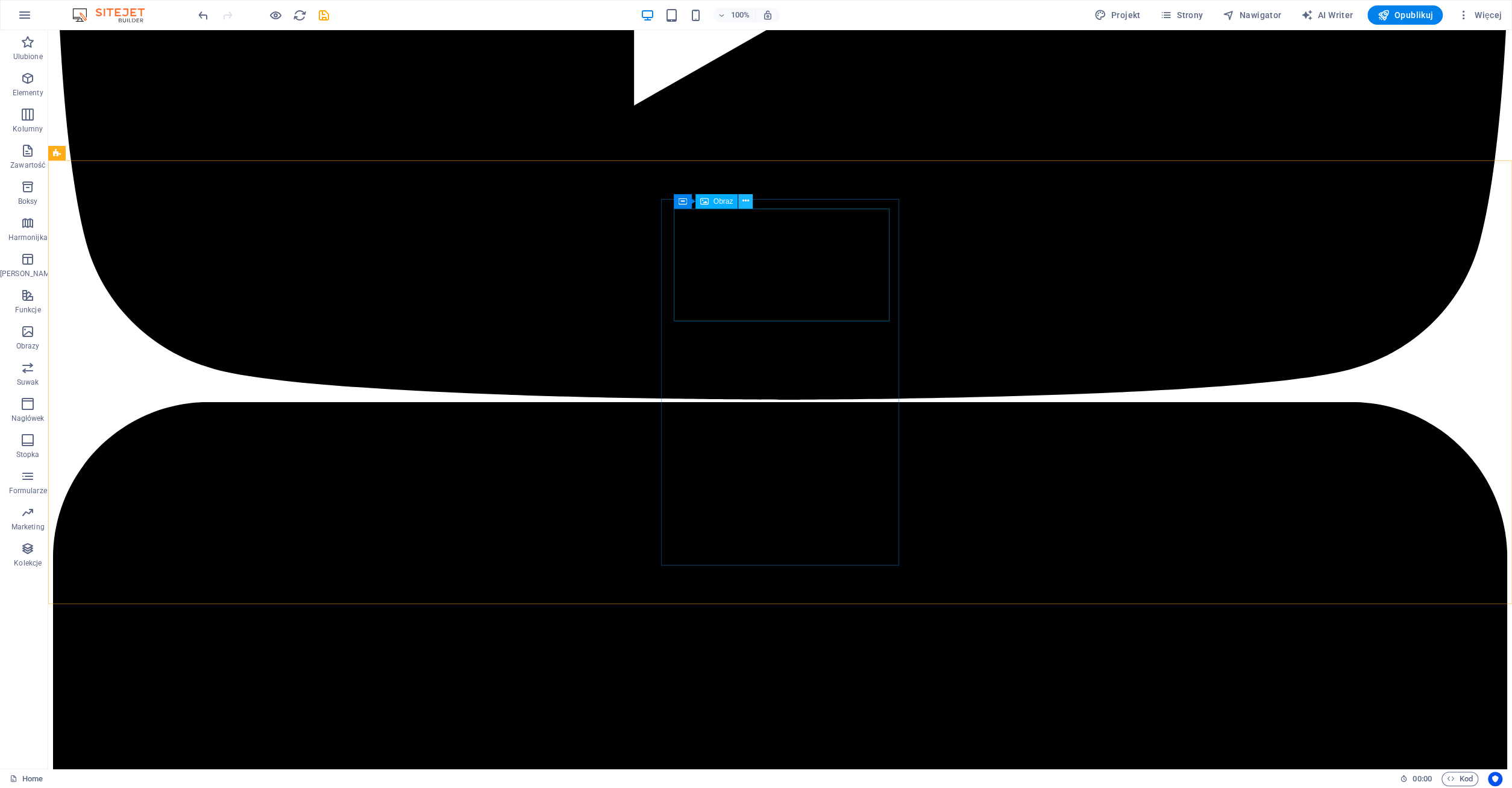
click at [748, 201] on icon at bounding box center [745, 201] width 7 height 12
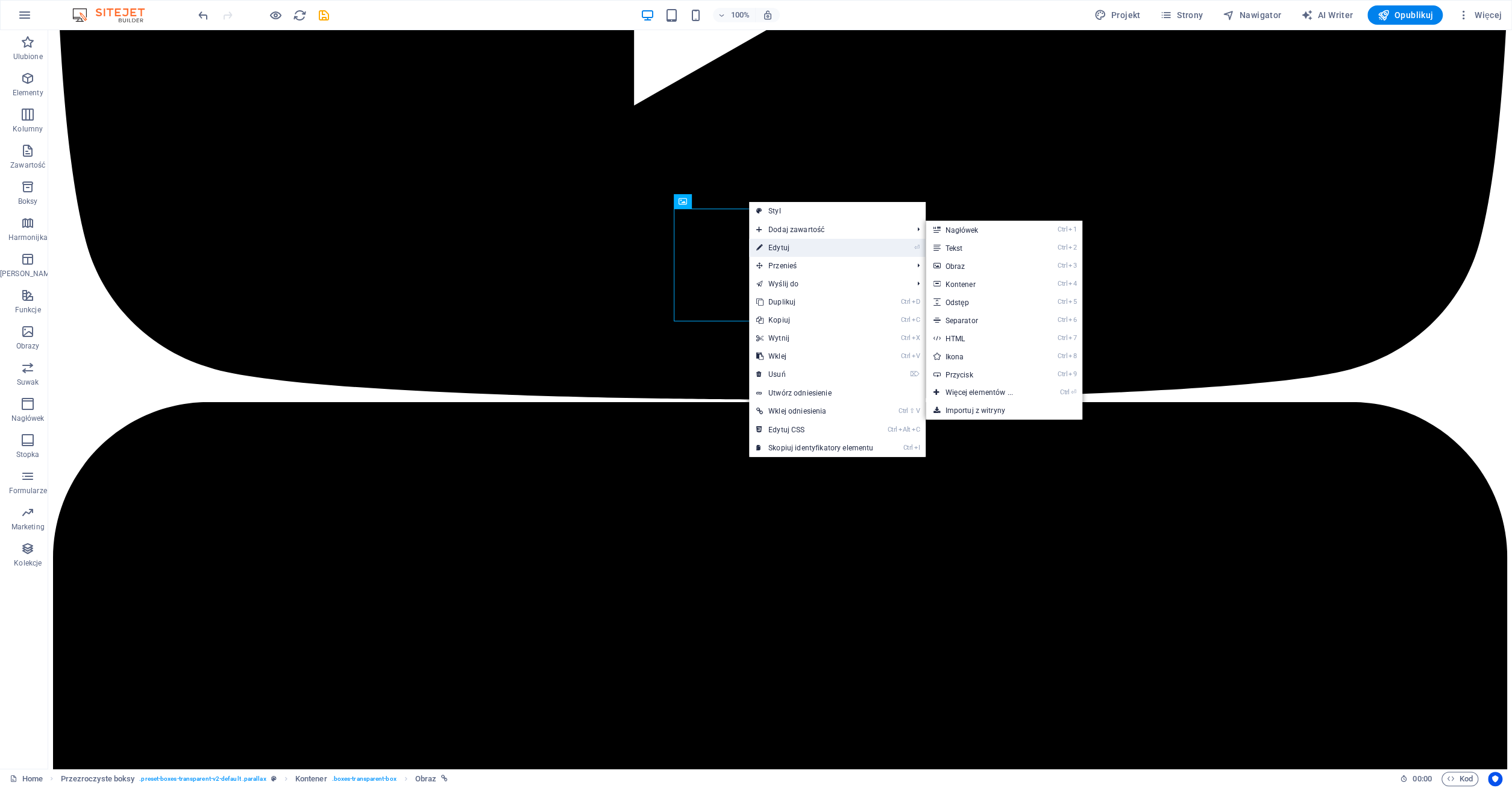
click at [770, 247] on link "⏎ Edytuj" at bounding box center [814, 248] width 132 height 18
select select "px"
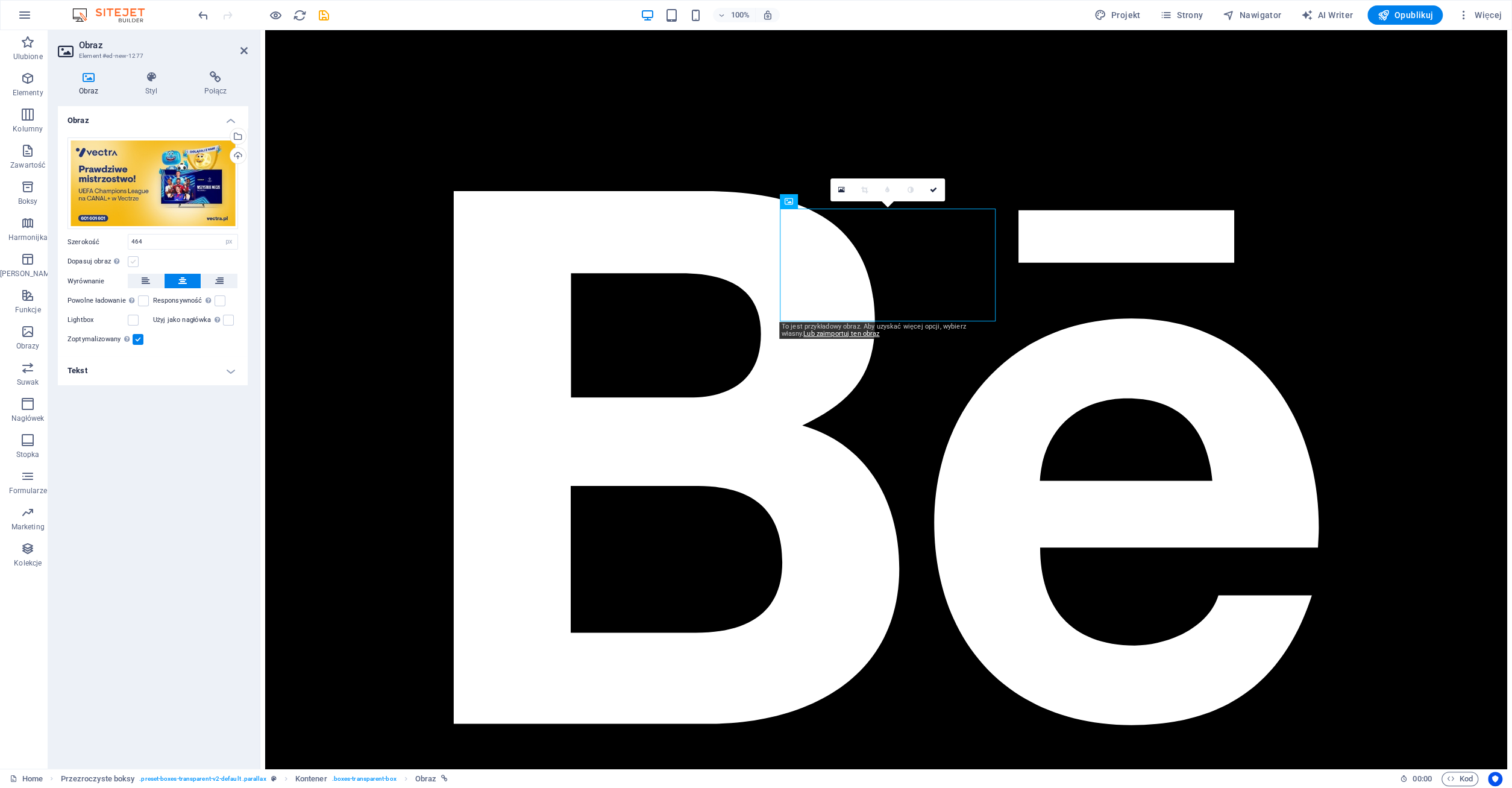
click at [135, 262] on label at bounding box center [132, 262] width 11 height 11
click at [0, 0] on input "Dopasuj obraz Automatycznie dopasuj obraz do stałej szerokości i wysokości" at bounding box center [0, 0] width 0 height 0
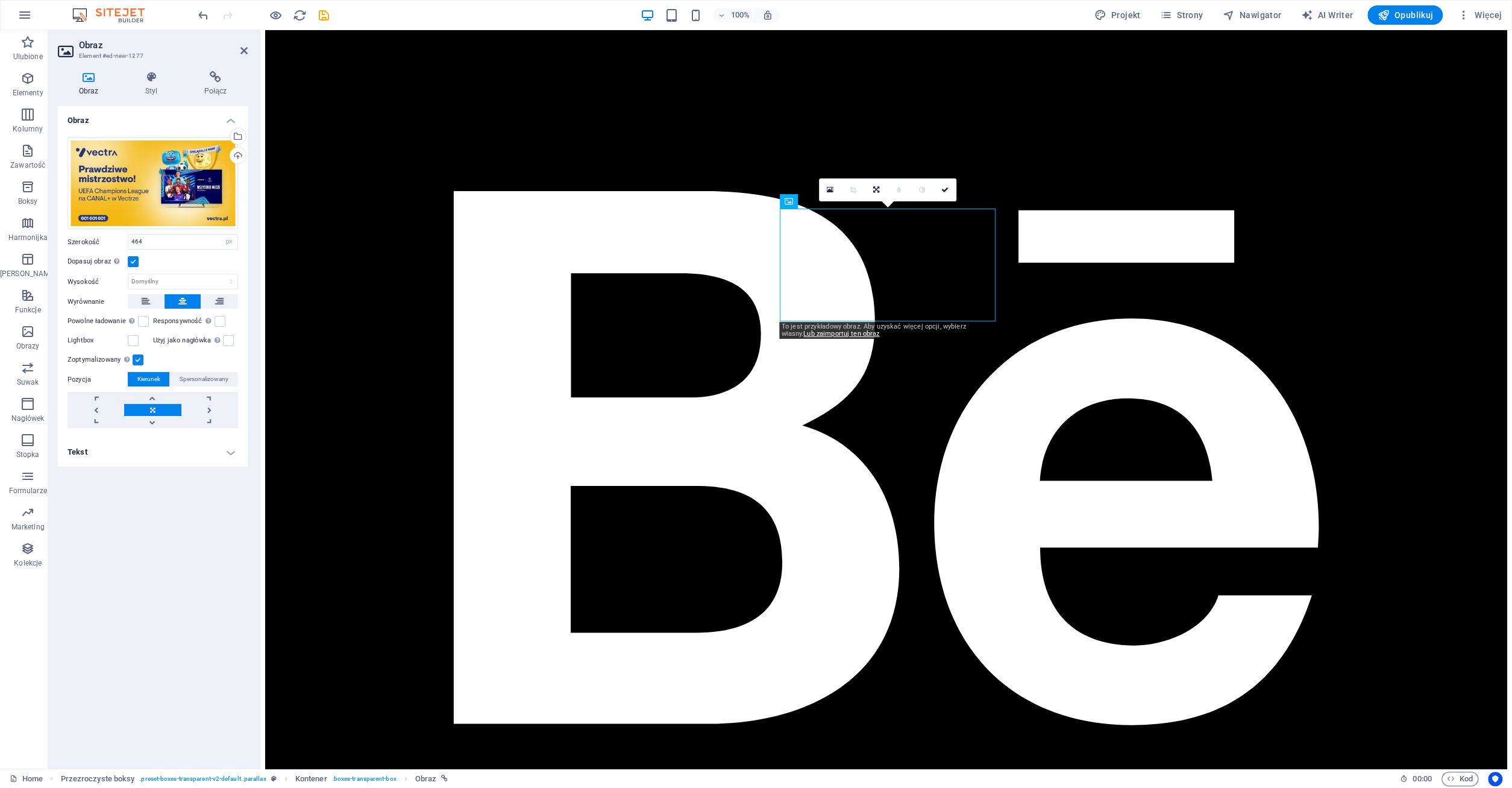
click at [135, 262] on label at bounding box center [132, 262] width 11 height 11
click at [0, 0] on input "Dopasuj obraz Automatycznie dopasuj obraz do stałej szerokości i wysokości" at bounding box center [0, 0] width 0 height 0
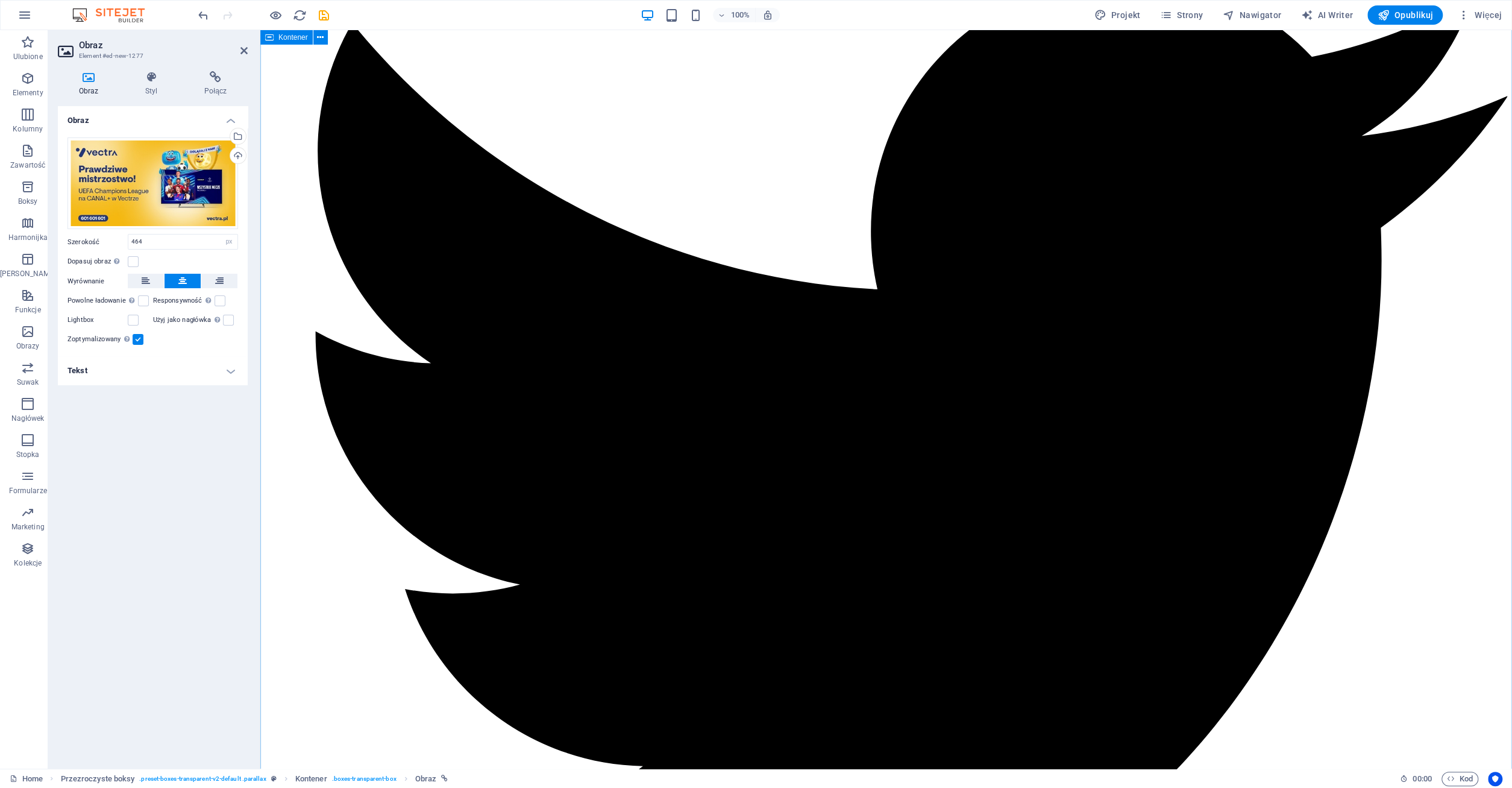
scroll to position [0, 0]
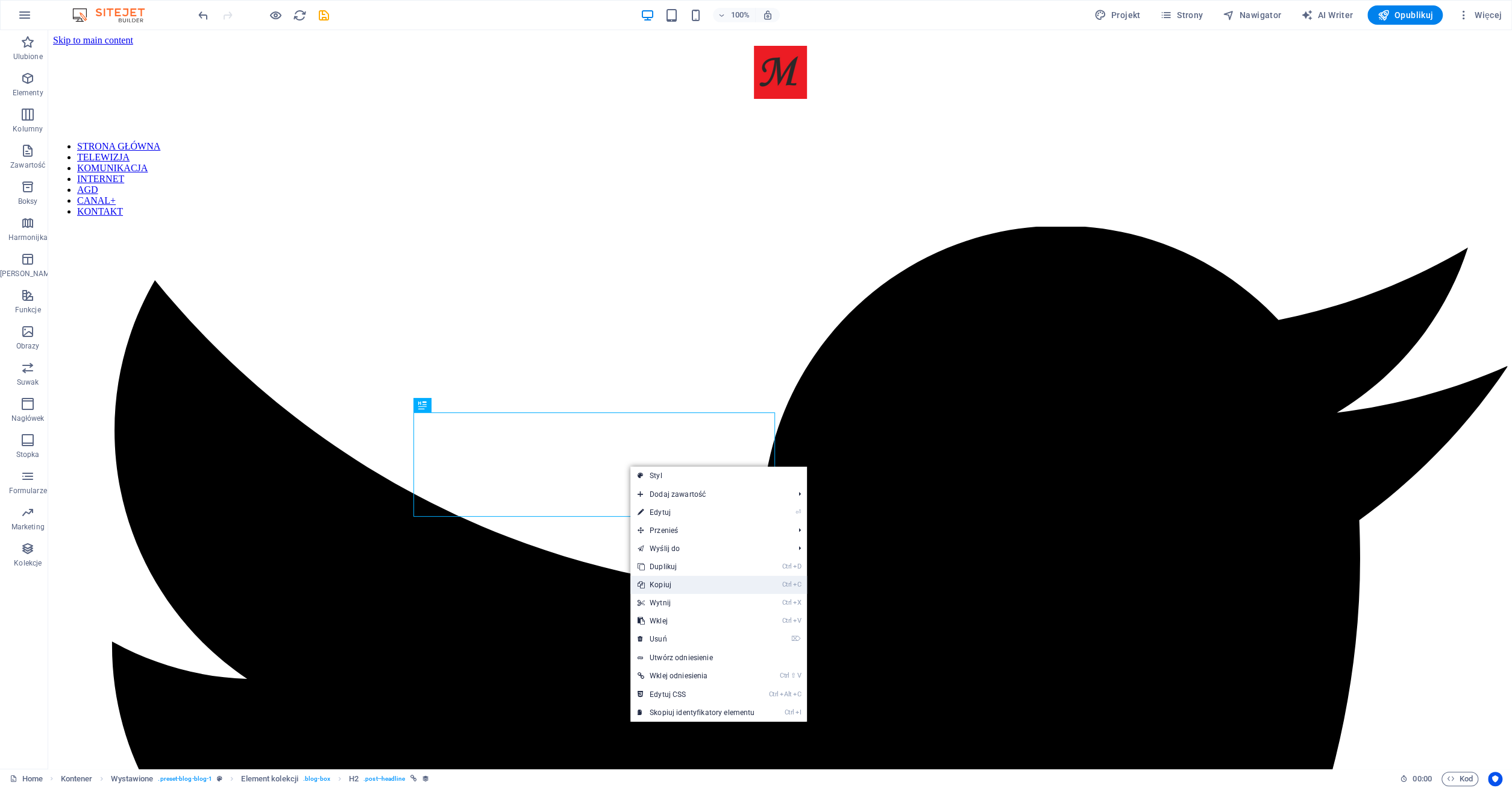
click at [671, 583] on link "Ctrl C Kopiuj" at bounding box center [696, 585] width 132 height 18
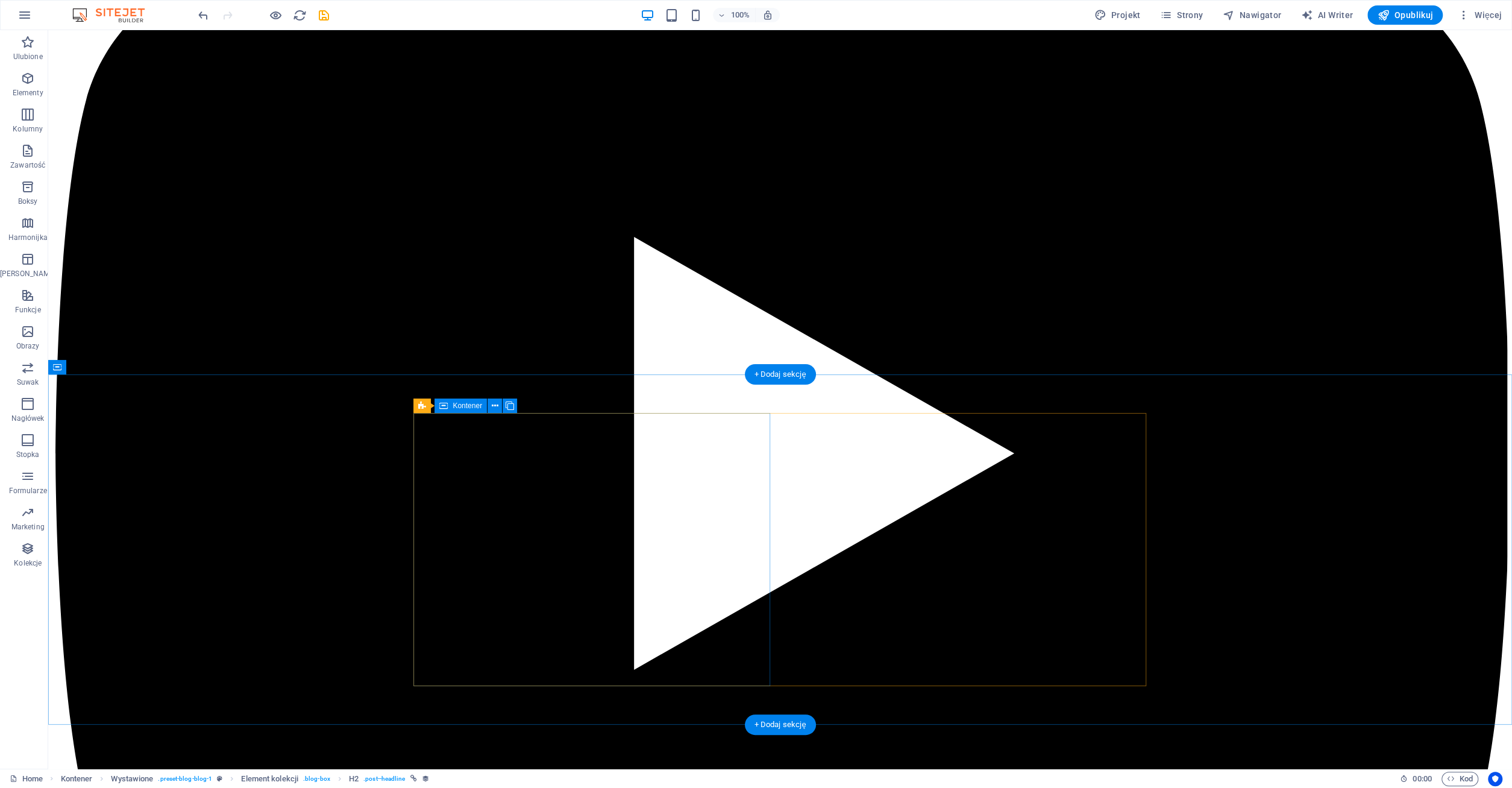
scroll to position [3573, 0]
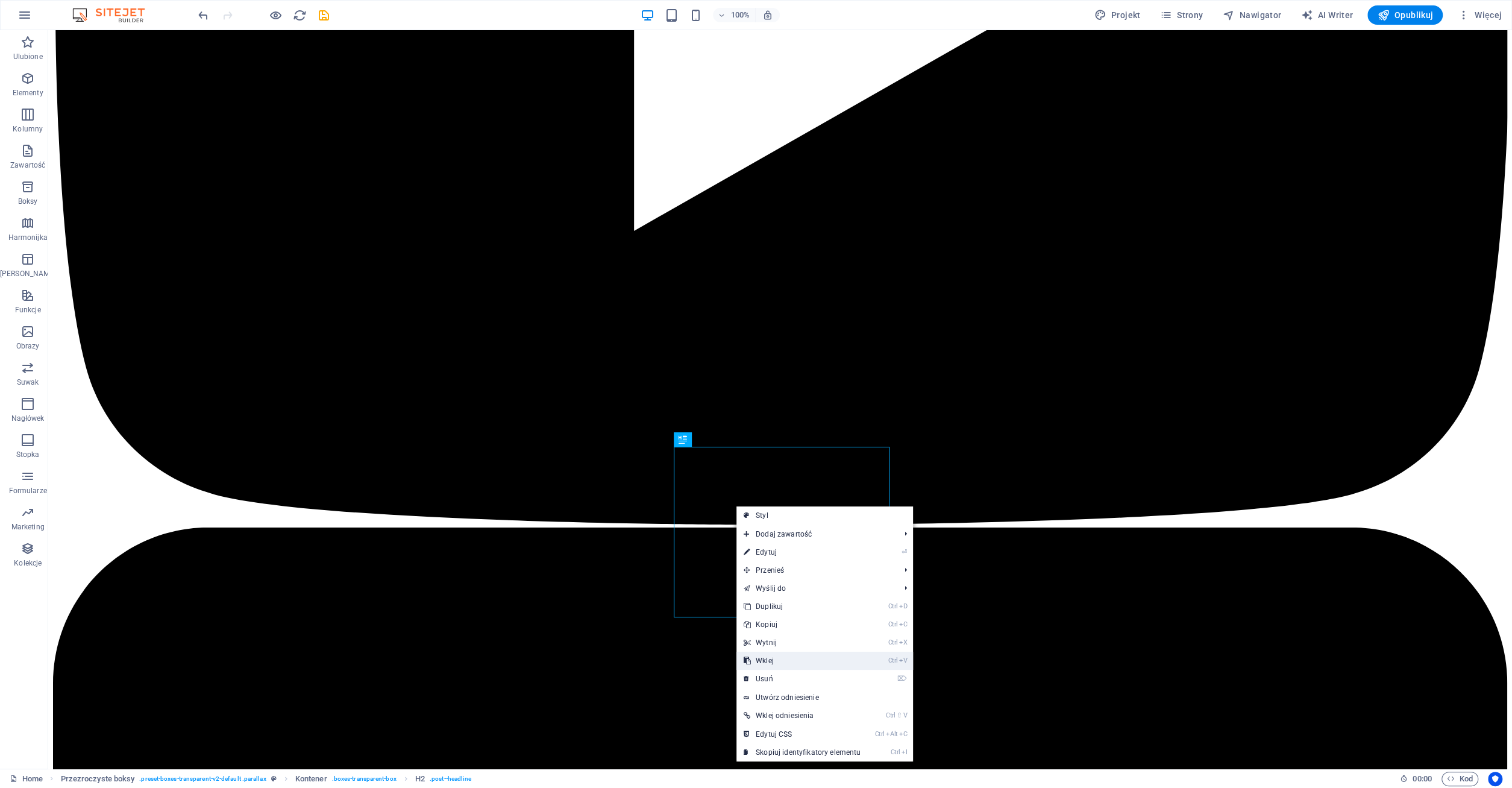
click at [775, 660] on link "Ctrl V Wklej" at bounding box center [802, 661] width 132 height 18
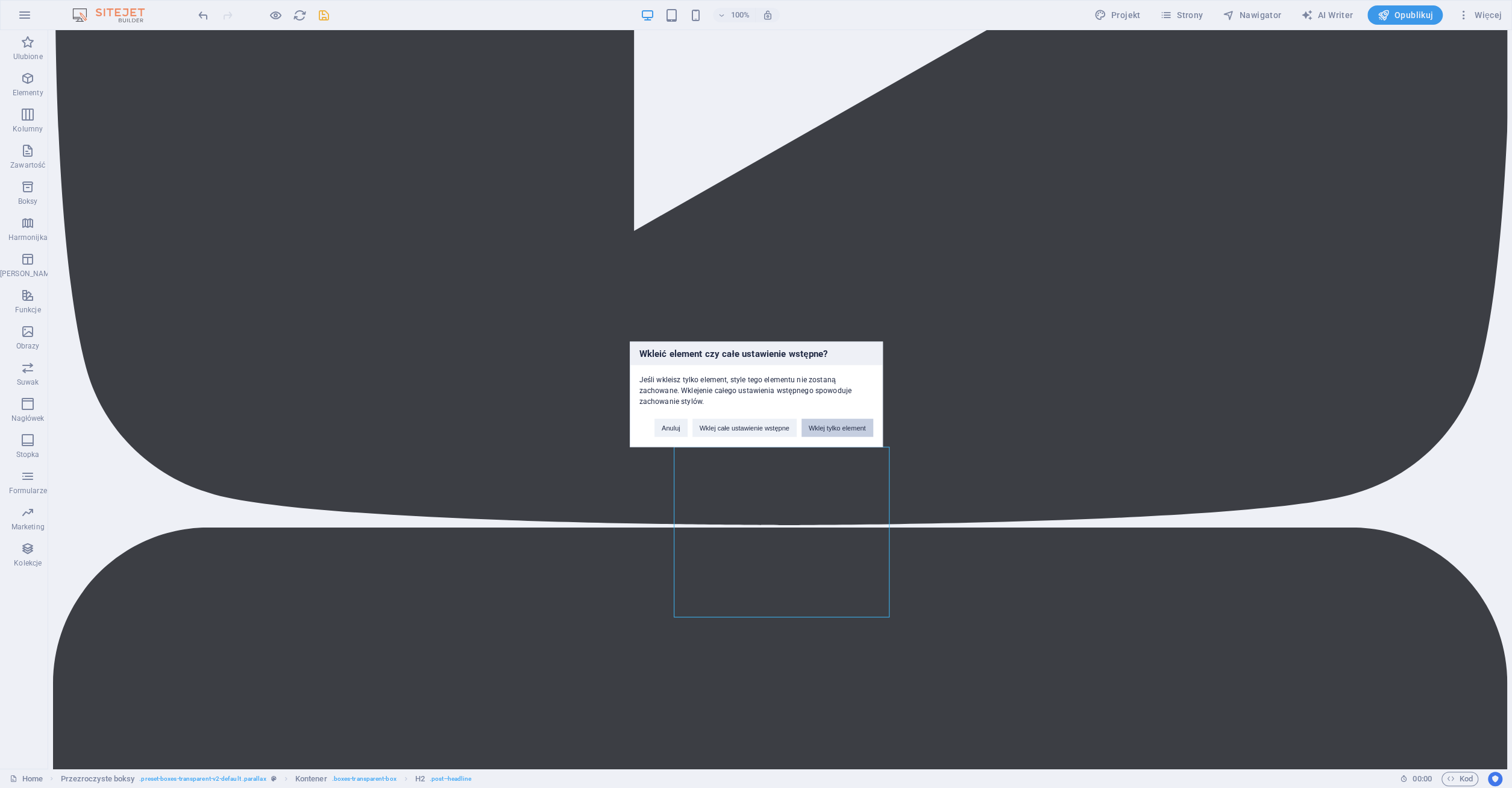
click at [848, 425] on button "Wklej tylko element" at bounding box center [837, 427] width 72 height 18
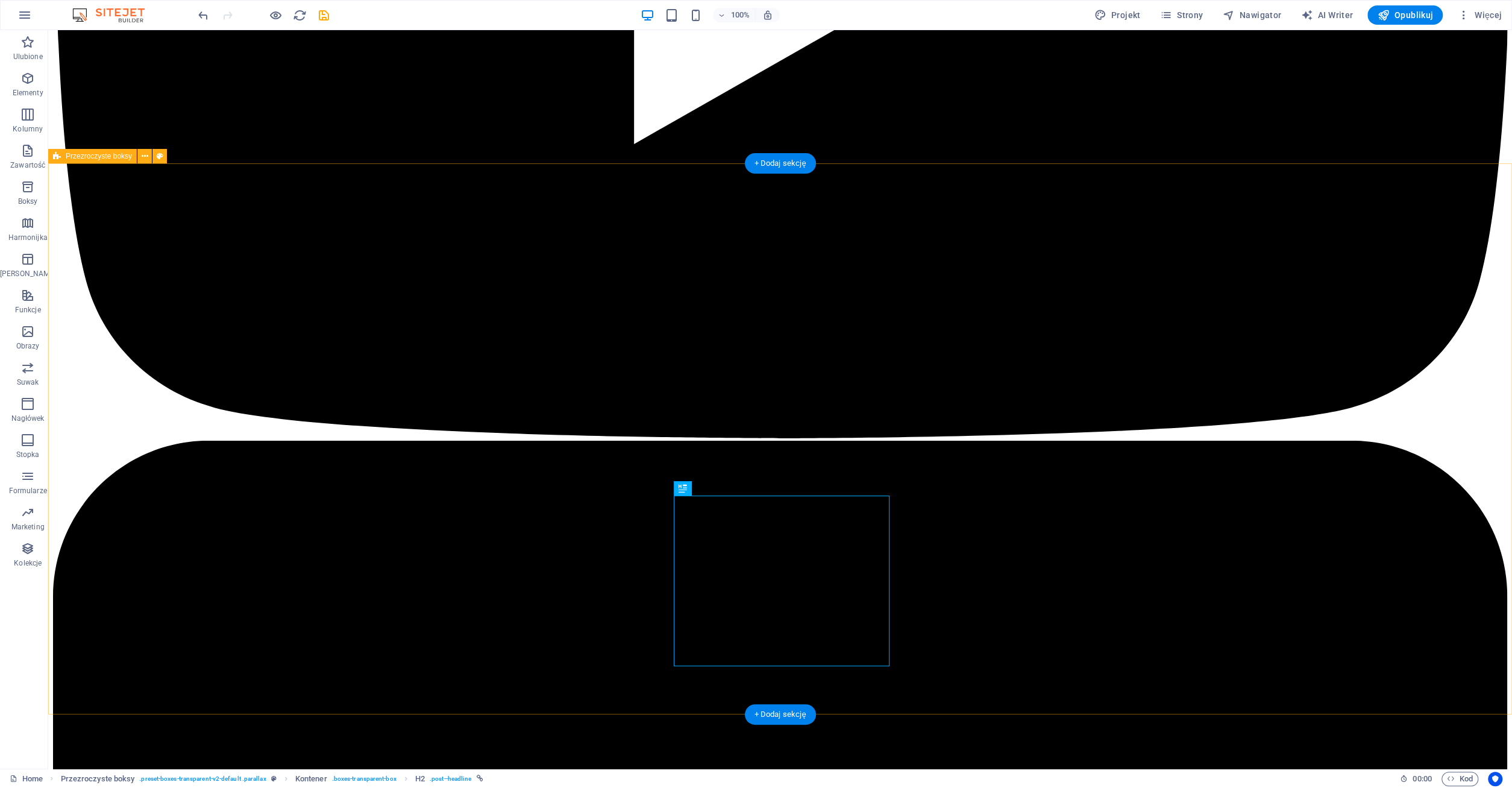
scroll to position [3698, 0]
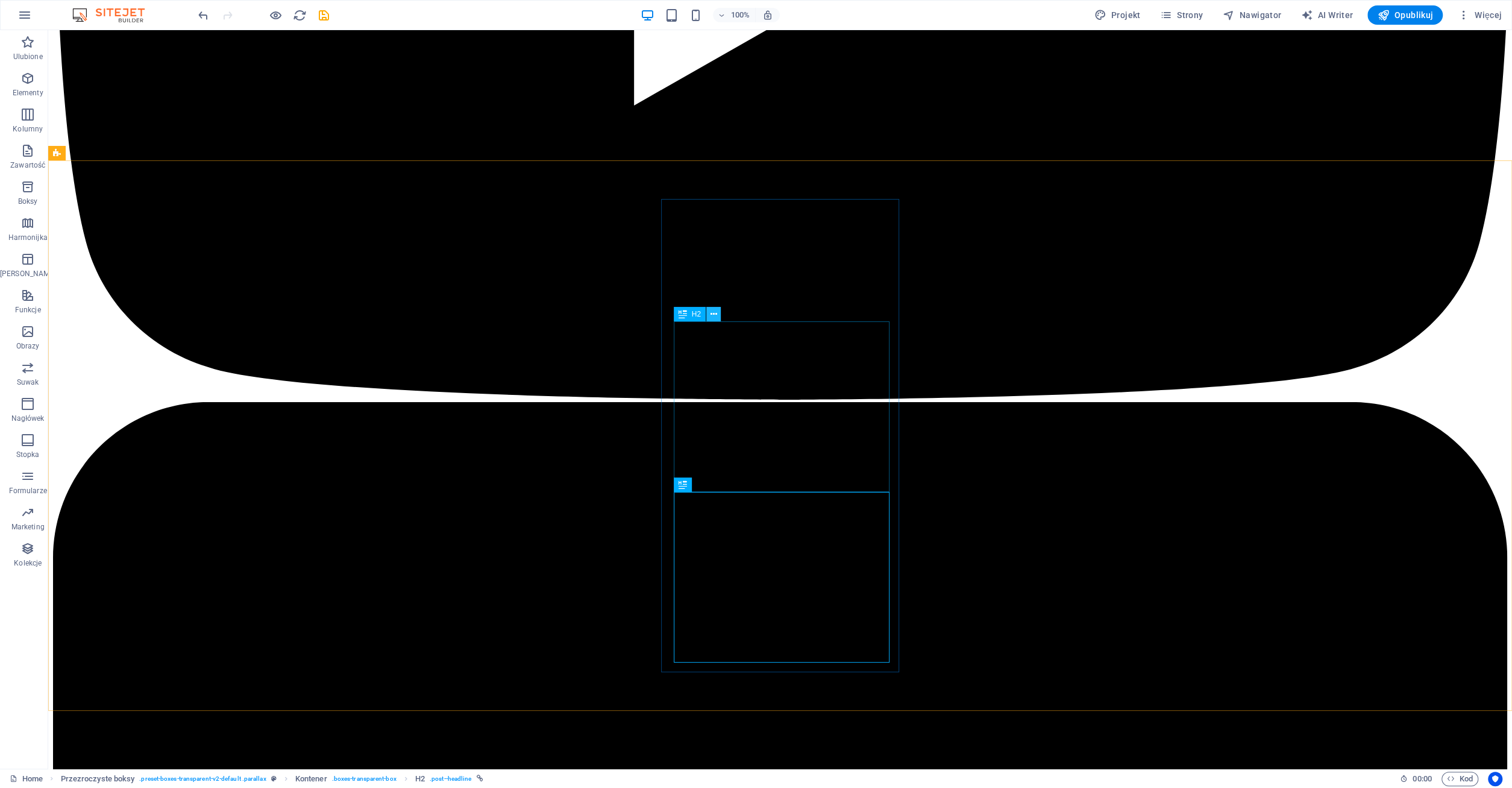
click at [715, 318] on icon at bounding box center [714, 314] width 7 height 12
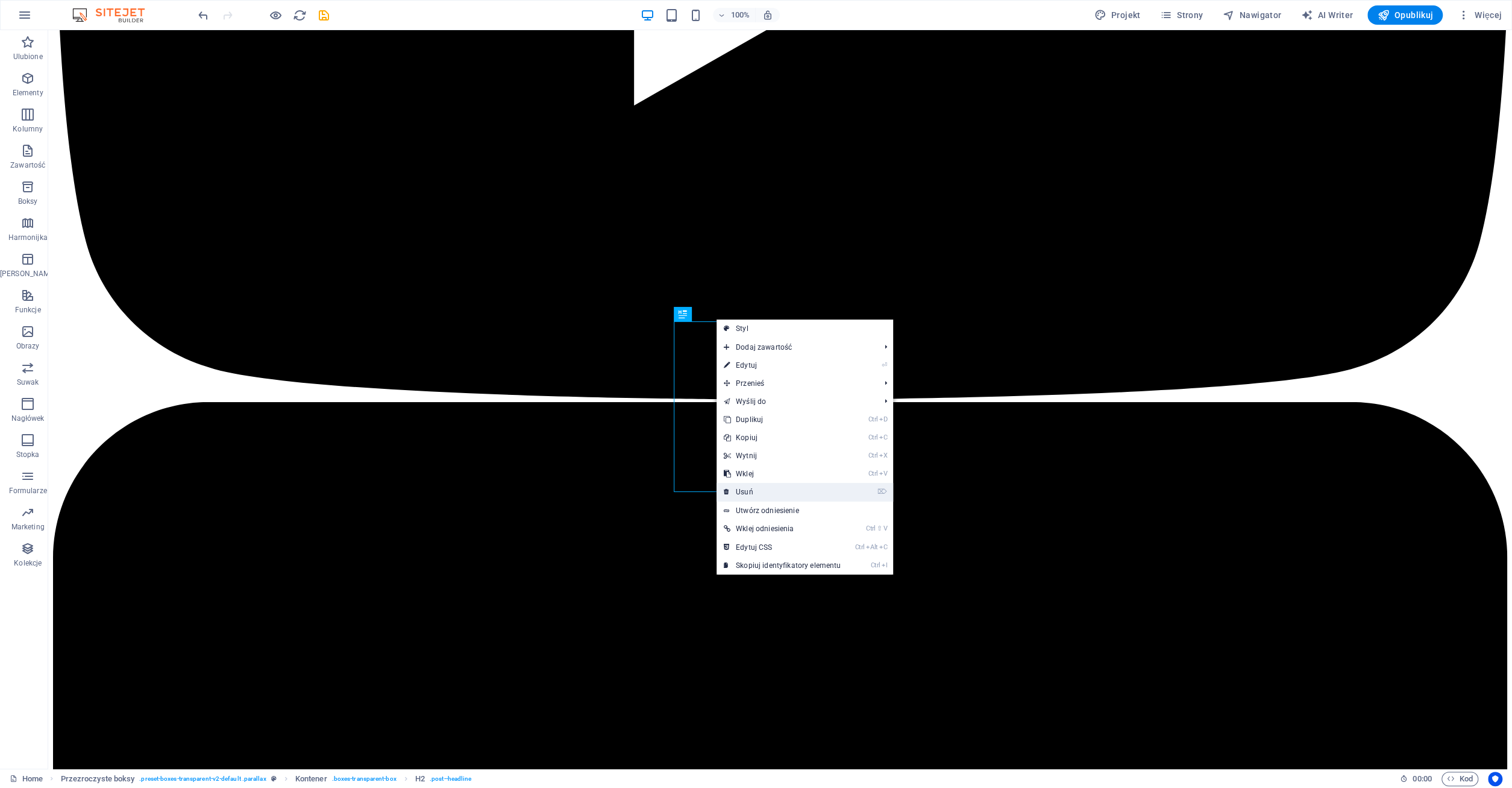
click at [751, 485] on link "⌦ Usuń" at bounding box center [782, 492] width 132 height 18
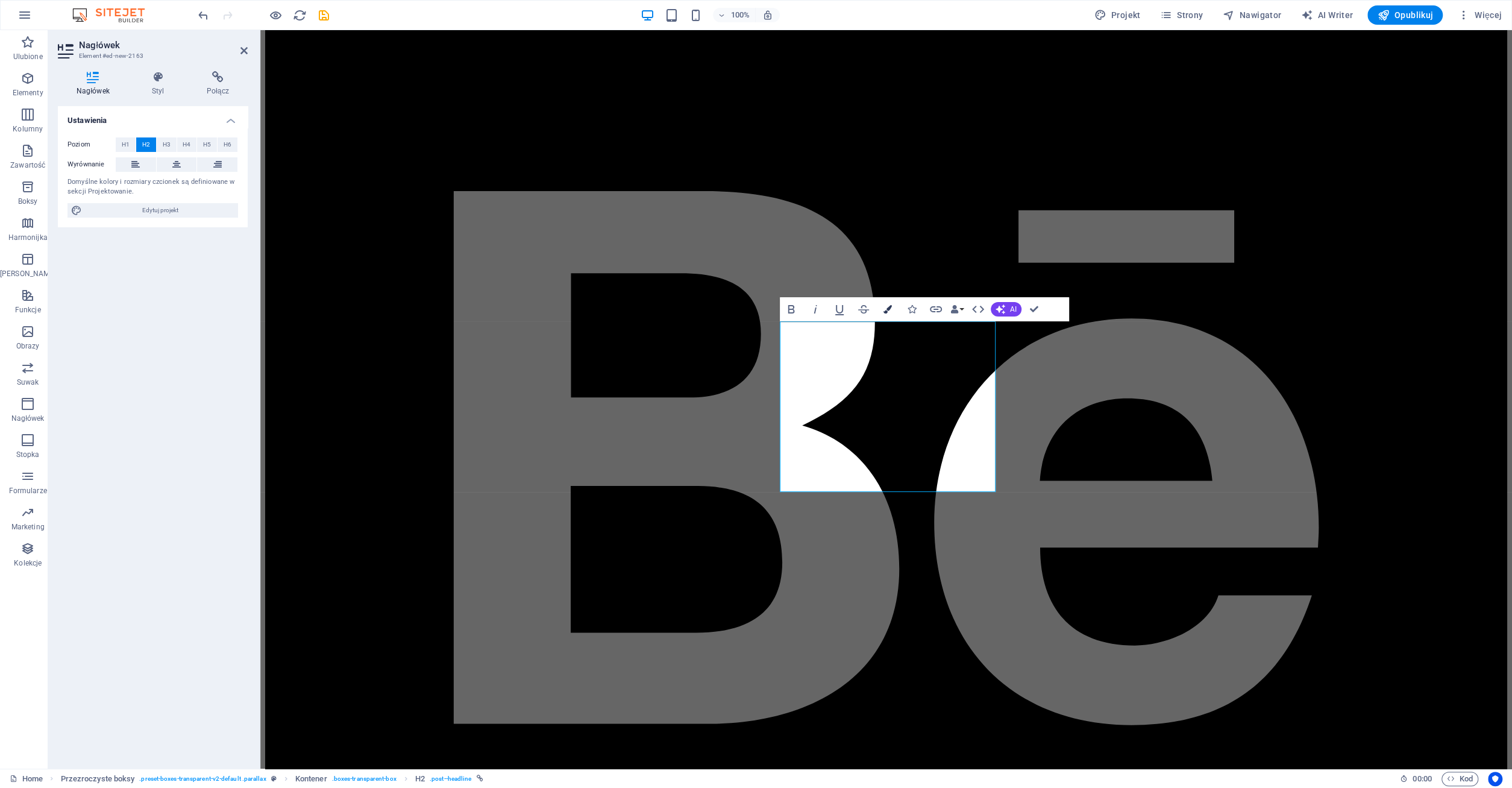
click at [885, 311] on icon "button" at bounding box center [888, 309] width 8 height 8
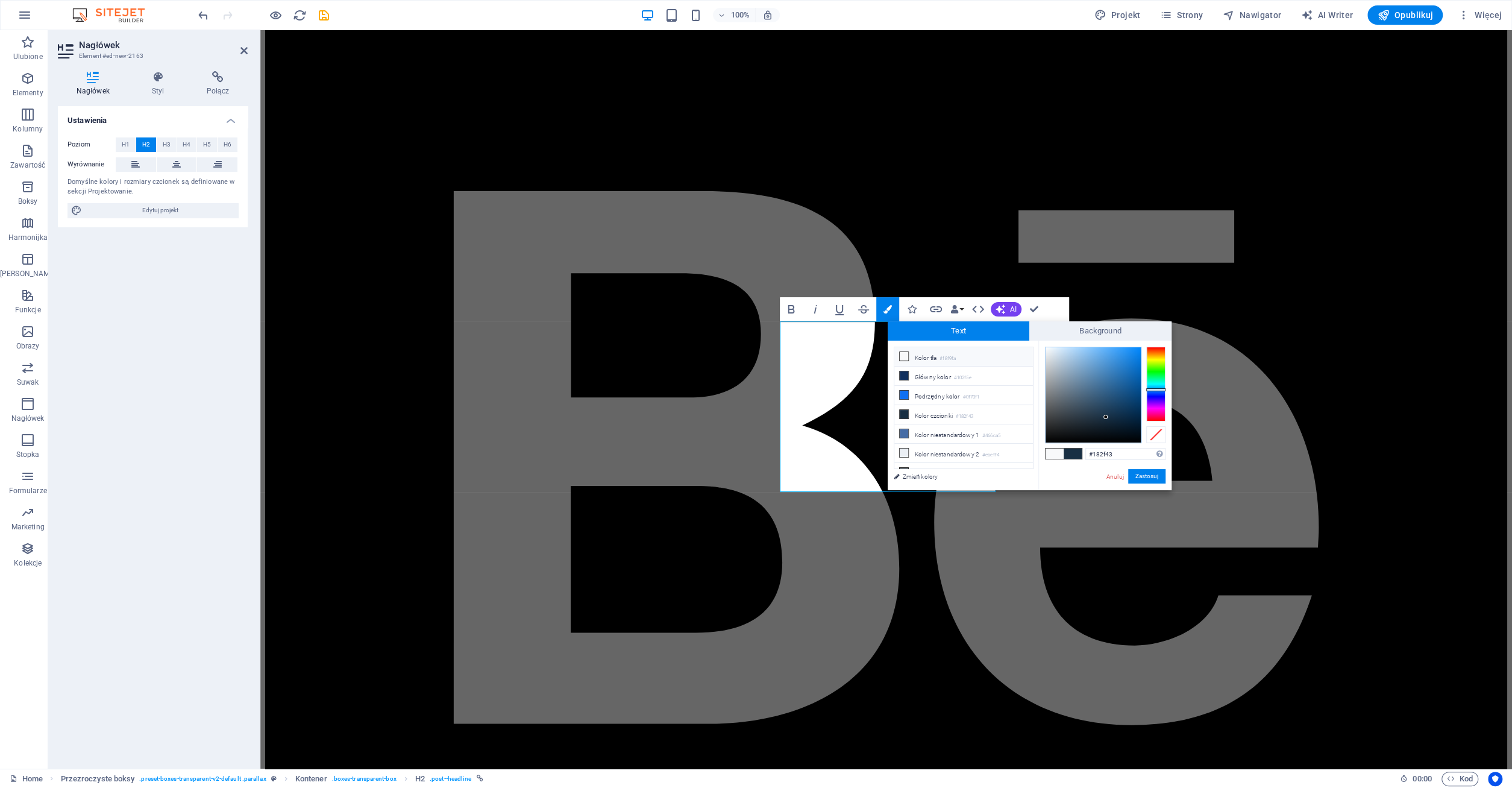
click at [903, 357] on icon at bounding box center [903, 357] width 8 height 8
type input "#f8f9fa"
click at [1146, 476] on button "Zastosuj" at bounding box center [1146, 476] width 37 height 14
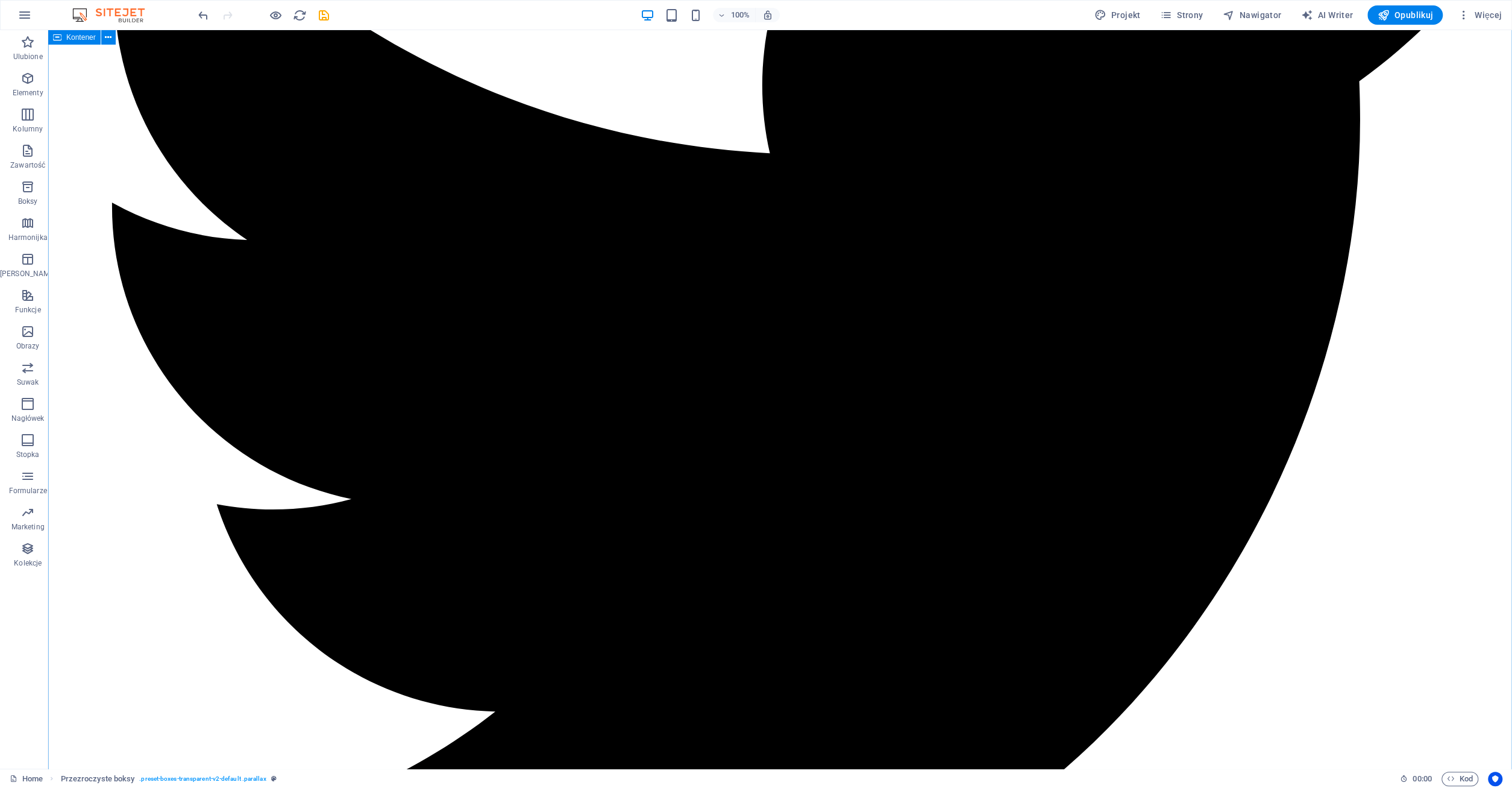
scroll to position [0, 0]
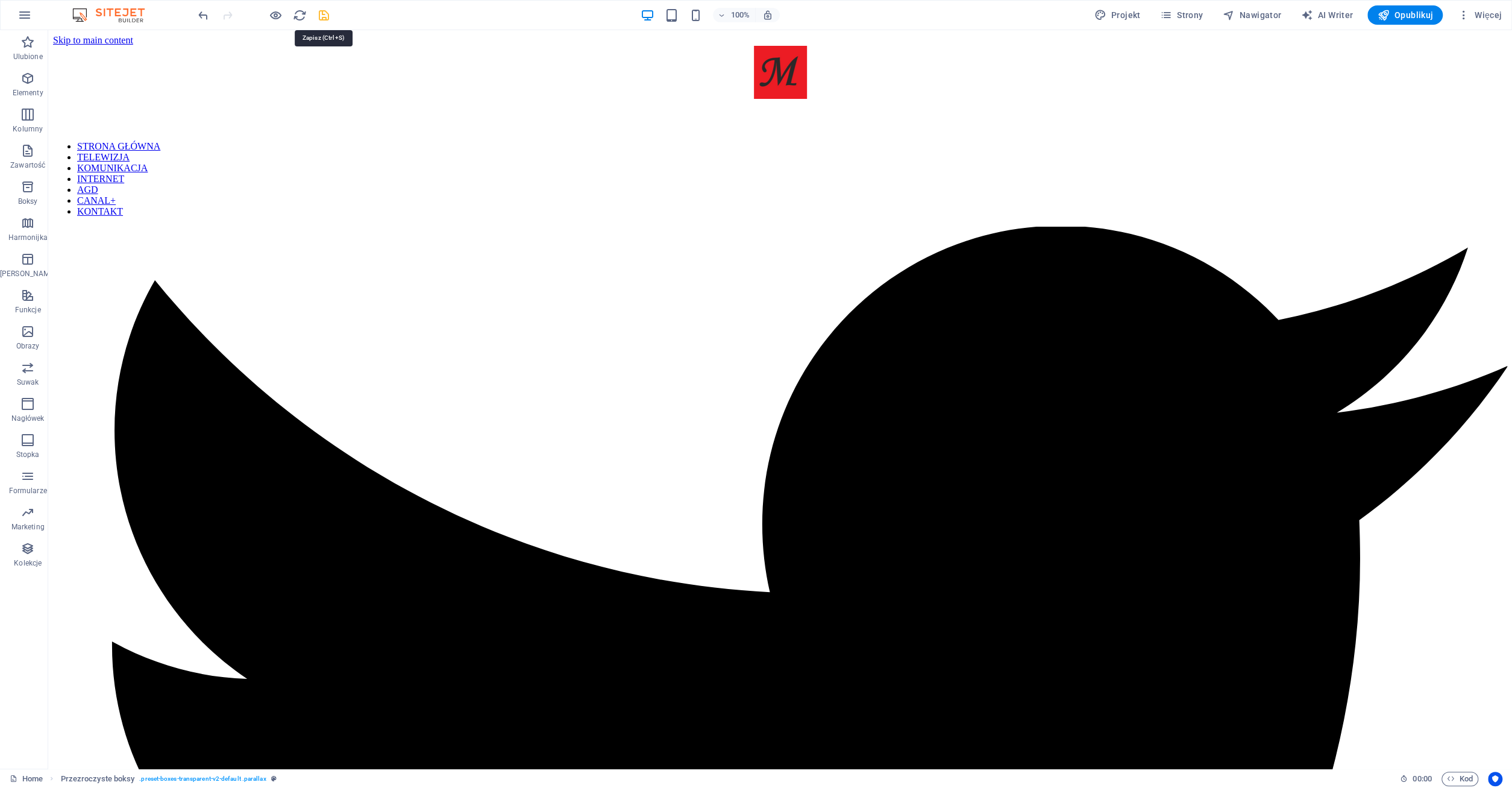
click at [326, 15] on icon "save" at bounding box center [324, 15] width 14 height 14
checkbox input "false"
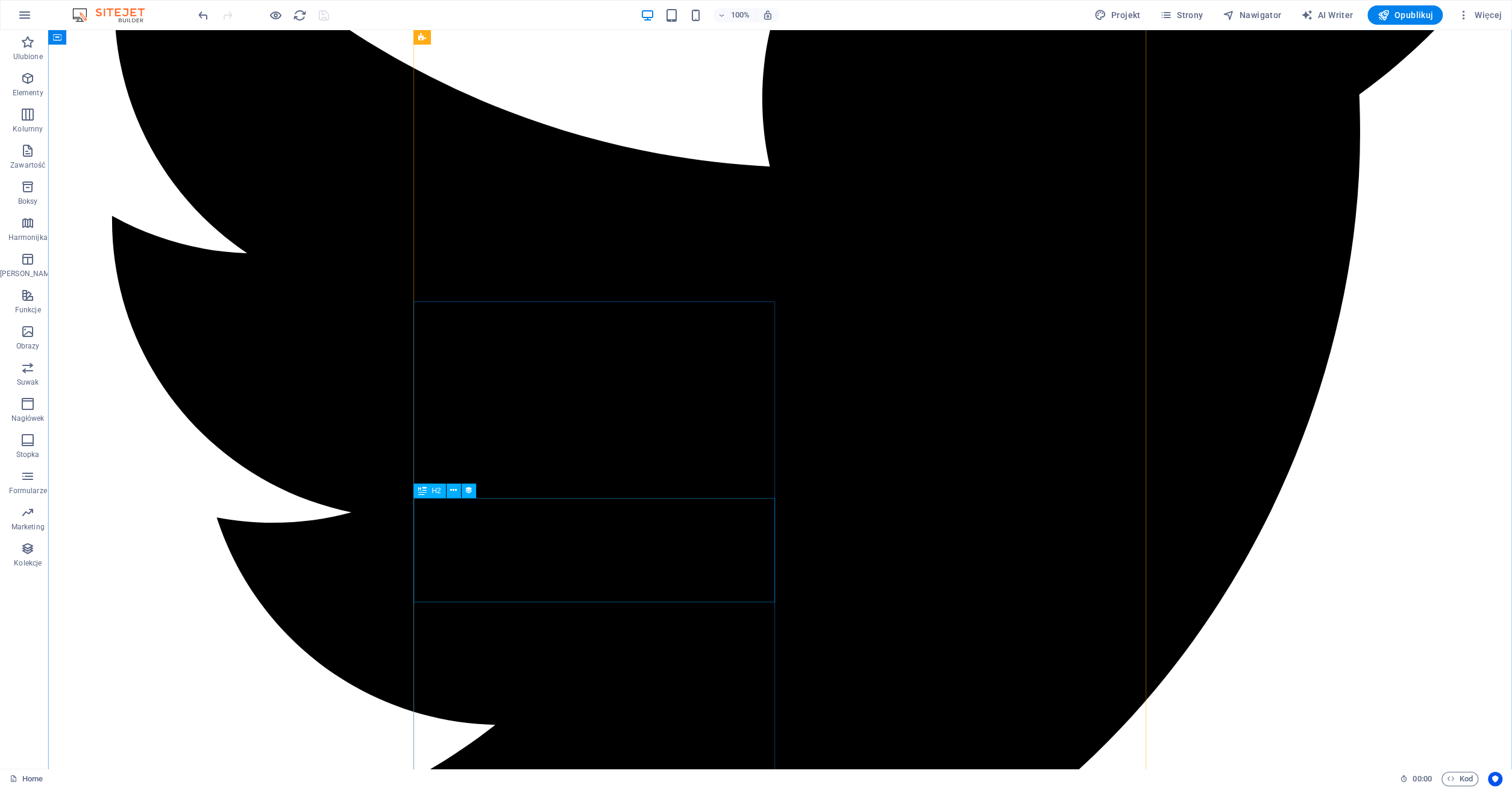
scroll to position [439, 0]
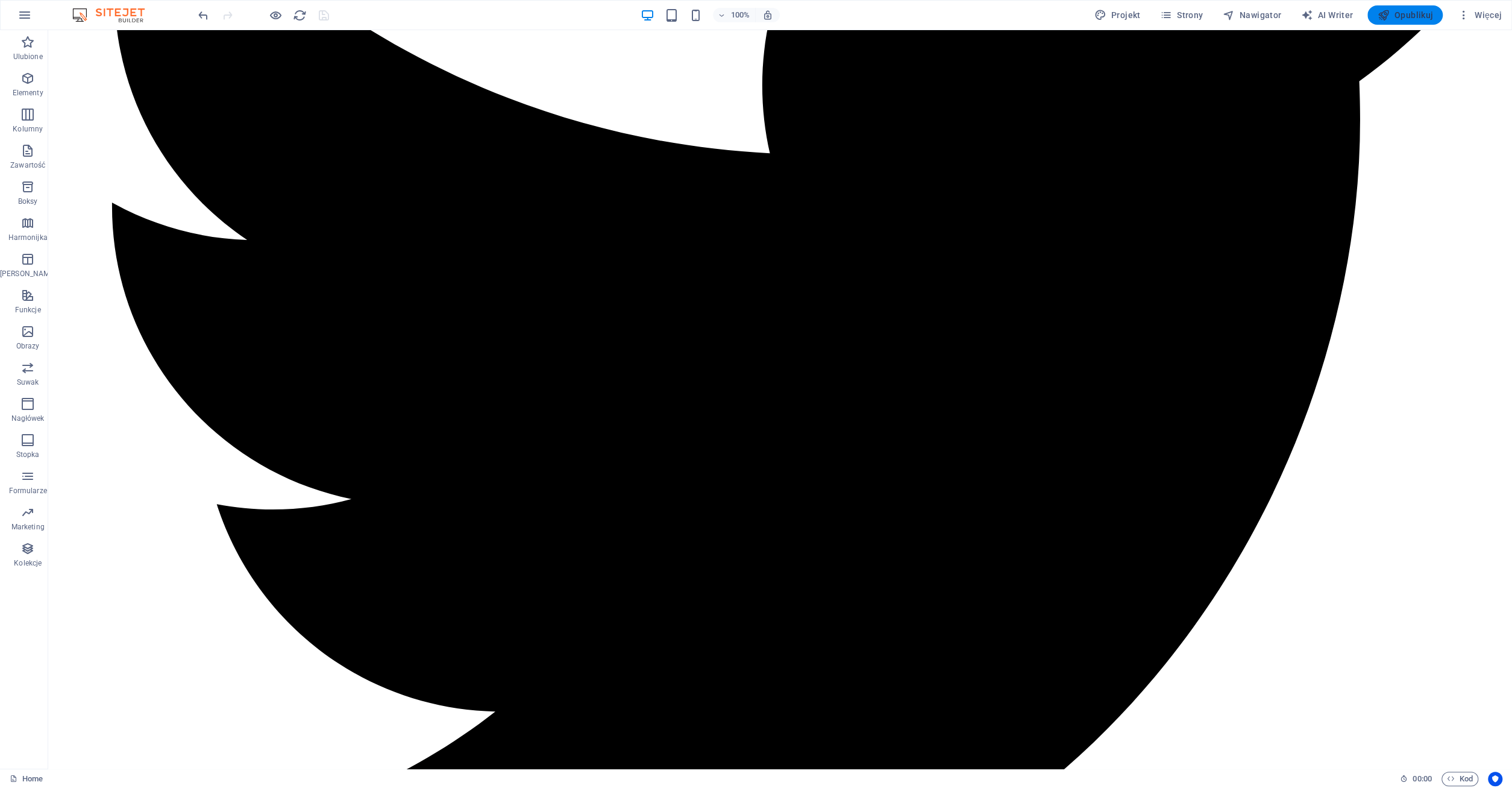
click at [1414, 12] on span "Opublikuj" at bounding box center [1404, 15] width 56 height 12
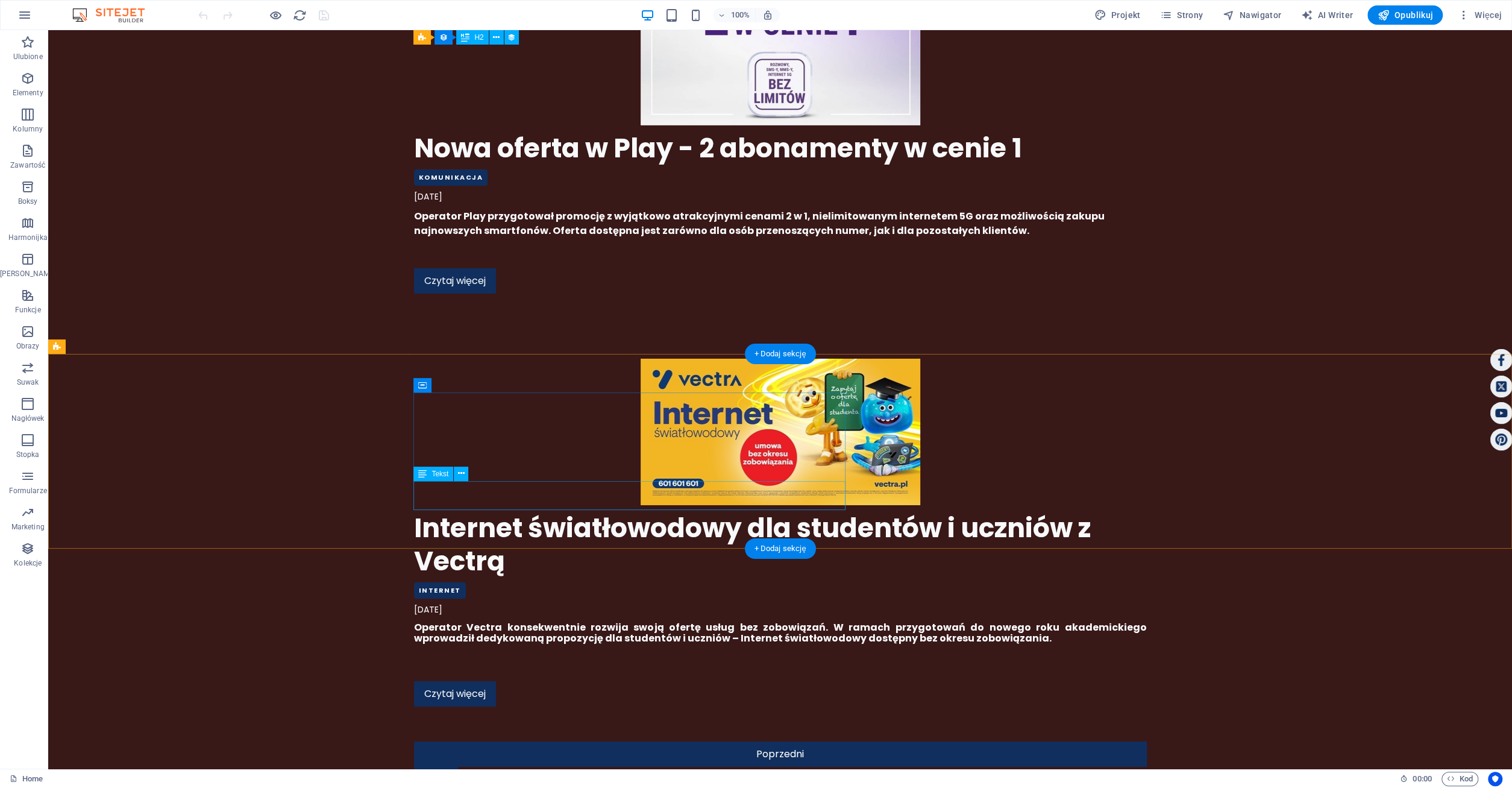
scroll to position [3761, 0]
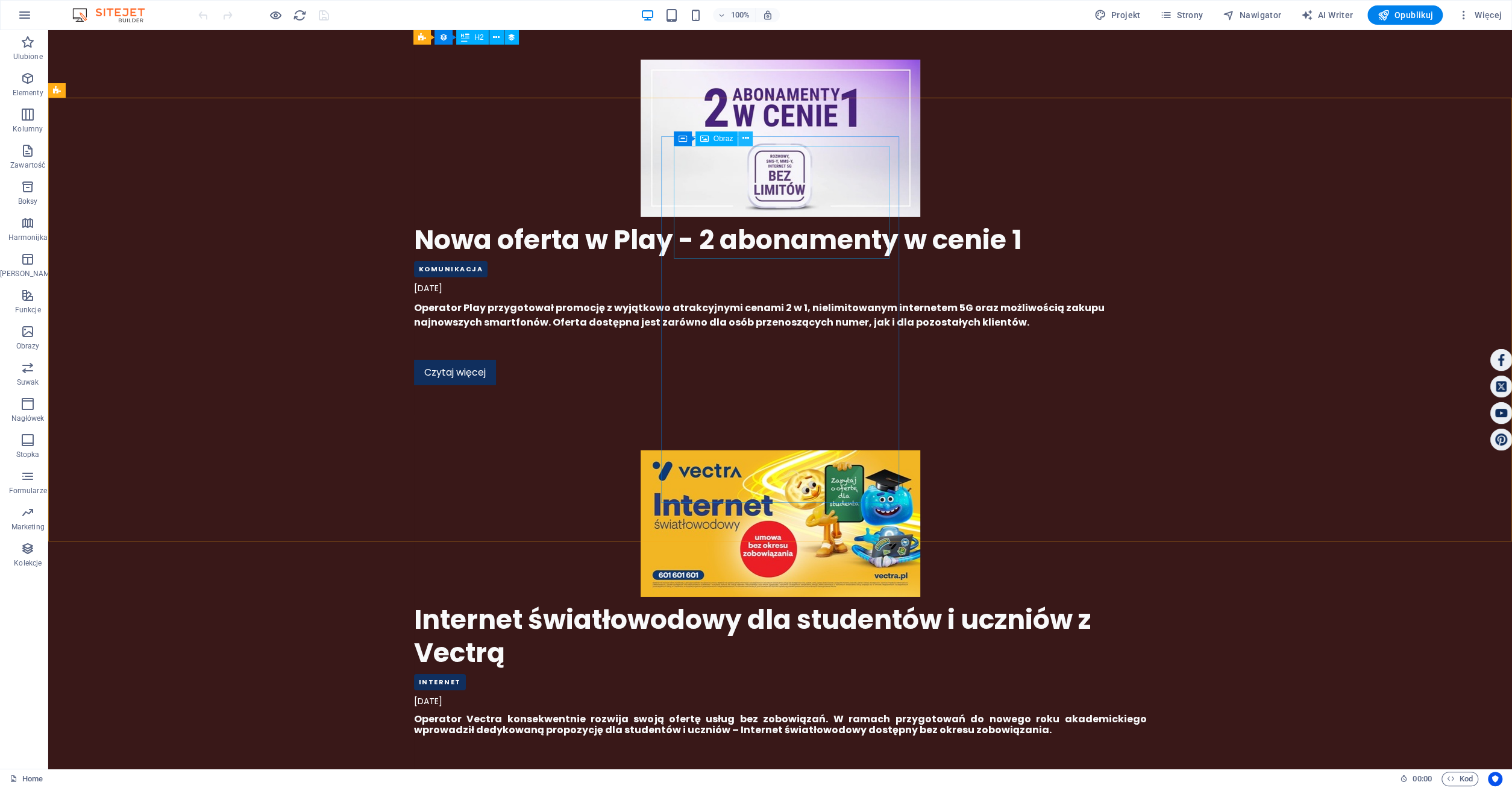
click at [744, 137] on icon at bounding box center [745, 137] width 7 height 12
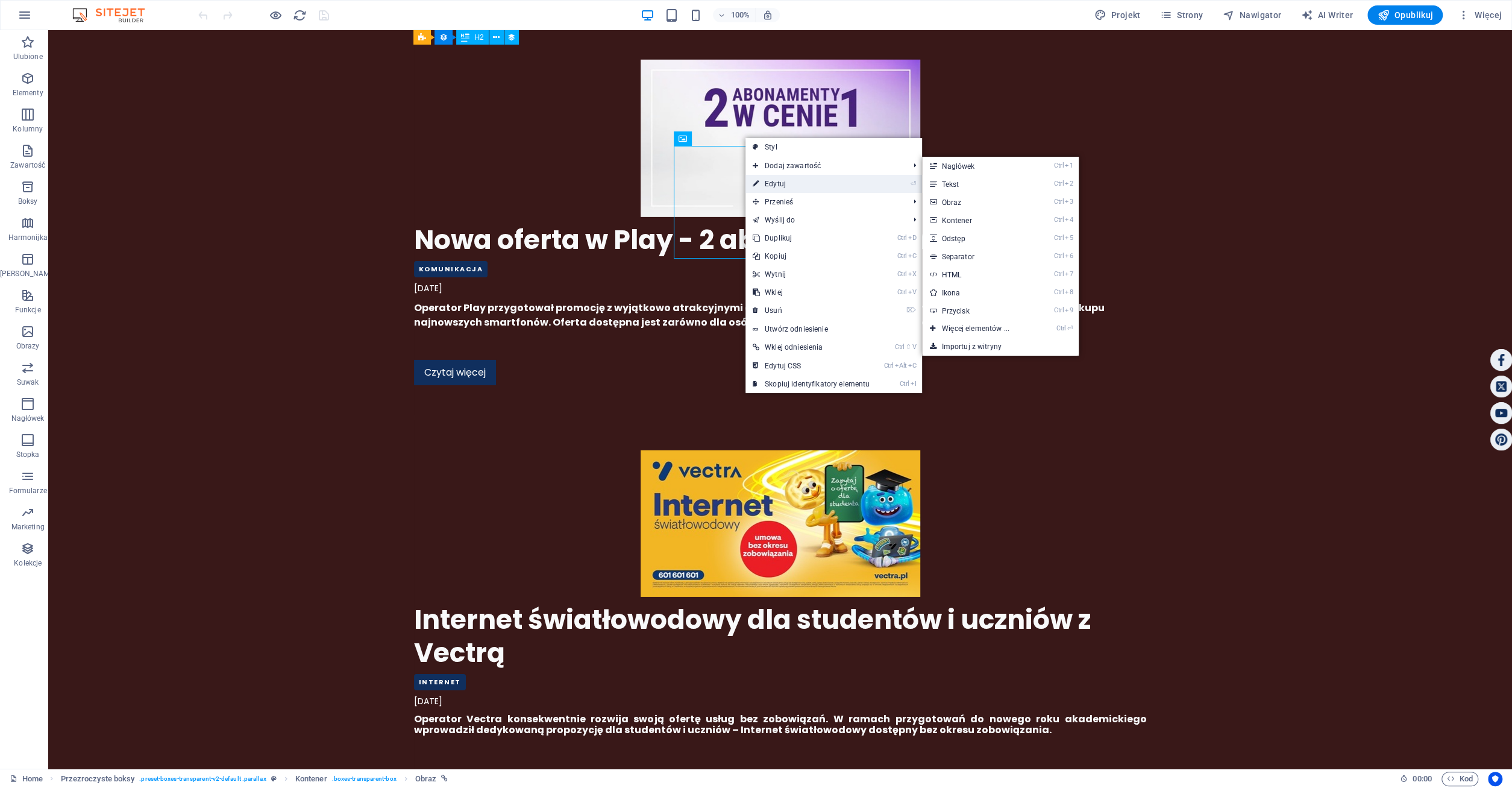
click at [763, 184] on link "⏎ Edytuj" at bounding box center [811, 184] width 132 height 18
select select "px"
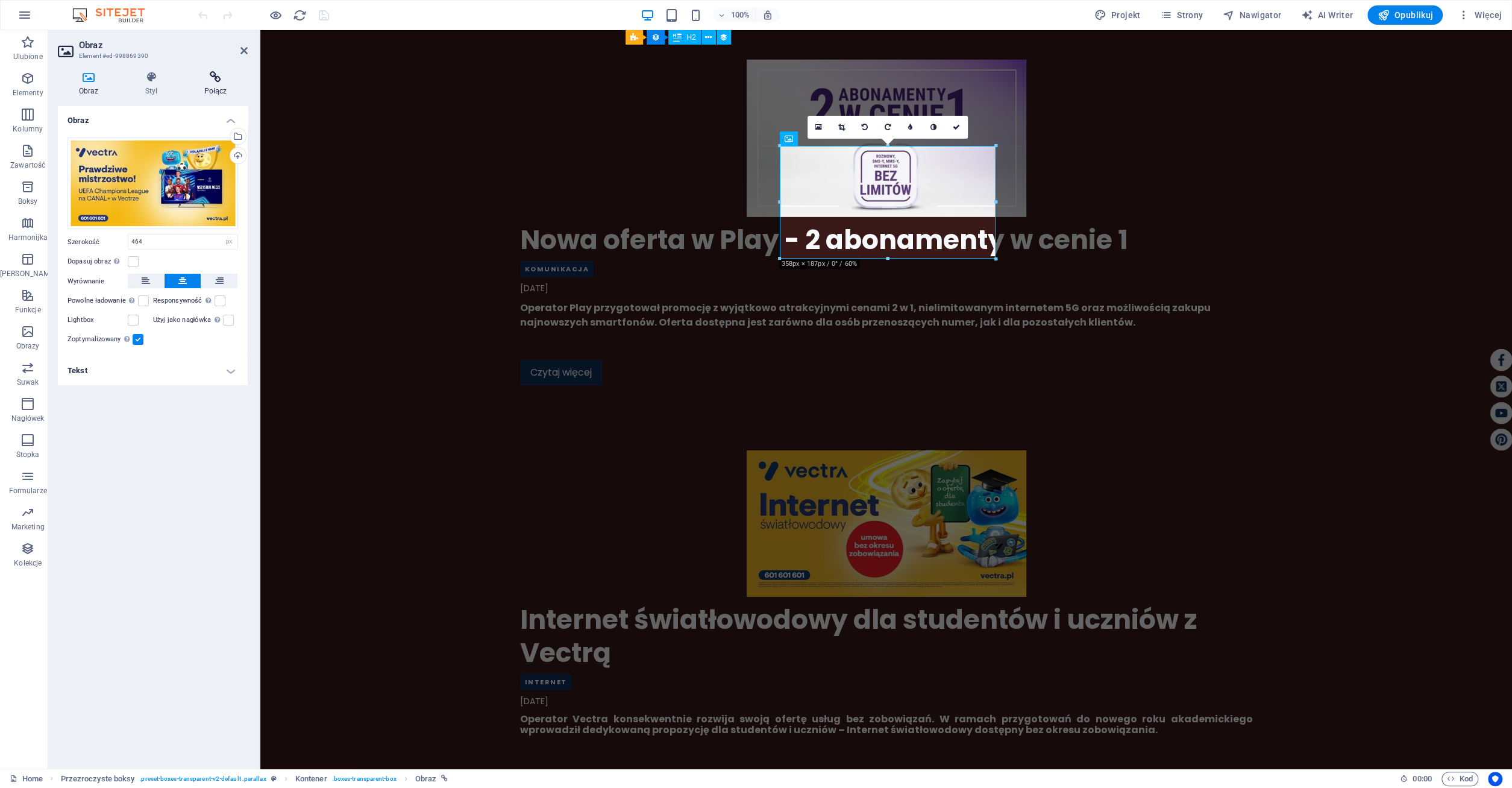
click at [215, 85] on h4 "Połącz" at bounding box center [215, 83] width 64 height 25
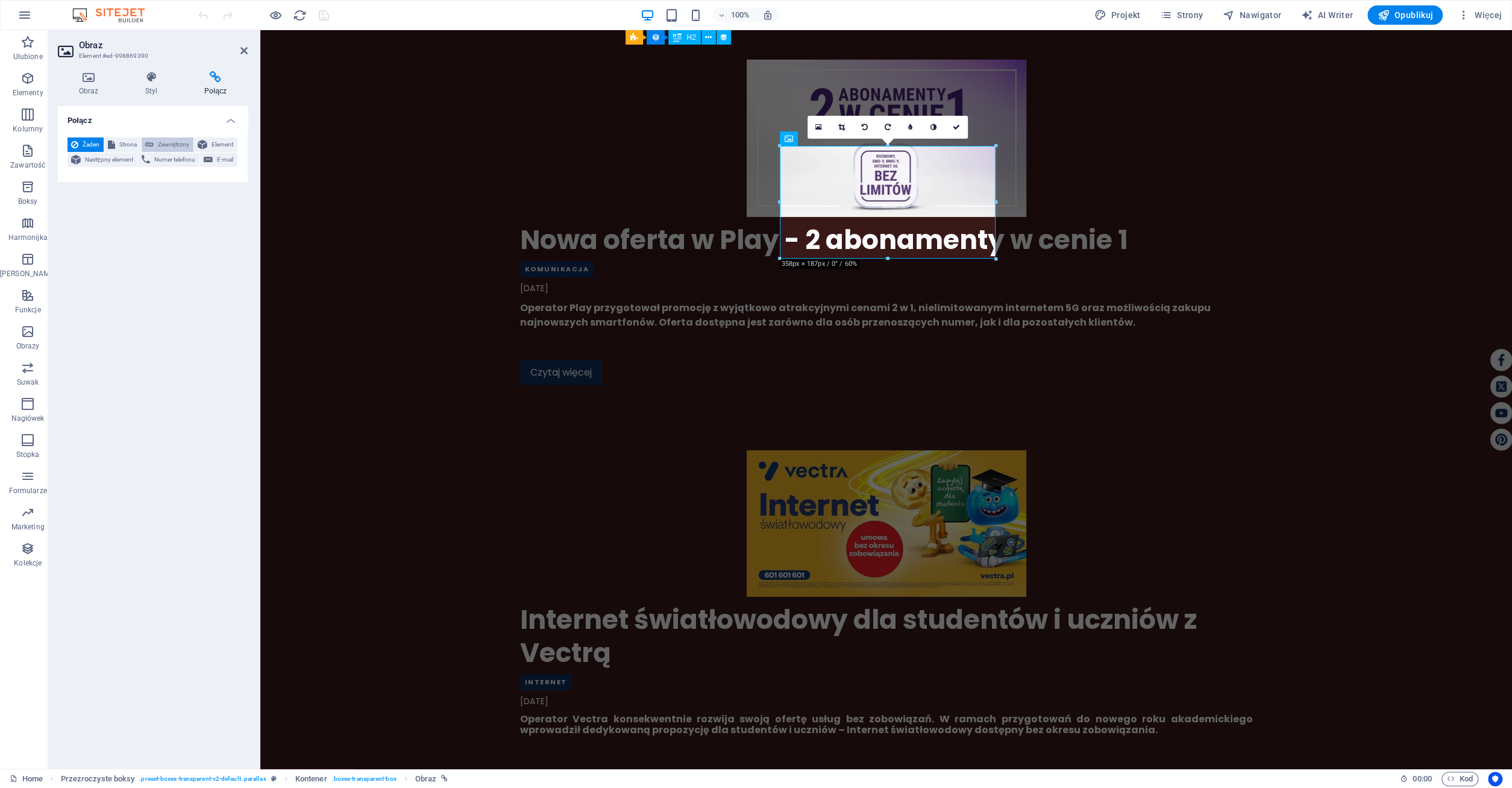
click at [169, 142] on span "Zewnętrzny" at bounding box center [173, 144] width 32 height 14
select select "blank"
paste input "[URL][DOMAIN_NAME]"
type input "[URL][DOMAIN_NAME]"
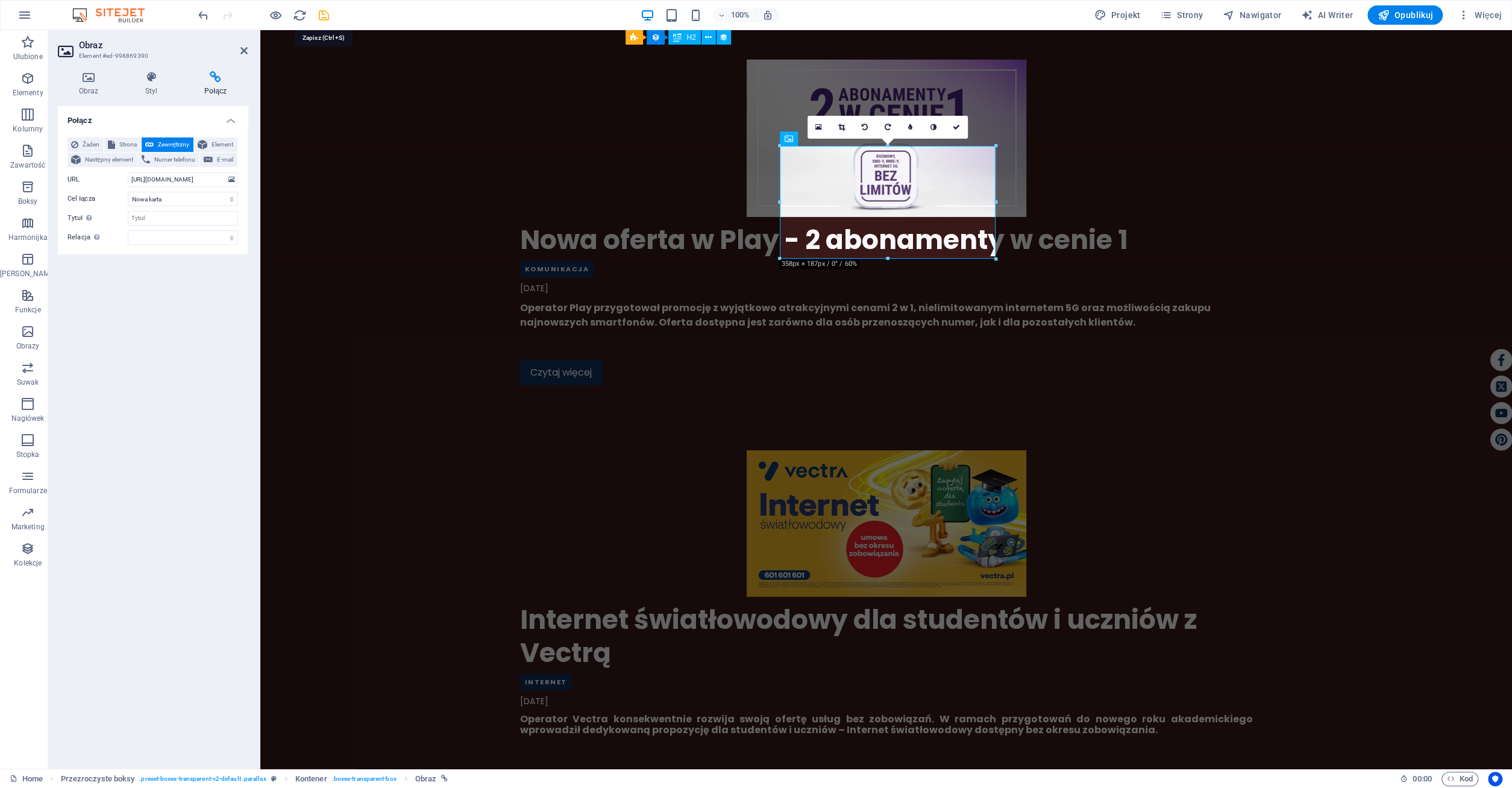
click at [324, 12] on icon "save" at bounding box center [324, 15] width 14 height 14
checkbox input "false"
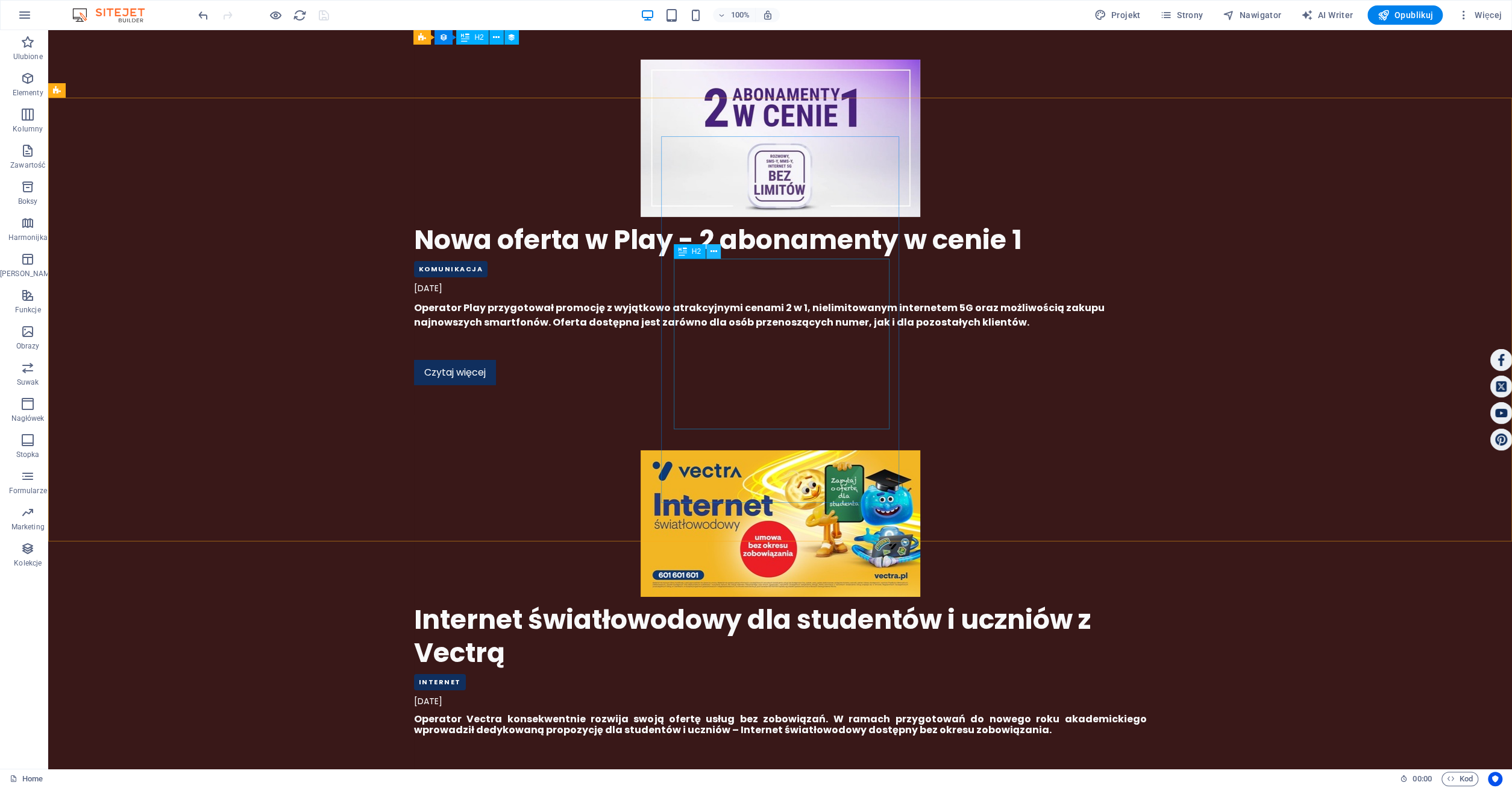
click at [712, 247] on icon at bounding box center [714, 252] width 7 height 12
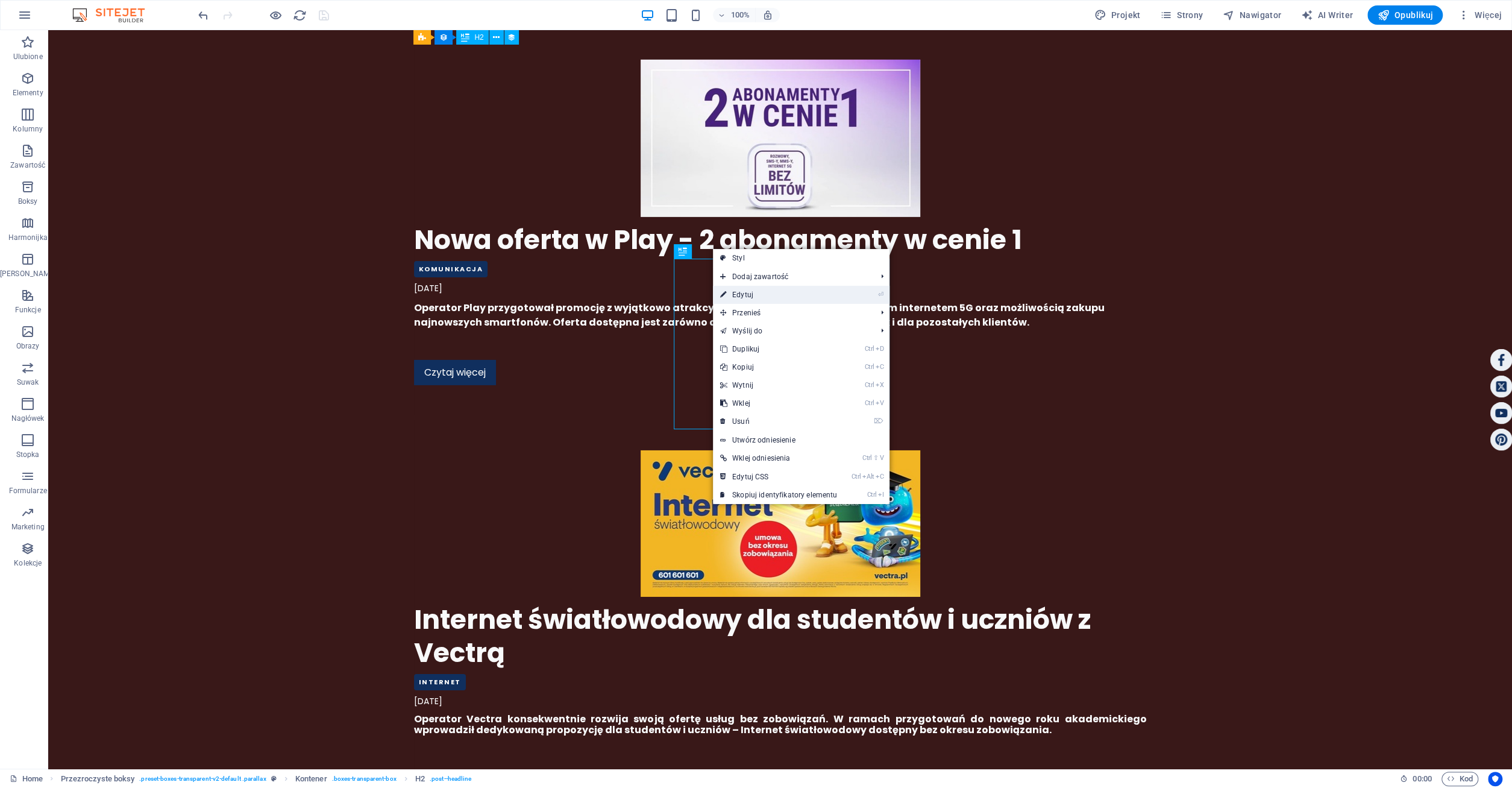
click at [736, 295] on link "⏎ Edytuj" at bounding box center [778, 295] width 132 height 18
select select
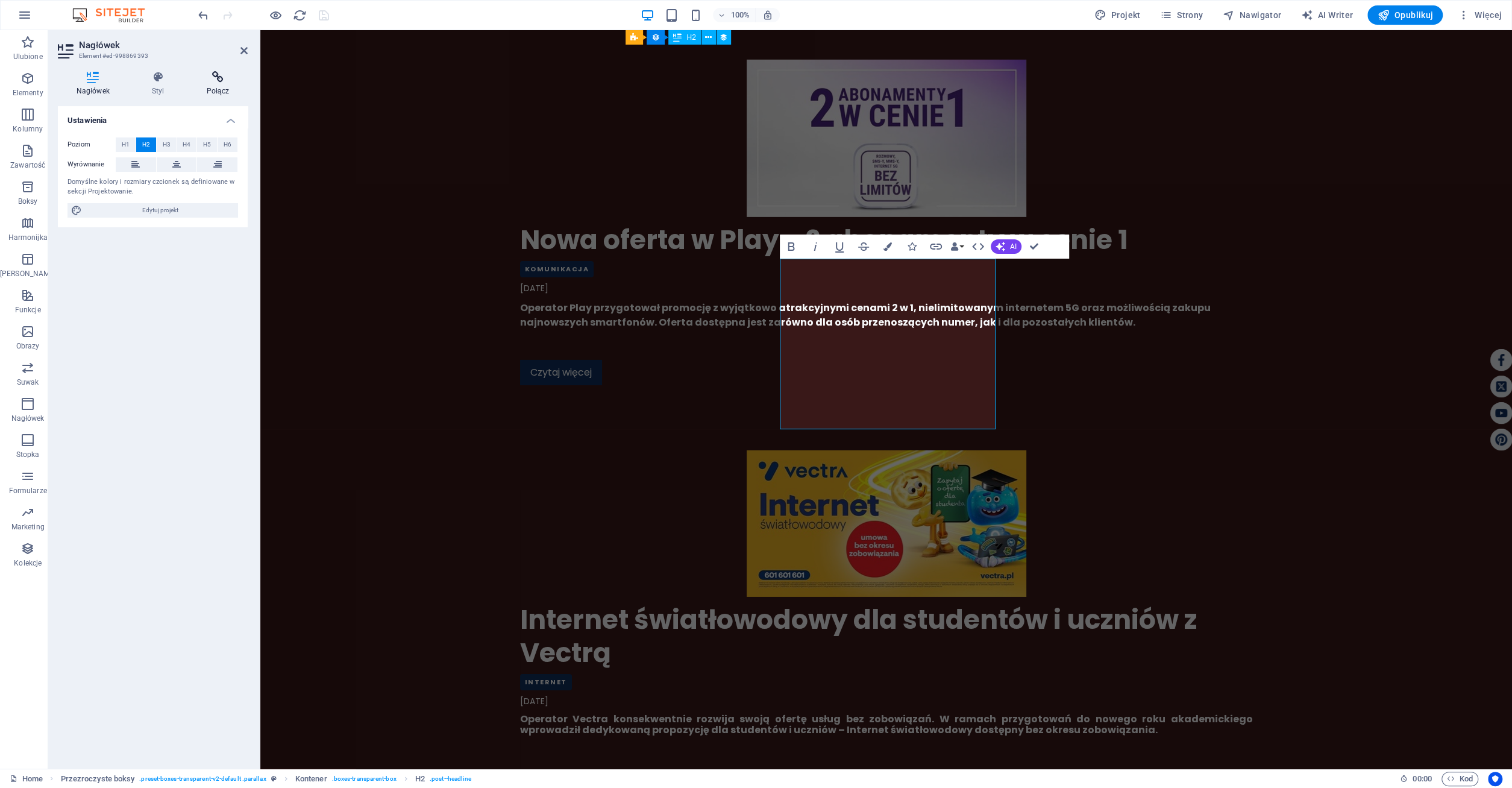
click at [216, 90] on h4 "Połącz" at bounding box center [218, 83] width 60 height 25
click at [127, 172] on select "Home KONTAKT POLITYKA PRYWATNOŚCI REGULAMIN TELEWIZJA KOMUNIKACJA INTERNET AGD …" at bounding box center [182, 179] width 110 height 14
click at [167, 142] on span "Zewnętrzny" at bounding box center [173, 144] width 32 height 14
select select "blank"
drag, startPoint x: 184, startPoint y: 177, endPoint x: 104, endPoint y: 179, distance: 80.0
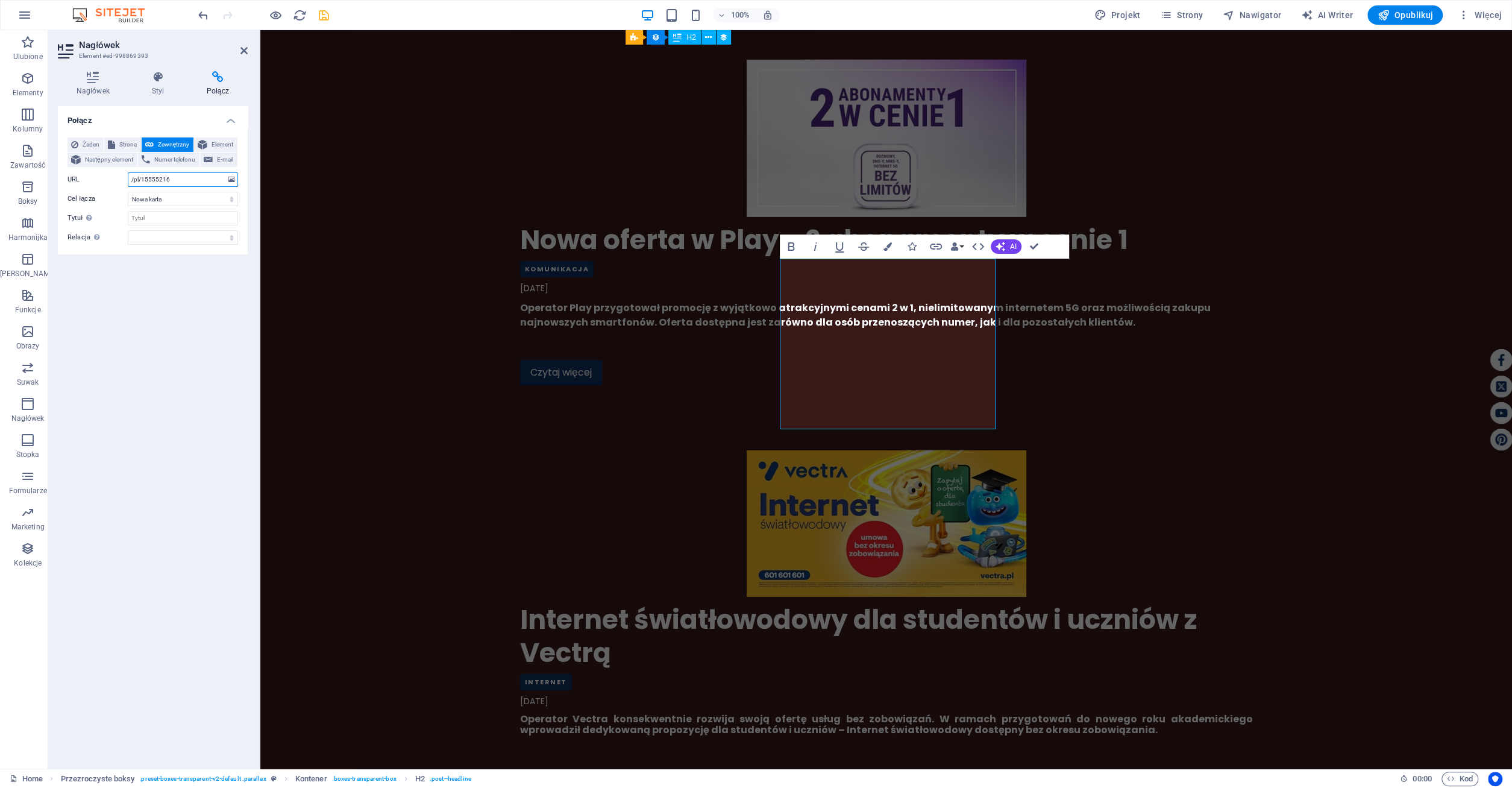
click at [127, 179] on input "/pl/15555216" at bounding box center [182, 179] width 110 height 14
paste input "[URL][DOMAIN_NAME]"
type input "[URL][DOMAIN_NAME]"
click at [324, 15] on icon "save" at bounding box center [324, 15] width 14 height 14
checkbox input "false"
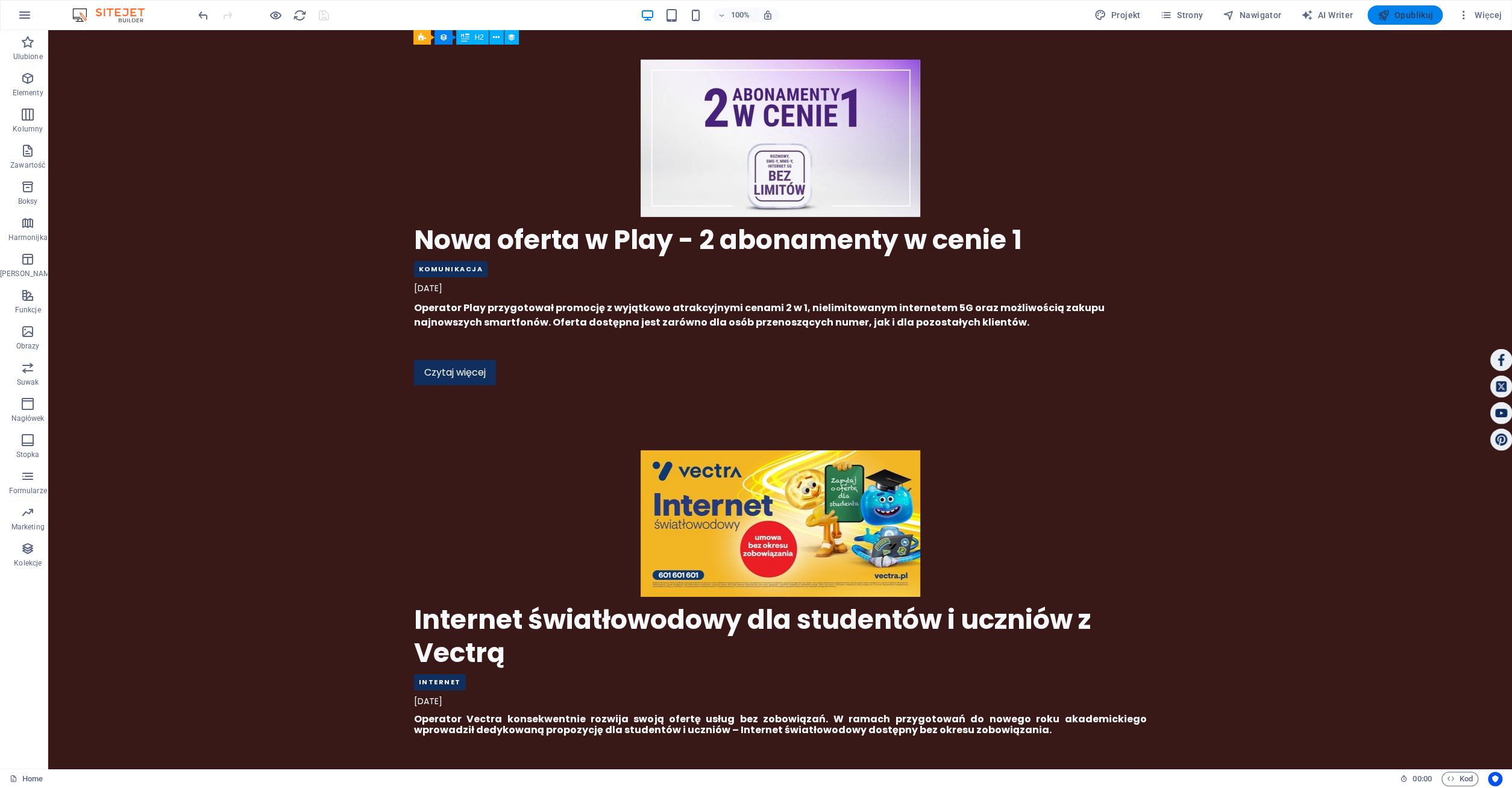
click at [1400, 14] on span "Opublikuj" at bounding box center [1404, 15] width 56 height 12
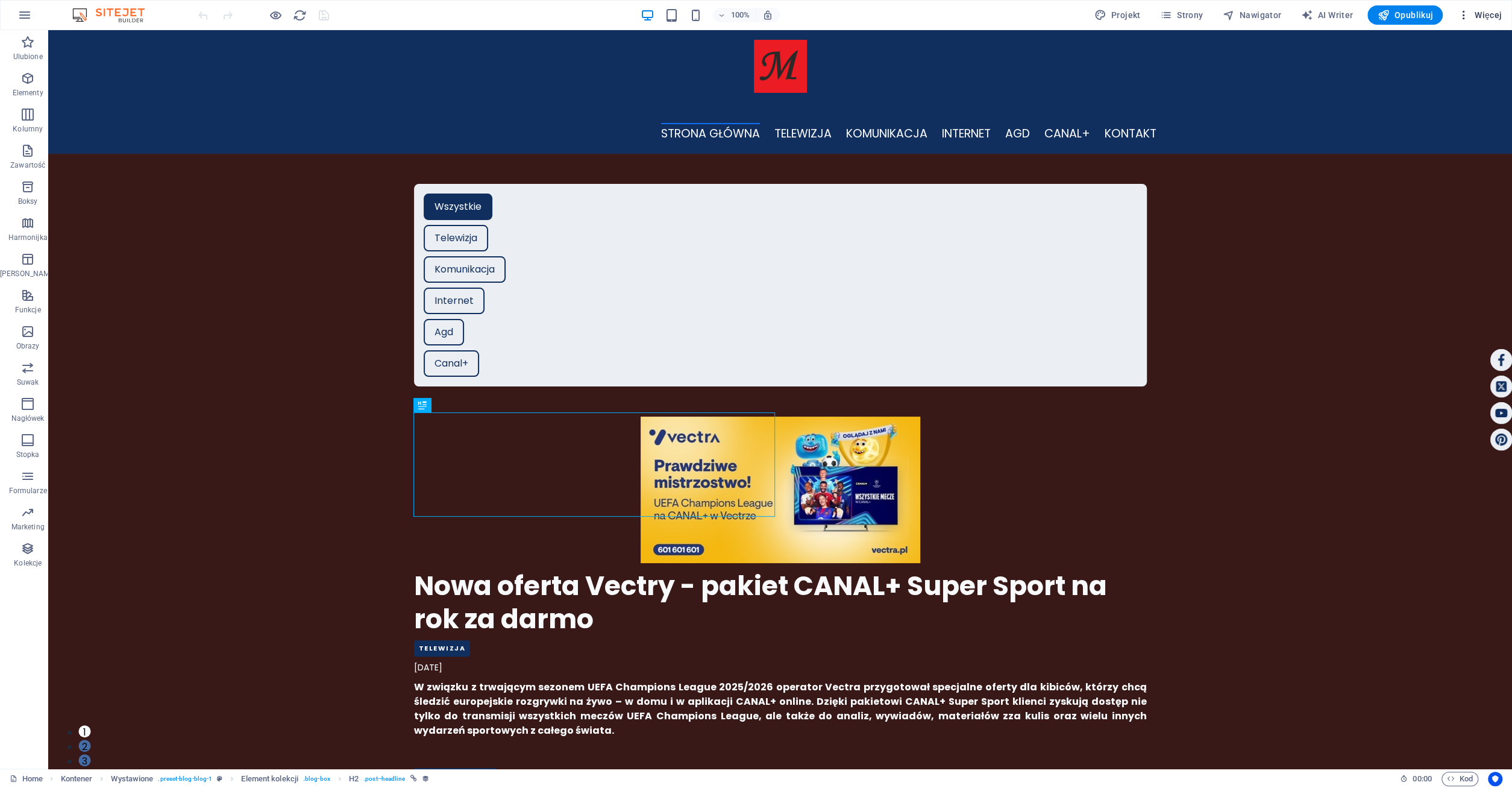
click at [1492, 18] on span "Więcej" at bounding box center [1480, 15] width 45 height 12
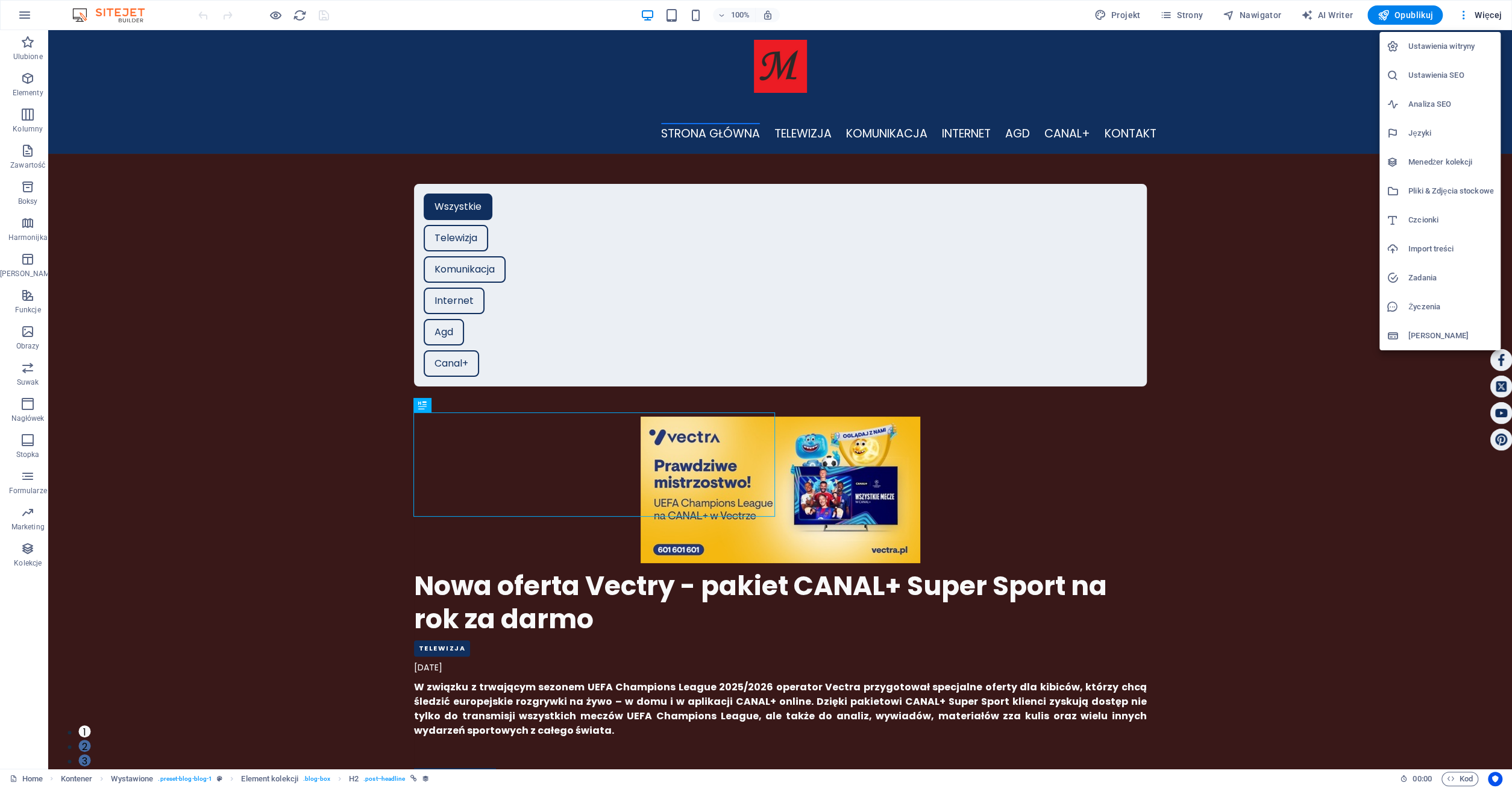
click at [1450, 160] on h6 "Menedżer kolekcji" at bounding box center [1450, 162] width 85 height 14
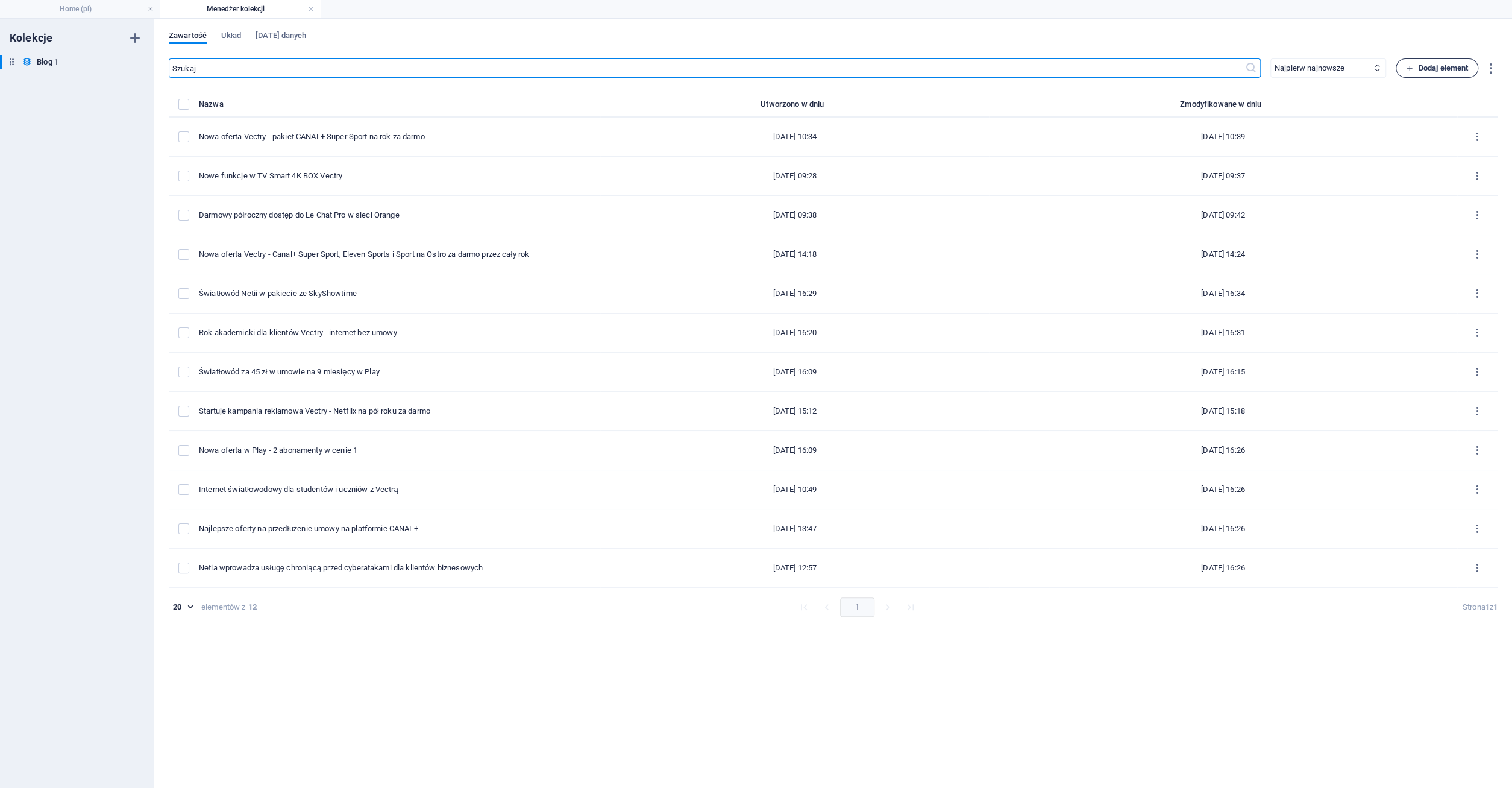
click at [1422, 66] on span "Dodaj element" at bounding box center [1436, 67] width 62 height 14
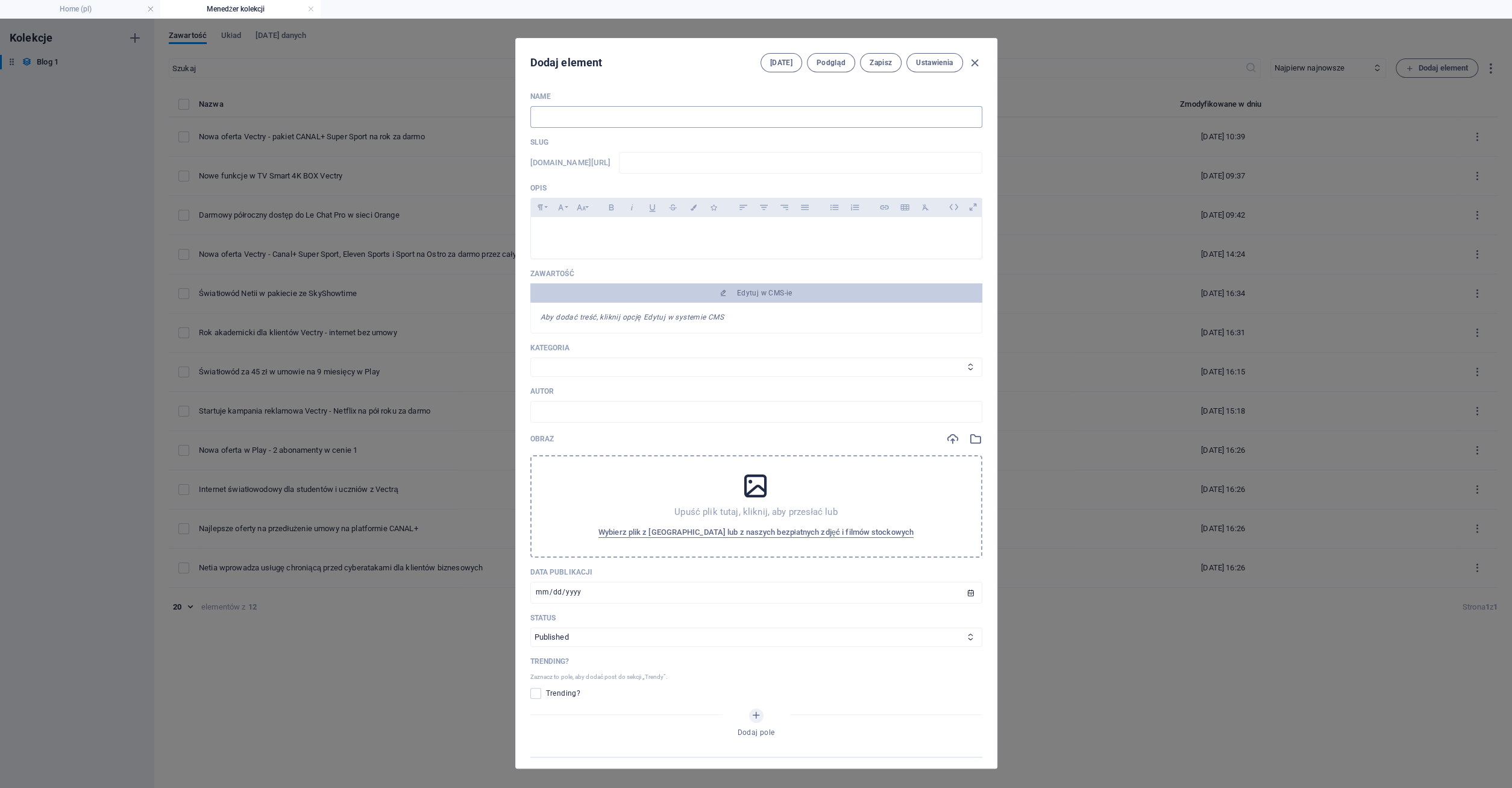
click at [589, 121] on input "text" at bounding box center [756, 117] width 452 height 22
type input "r"
type input "rr"
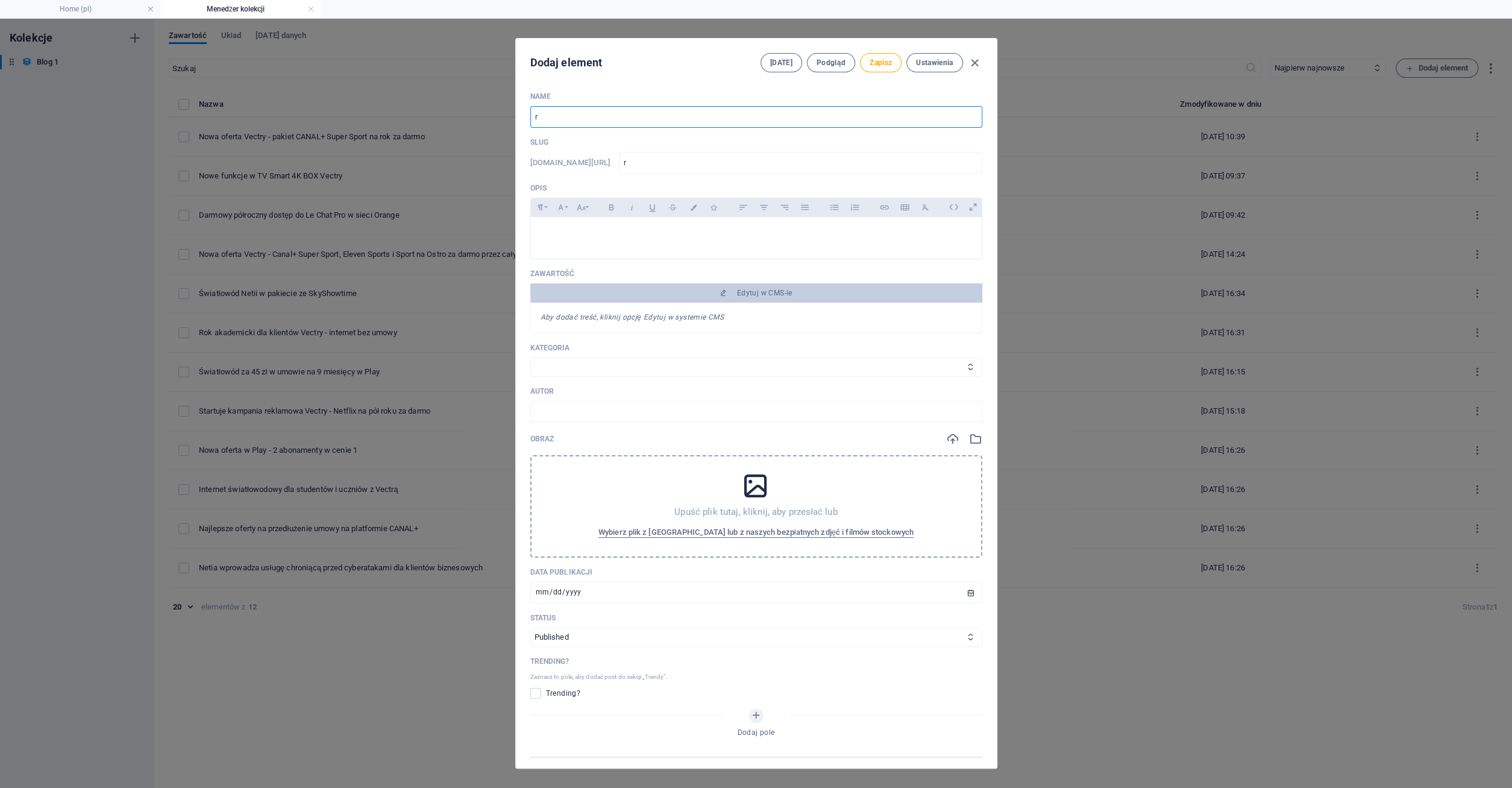
type input "rr"
type input "rrr"
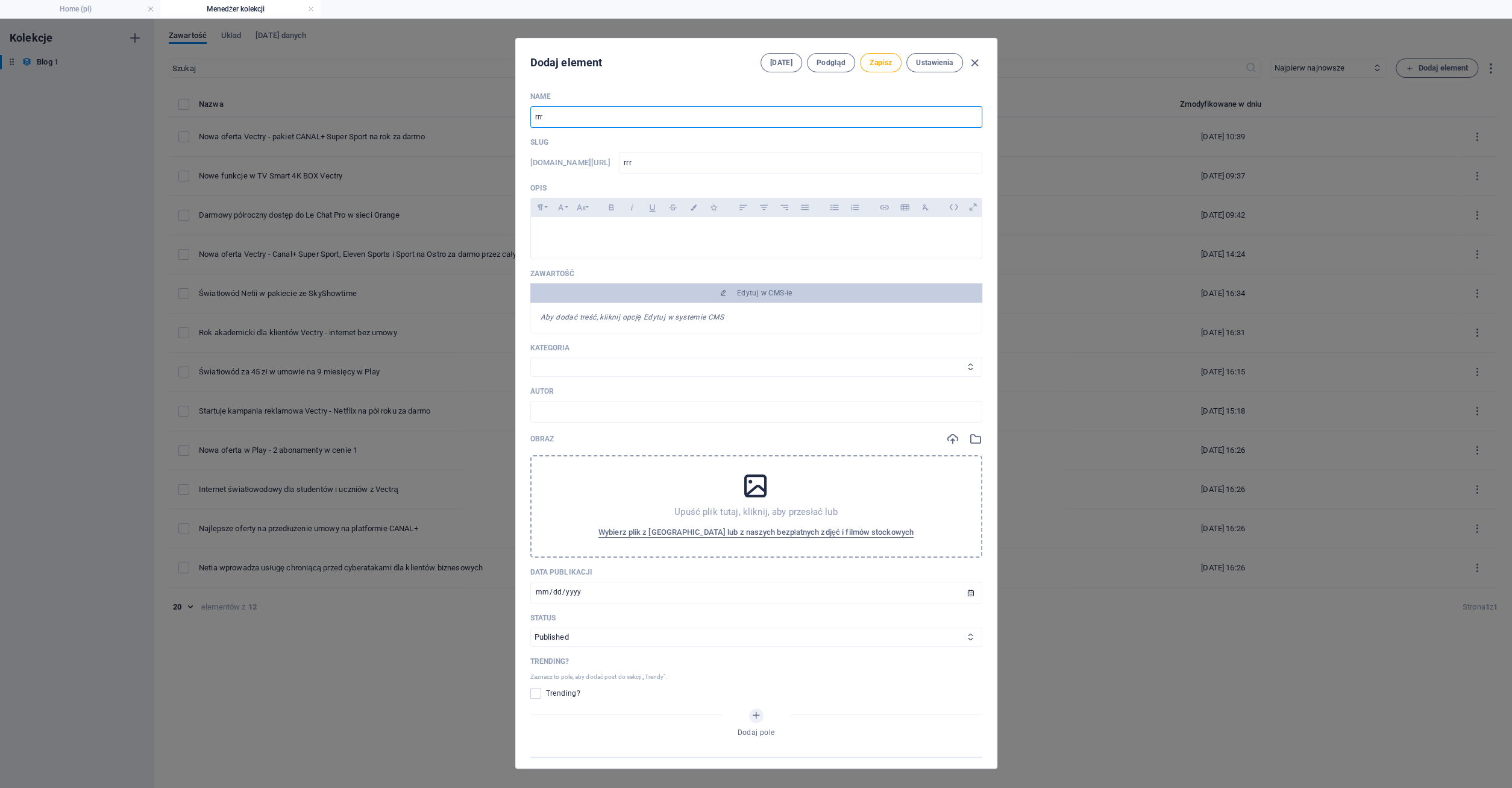
type input "rrrr"
type input "rrr"
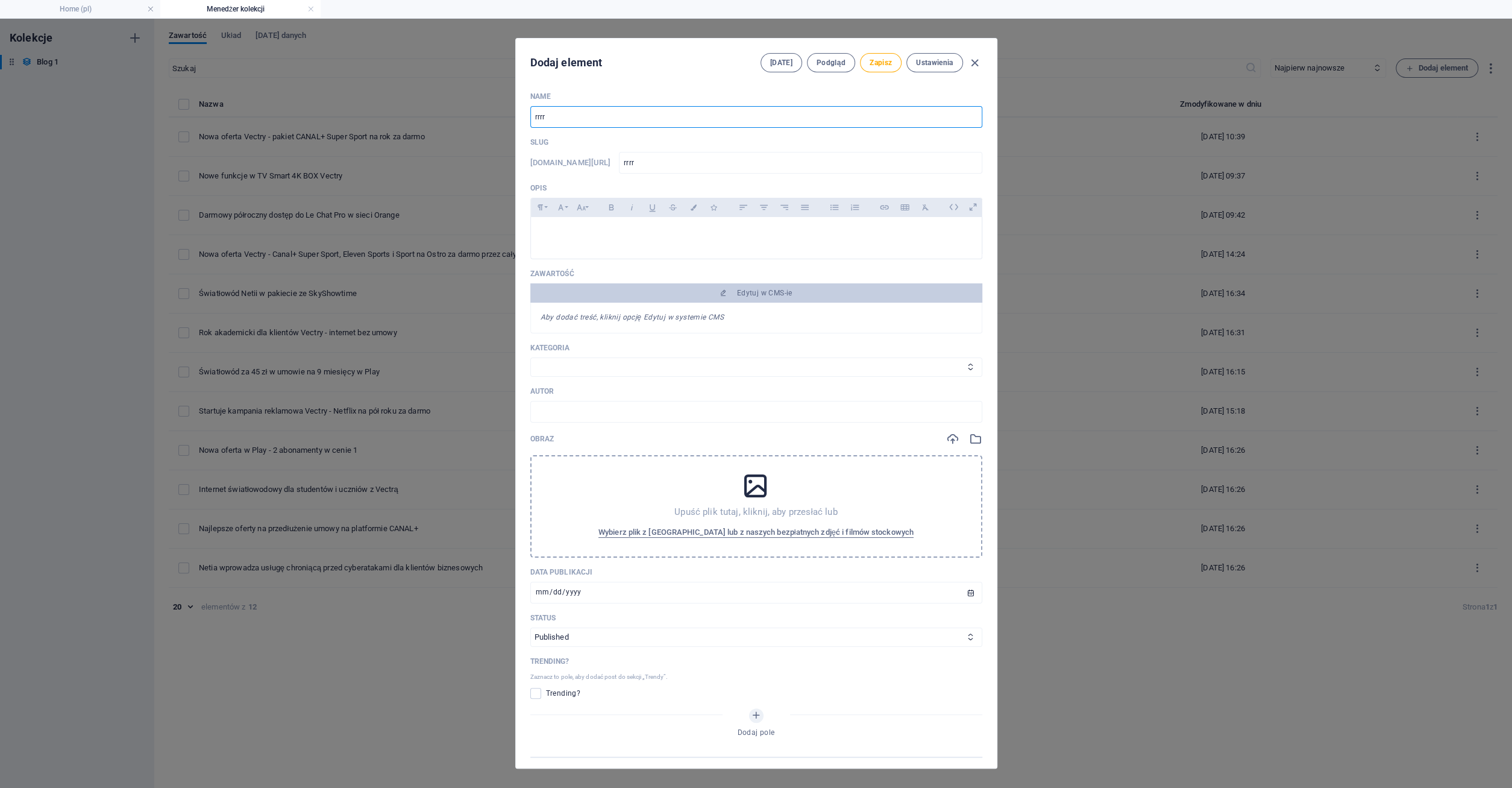
type input "rrr"
type input "rr"
type input "r"
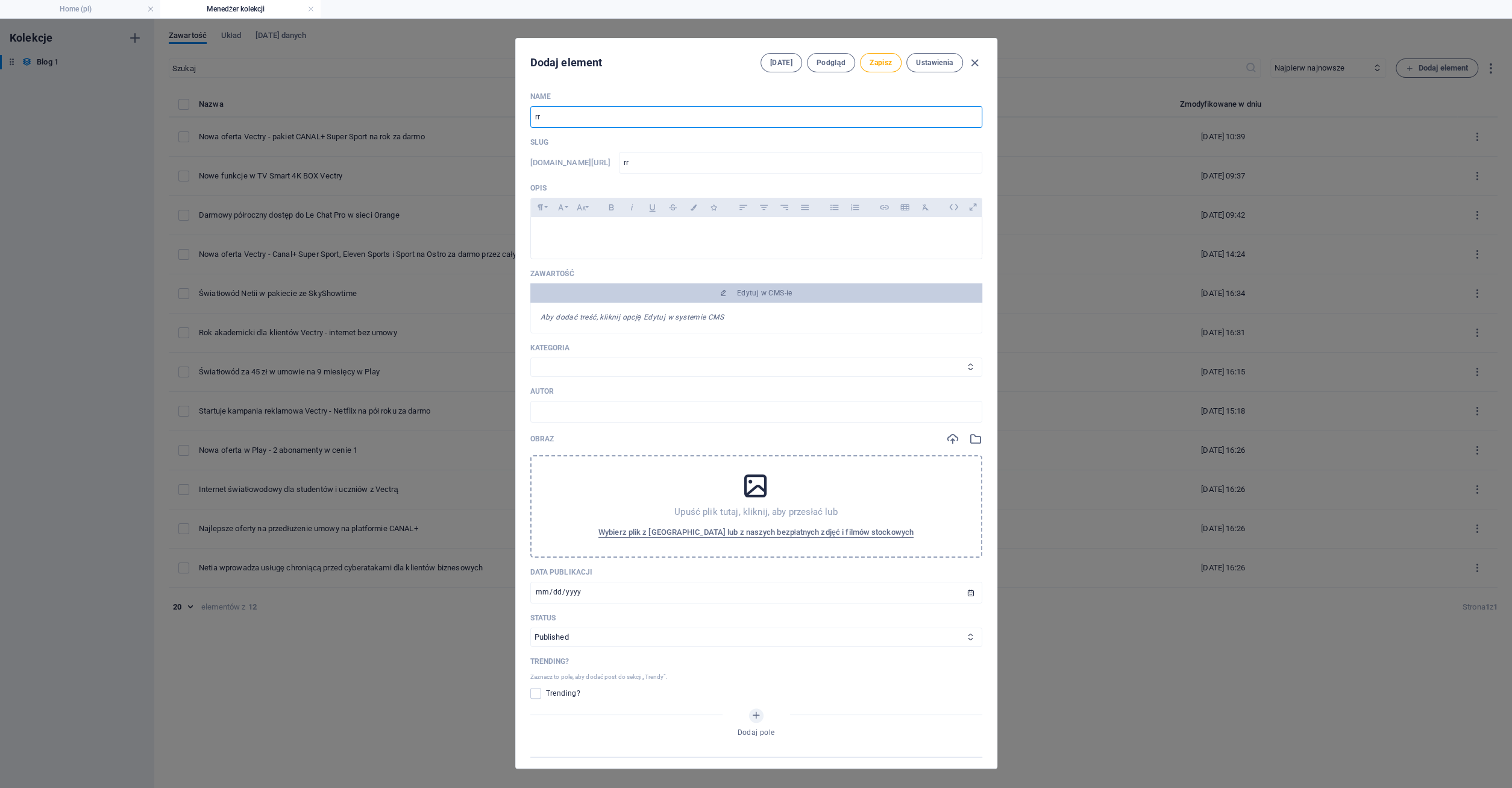
type input "r"
type input "n"
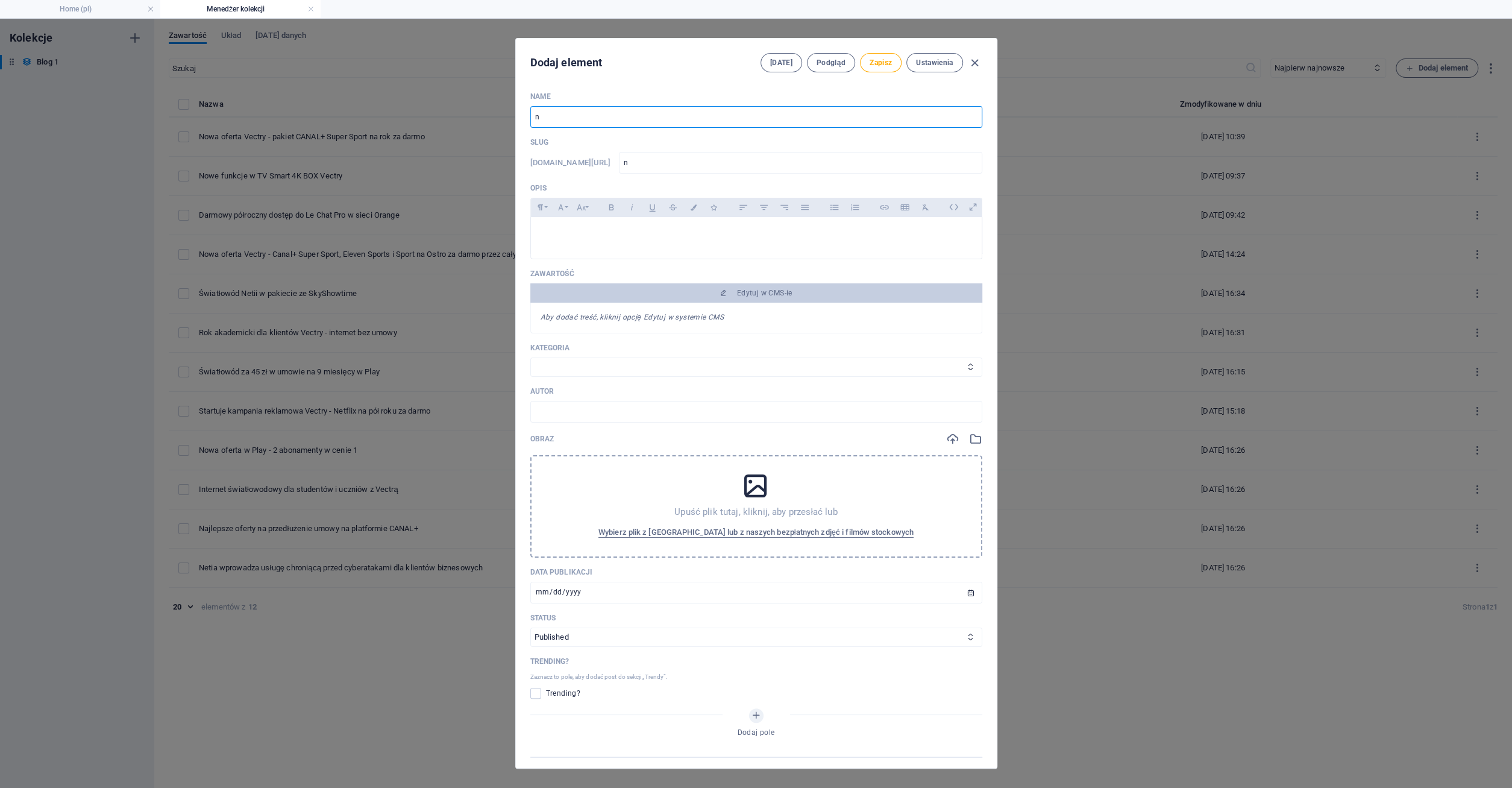
type input "na"
type input "naj"
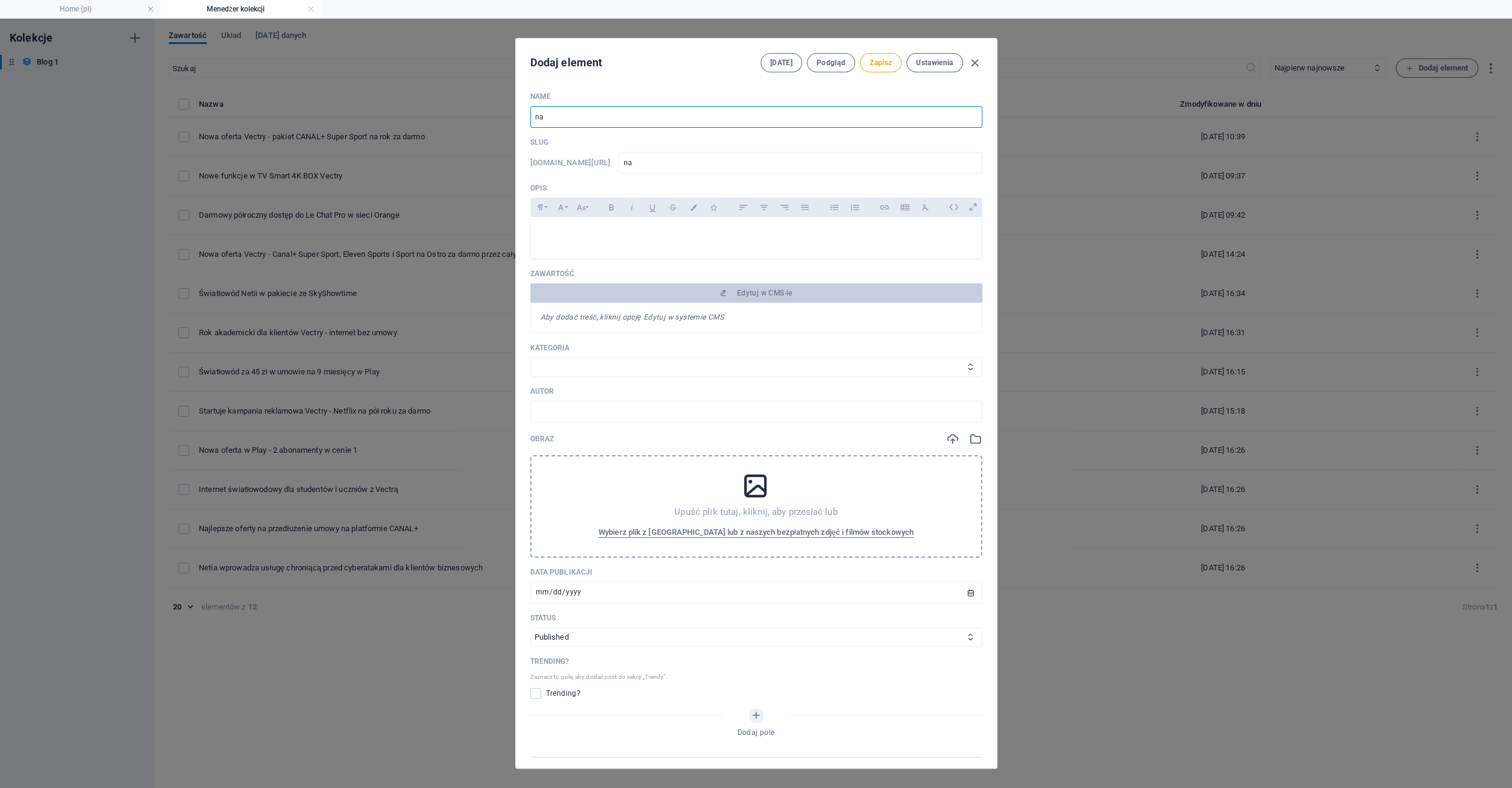
type input "naj"
type input "najl"
type input "najle"
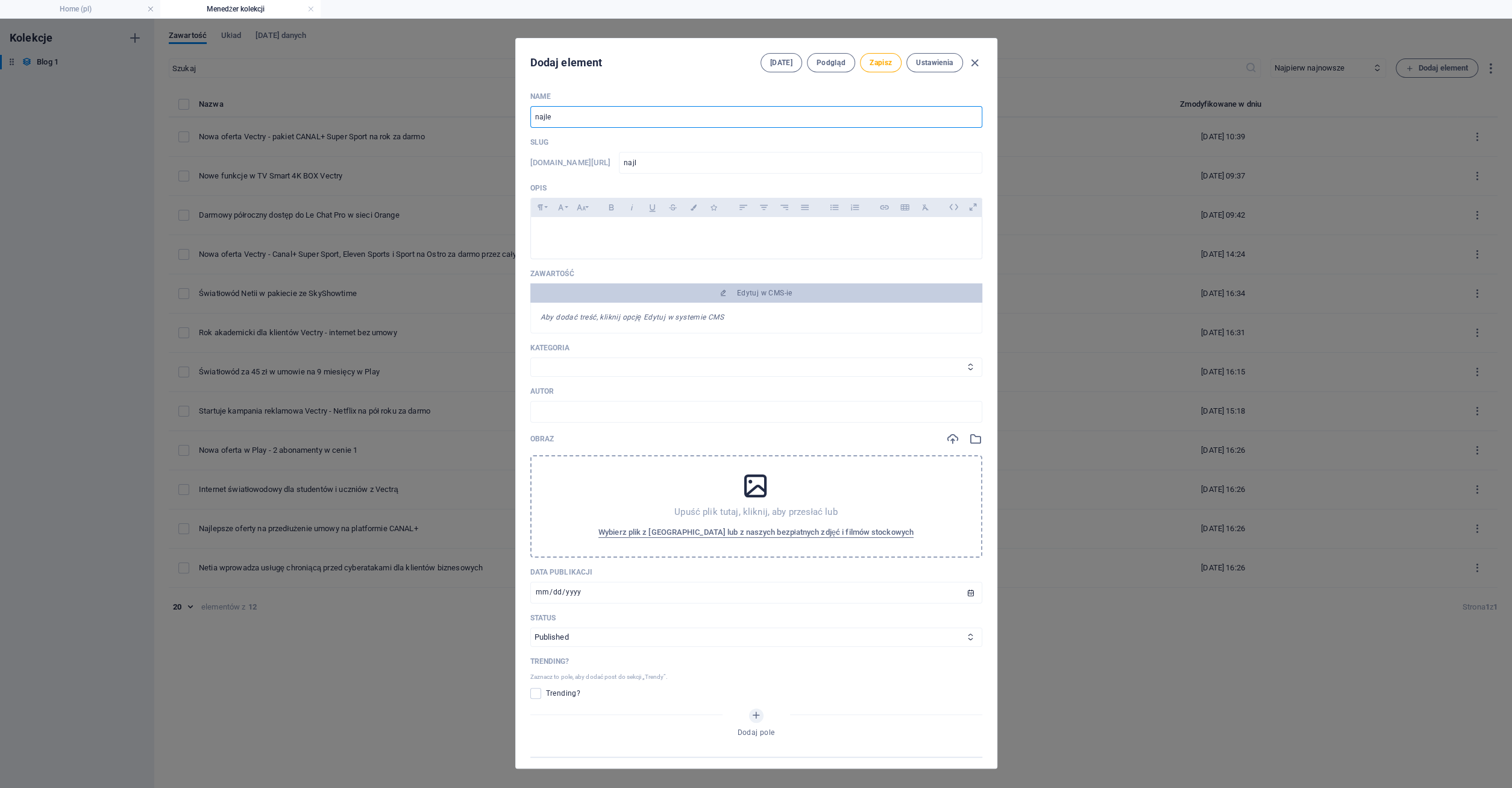
type input "najle"
type input "najlep"
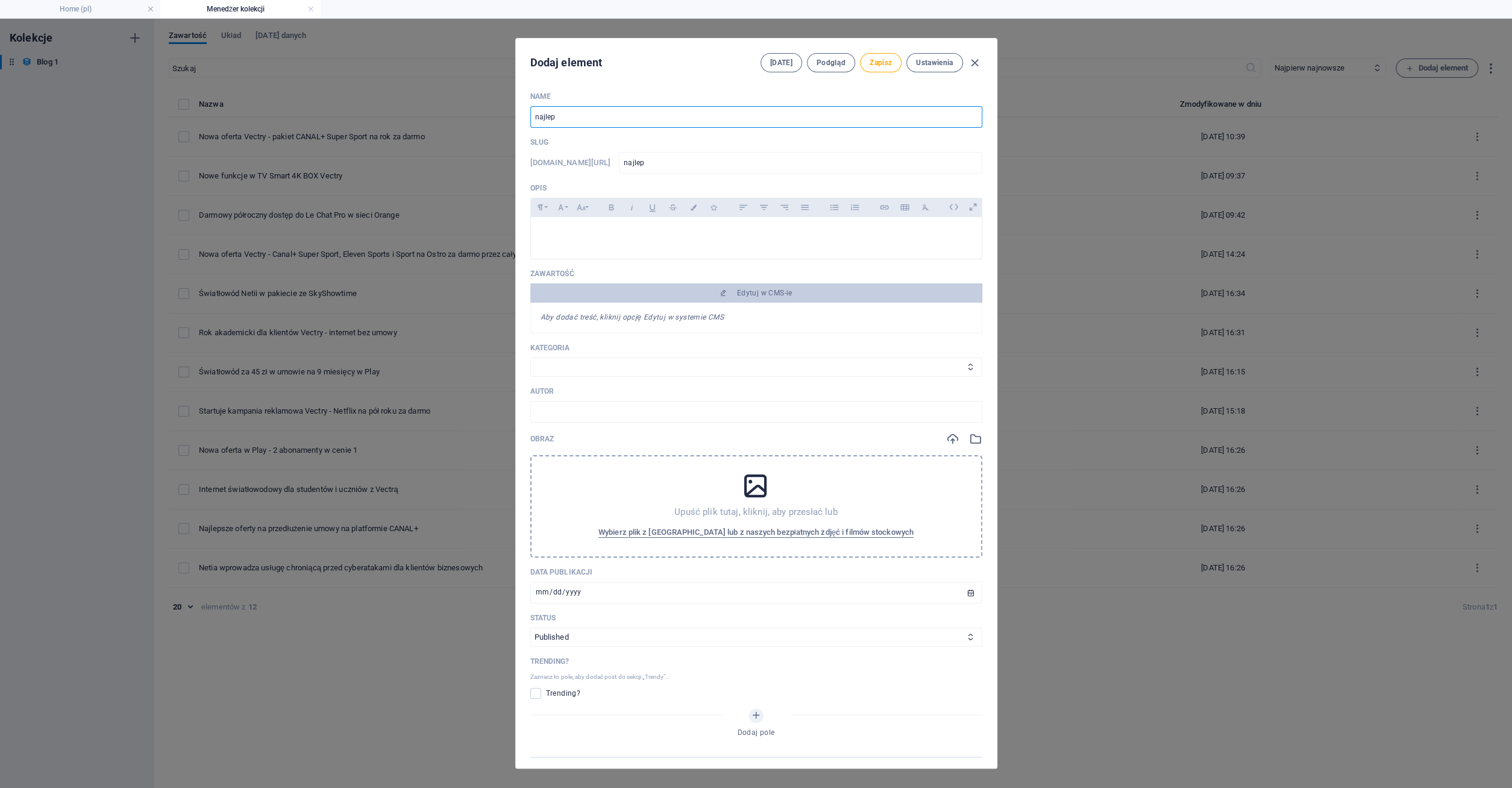
type input "najleps"
type input "najlepsz"
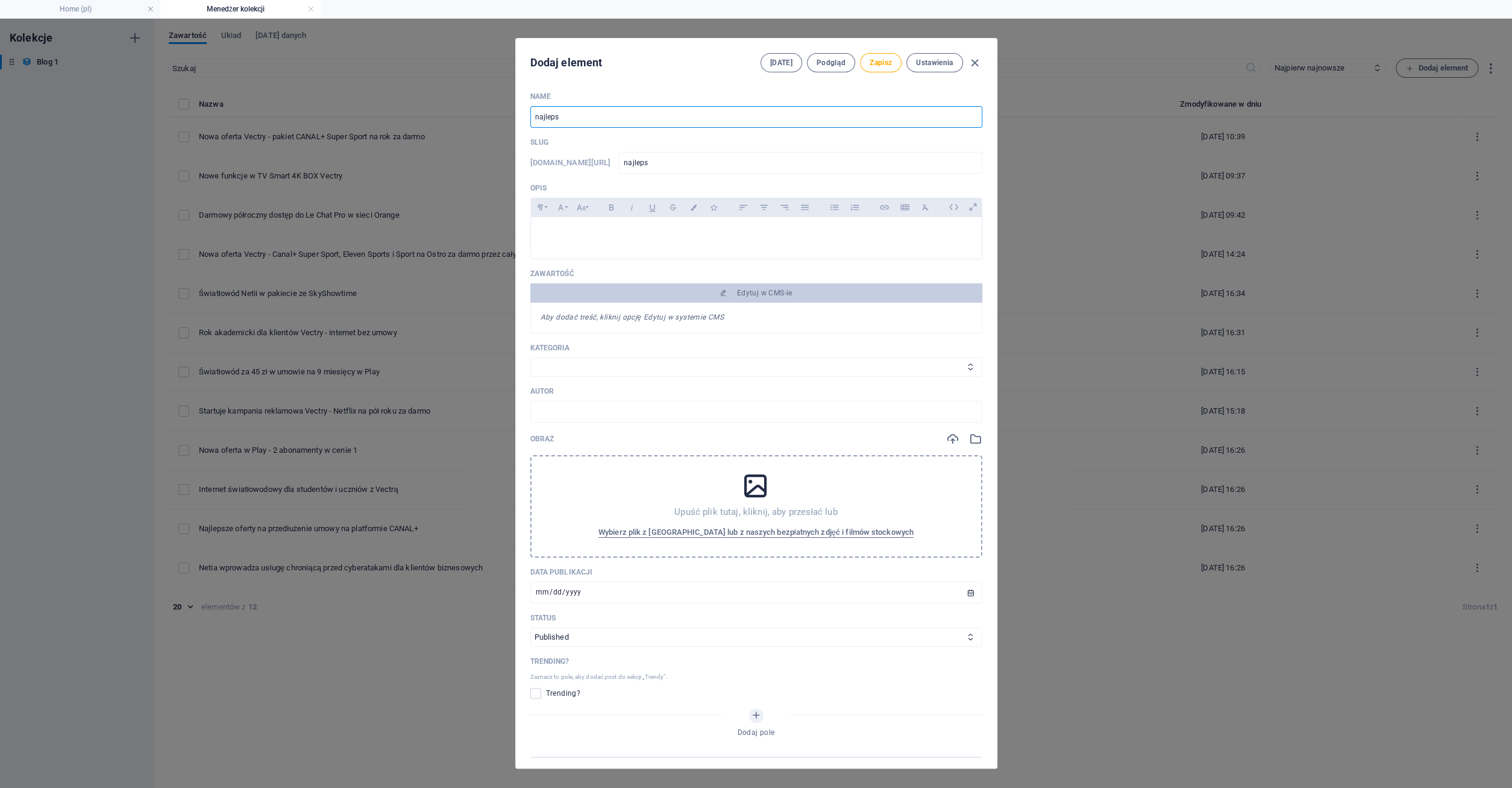
type input "najlepsz"
type input "najlepsza"
type input "najlepsza d"
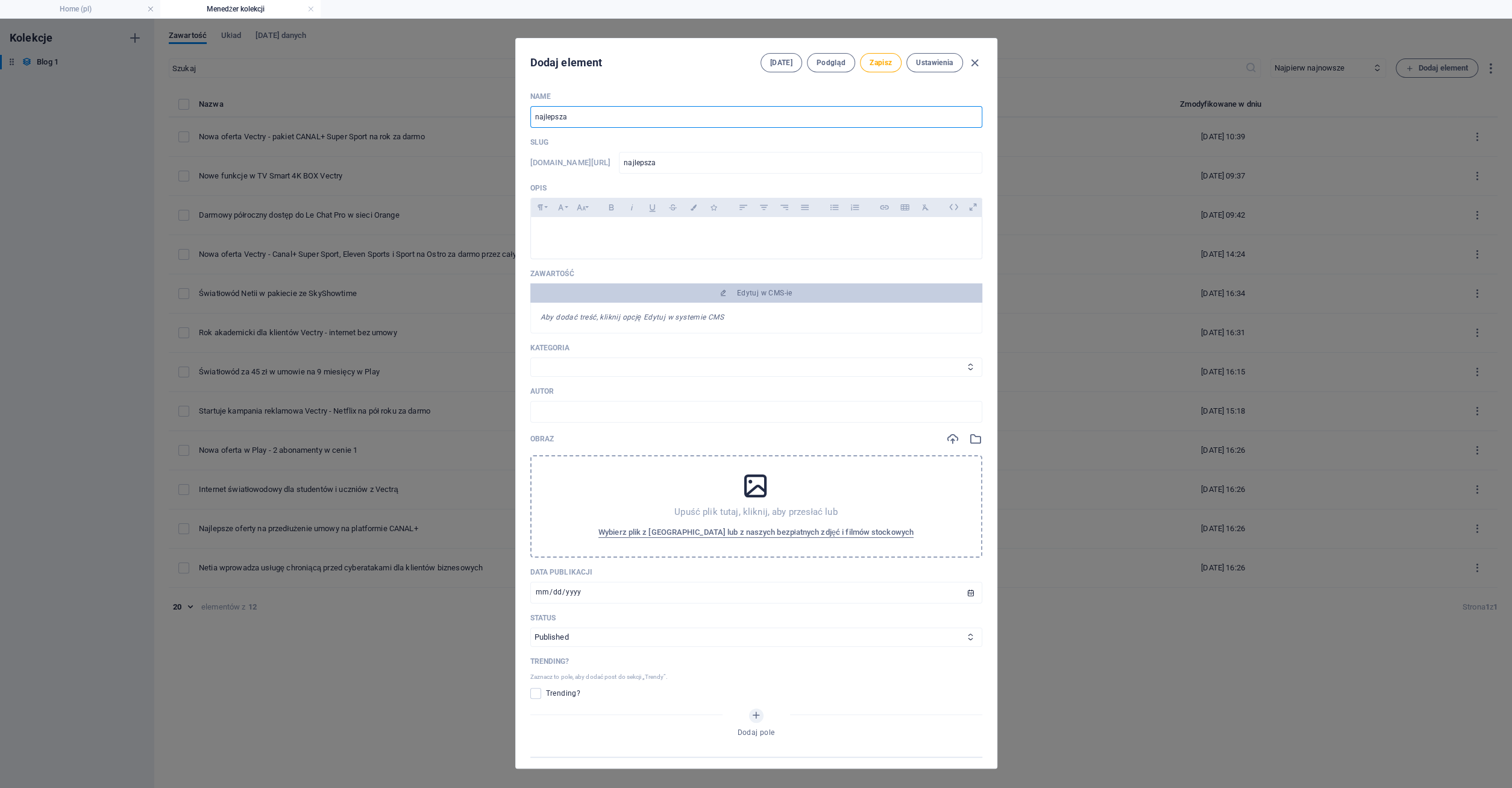
type input "najlepsza-d"
type input "najlepsza do"
type input "najlepsza-do"
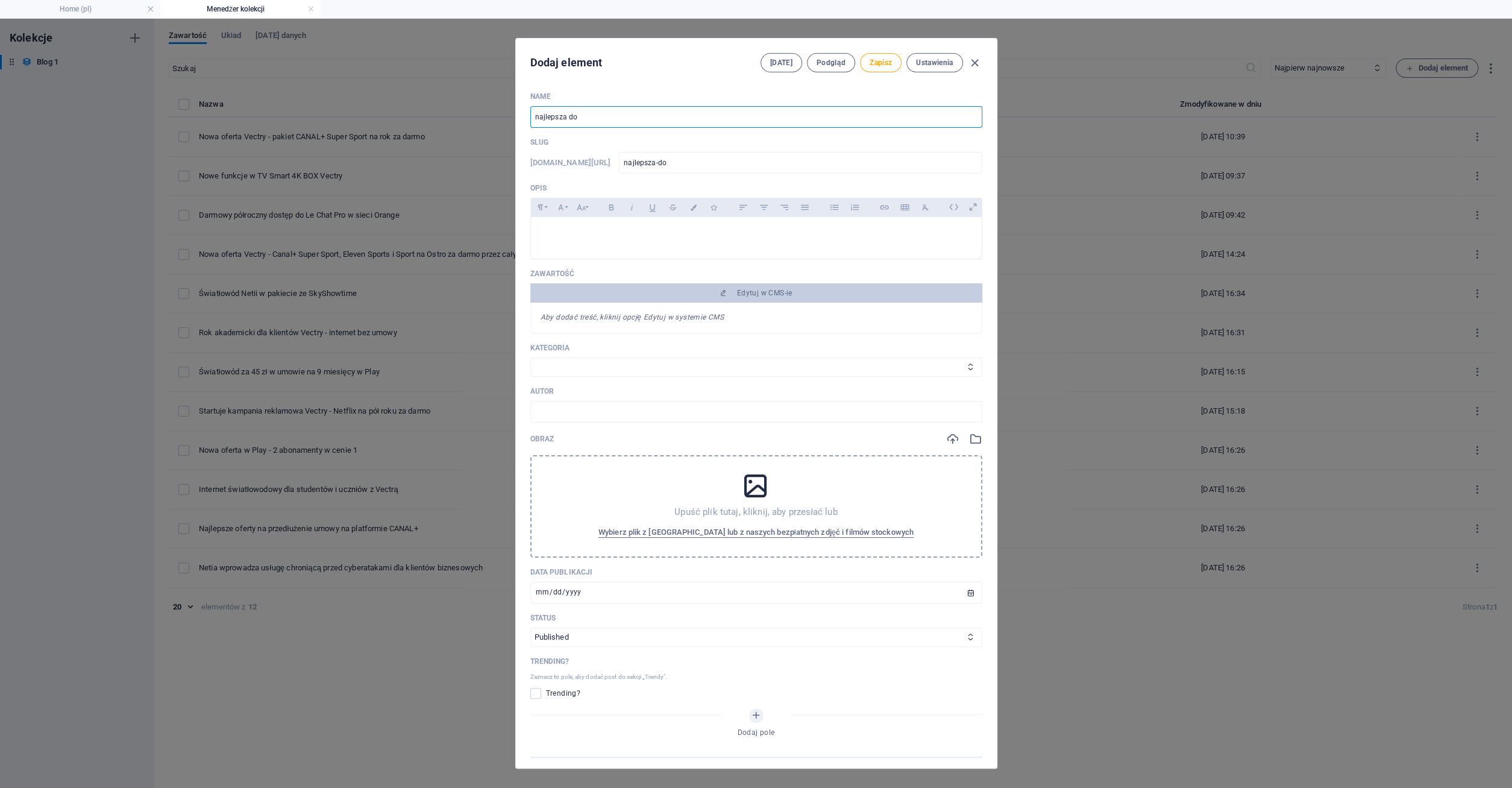
type input "najlepsza dom"
type input "najlepsza-dom"
type input "najlepsza dome"
type input "najlepsza-dome"
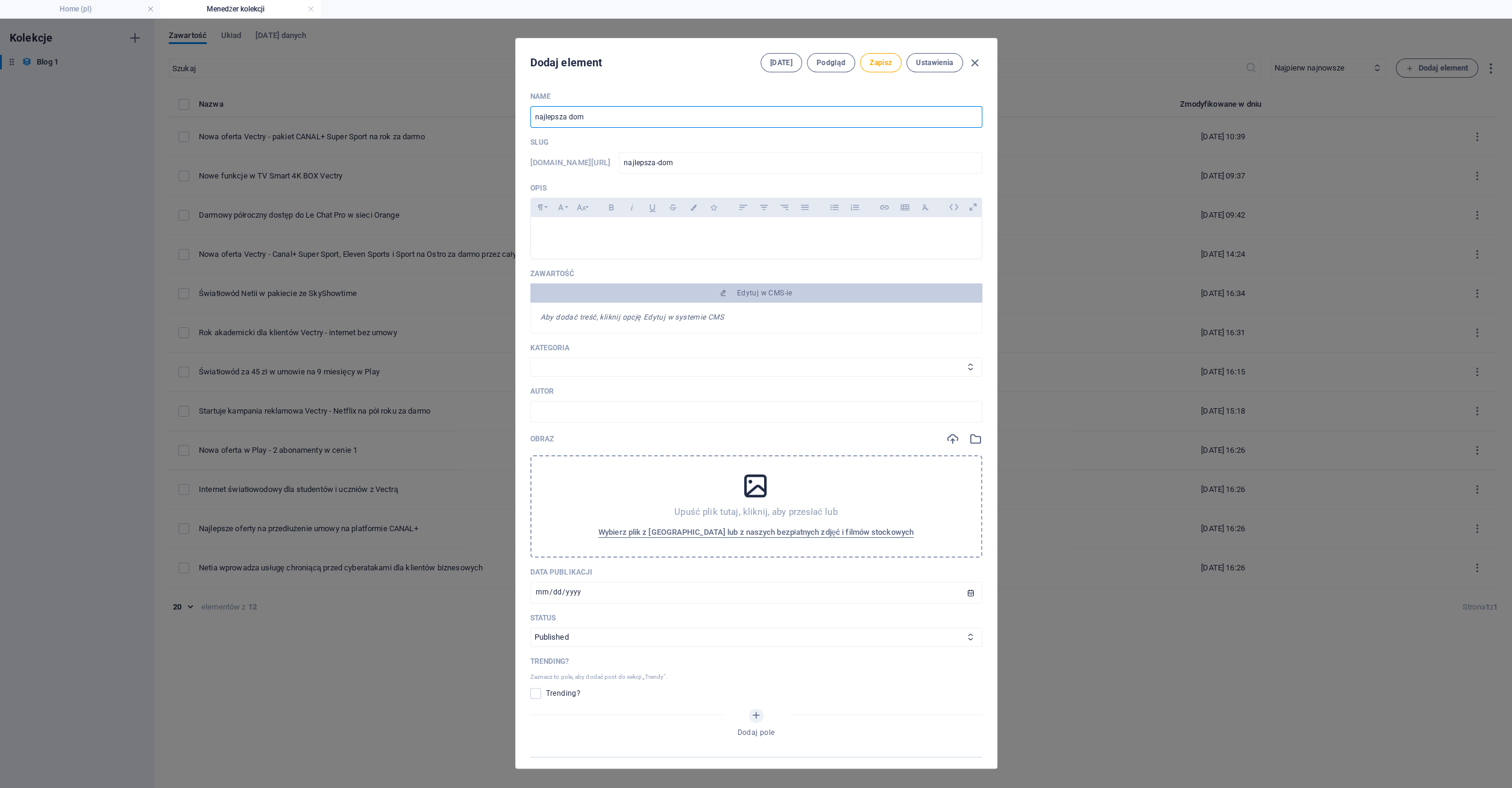
type input "najlepsza-dome"
type input "najlepsza domen"
type input "najlepsza-domen"
type input "najlepsza domena"
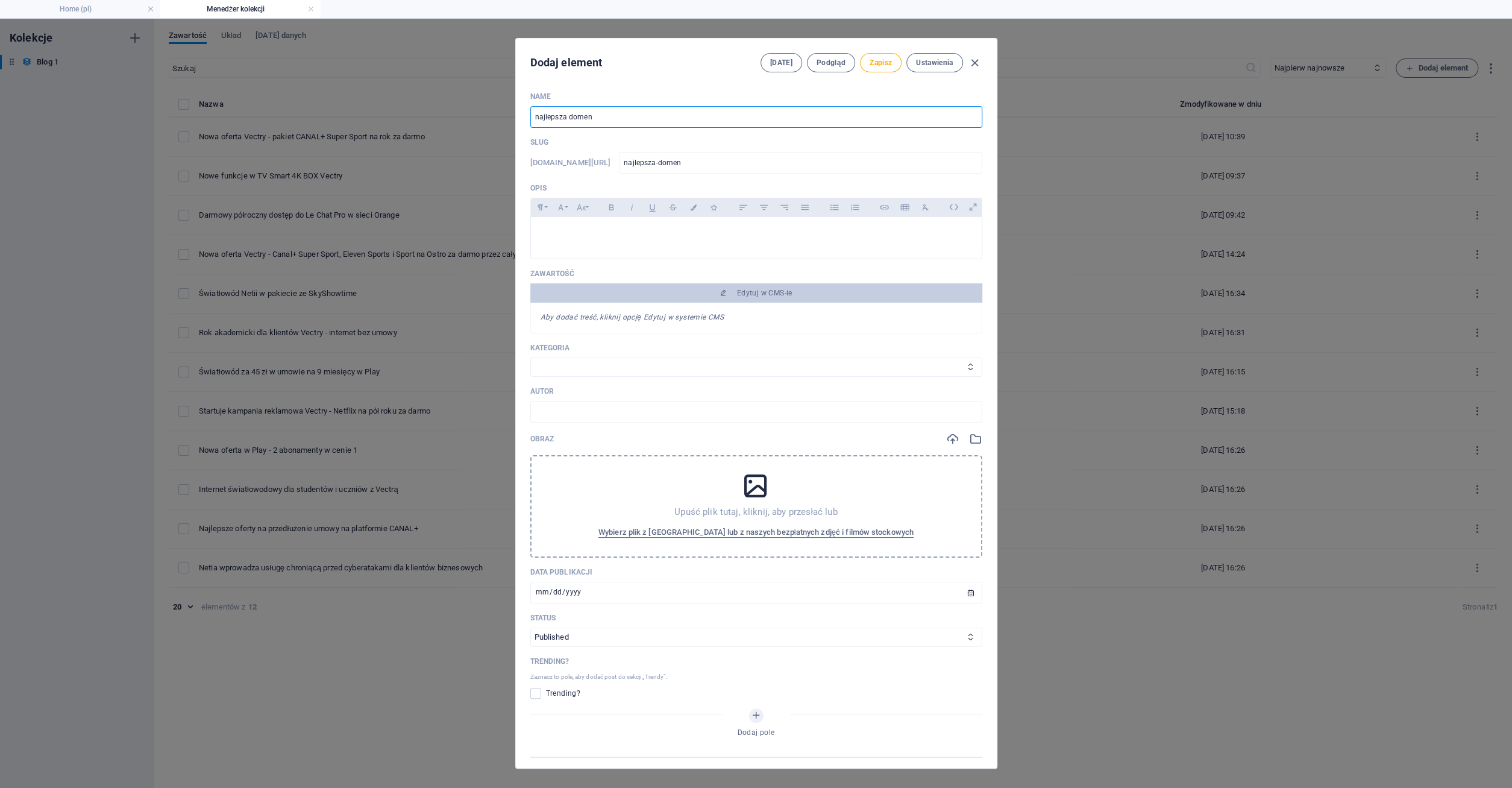
type input "najlepsza-domena"
type input "najlepsza domena"
click at [553, 235] on p at bounding box center [756, 232] width 431 height 12
click at [890, 64] on span "Zapisz" at bounding box center [880, 62] width 22 height 10
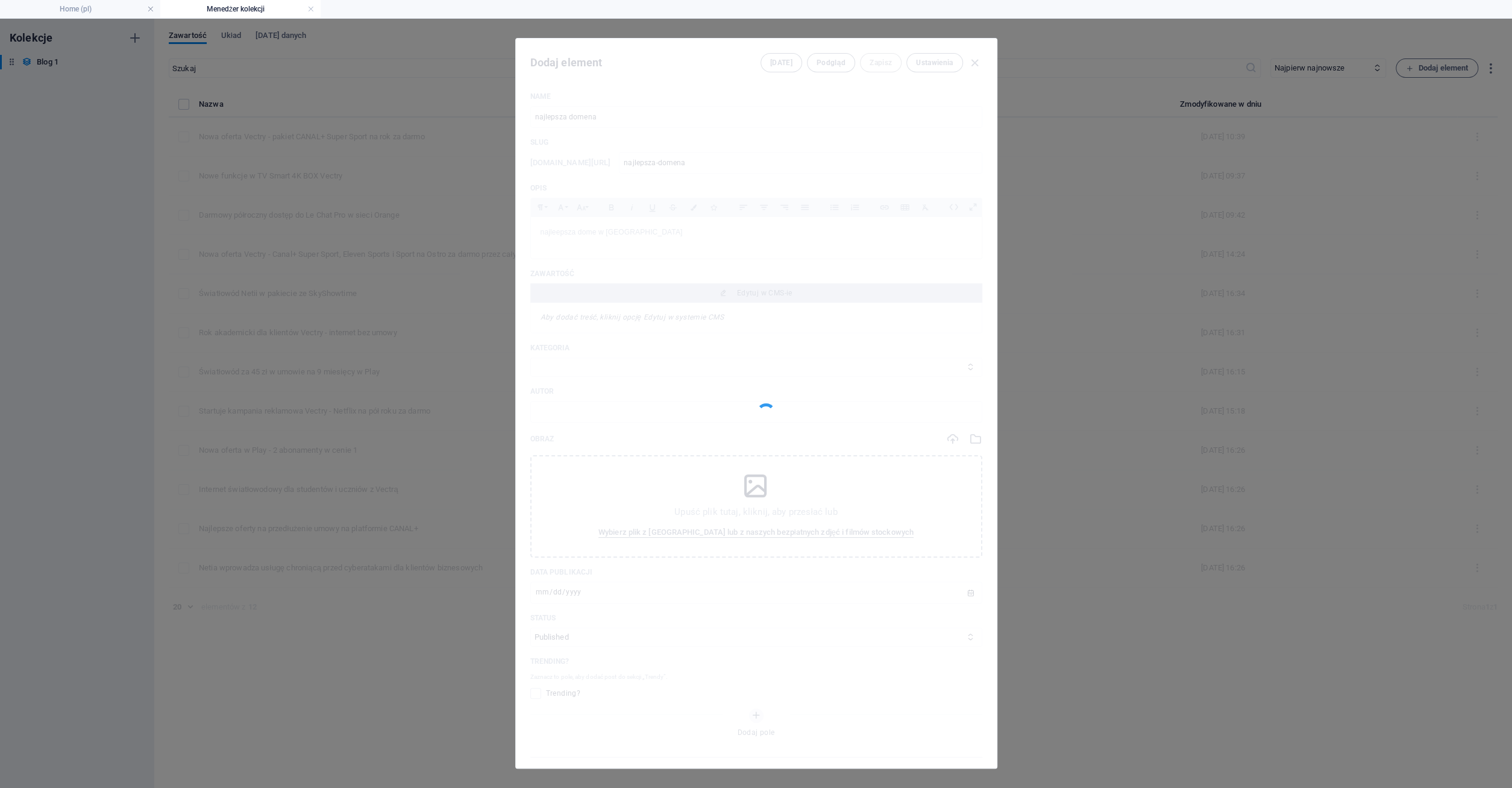
type input "najlepsza-domena"
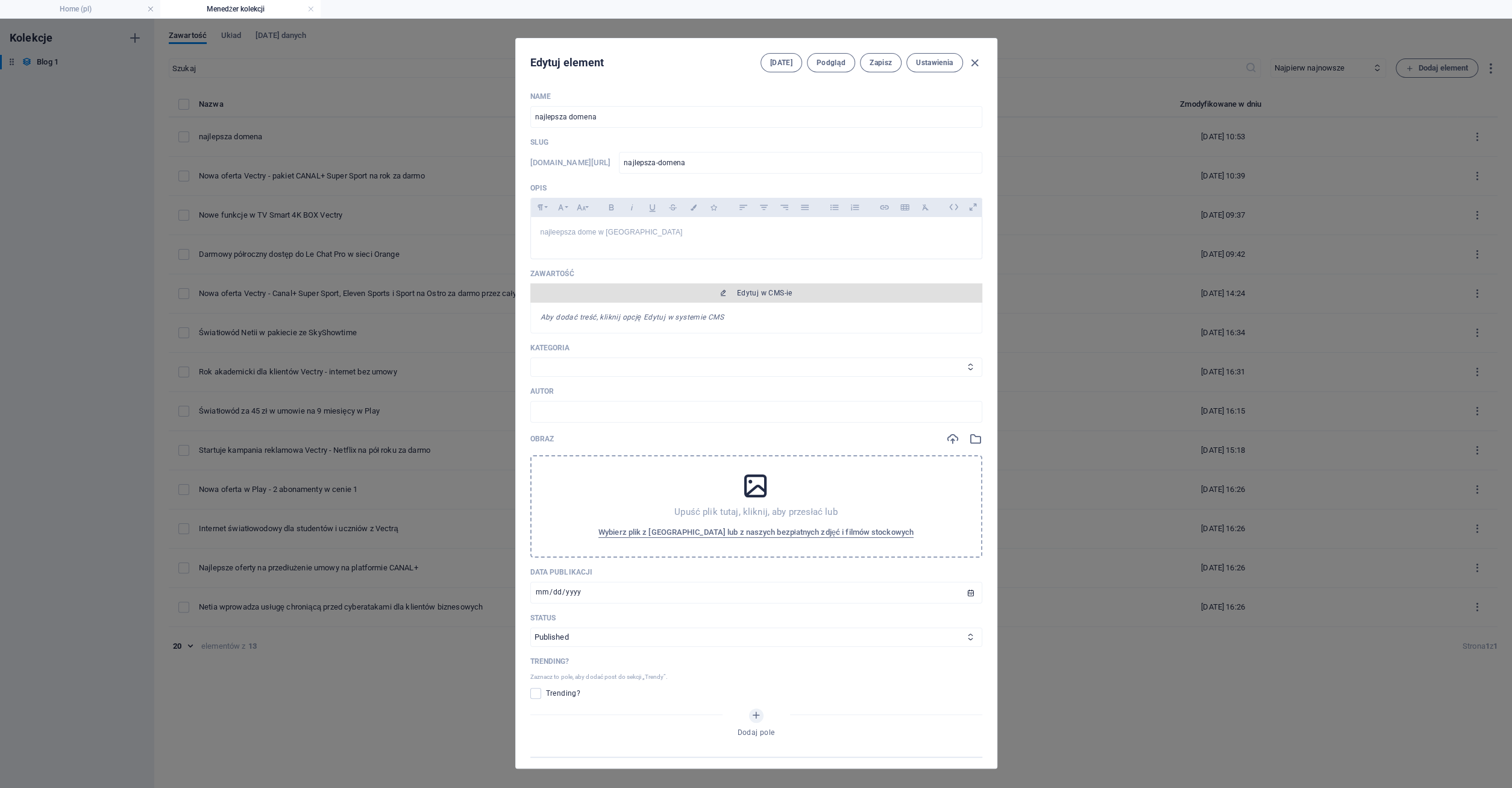
click at [778, 291] on span "Edytuj w CMS-ie" at bounding box center [764, 293] width 56 height 10
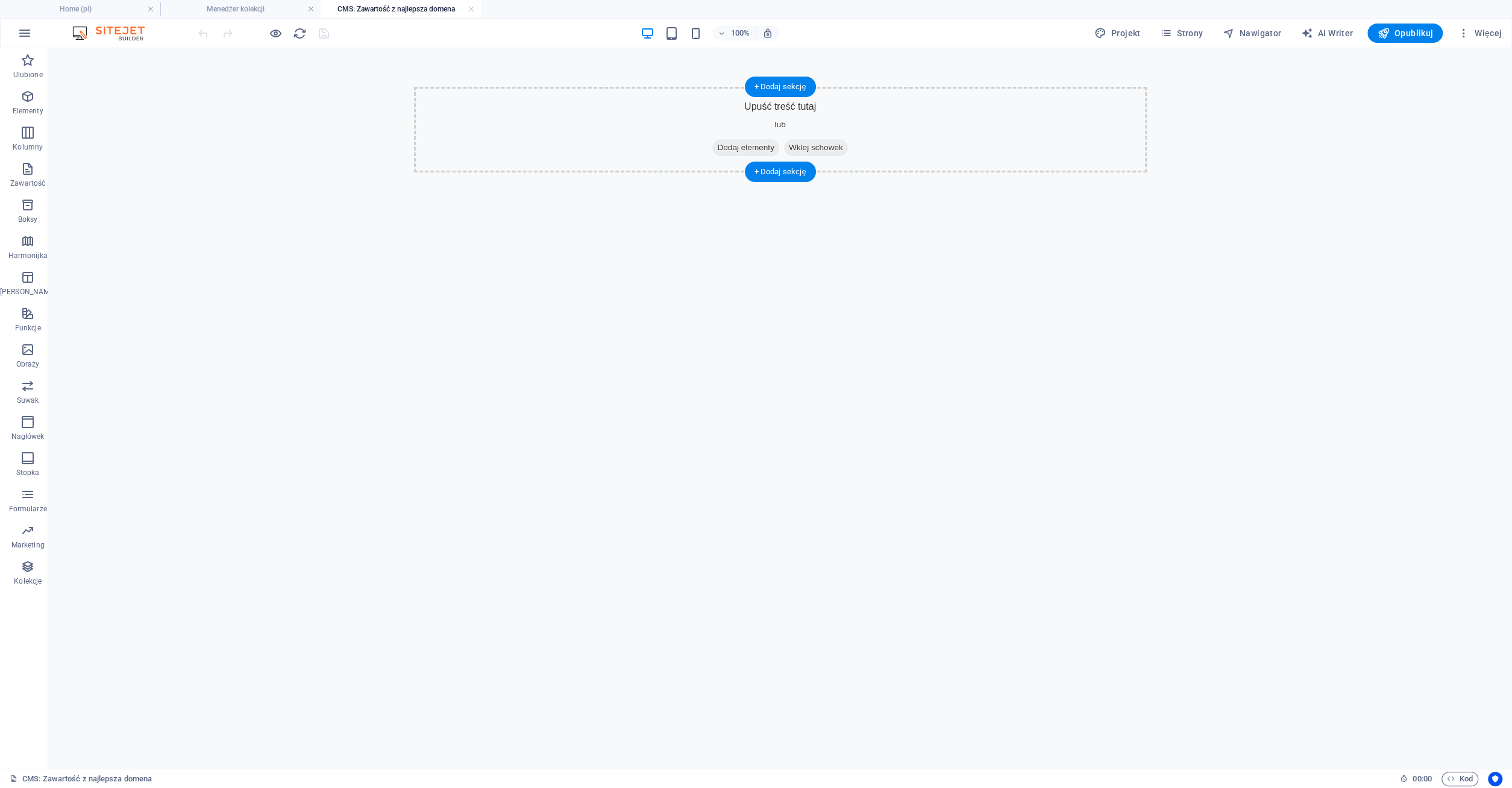
click at [734, 149] on span "Dodaj elementy" at bounding box center [745, 147] width 67 height 17
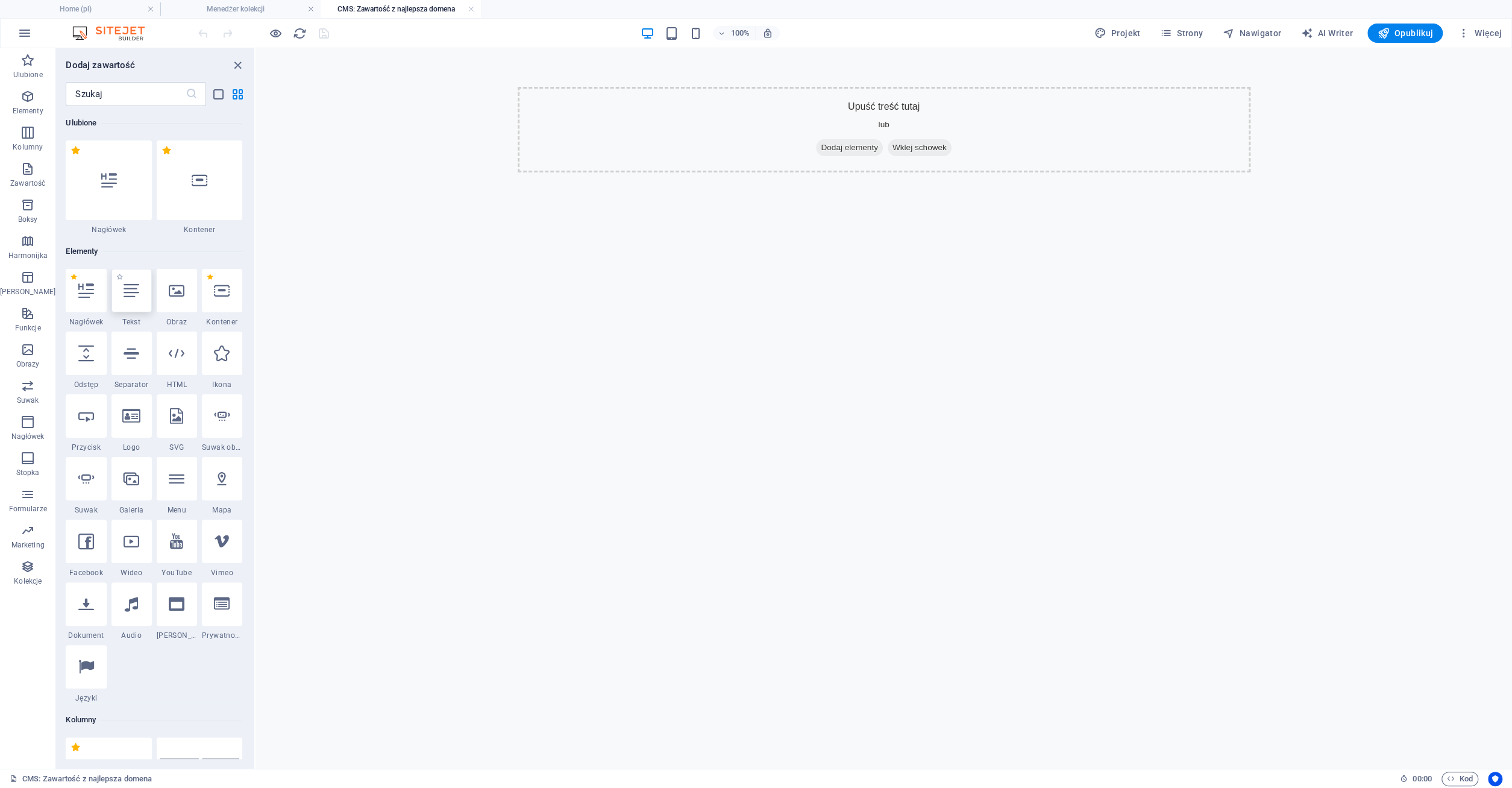
drag, startPoint x: 123, startPoint y: 304, endPoint x: 326, endPoint y: 287, distance: 203.7
click at [123, 304] on div at bounding box center [132, 291] width 40 height 43
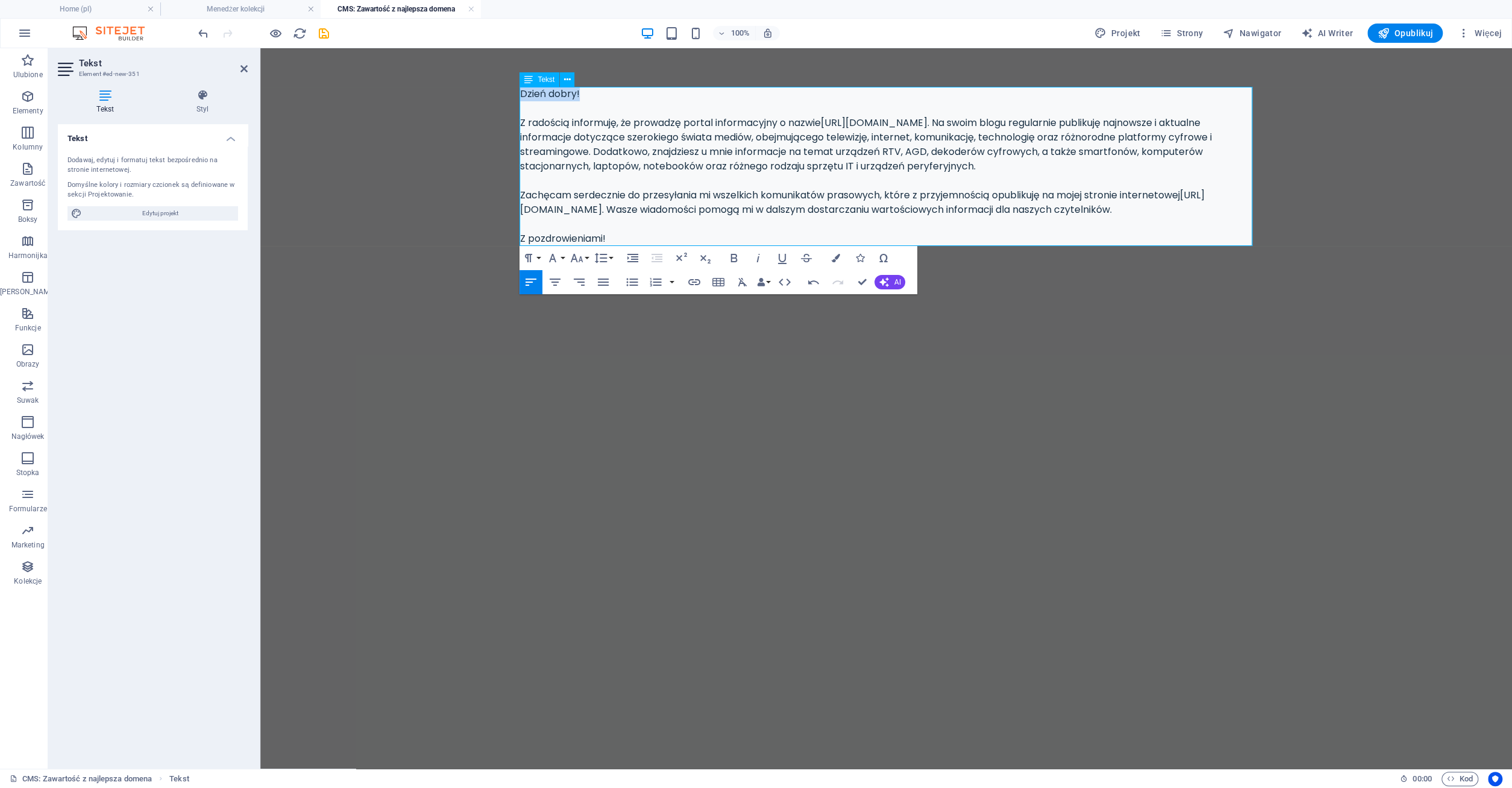
drag, startPoint x: 521, startPoint y: 93, endPoint x: 583, endPoint y: 97, distance: 62.1
click at [583, 97] on p "Dzień dobry! Z radością informuję, że prowadzę portal informacyjny o nazwie htt…" at bounding box center [886, 166] width 733 height 159
click at [888, 285] on icon "button" at bounding box center [884, 282] width 10 height 10
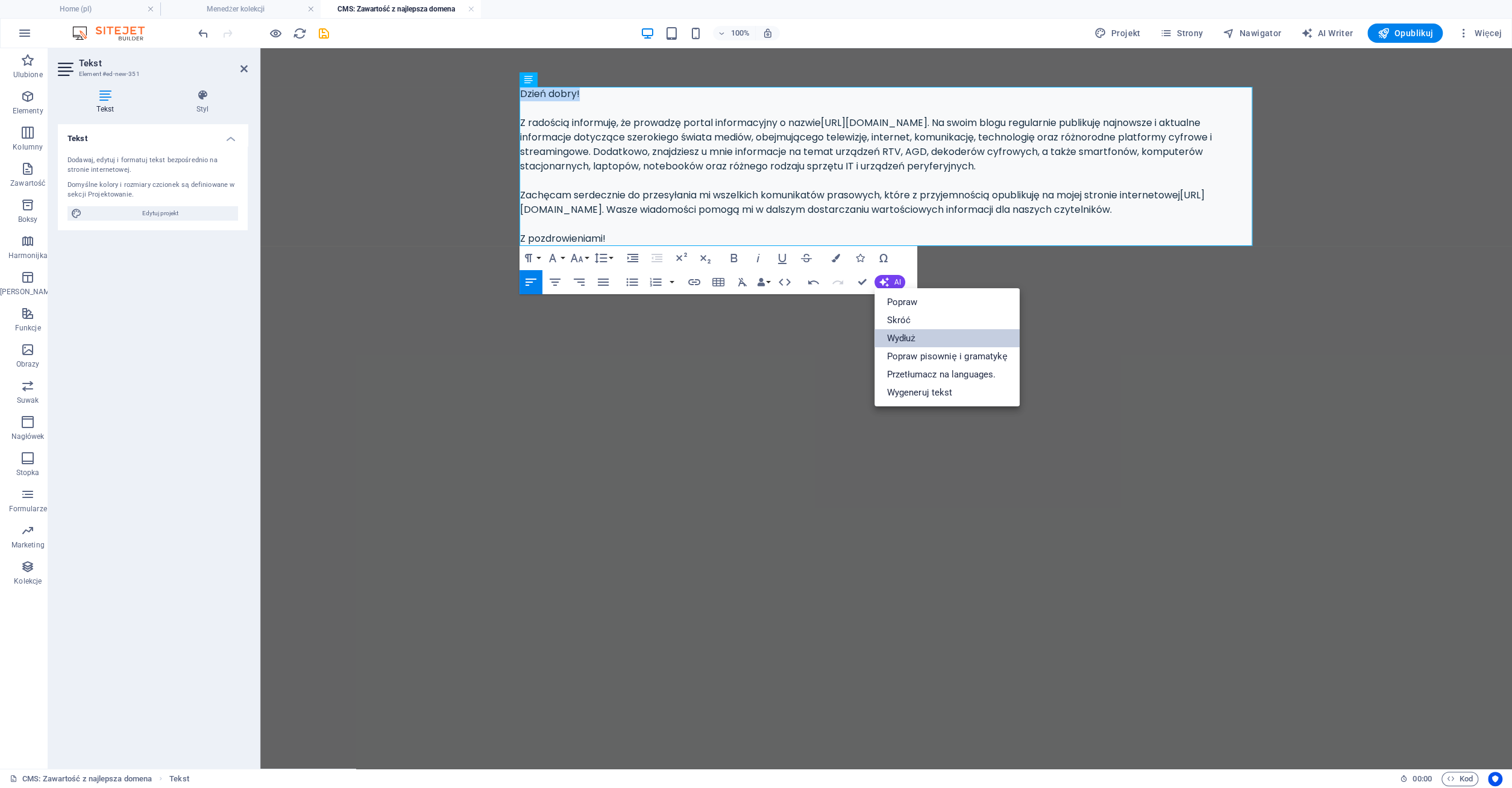
click at [913, 334] on link "Wydłuż" at bounding box center [947, 338] width 145 height 18
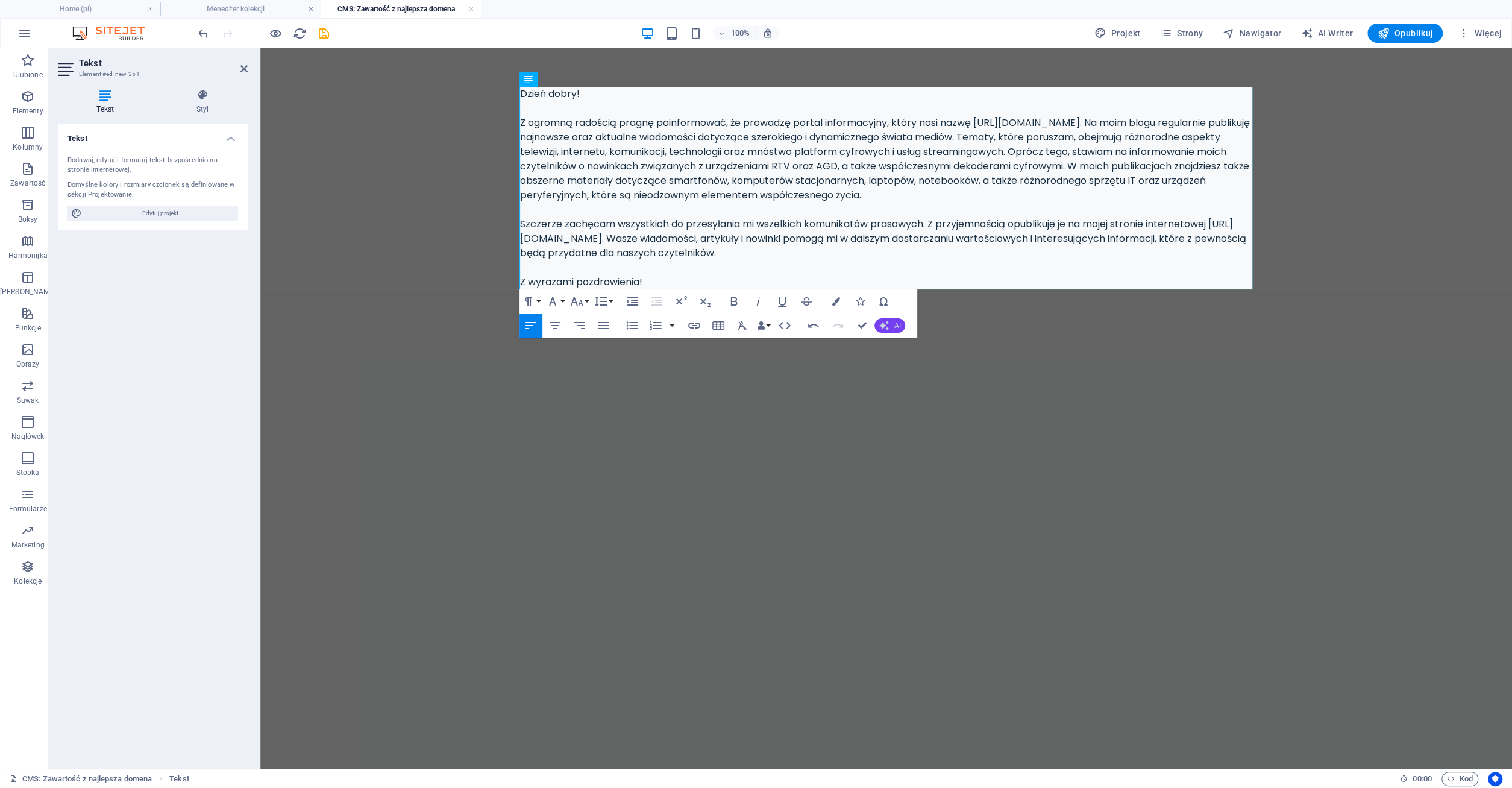
click at [893, 324] on button "AI" at bounding box center [889, 325] width 31 height 14
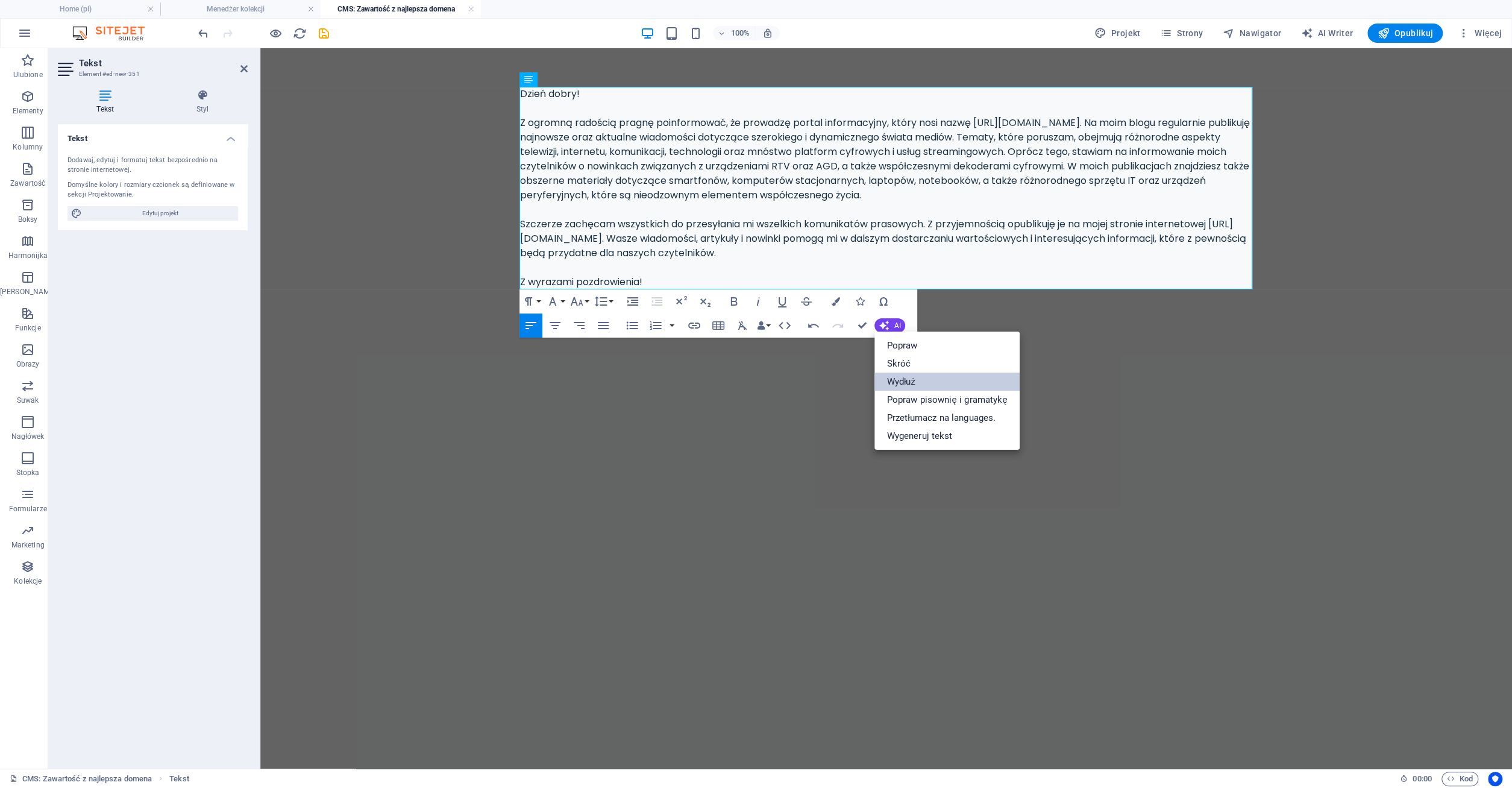
click at [907, 382] on link "Wydłuż" at bounding box center [947, 382] width 145 height 18
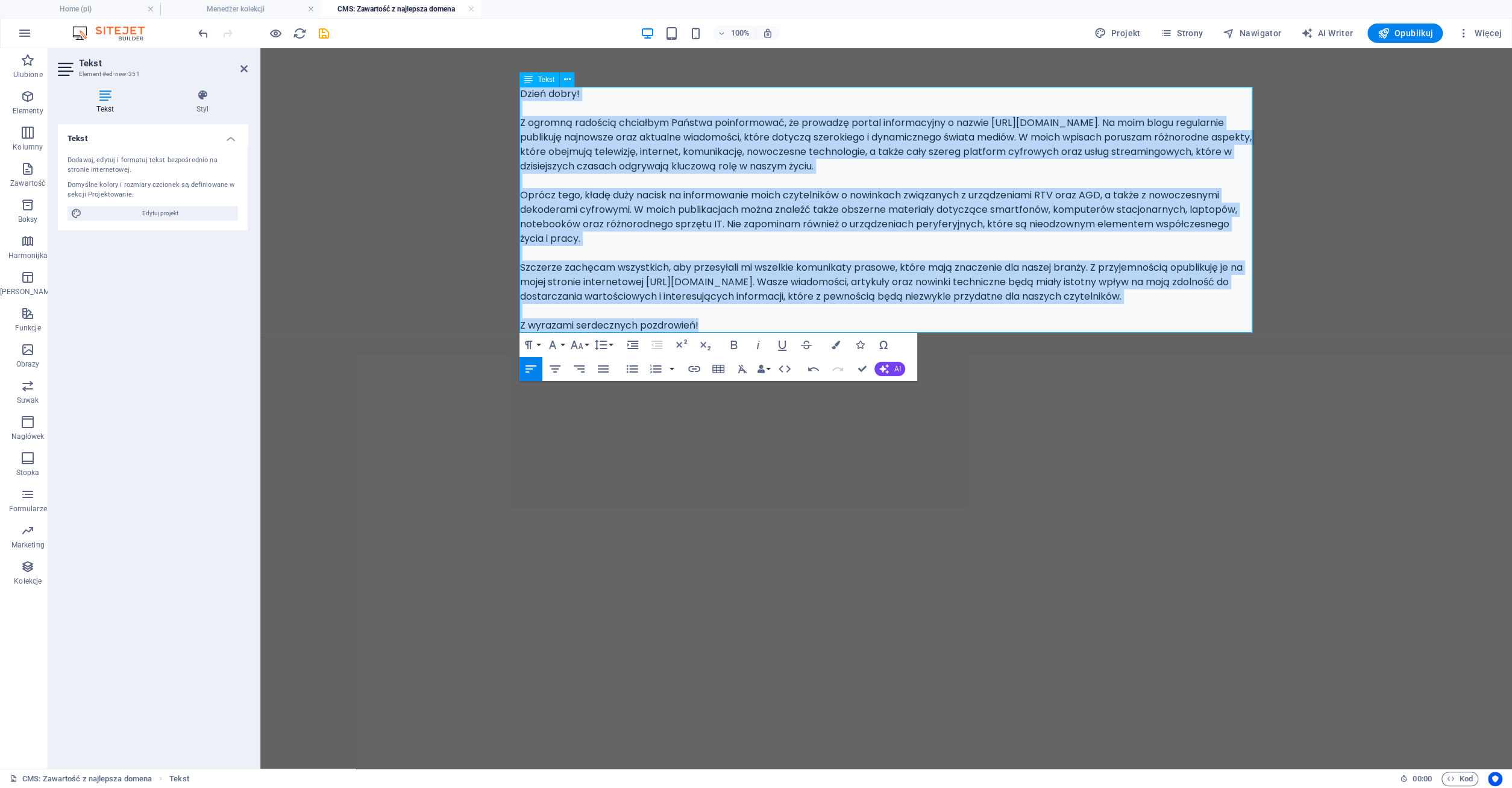
drag, startPoint x: 522, startPoint y: 93, endPoint x: 721, endPoint y: 322, distance: 303.4
click at [721, 322] on div "Dzień dobry! Z ogromną radością chciałbym Państwa poinformować, że prowadzę por…" at bounding box center [886, 209] width 733 height 246
copy div "Dzień dobry! Z ogromną radością chciałbym Państwa poinformować, że prowadzę por…"
